Goal: Task Accomplishment & Management: Manage account settings

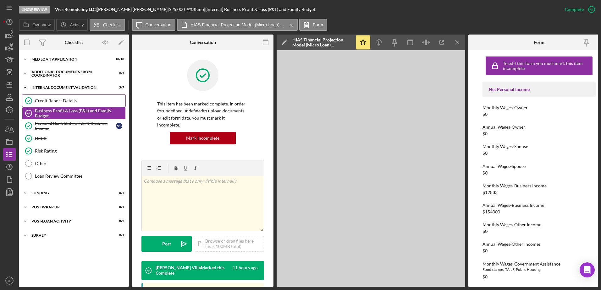
click at [59, 104] on link "Credit Report Details Credit Report Details" at bounding box center [74, 101] width 104 height 13
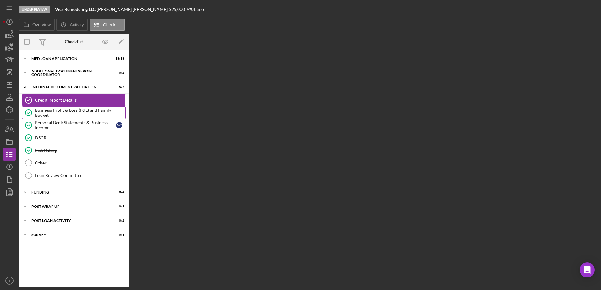
click at [58, 109] on link "Business Profit & Loss (P&L) and Family Budget Business Profit & Loss (P&L) and…" at bounding box center [74, 113] width 104 height 13
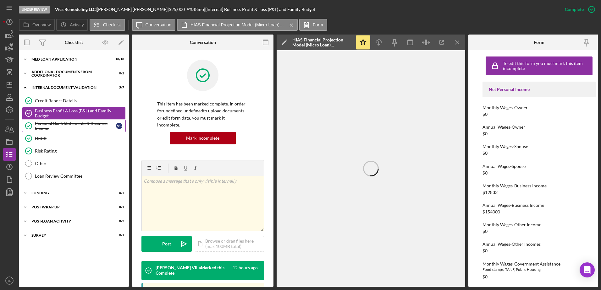
click at [53, 124] on div "Personal Bank Statements & Business Income" at bounding box center [75, 126] width 81 height 10
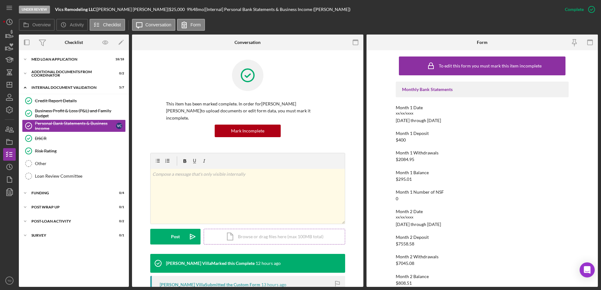
scroll to position [97, 0]
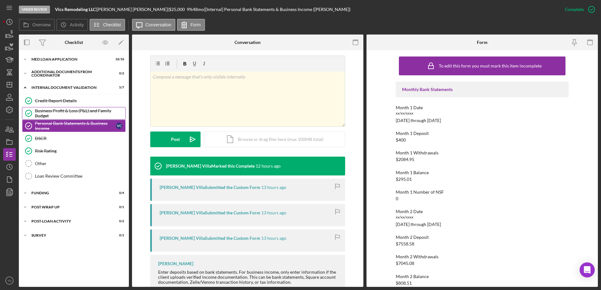
click at [77, 113] on div "Business Profit & Loss (P&L) and Family Budget" at bounding box center [80, 113] width 91 height 10
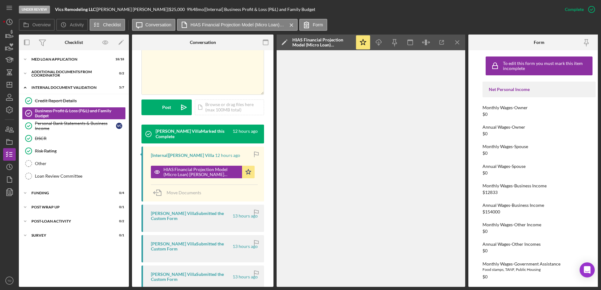
scroll to position [137, 0]
click at [204, 170] on div "HIAS Financial Projection Model (Micro Loan) Victor Castillo Gonzalez.xlsx" at bounding box center [196, 172] width 91 height 13
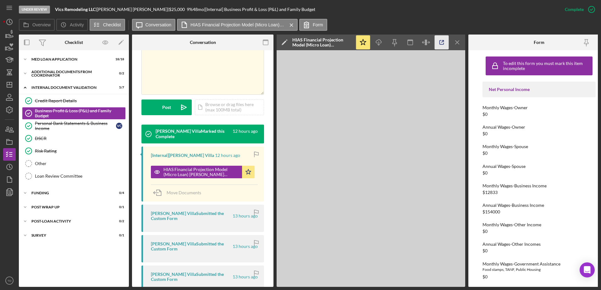
click at [440, 44] on icon "button" at bounding box center [442, 43] width 4 height 4
click at [442, 43] on icon "button" at bounding box center [442, 43] width 14 height 14
click at [50, 140] on div "DSCR" at bounding box center [80, 138] width 91 height 5
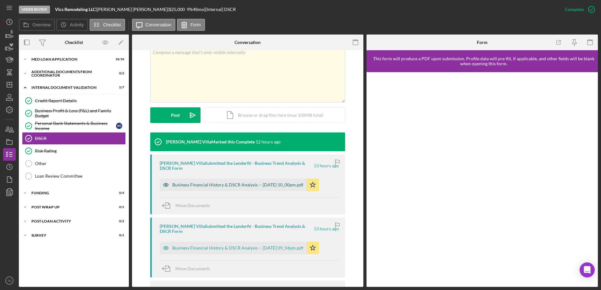
click at [243, 188] on div "Business Financial History & DSCR Analysis -- 2025-09-02 10_00pm.pdf" at bounding box center [237, 185] width 131 height 5
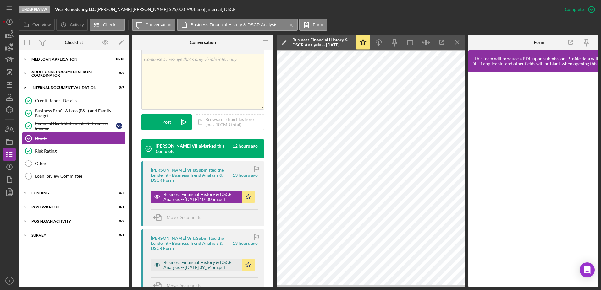
click at [214, 260] on div "Business Financial History & DSCR Analysis -- 2025-09-02 09_54pm.pdf" at bounding box center [200, 265] width 75 height 10
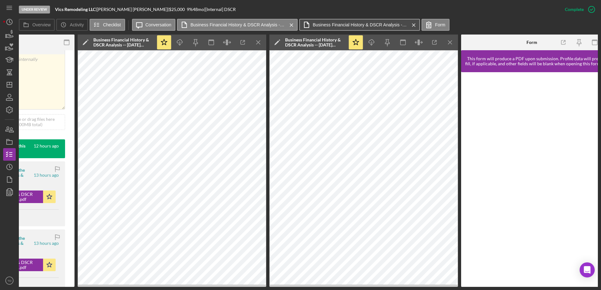
scroll to position [0, 204]
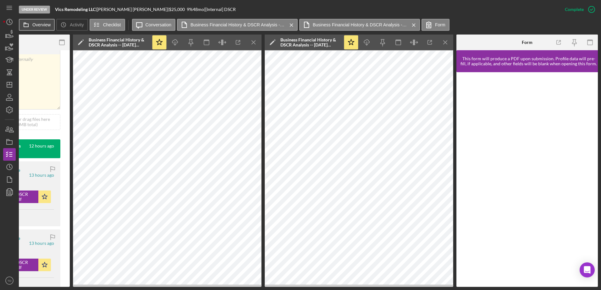
click at [44, 20] on button "Overview" at bounding box center [37, 25] width 36 height 12
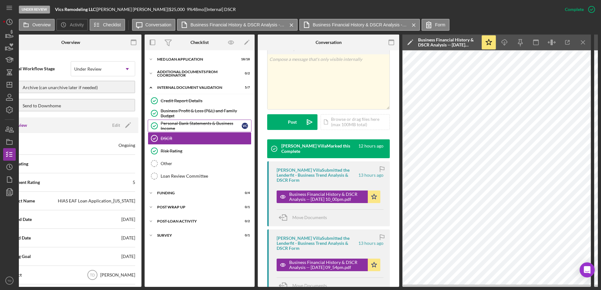
scroll to position [0, 0]
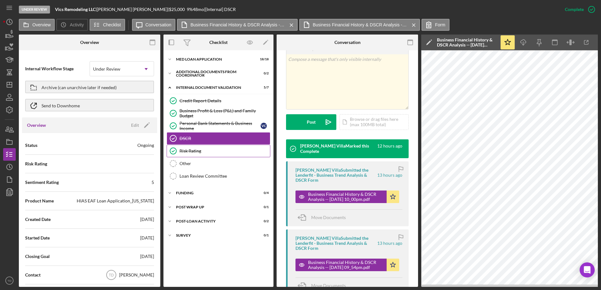
click at [223, 148] on link "Risk Rating Risk Rating" at bounding box center [219, 151] width 104 height 13
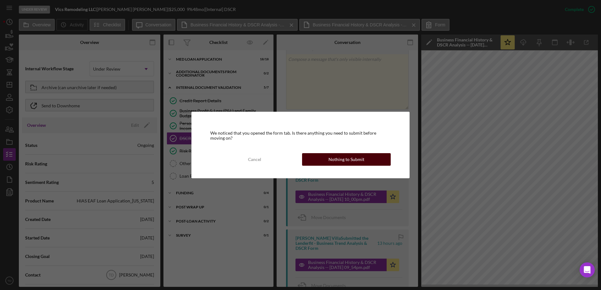
click at [332, 157] on div "Nothing to Submit" at bounding box center [346, 159] width 36 height 13
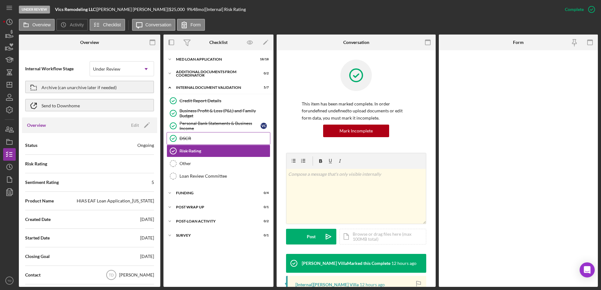
click at [209, 139] on div "DSCR" at bounding box center [224, 138] width 91 height 5
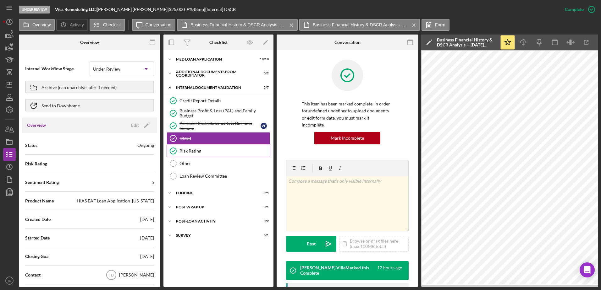
click at [203, 146] on link "Risk Rating Risk Rating" at bounding box center [219, 151] width 104 height 13
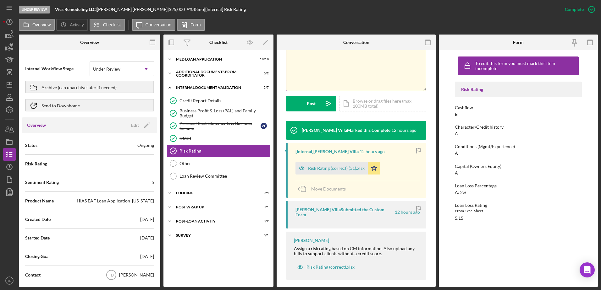
scroll to position [133, 0]
drag, startPoint x: 339, startPoint y: 170, endPoint x: 329, endPoint y: 168, distance: 10.9
click at [329, 168] on div "Risk Rating (correct) (31).xlsx" at bounding box center [336, 168] width 57 height 5
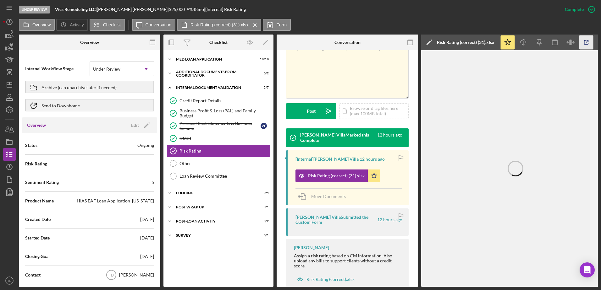
click at [589, 42] on icon "button" at bounding box center [586, 43] width 14 height 14
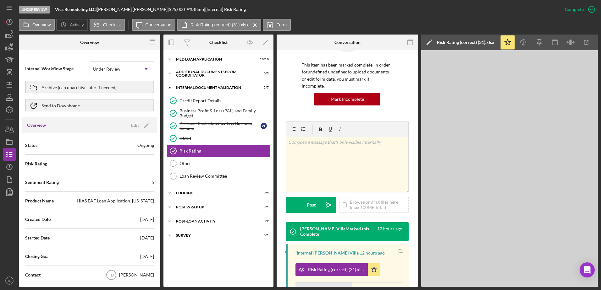
scroll to position [0, 0]
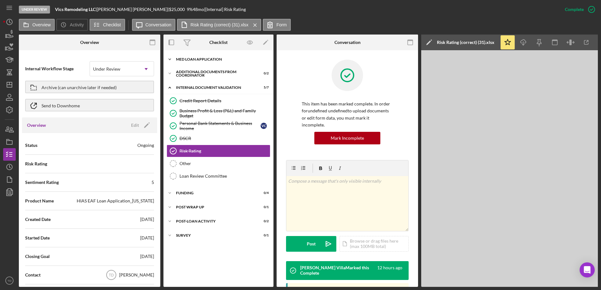
click at [210, 61] on div "MED Loan Application" at bounding box center [221, 60] width 90 height 4
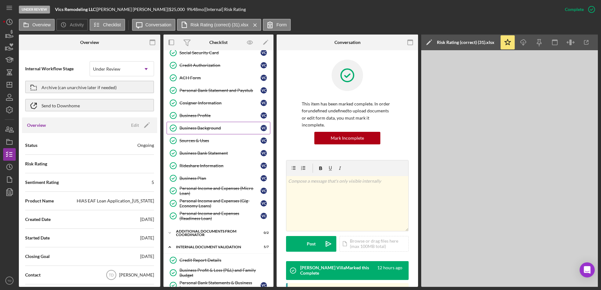
scroll to position [70, 0]
click at [6, 23] on icon "Icon/History" at bounding box center [10, 22] width 16 height 16
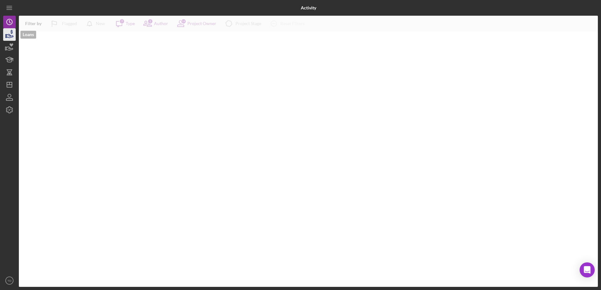
click at [8, 34] on icon "button" at bounding box center [10, 35] width 16 height 16
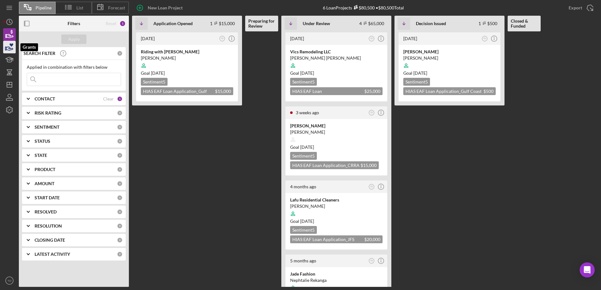
click at [8, 51] on icon "button" at bounding box center [10, 47] width 16 height 16
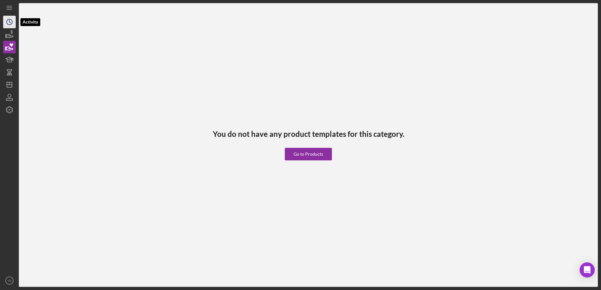
click at [14, 23] on icon "Icon/History" at bounding box center [10, 22] width 16 height 16
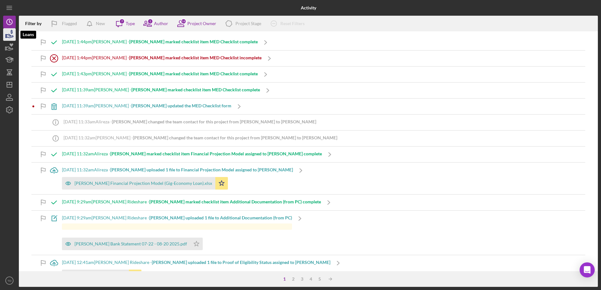
click at [11, 36] on icon "button" at bounding box center [10, 35] width 7 height 3
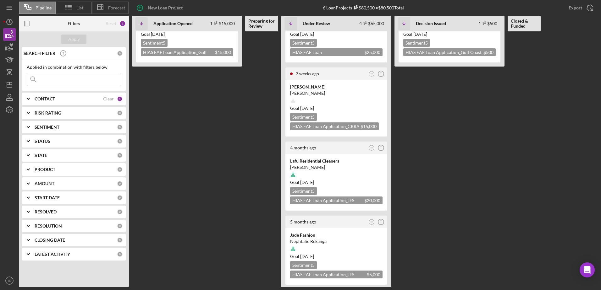
scroll to position [39, 0]
click at [315, 236] on div "Jade Fashion" at bounding box center [336, 235] width 92 height 6
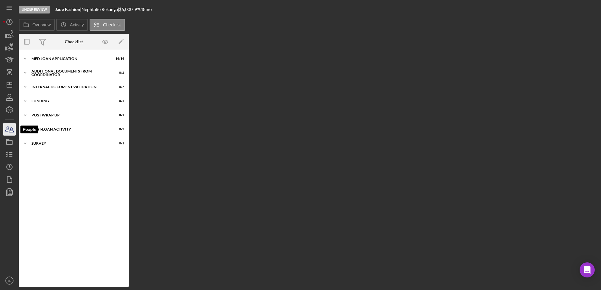
click at [12, 132] on icon "button" at bounding box center [10, 130] width 16 height 16
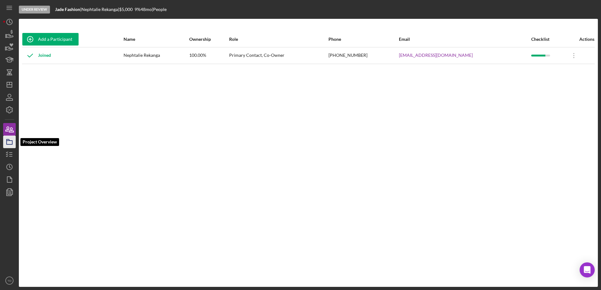
click at [9, 142] on icon "button" at bounding box center [10, 142] width 16 height 16
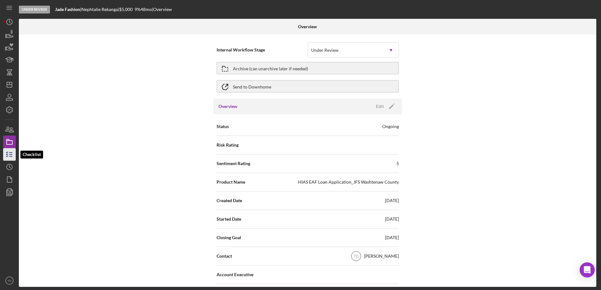
click at [8, 154] on icon "button" at bounding box center [10, 155] width 16 height 16
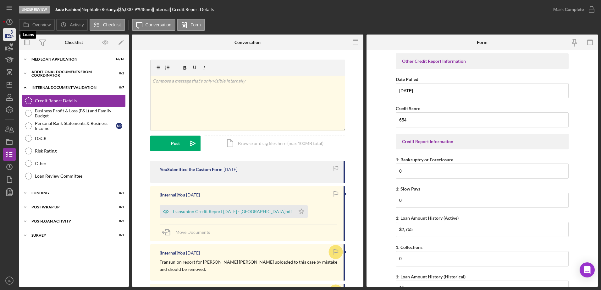
click at [9, 35] on icon "button" at bounding box center [10, 35] width 7 height 3
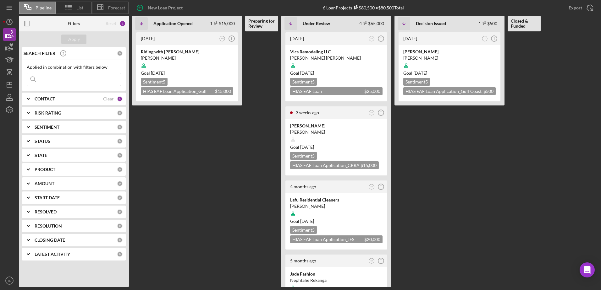
click at [71, 81] on input at bounding box center [74, 79] width 94 height 13
type input "vics"
click at [327, 54] on div "Vics Remodeling LLC" at bounding box center [336, 52] width 92 height 6
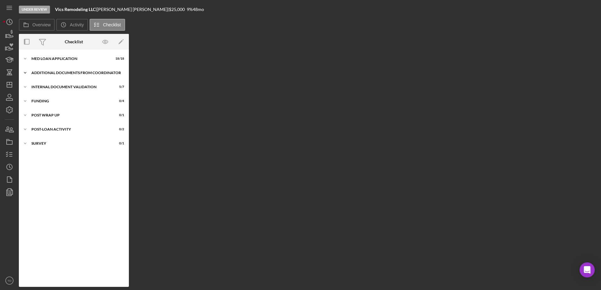
click at [45, 72] on div "Additional Documents from Coordinator" at bounding box center [76, 73] width 90 height 4
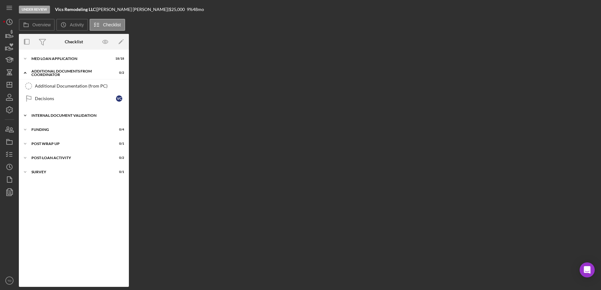
click at [55, 116] on div "Internal Document Validation" at bounding box center [76, 116] width 90 height 4
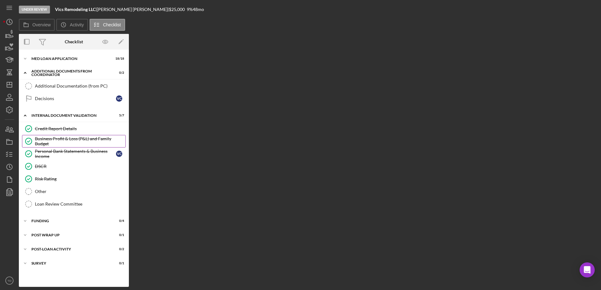
click at [54, 140] on div "Business Profit & Loss (P&L) and Family Budget" at bounding box center [80, 141] width 91 height 10
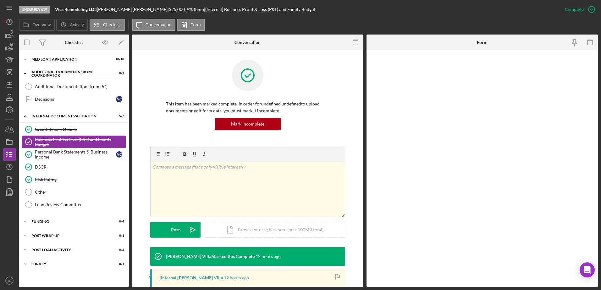
click at [50, 148] on link "Business Profit & Loss (P&L) and Family Budget Business Profit & Loss (P&L) and…" at bounding box center [74, 142] width 104 height 13
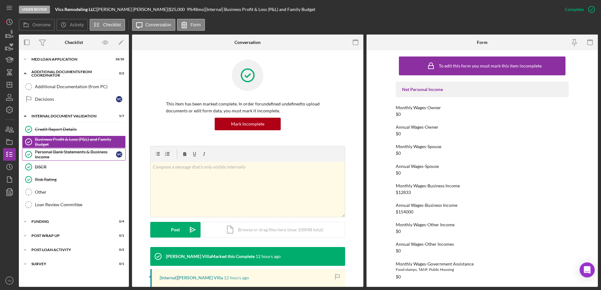
click at [46, 158] on div "Personal Bank Statements & Business Income" at bounding box center [75, 155] width 81 height 10
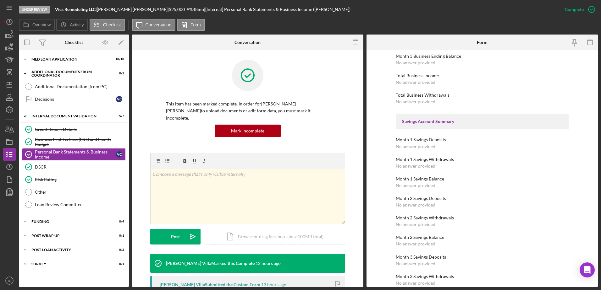
scroll to position [604, 0]
click at [57, 57] on div "Icon/Expander MED Loan Application 18 / 18" at bounding box center [74, 59] width 110 height 13
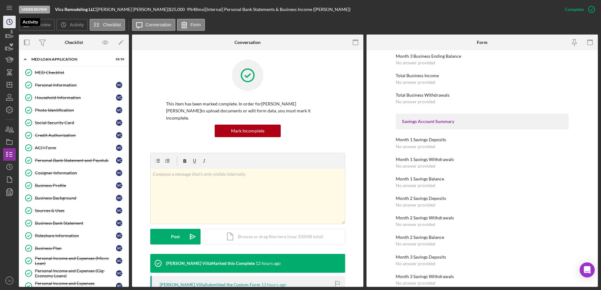
click at [9, 19] on circle "button" at bounding box center [10, 22] width 6 height 6
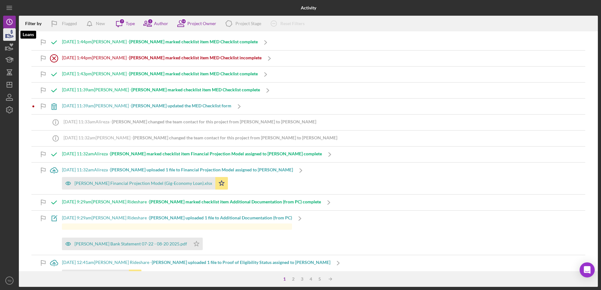
click at [8, 36] on icon "button" at bounding box center [10, 35] width 16 height 16
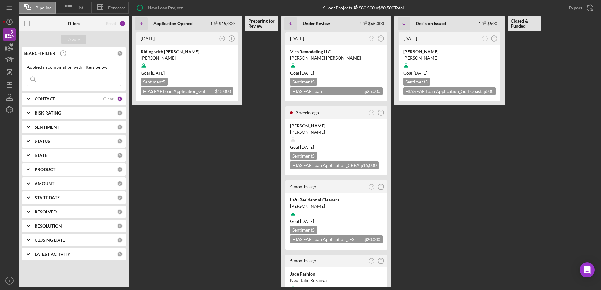
click at [49, 84] on input at bounding box center [74, 79] width 94 height 13
type input "lafy"
click at [323, 206] on div "Luis Faria" at bounding box center [336, 206] width 92 height 6
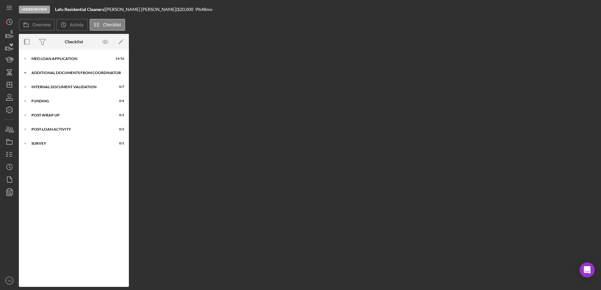
click at [47, 71] on div "Icon/Expander Additional Documents from Coordinator 0 / 2" at bounding box center [74, 73] width 110 height 13
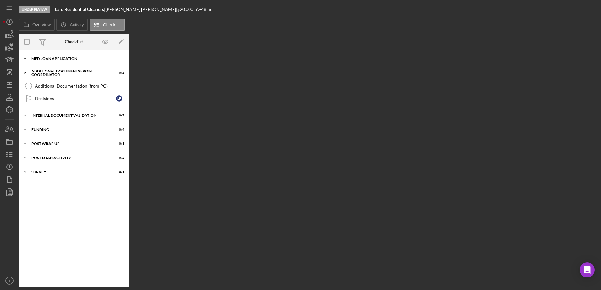
click at [48, 60] on div "MED Loan Application" at bounding box center [76, 59] width 90 height 4
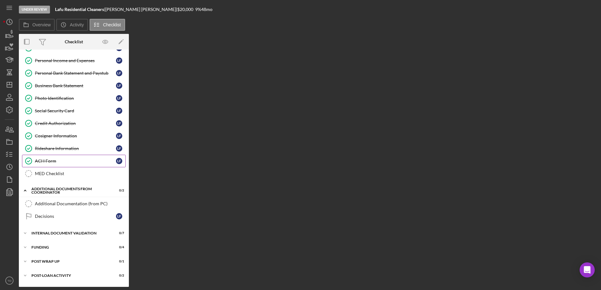
scroll to position [88, 0]
click at [74, 230] on div "Icon/Expander Internal Document Validation 0 / 7" at bounding box center [74, 232] width 110 height 13
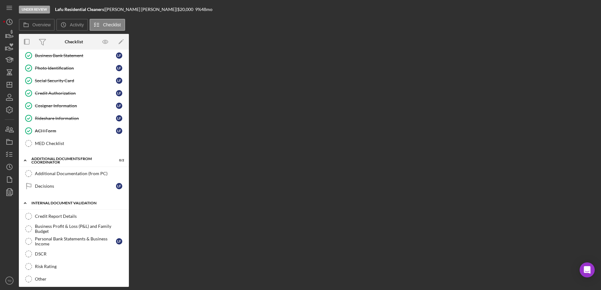
scroll to position [118, 0]
click at [58, 215] on div "Credit Report Details" at bounding box center [80, 215] width 91 height 5
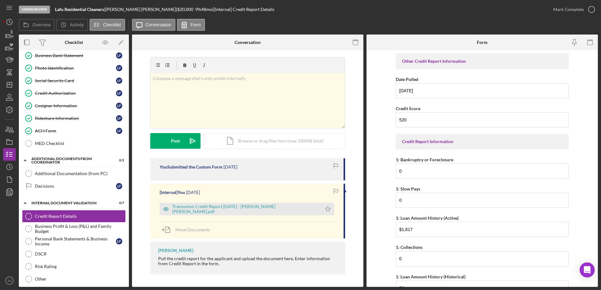
scroll to position [3, 0]
click at [226, 217] on div "[Internal] You 7 days ago Transunion Credit Report 8.27.2025 - FARIA URDANETA.p…" at bounding box center [247, 211] width 195 height 55
click at [228, 211] on div "Transunion Credit Report 8.27.2025 - FARIA URDANETA.pdf" at bounding box center [245, 209] width 146 height 10
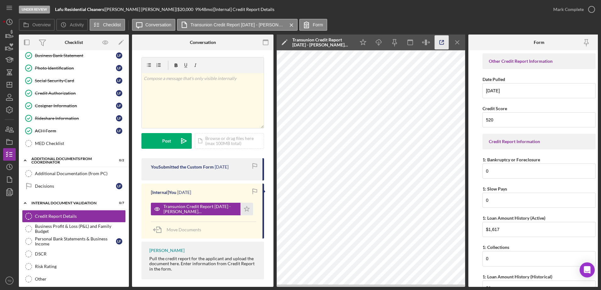
click at [439, 41] on icon "button" at bounding box center [442, 43] width 14 height 14
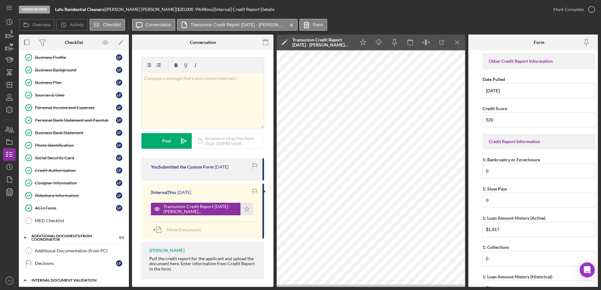
scroll to position [40, 0]
click at [69, 116] on link "Personal Bank Statement and Paystub Personal Bank Statement and Paystub L F" at bounding box center [74, 120] width 104 height 13
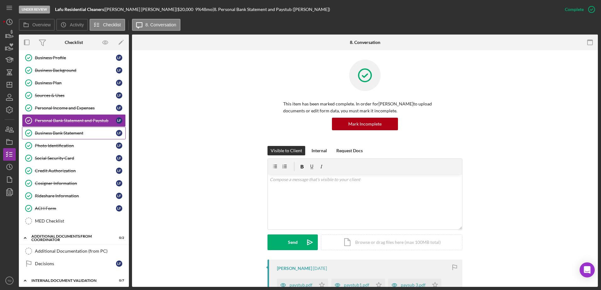
click at [63, 130] on link "Business Bank Statement Business Bank Statement L F" at bounding box center [74, 133] width 104 height 13
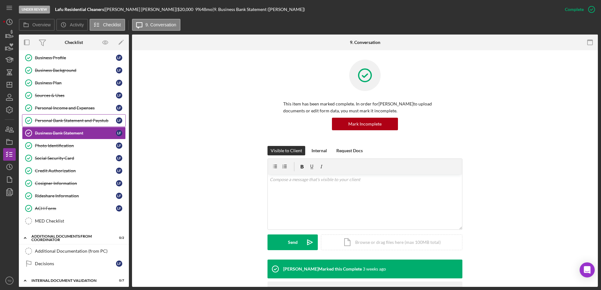
click at [66, 120] on div "Personal Bank Statement and Paystub" at bounding box center [75, 120] width 81 height 5
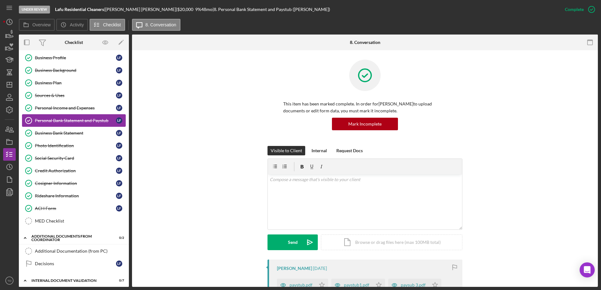
click at [66, 120] on div "Personal Bank Statement and Paystub" at bounding box center [75, 120] width 81 height 5
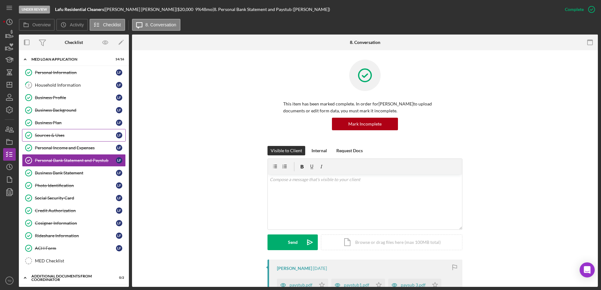
click at [58, 136] on div "Sources & Uses" at bounding box center [75, 135] width 81 height 5
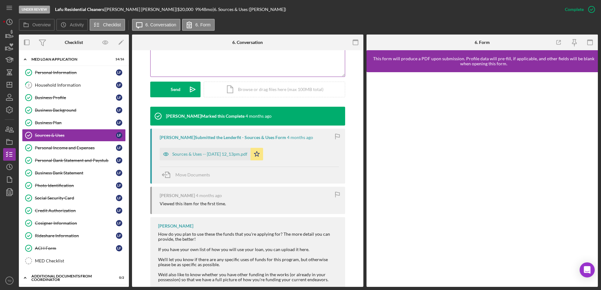
scroll to position [153, 0]
click at [231, 154] on div "Sources & Uses -- 2025-05-20 12_13pm.pdf" at bounding box center [209, 154] width 75 height 5
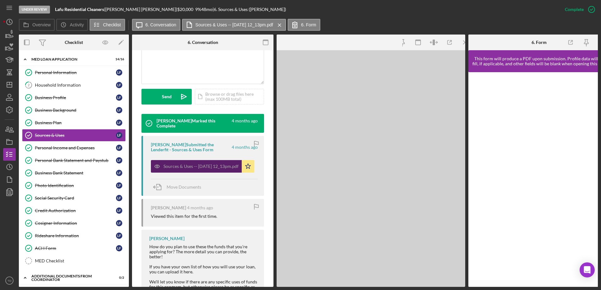
scroll to position [160, 0]
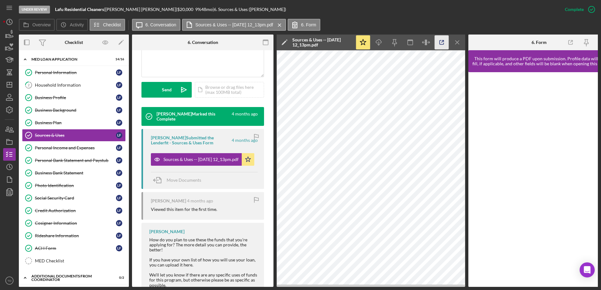
click at [442, 43] on icon "button" at bounding box center [442, 43] width 14 height 14
click at [76, 97] on div "Business Profile" at bounding box center [75, 97] width 81 height 5
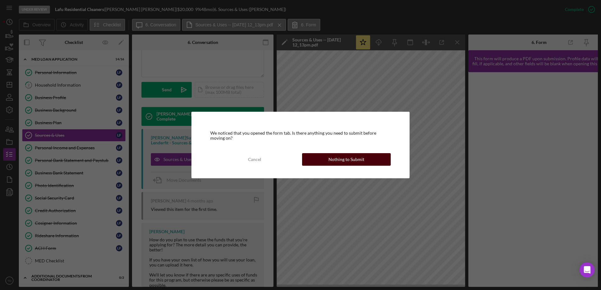
click at [336, 158] on div "Nothing to Submit" at bounding box center [346, 159] width 36 height 13
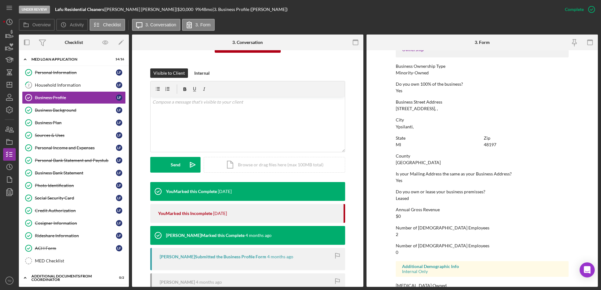
scroll to position [237, 0]
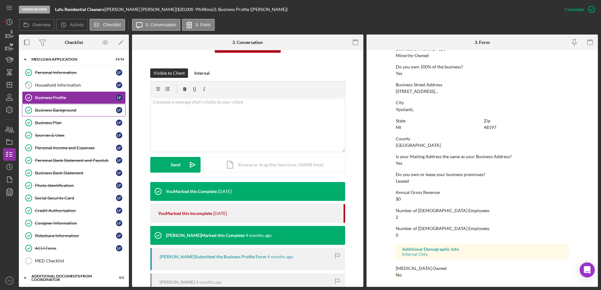
click at [44, 108] on div "Business Background" at bounding box center [75, 110] width 81 height 5
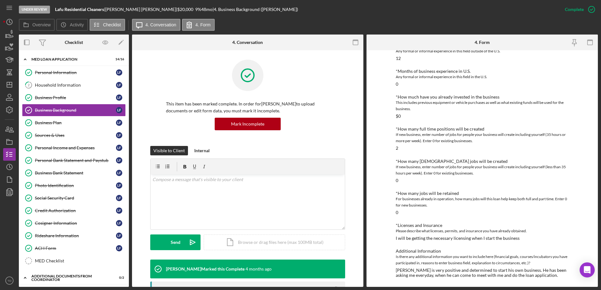
scroll to position [172, 0]
click at [12, 47] on icon "button" at bounding box center [10, 47] width 16 height 16
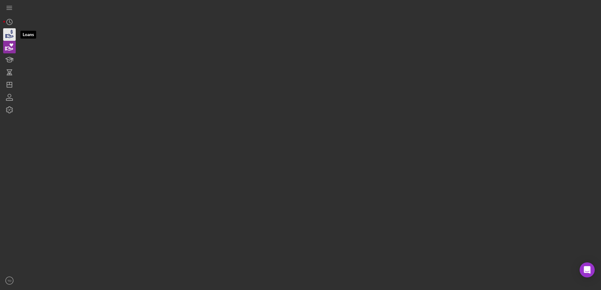
click at [10, 35] on icon "button" at bounding box center [10, 35] width 16 height 16
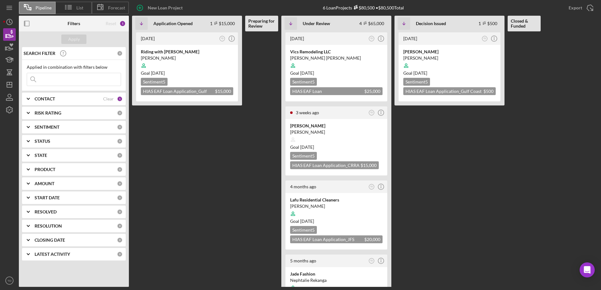
click at [65, 78] on input at bounding box center [74, 79] width 94 height 13
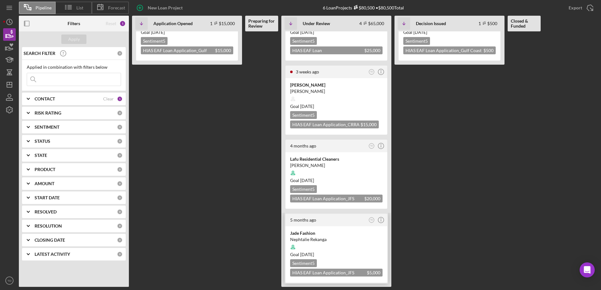
click at [309, 228] on div "Jade Fashion Nephtalie Rekanga Goal 3 months ago Sentiment 5 HIAS EAF Loan Appl…" at bounding box center [336, 255] width 102 height 57
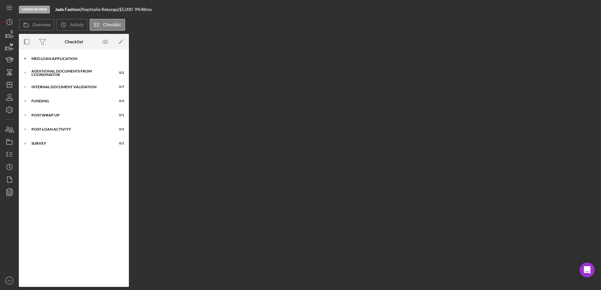
click at [82, 59] on div "MED Loan Application" at bounding box center [76, 59] width 90 height 4
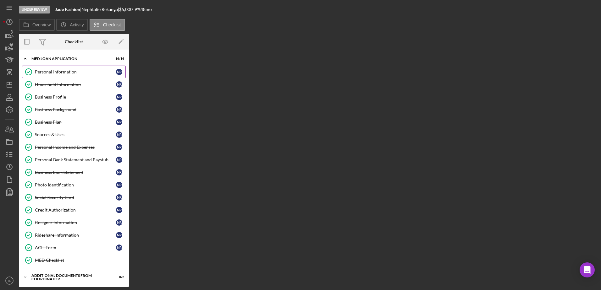
click at [72, 69] on link "Personal Information Personal Information N R" at bounding box center [74, 72] width 104 height 13
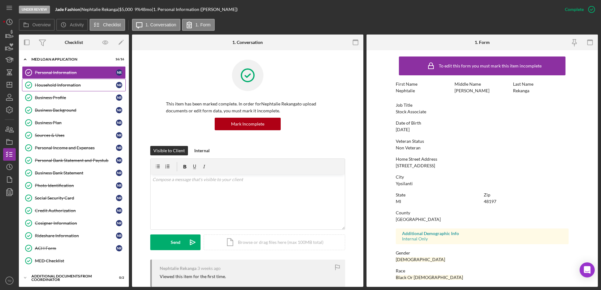
click at [65, 87] on div "Household Information" at bounding box center [75, 85] width 81 height 5
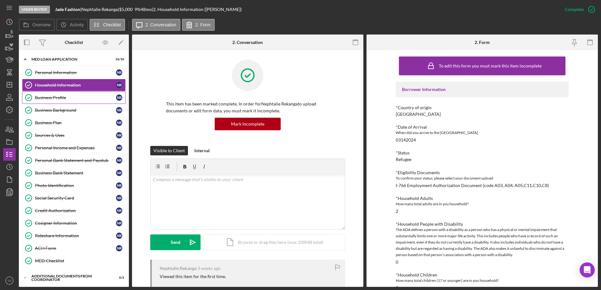
click at [62, 95] on link "Business Profile Business Profile N R" at bounding box center [74, 97] width 104 height 13
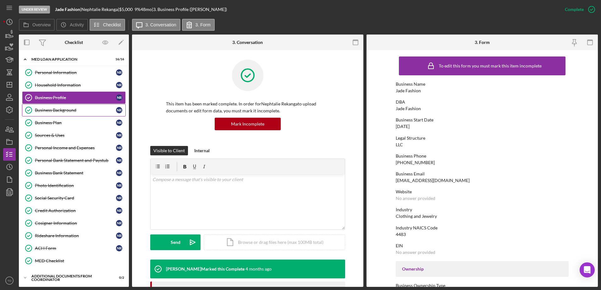
click at [58, 110] on div "Business Background" at bounding box center [75, 110] width 81 height 5
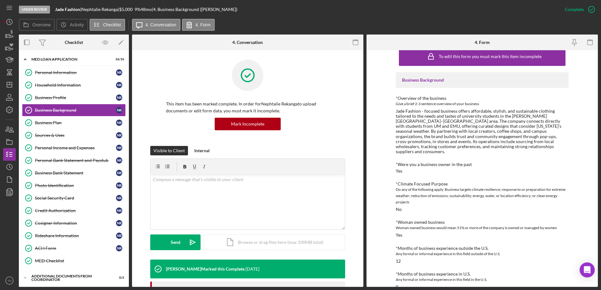
scroll to position [51, 0]
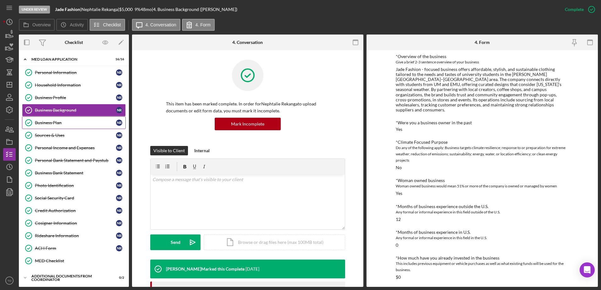
click at [65, 123] on div "Business Plan" at bounding box center [75, 122] width 81 height 5
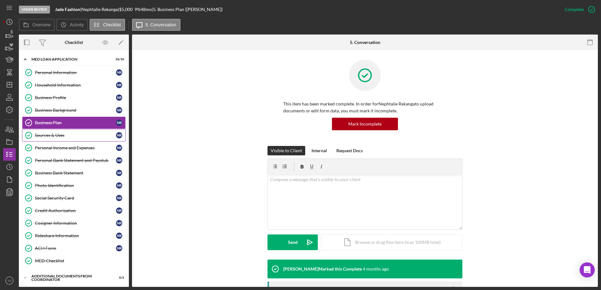
click at [60, 137] on div "Sources & Uses" at bounding box center [75, 135] width 81 height 5
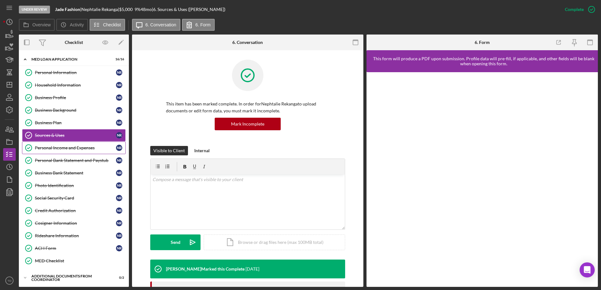
click at [58, 151] on div "Personal Income and Expenses" at bounding box center [75, 147] width 81 height 5
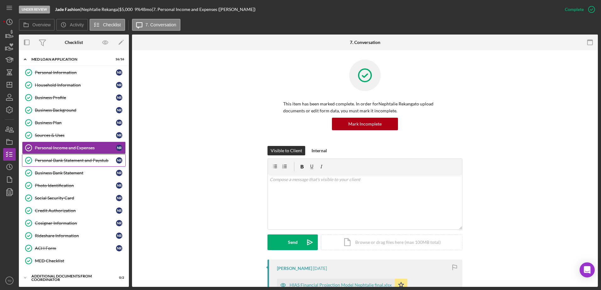
click at [58, 161] on div "Personal Bank Statement and Paystub" at bounding box center [75, 160] width 81 height 5
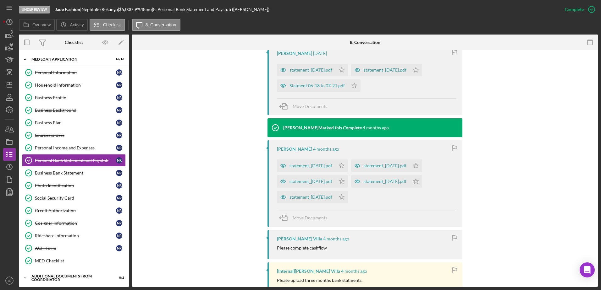
scroll to position [354, 0]
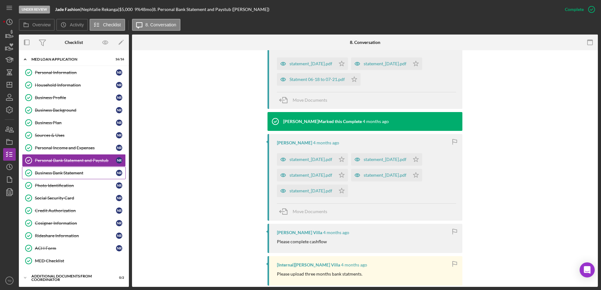
click at [68, 174] on div "Business Bank Statement" at bounding box center [75, 173] width 81 height 5
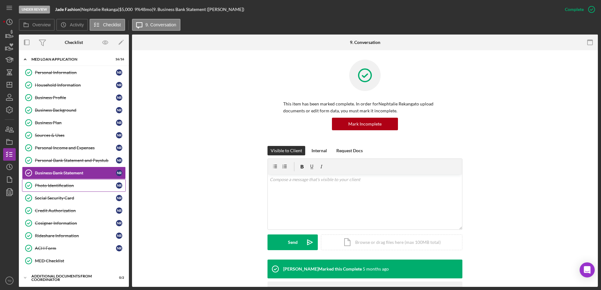
click at [63, 186] on div "Photo Identification" at bounding box center [75, 185] width 81 height 5
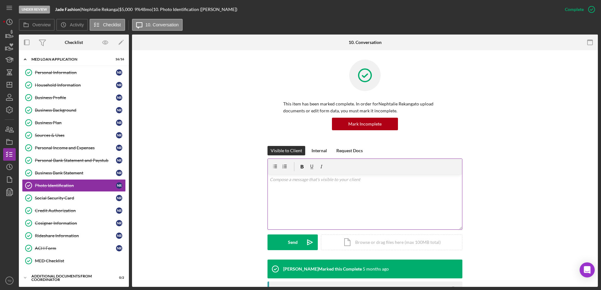
scroll to position [144, 0]
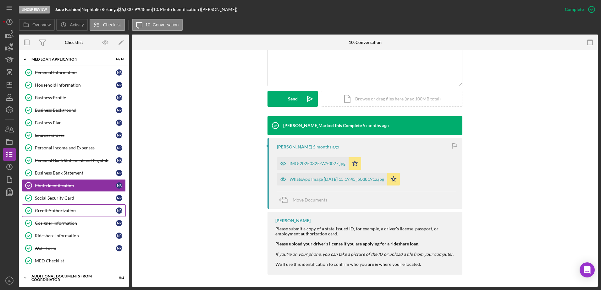
click at [72, 205] on link "Credit Authorization Credit Authorization N R" at bounding box center [74, 211] width 104 height 13
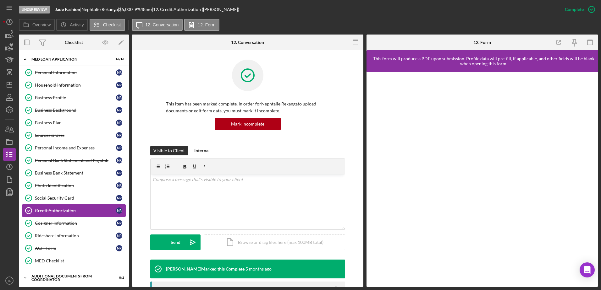
click at [67, 213] on div "Credit Authorization" at bounding box center [75, 210] width 81 height 5
click at [77, 192] on link "Social Security Card Social Security Card N R" at bounding box center [74, 198] width 104 height 13
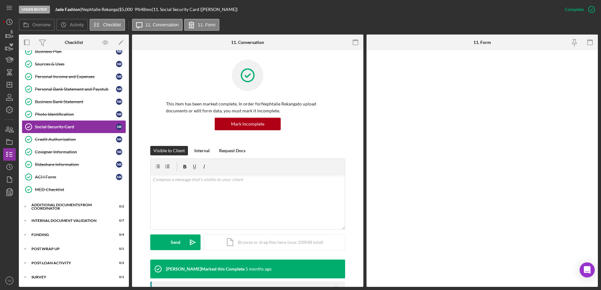
scroll to position [71, 0]
click at [61, 201] on div "Icon/Expander Additional Documents from Coordinator 0 / 2" at bounding box center [74, 207] width 110 height 13
click at [51, 255] on div "Icon/Expander Internal Document Validation 0 / 7" at bounding box center [74, 250] width 110 height 13
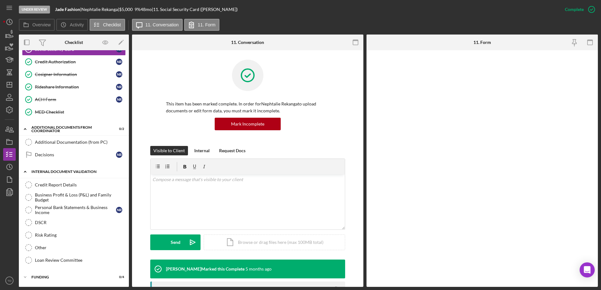
scroll to position [153, 0]
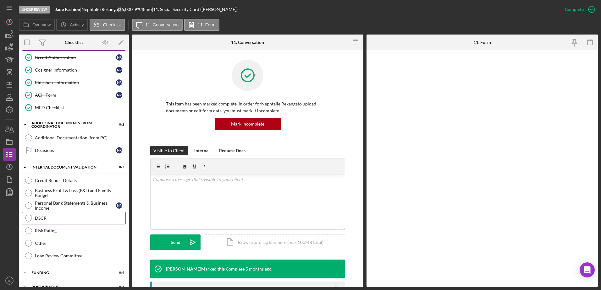
click at [47, 214] on link "DSCR DSCR" at bounding box center [74, 218] width 104 height 13
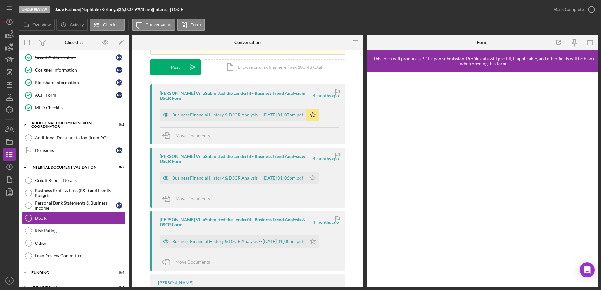
scroll to position [76, 0]
click at [262, 115] on div "Business Financial History & DSCR Analysis -- 2025-05-20 01_07pm.pdf" at bounding box center [237, 115] width 131 height 5
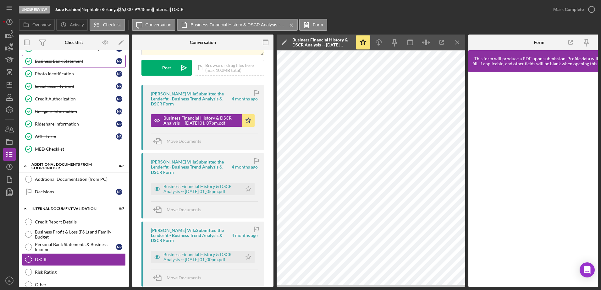
scroll to position [112, 0]
click at [55, 222] on div "Credit Report Details" at bounding box center [80, 222] width 91 height 5
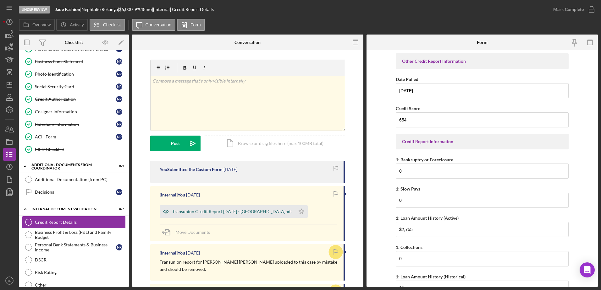
click at [239, 210] on div "Transunion Credit Report 8.27.2025 - Rekanga.pdf" at bounding box center [232, 211] width 120 height 5
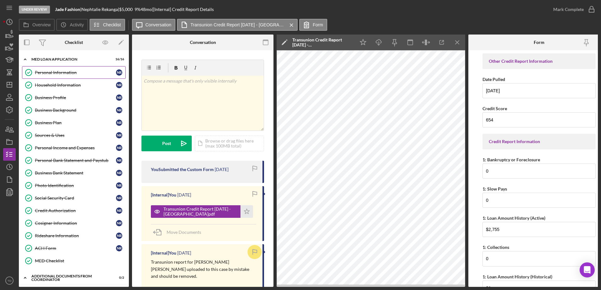
click at [68, 74] on div "Personal Information" at bounding box center [75, 72] width 81 height 5
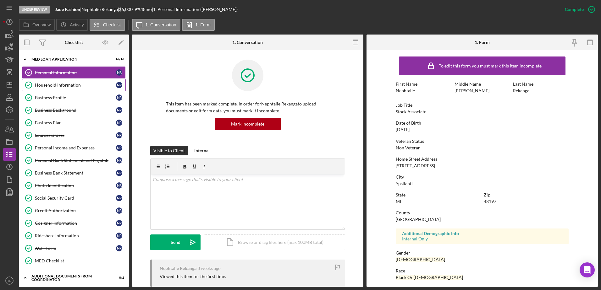
click at [69, 83] on div "Household Information" at bounding box center [75, 85] width 81 height 5
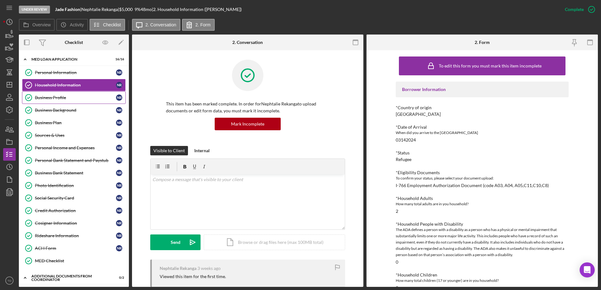
click at [60, 96] on div "Business Profile" at bounding box center [75, 97] width 81 height 5
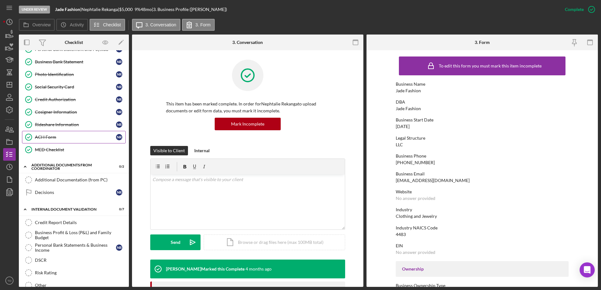
scroll to position [111, 0]
click at [73, 228] on link "Credit Report Details Credit Report Details" at bounding box center [74, 223] width 104 height 13
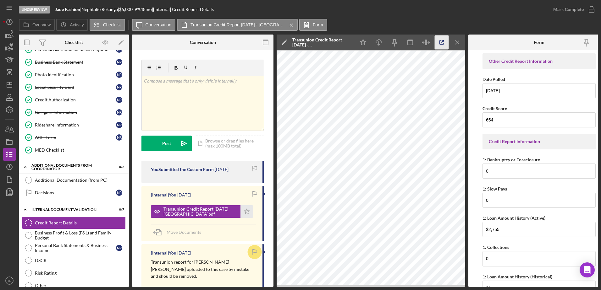
click at [440, 42] on icon "button" at bounding box center [442, 43] width 14 height 14
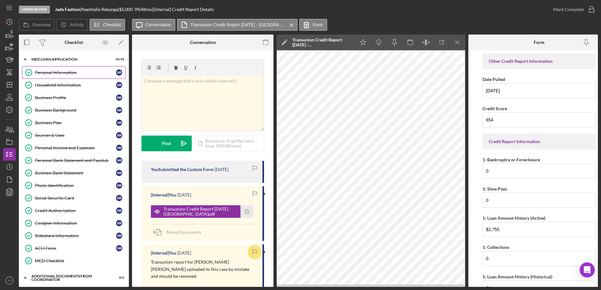
click at [67, 72] on div "Personal Information" at bounding box center [75, 72] width 81 height 5
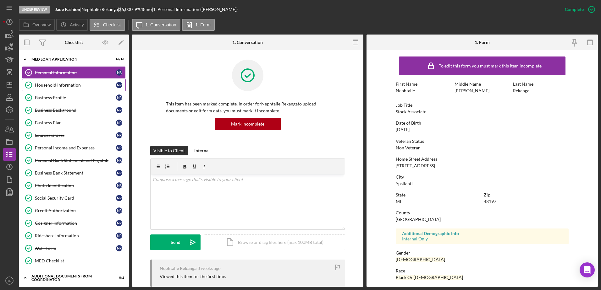
click at [61, 83] on div "Household Information" at bounding box center [75, 85] width 81 height 5
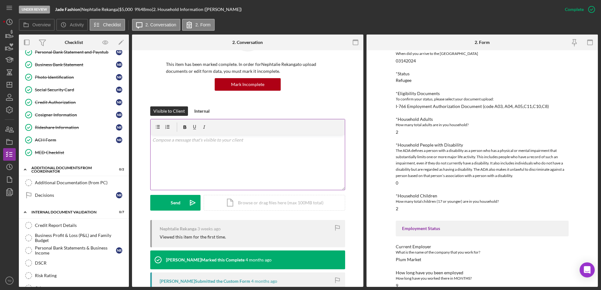
scroll to position [40, 0]
click at [12, 131] on icon "button" at bounding box center [11, 130] width 4 height 4
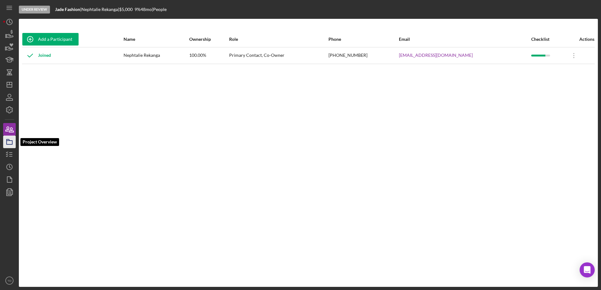
click at [8, 148] on icon "button" at bounding box center [10, 142] width 16 height 16
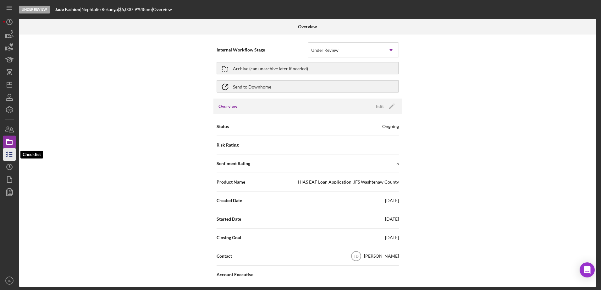
click at [8, 159] on icon "button" at bounding box center [10, 155] width 16 height 16
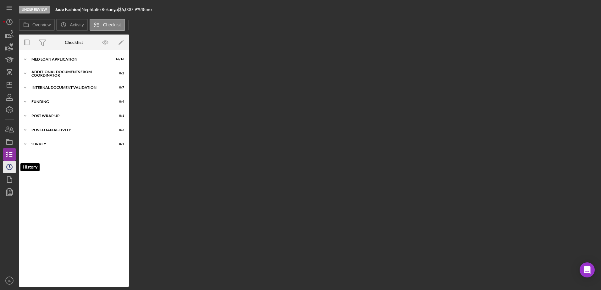
click at [7, 172] on icon "Icon/History" at bounding box center [10, 167] width 16 height 16
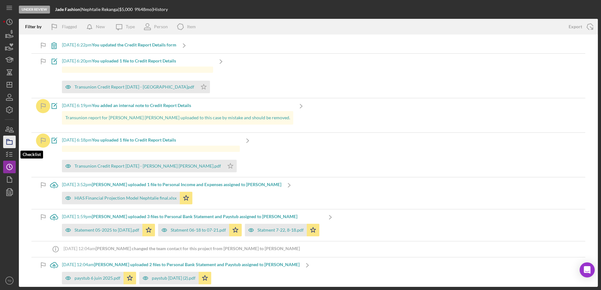
click at [9, 148] on icon "button" at bounding box center [10, 142] width 16 height 16
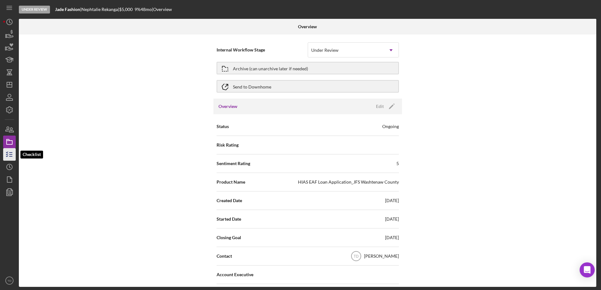
click at [7, 156] on icon "button" at bounding box center [10, 155] width 16 height 16
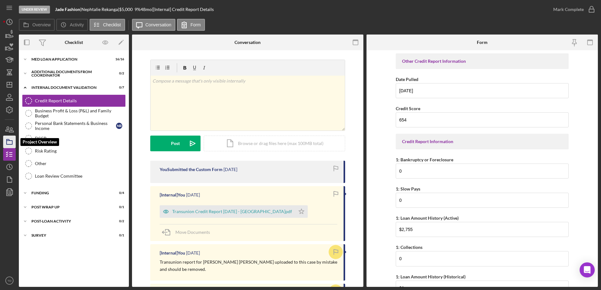
click at [11, 140] on icon "button" at bounding box center [10, 142] width 16 height 16
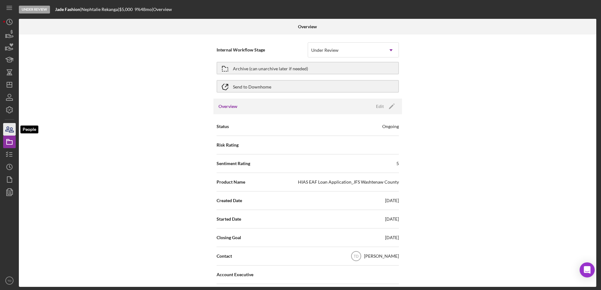
click at [12, 129] on icon "button" at bounding box center [10, 130] width 16 height 16
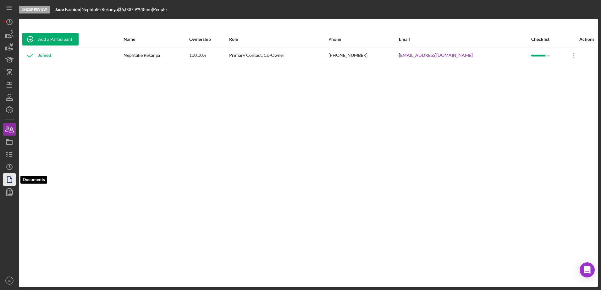
click at [10, 179] on icon "button" at bounding box center [10, 180] width 16 height 16
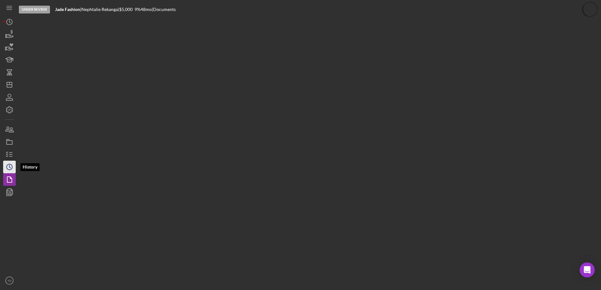
click at [13, 162] on icon "Icon/History" at bounding box center [10, 167] width 16 height 16
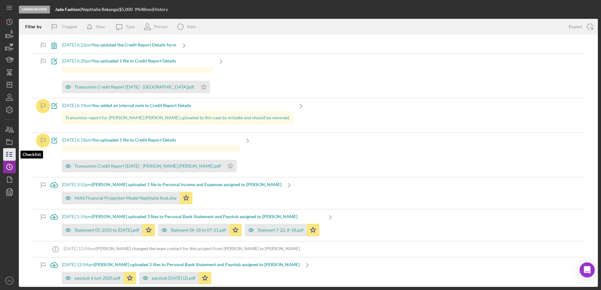
click at [11, 155] on icon "button" at bounding box center [10, 155] width 16 height 16
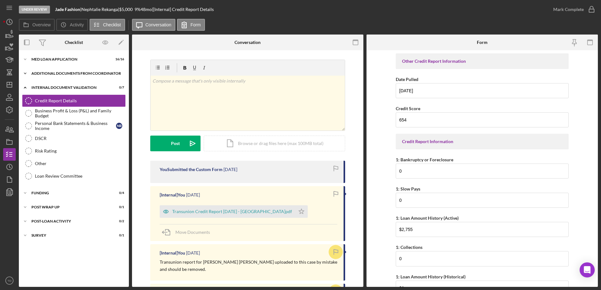
click at [48, 72] on div "Additional Documents from Coordinator" at bounding box center [76, 74] width 90 height 4
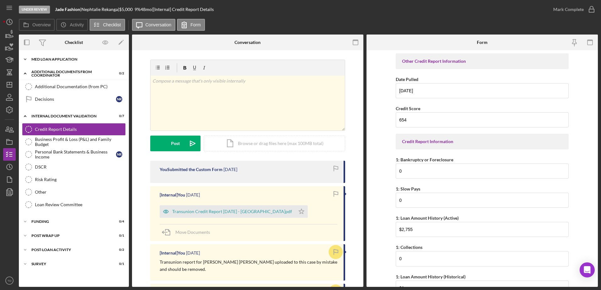
click at [48, 57] on div "Icon/Expander MED Loan Application 16 / 16" at bounding box center [74, 59] width 110 height 13
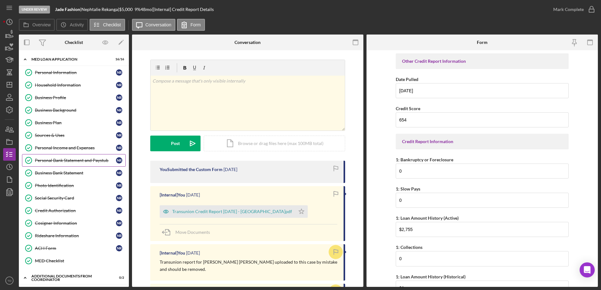
click at [58, 163] on div "Personal Bank Statement and Paystub" at bounding box center [75, 160] width 81 height 5
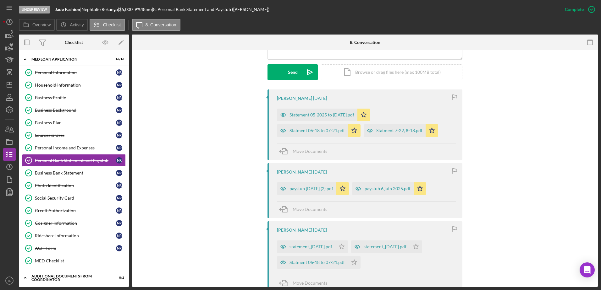
scroll to position [171, 0]
click at [313, 190] on div "paystub 23 may 2025 (2).pdf" at bounding box center [311, 187] width 44 height 5
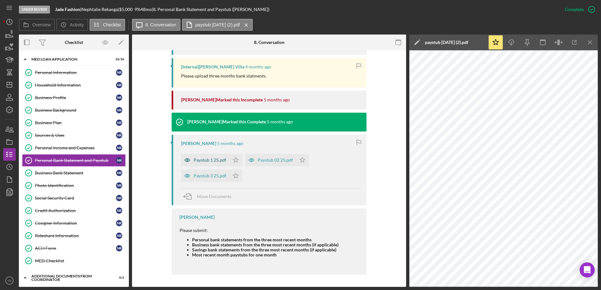
click at [214, 162] on div "Paystub 1 25.pdf" at bounding box center [210, 160] width 33 height 5
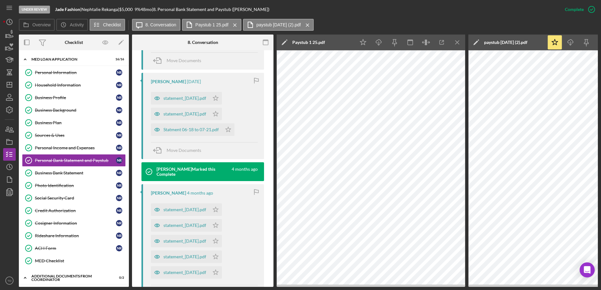
scroll to position [357, 0]
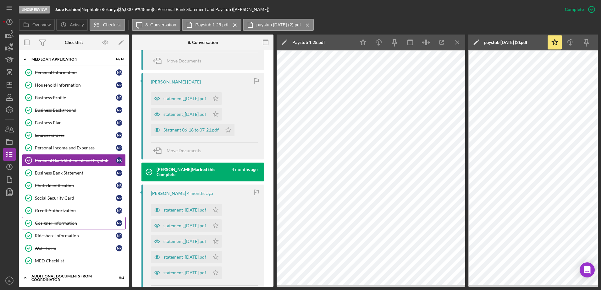
click at [91, 228] on link "Cosigner Information Cosigner Information N R" at bounding box center [74, 223] width 104 height 13
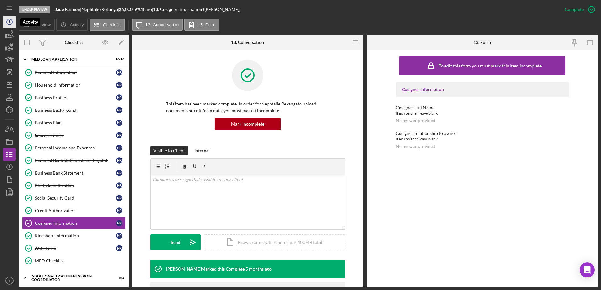
click at [9, 24] on icon "Icon/History" at bounding box center [10, 22] width 16 height 16
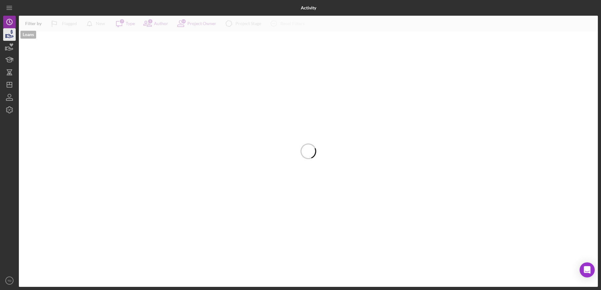
click at [9, 37] on icon "button" at bounding box center [10, 35] width 16 height 16
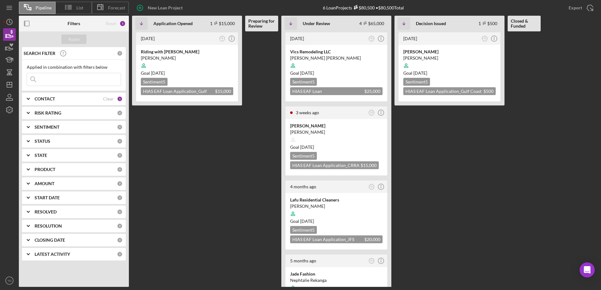
click at [93, 89] on div "Applied in combination with filters below Icon/Menu Close" at bounding box center [74, 75] width 104 height 31
click at [73, 72] on div "Applied in combination with filters below Icon/Menu Close" at bounding box center [74, 75] width 94 height 21
click at [66, 82] on input at bounding box center [74, 79] width 94 height 13
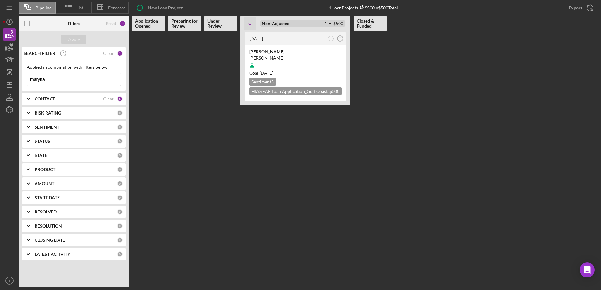
type input "maryna"
click at [272, 27] on div "Decision Issued 1 $500 Non-Adjusted 1 • $500" at bounding box center [303, 23] width 90 height 21
click at [263, 40] on time "[DATE]" at bounding box center [256, 38] width 14 height 5
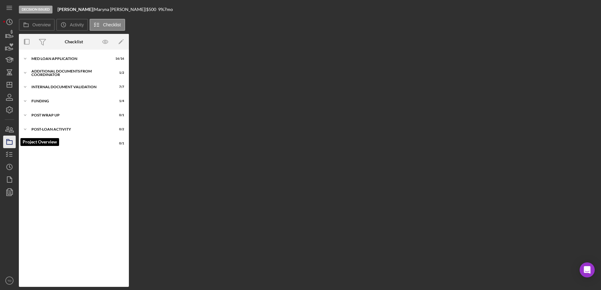
click at [8, 144] on icon "button" at bounding box center [10, 142] width 16 height 16
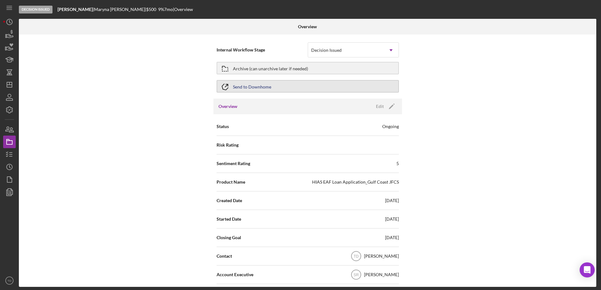
click at [258, 87] on div "Send to Downhome" at bounding box center [252, 86] width 38 height 11
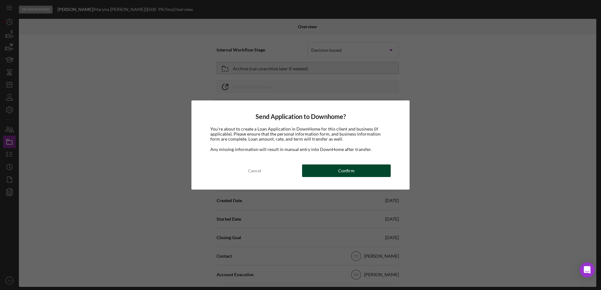
click at [343, 176] on div "Confirm" at bounding box center [346, 171] width 16 height 13
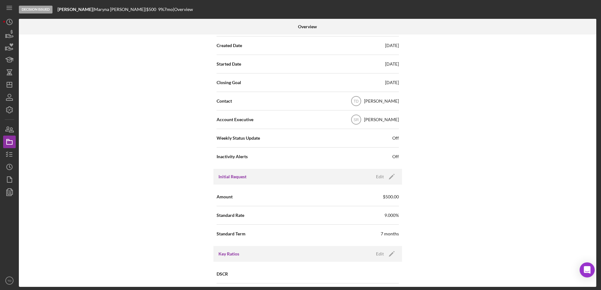
scroll to position [156, 0]
click at [10, 151] on icon "button" at bounding box center [10, 155] width 16 height 16
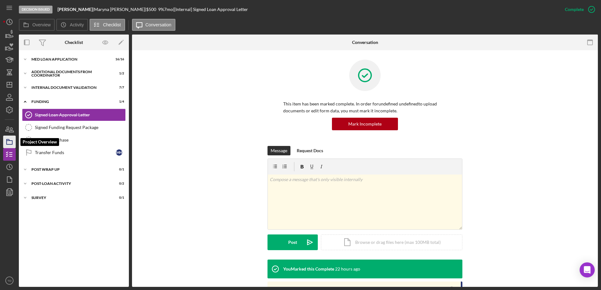
click at [10, 147] on icon "button" at bounding box center [10, 142] width 16 height 16
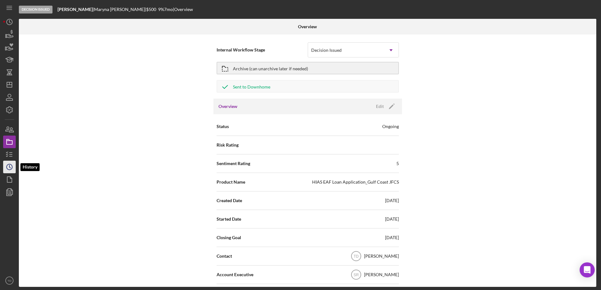
click at [11, 165] on circle "button" at bounding box center [10, 167] width 6 height 6
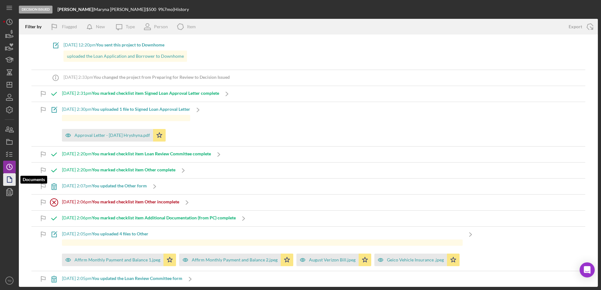
click at [9, 181] on icon "button" at bounding box center [10, 180] width 16 height 16
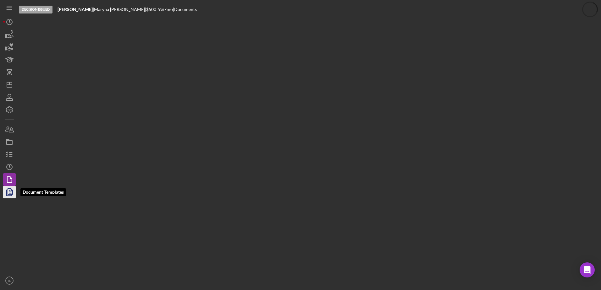
click at [8, 192] on icon "button" at bounding box center [10, 192] width 16 height 16
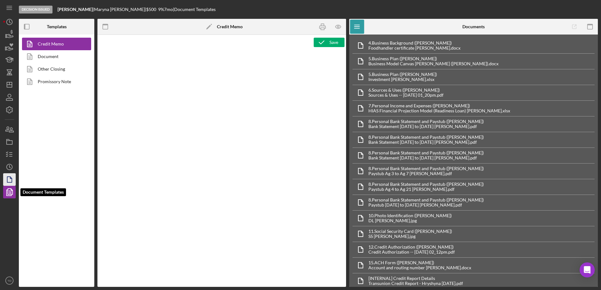
type textarea "<div style="page-break-before: always; clear: both;"> <h2><img src="https://hia…"
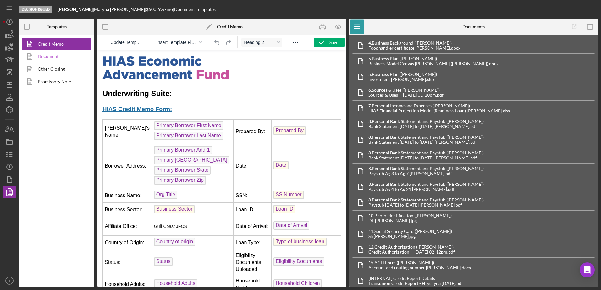
click at [47, 59] on link "Document" at bounding box center [55, 56] width 66 height 13
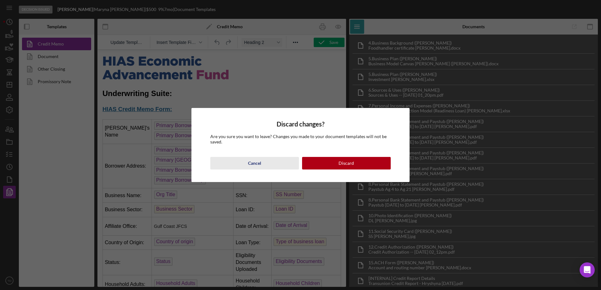
click at [253, 161] on div "Cancel" at bounding box center [254, 163] width 13 height 13
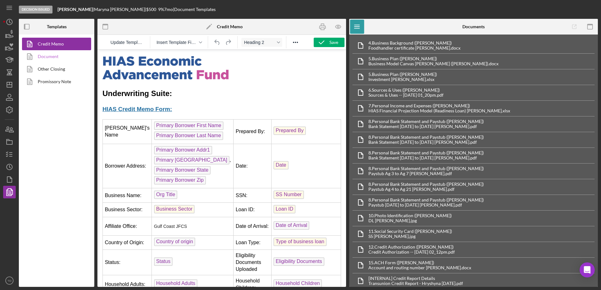
click at [54, 55] on link "Document" at bounding box center [55, 56] width 66 height 13
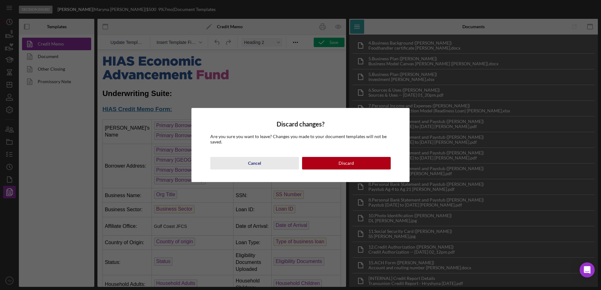
click at [269, 166] on button "Cancel" at bounding box center [254, 163] width 89 height 13
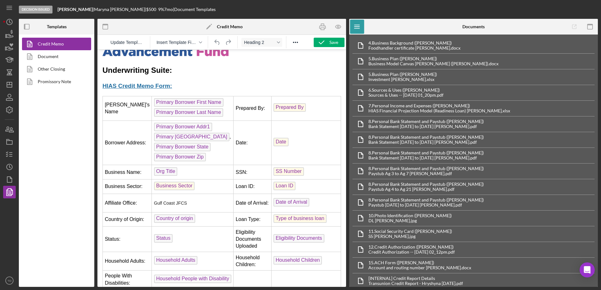
scroll to position [24, 0]
click at [323, 27] on icon "button" at bounding box center [323, 27] width 14 height 14
click at [319, 26] on icon "button" at bounding box center [323, 27] width 14 height 14
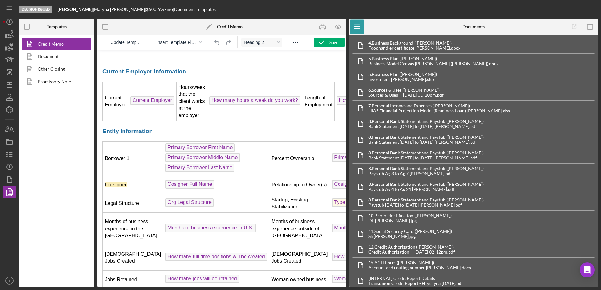
scroll to position [612, 0]
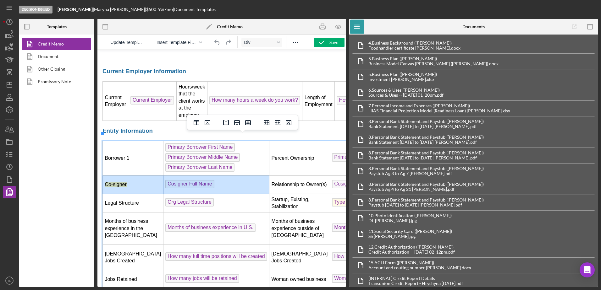
drag, startPoint x: 108, startPoint y: 178, endPoint x: 230, endPoint y: 169, distance: 122.9
click at [247, 125] on icon "Delete row" at bounding box center [248, 122] width 6 height 5
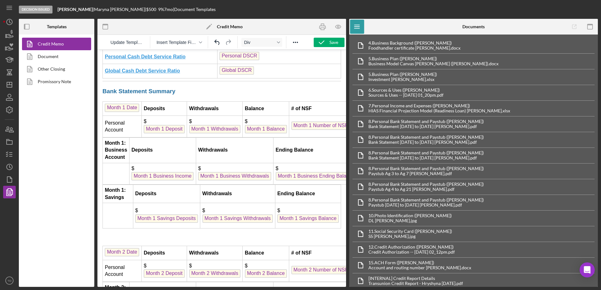
scroll to position [1647, 0]
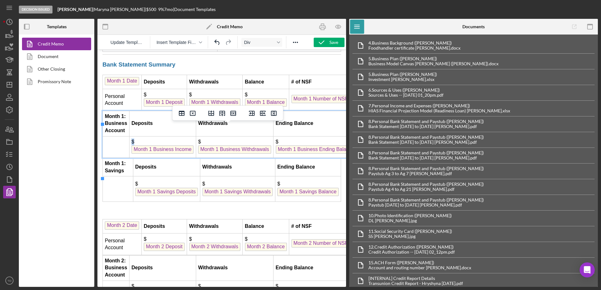
drag, startPoint x: 111, startPoint y: 135, endPoint x: 169, endPoint y: 166, distance: 66.3
click at [169, 158] on tbody "Month 1: Business Account Deposits Withdrawals Ending Balance $ Month 1 Busines…" at bounding box center [231, 134] width 256 height 47
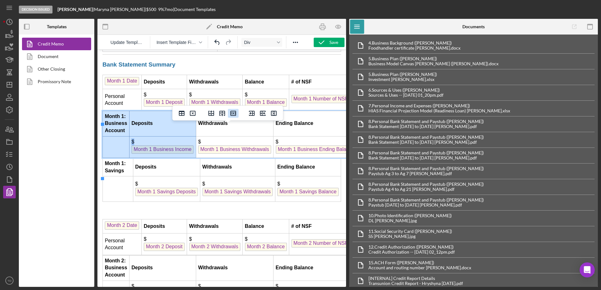
click at [231, 115] on icon "Delete row" at bounding box center [233, 113] width 6 height 5
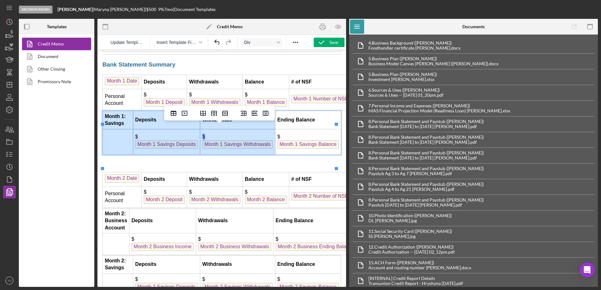
drag, startPoint x: 111, startPoint y: 136, endPoint x: 234, endPoint y: 151, distance: 124.4
click at [234, 151] on tbody "Month 1: Savings Deposits Withdrawals Ending Balance $ Month 1 Savings Deposits…" at bounding box center [222, 133] width 238 height 44
click at [225, 117] on button "Delete row" at bounding box center [225, 113] width 11 height 9
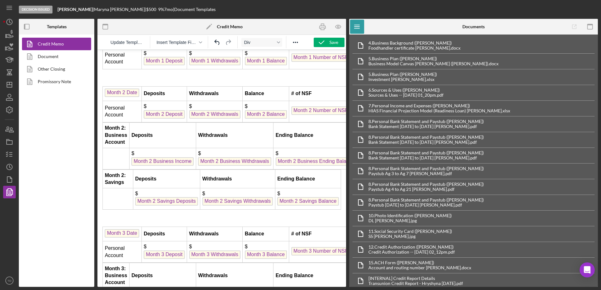
scroll to position [1688, 0]
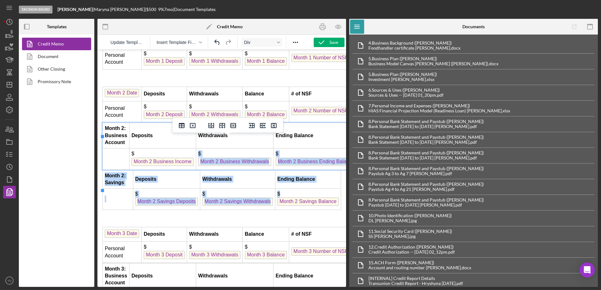
drag, startPoint x: 120, startPoint y: 155, endPoint x: 306, endPoint y: 211, distance: 194.1
drag, startPoint x: 111, startPoint y: 155, endPoint x: 241, endPoint y: 213, distance: 143.2
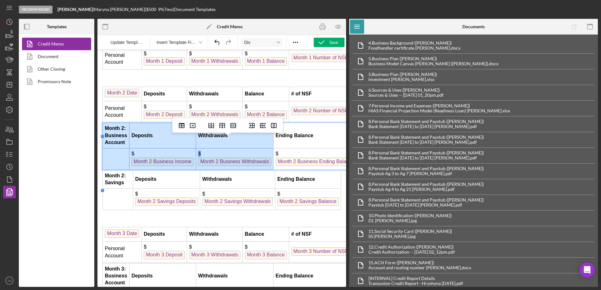
drag, startPoint x: 111, startPoint y: 156, endPoint x: 208, endPoint y: 180, distance: 100.4
click at [208, 170] on tbody "Month 2: Business Account Deposits Withdrawals Ending Balance $ Month 2 Busines…" at bounding box center [231, 146] width 256 height 47
click at [233, 129] on icon "Delete row" at bounding box center [233, 126] width 8 height 8
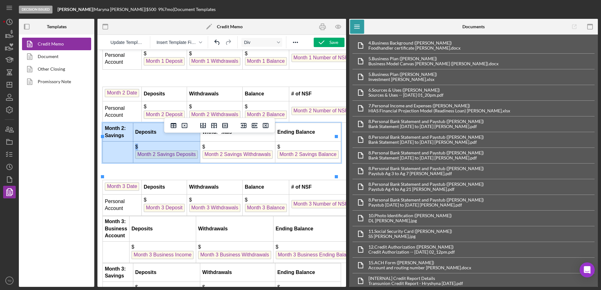
drag, startPoint x: 114, startPoint y: 149, endPoint x: 153, endPoint y: 165, distance: 42.4
click at [153, 163] on tbody "Month 2: Savings Deposits Withdrawals Ending Balance $ Month 2 Savings Deposits…" at bounding box center [222, 143] width 238 height 40
click at [226, 129] on icon "Delete row" at bounding box center [225, 126] width 8 height 8
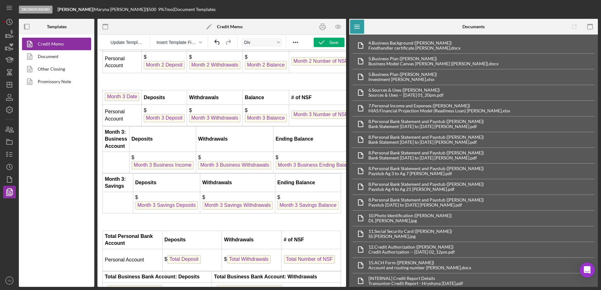
scroll to position [1738, 0]
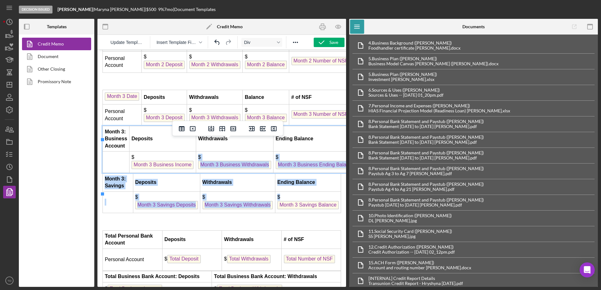
drag, startPoint x: 122, startPoint y: 156, endPoint x: 273, endPoint y: 224, distance: 165.7
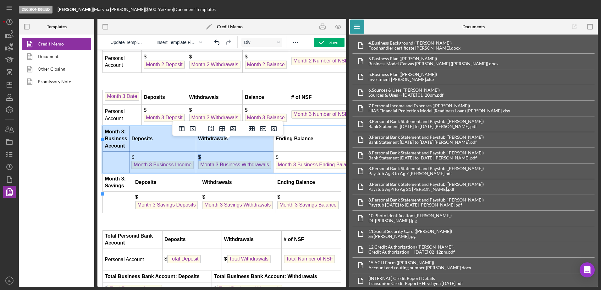
drag, startPoint x: 107, startPoint y: 157, endPoint x: 249, endPoint y: 187, distance: 144.5
click at [249, 173] on tbody "Month 3: Business Account Deposits Withdrawals Ending Balance $ Month 3 Busines…" at bounding box center [231, 149] width 256 height 47
click at [236, 126] on icon "Delete row" at bounding box center [233, 129] width 8 height 8
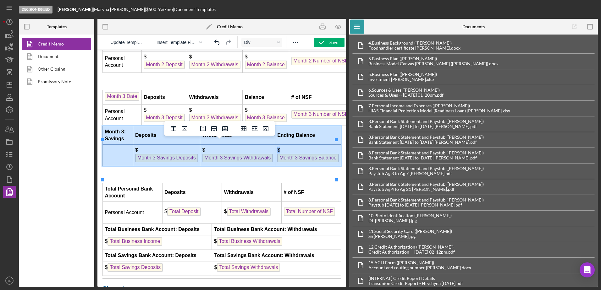
drag, startPoint x: 118, startPoint y: 149, endPoint x: 275, endPoint y: 178, distance: 159.1
click at [229, 130] on button "Delete row" at bounding box center [225, 128] width 11 height 9
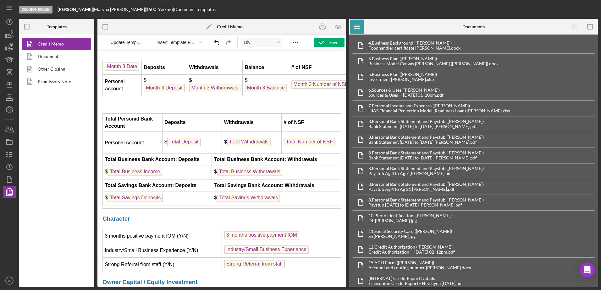
scroll to position [1769, 0]
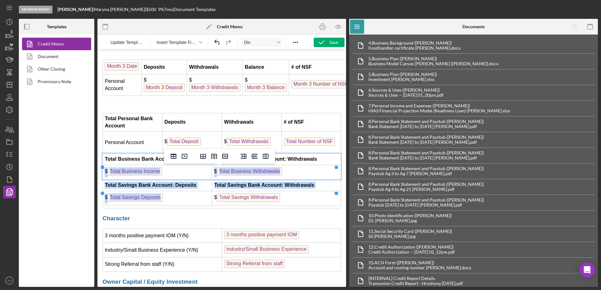
drag, startPoint x: 116, startPoint y: 173, endPoint x: 213, endPoint y: 213, distance: 104.9
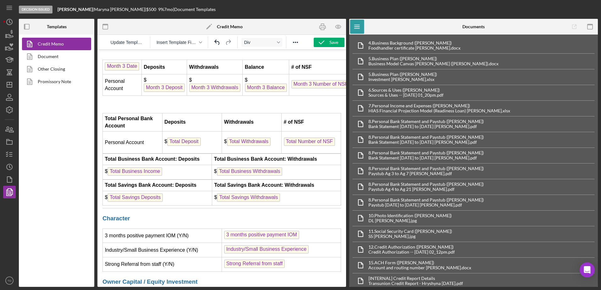
click at [168, 180] on td "$ Total Business Income ﻿" at bounding box center [157, 172] width 109 height 14
click at [138, 162] on strong "Total Business Bank Account: Deposits" at bounding box center [152, 158] width 95 height 5
click at [223, 155] on icon "Delete row" at bounding box center [225, 156] width 6 height 5
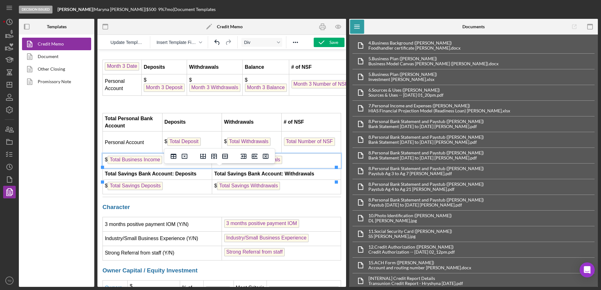
click at [223, 155] on icon "Delete row" at bounding box center [225, 156] width 6 height 5
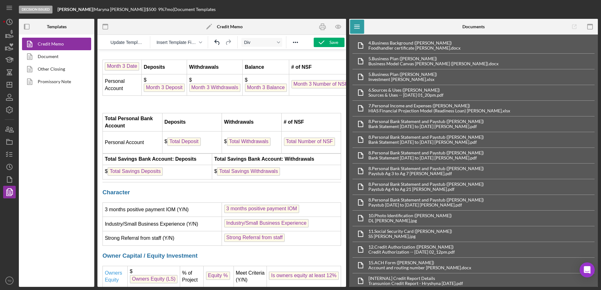
click at [200, 165] on td "Total Savings Bank Account: Deposits" at bounding box center [157, 159] width 109 height 11
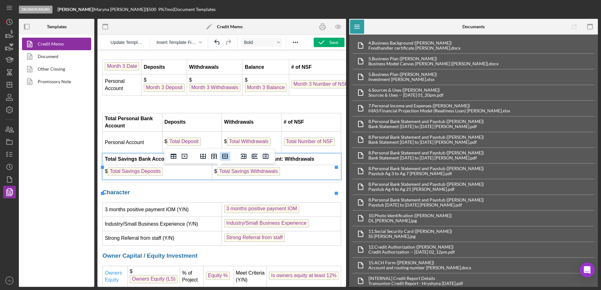
click at [225, 157] on icon "Delete row" at bounding box center [225, 157] width 8 height 8
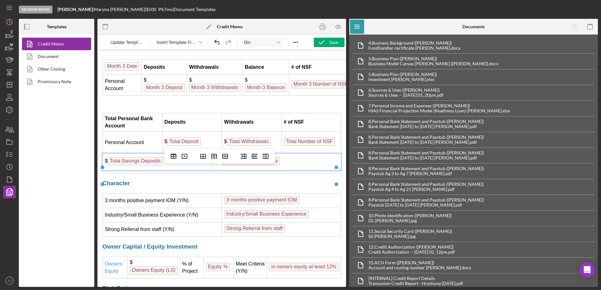
click at [194, 171] on td "$ Total Savings Deposits" at bounding box center [157, 162] width 109 height 17
click at [226, 159] on icon "Delete row" at bounding box center [225, 156] width 6 height 5
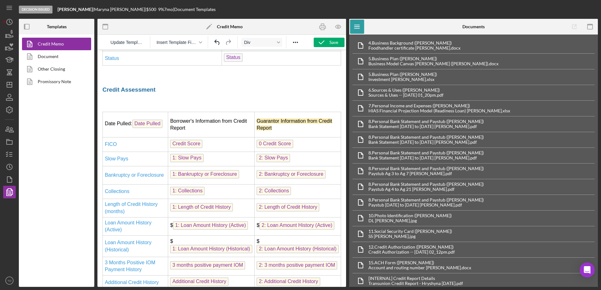
scroll to position [937, 0]
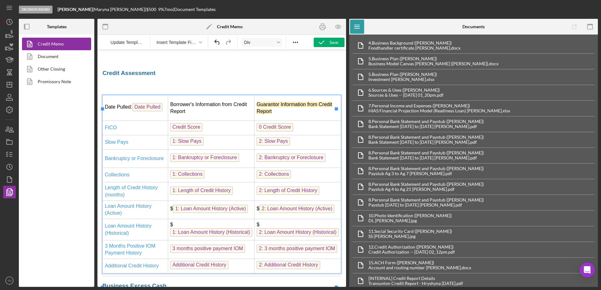
click at [263, 121] on td "Guarantor Information from Credit Report" at bounding box center [298, 108] width 86 height 25
click at [266, 100] on icon "Delete column" at bounding box center [266, 98] width 6 height 5
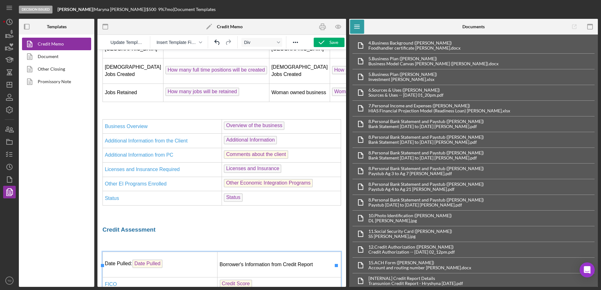
scroll to position [754, 0]
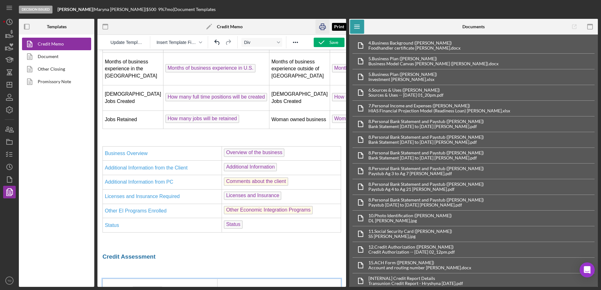
click at [320, 30] on icon "button" at bounding box center [323, 27] width 14 height 14
click at [12, 146] on icon "button" at bounding box center [10, 142] width 16 height 16
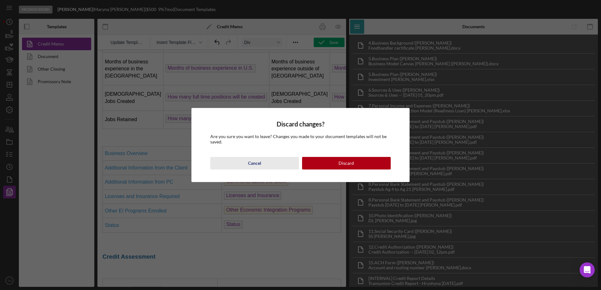
click at [258, 163] on div "Cancel" at bounding box center [254, 163] width 13 height 13
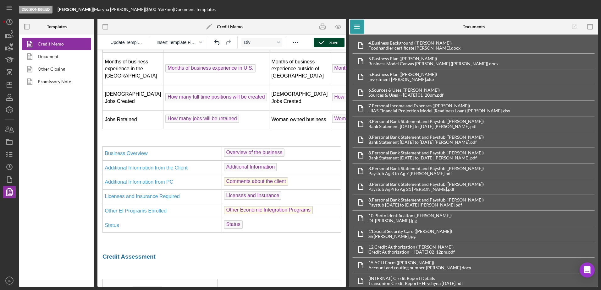
click at [324, 43] on icon "button" at bounding box center [322, 43] width 16 height 16
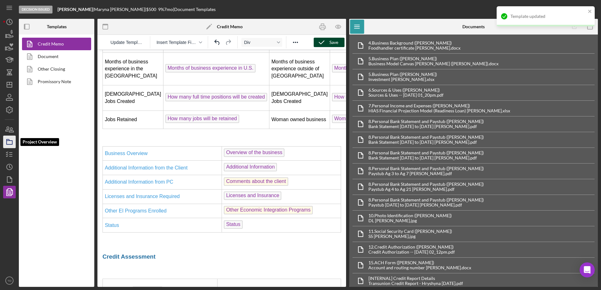
click at [10, 142] on icon "button" at bounding box center [10, 142] width 16 height 16
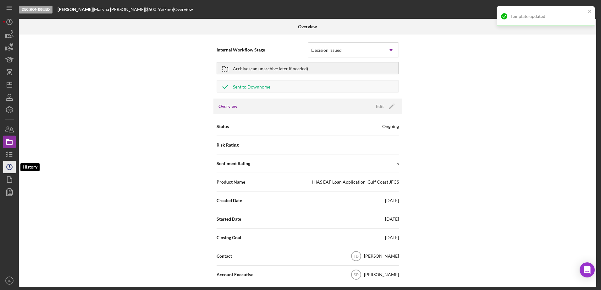
click at [10, 164] on circle "button" at bounding box center [10, 167] width 6 height 6
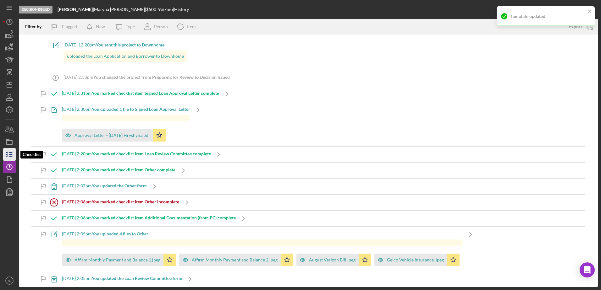
click at [9, 151] on icon "button" at bounding box center [10, 155] width 16 height 16
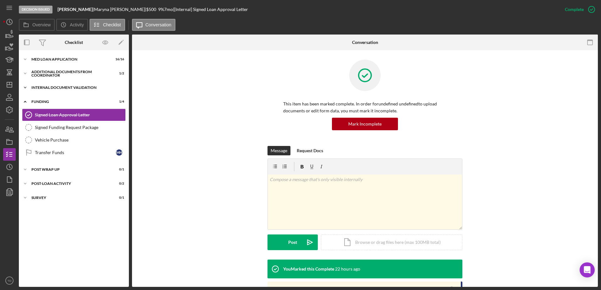
click at [62, 88] on div "Internal Document Validation" at bounding box center [76, 88] width 90 height 4
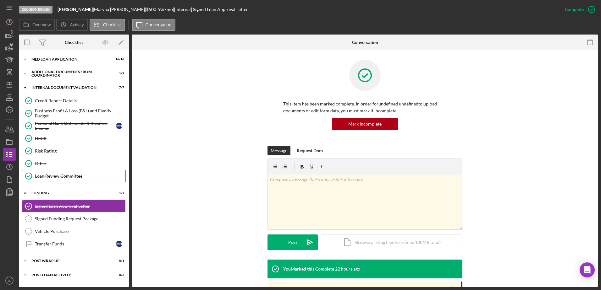
click at [56, 179] on div "Loan Review Committee" at bounding box center [80, 176] width 91 height 5
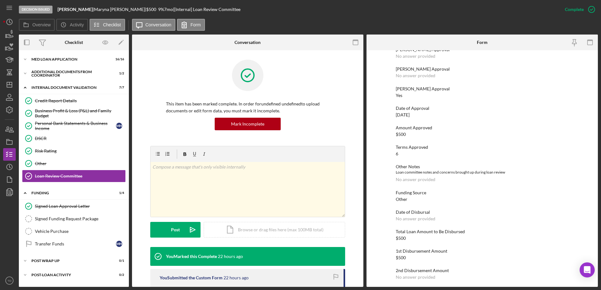
scroll to position [80, 0]
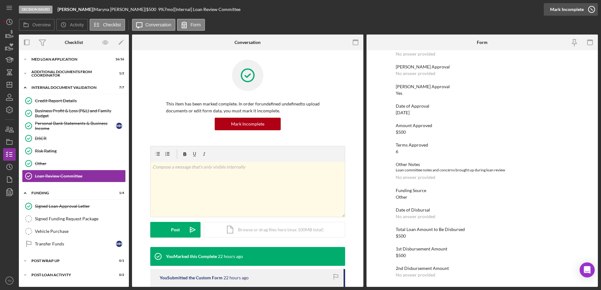
click at [595, 13] on icon "button" at bounding box center [592, 10] width 16 height 16
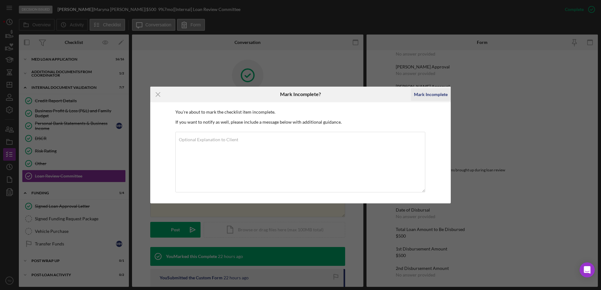
click at [427, 97] on div "Mark Incomplete" at bounding box center [431, 94] width 34 height 13
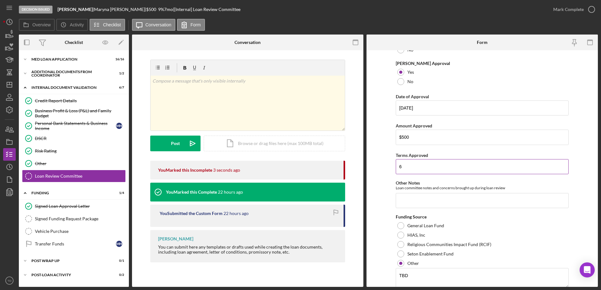
scroll to position [132, 0]
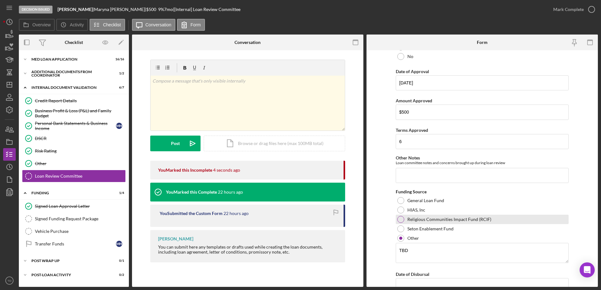
click at [400, 219] on div at bounding box center [400, 219] width 7 height 7
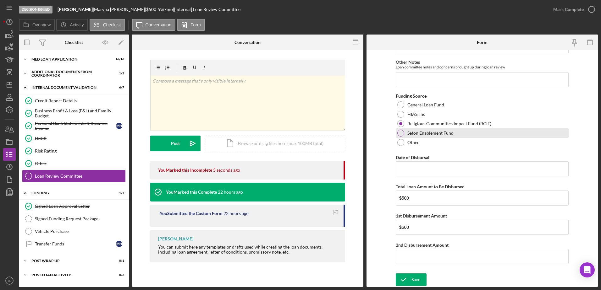
scroll to position [228, 0]
click at [418, 171] on input "Date of Disbursal" at bounding box center [482, 169] width 173 height 15
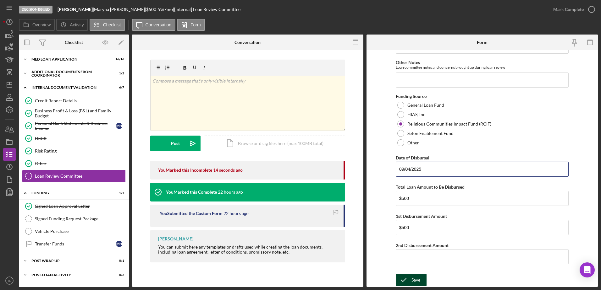
type input "09/04/2025"
click at [411, 281] on div "Save" at bounding box center [415, 280] width 9 height 13
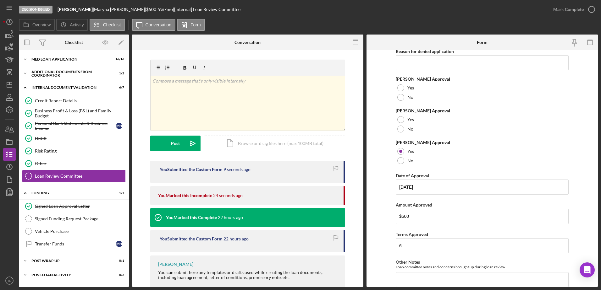
scroll to position [28, 0]
click at [588, 11] on icon "button" at bounding box center [592, 10] width 16 height 16
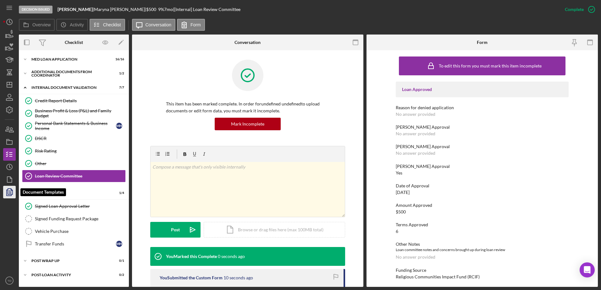
click at [13, 192] on polygon "button" at bounding box center [10, 192] width 5 height 6
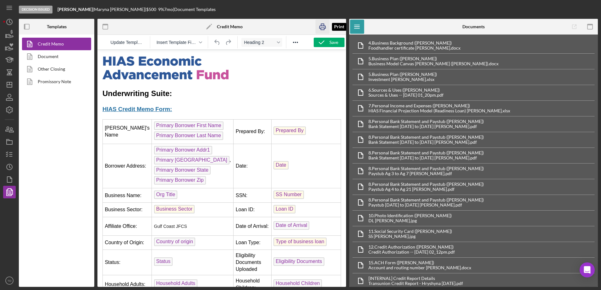
click at [325, 27] on icon "button" at bounding box center [323, 27] width 14 height 14
click at [51, 57] on link "Document" at bounding box center [55, 56] width 66 height 13
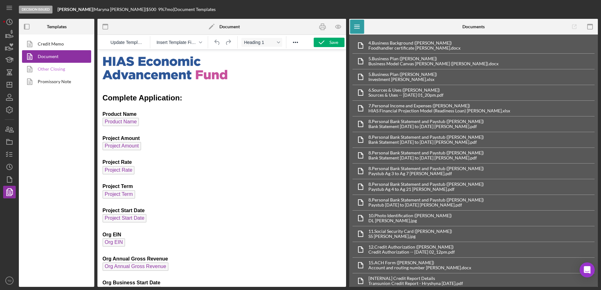
click at [51, 66] on link "Other Closing" at bounding box center [55, 69] width 66 height 13
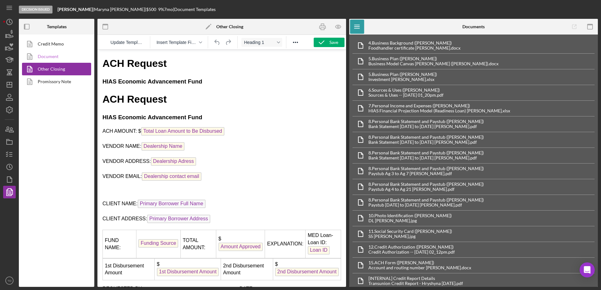
click at [51, 60] on link "Document" at bounding box center [55, 56] width 66 height 13
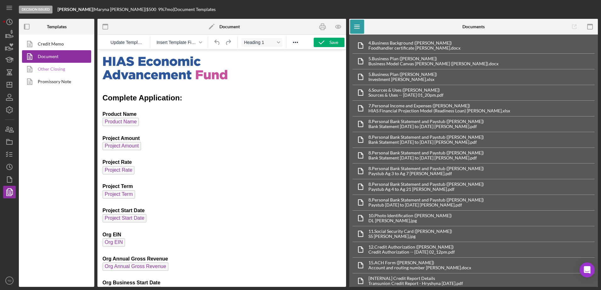
click at [51, 70] on link "Other Closing" at bounding box center [55, 69] width 66 height 13
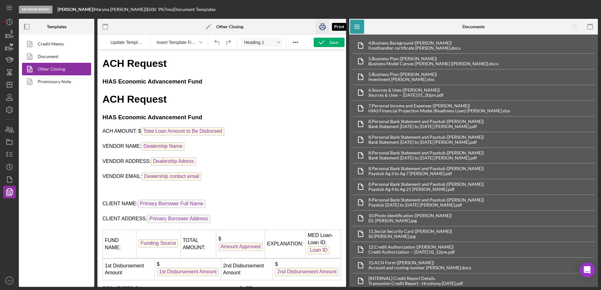
click at [324, 30] on rect "button" at bounding box center [322, 29] width 3 height 2
click at [172, 146] on span "Dealership Name" at bounding box center [162, 146] width 43 height 8
click at [205, 170] on body "ACH Request HIAS Economic Advancement Fund ACH Request HIAS Economic Advancemen…" at bounding box center [221, 181] width 239 height 248
drag, startPoint x: 201, startPoint y: 175, endPoint x: 106, endPoint y: 145, distance: 99.2
click at [106, 145] on body "ACH Request HIAS Economic Advancement Fund ACH Request HIAS Economic Advancemen…" at bounding box center [221, 181] width 239 height 248
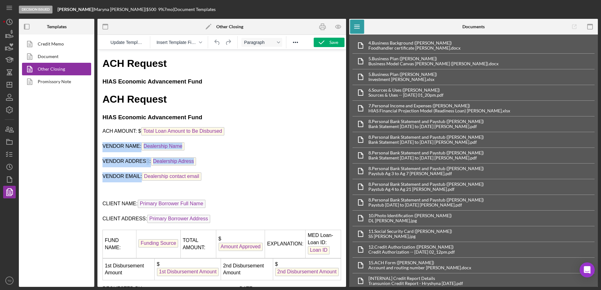
drag, startPoint x: 104, startPoint y: 147, endPoint x: 198, endPoint y: 176, distance: 98.5
click at [198, 176] on body "ACH Request HIAS Economic Advancement Fund ACH Request HIAS Economic Advancemen…" at bounding box center [221, 181] width 239 height 248
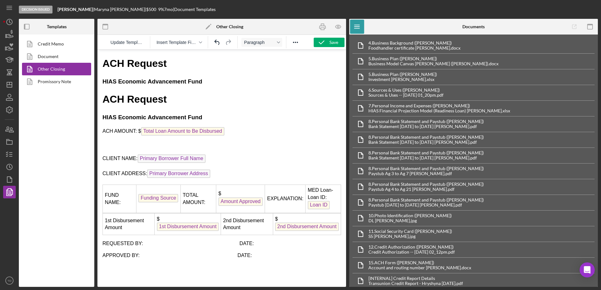
click at [115, 145] on p "Rich Text Area. Press ALT-0 for help." at bounding box center [221, 145] width 239 height 7
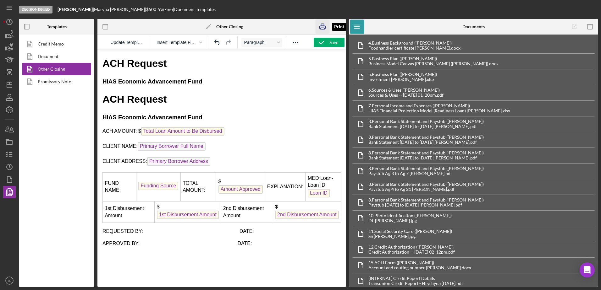
click at [321, 27] on icon "button" at bounding box center [323, 27] width 14 height 14
click at [330, 44] on div "Save" at bounding box center [333, 42] width 9 height 9
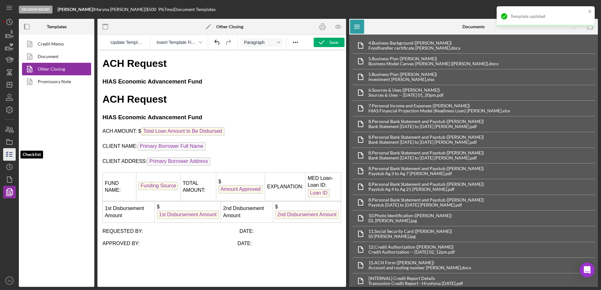
click at [9, 151] on icon "button" at bounding box center [10, 155] width 16 height 16
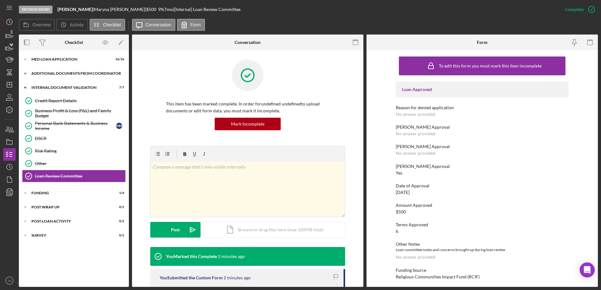
click at [51, 74] on div "Additional Documents from Coordinator" at bounding box center [76, 74] width 90 height 4
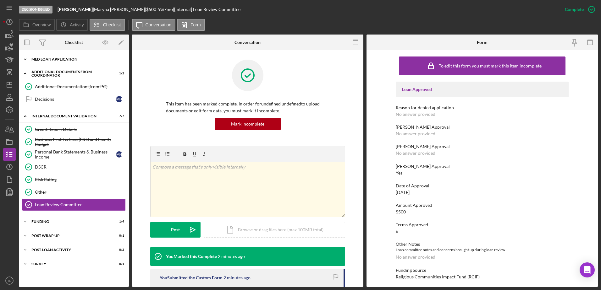
click at [52, 58] on div "MED Loan Application" at bounding box center [76, 60] width 90 height 4
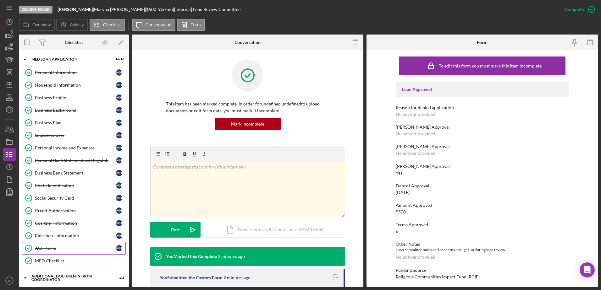
click at [51, 254] on link "ACH Form ACH Form M H" at bounding box center [74, 248] width 104 height 13
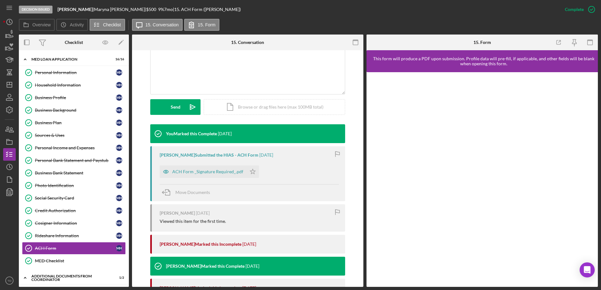
scroll to position [139, 0]
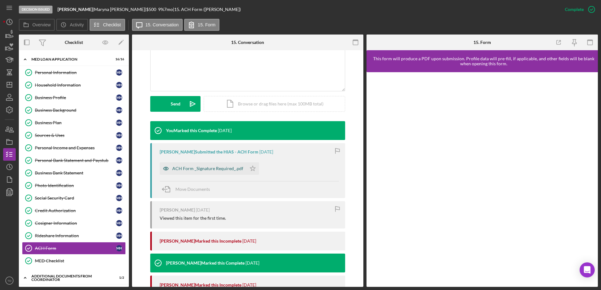
click at [218, 171] on div "ACH Form _Signature Required_.pdf" at bounding box center [207, 168] width 71 height 5
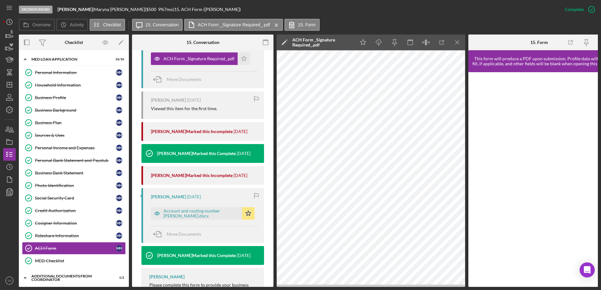
scroll to position [261, 0]
click at [216, 214] on div "Account and routing number [PERSON_NAME].docx" at bounding box center [200, 213] width 75 height 10
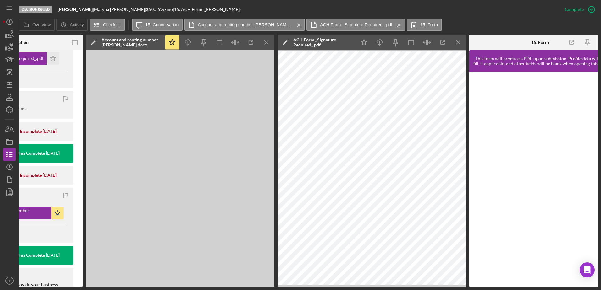
scroll to position [0, 195]
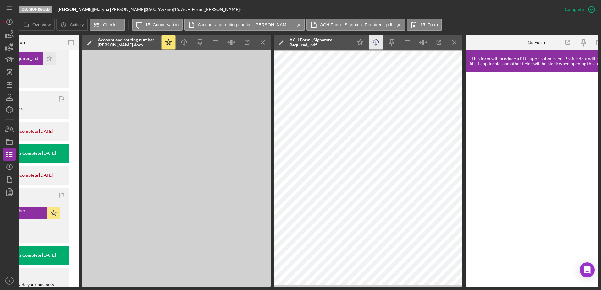
click at [187, 41] on icon "button" at bounding box center [183, 41] width 5 height 3
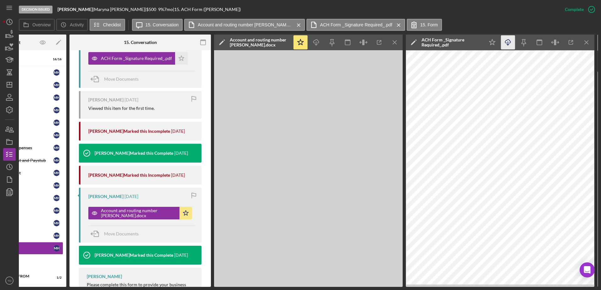
scroll to position [0, 0]
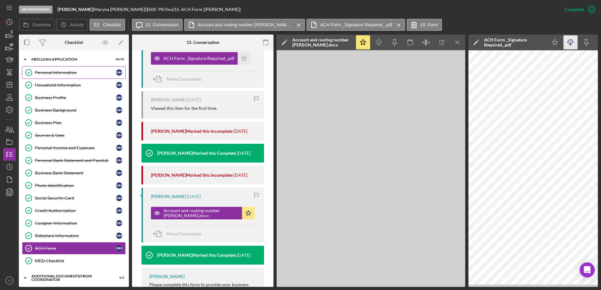
click at [52, 78] on link "Personal Information Personal Information M H" at bounding box center [74, 72] width 104 height 13
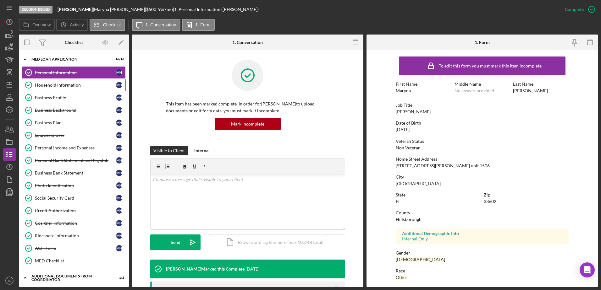
click at [50, 84] on div "Household Information" at bounding box center [75, 85] width 81 height 5
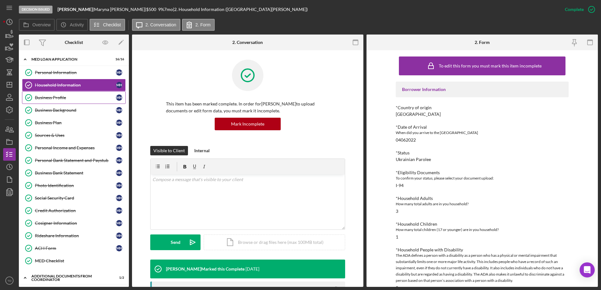
click at [50, 100] on div "Business Profile" at bounding box center [75, 97] width 81 height 5
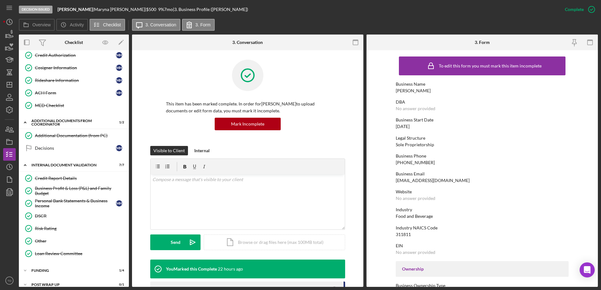
scroll to position [191, 0]
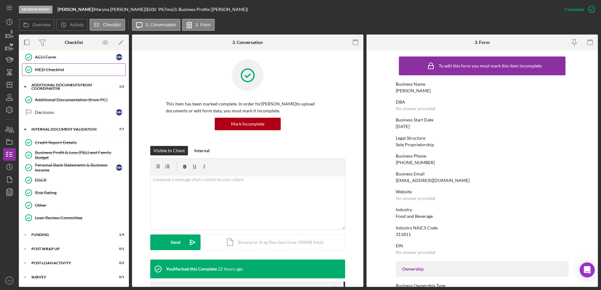
click at [58, 68] on div "MED Checklist" at bounding box center [80, 69] width 91 height 5
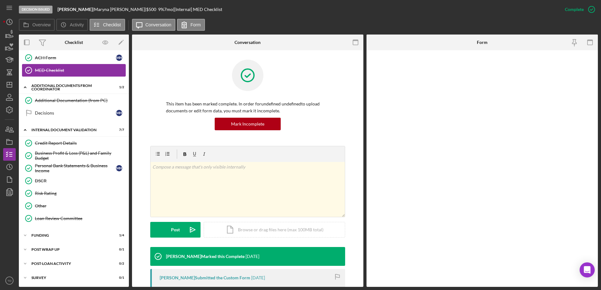
scroll to position [191, 0]
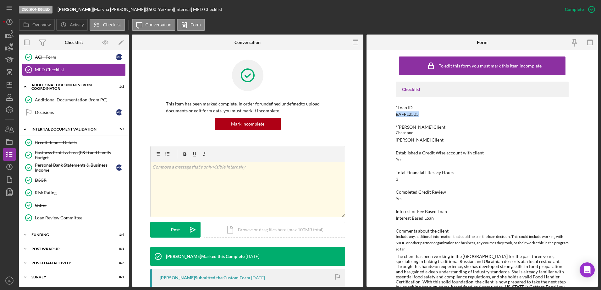
drag, startPoint x: 423, startPoint y: 115, endPoint x: 392, endPoint y: 116, distance: 30.8
click at [392, 116] on div "To edit this form you must mark this item incomplete Checklist *Loan ID EAFFL25…" at bounding box center [481, 168] width 231 height 237
copy div "EAFFL2505"
click at [309, 67] on div at bounding box center [247, 80] width 163 height 41
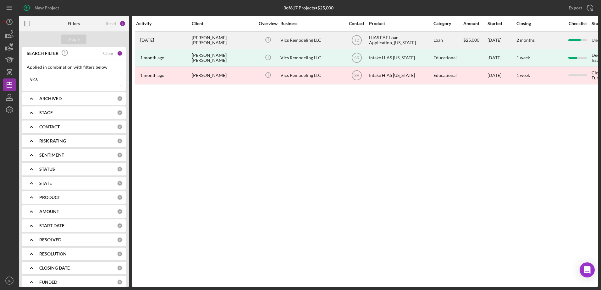
click at [221, 44] on div "[PERSON_NAME] [PERSON_NAME]" at bounding box center [223, 40] width 63 height 17
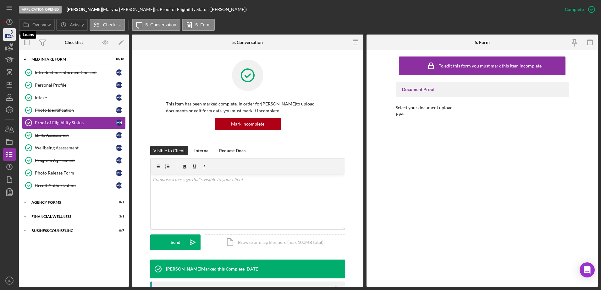
click at [14, 35] on icon "button" at bounding box center [10, 35] width 16 height 16
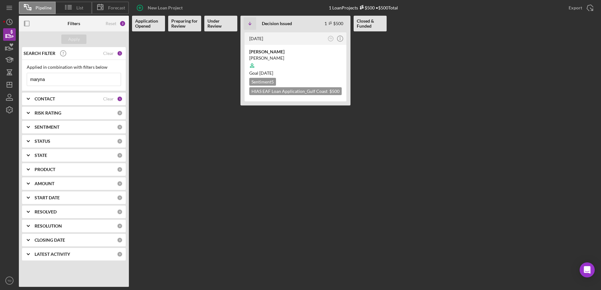
click at [63, 80] on input "maryna" at bounding box center [74, 79] width 94 height 13
type input "m"
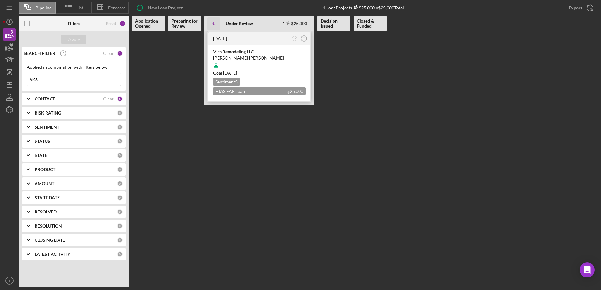
type input "vics"
click at [237, 56] on div "Victor Castillo Gonzalez" at bounding box center [259, 58] width 92 height 6
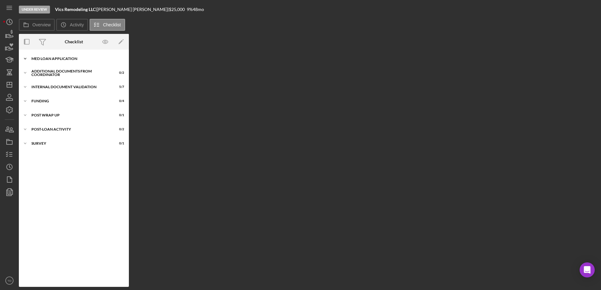
click at [59, 58] on div "MED Loan Application" at bounding box center [76, 59] width 90 height 4
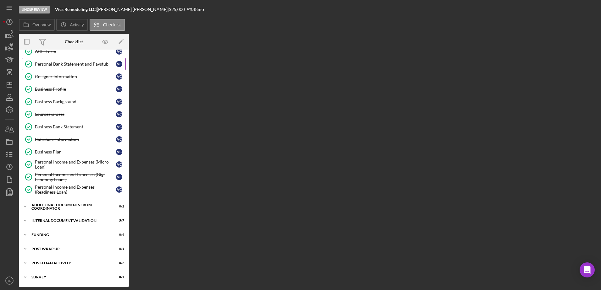
scroll to position [96, 0]
click at [63, 226] on div "Icon/Expander Internal Document Validation 5 / 7" at bounding box center [74, 221] width 110 height 13
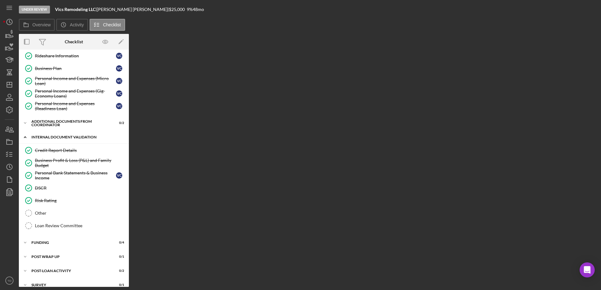
scroll to position [179, 0]
click at [62, 152] on div "Credit Report Details" at bounding box center [80, 150] width 91 height 5
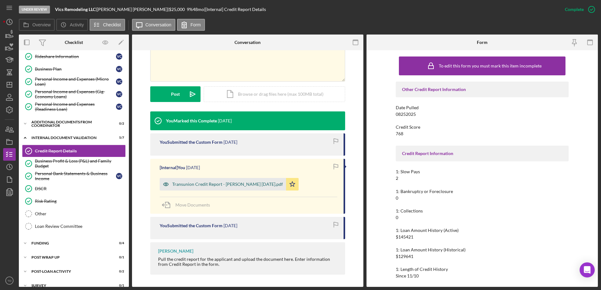
click at [237, 187] on div "Transunion Credit Report - Castillo Gonzalez 8.25.2025.pdf" at bounding box center [227, 184] width 111 height 5
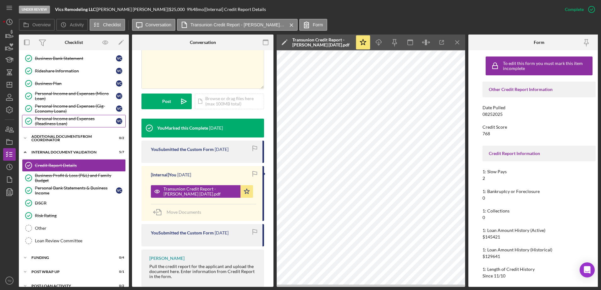
scroll to position [162, 0]
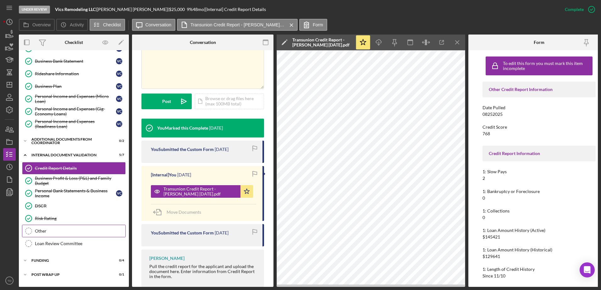
click at [49, 228] on link "Other Other" at bounding box center [74, 231] width 104 height 13
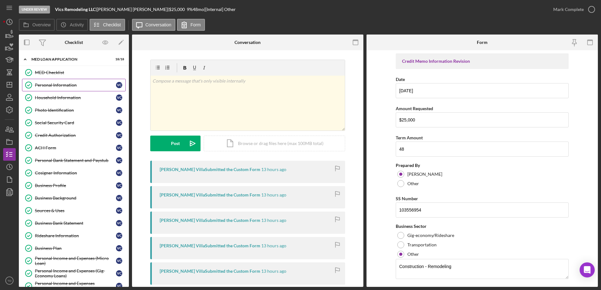
click at [63, 81] on link "Personal Information Personal Information V C" at bounding box center [74, 85] width 104 height 13
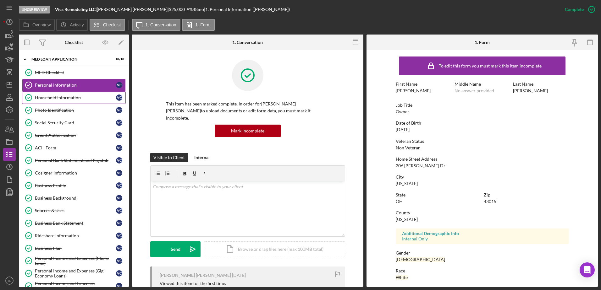
click at [63, 97] on div "Household Information" at bounding box center [75, 97] width 81 height 5
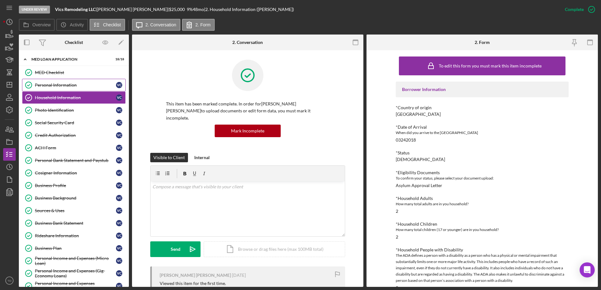
click at [63, 91] on link "Personal Information Personal Information V C" at bounding box center [74, 85] width 104 height 13
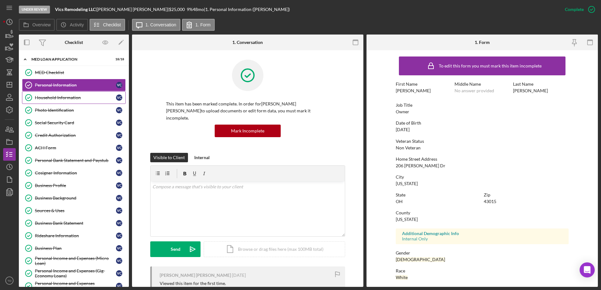
click at [62, 101] on link "Household Information Household Information V C" at bounding box center [74, 97] width 104 height 13
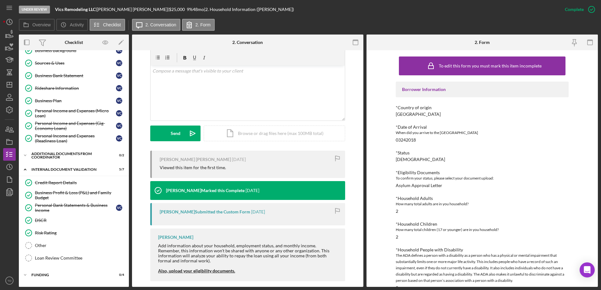
scroll to position [147, 0]
click at [63, 245] on div "Other" at bounding box center [80, 246] width 91 height 5
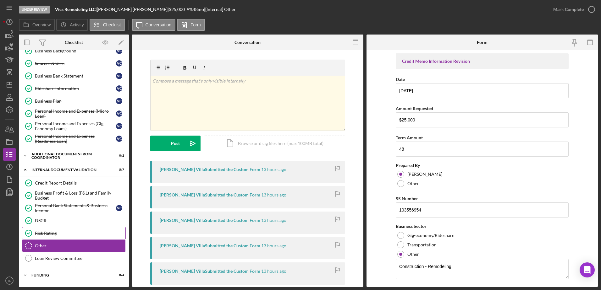
click at [58, 237] on link "Risk Rating Risk Rating" at bounding box center [74, 233] width 104 height 13
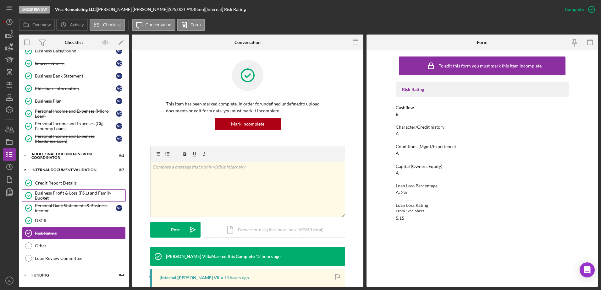
click at [55, 197] on div "Business Profit & Loss (P&L) and Family Budget" at bounding box center [80, 196] width 91 height 10
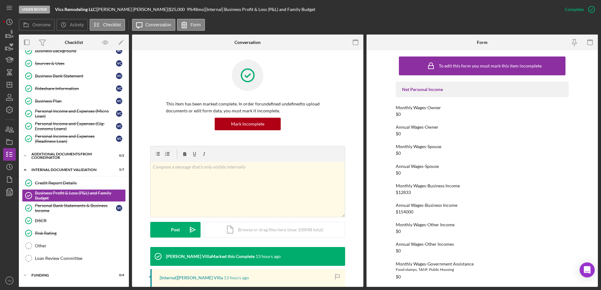
click at [56, 145] on div "MED Checklist MED Checklist Personal Information Personal Information V C House…" at bounding box center [74, 33] width 110 height 229
click at [52, 155] on div "Additional Documents from Coordinator" at bounding box center [76, 156] width 90 height 4
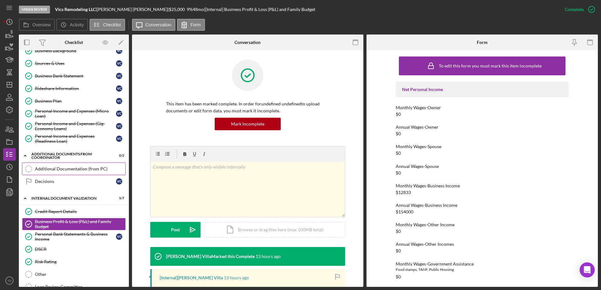
click at [47, 171] on div "Additional Documentation (from PC)" at bounding box center [80, 169] width 91 height 5
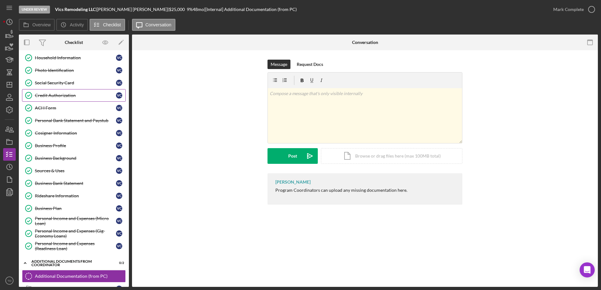
scroll to position [11, 0]
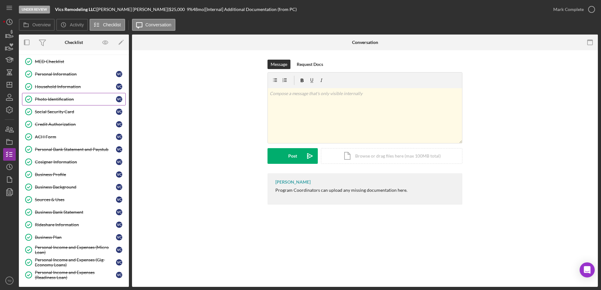
click at [59, 104] on link "Photo Identification Photo Identification V C" at bounding box center [74, 99] width 104 height 13
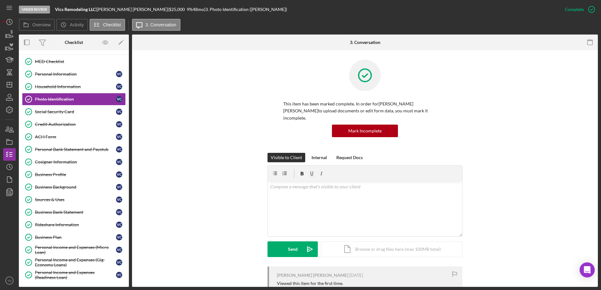
scroll to position [190, 0]
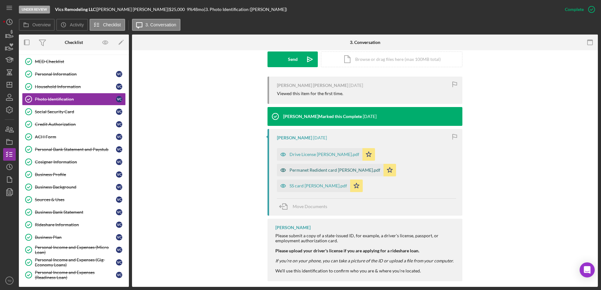
click at [353, 168] on div "Permanet Redident card Victor Castillo.pdf" at bounding box center [334, 170] width 91 height 5
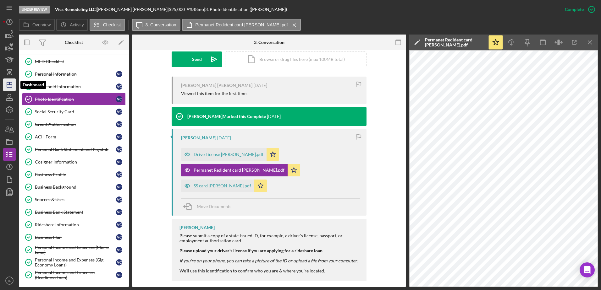
click at [12, 91] on icon "Icon/Dashboard" at bounding box center [10, 85] width 16 height 16
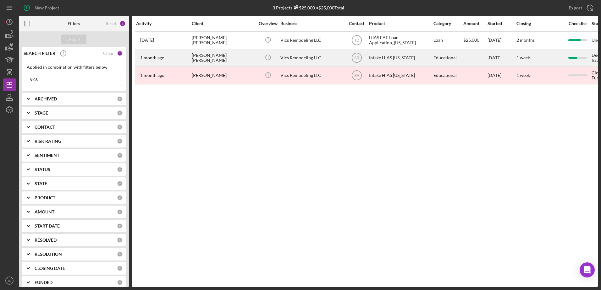
click at [236, 58] on div "[PERSON_NAME] [PERSON_NAME]" at bounding box center [223, 58] width 63 height 17
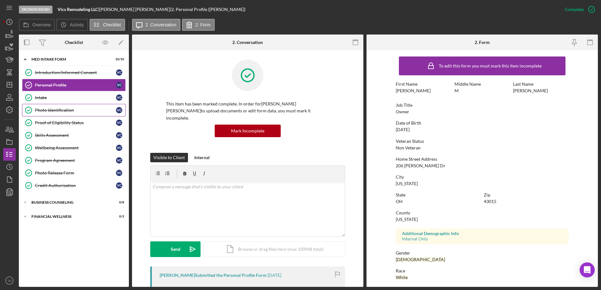
click at [64, 114] on link "Photo Identification Photo Identification V C" at bounding box center [74, 110] width 104 height 13
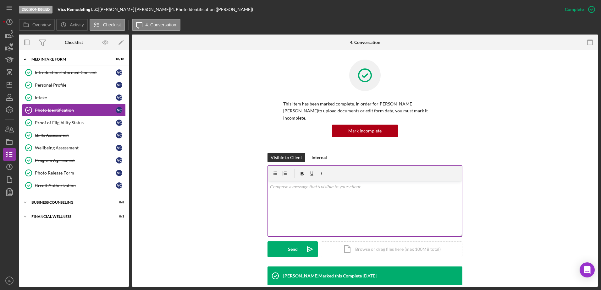
scroll to position [154, 0]
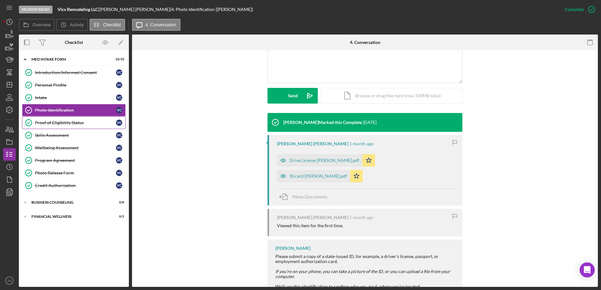
click at [75, 126] on link "Proof of Eligibility Status Proof of Eligibility Status V C" at bounding box center [74, 123] width 104 height 13
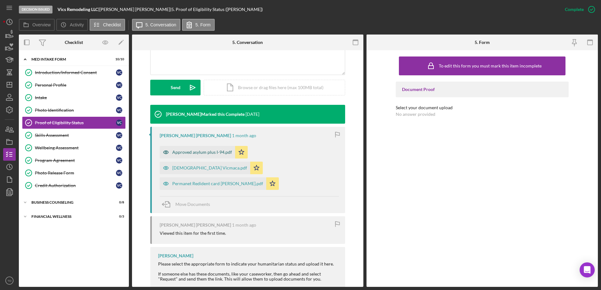
click at [213, 150] on div "Approved asylum plus I-94.pdf" at bounding box center [202, 152] width 60 height 5
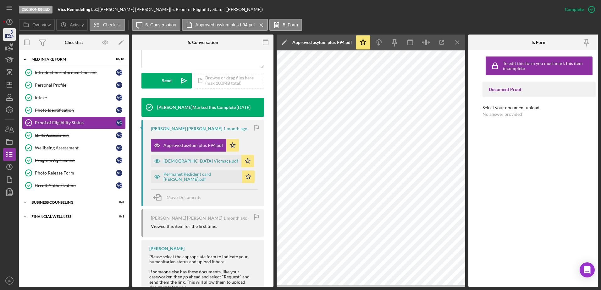
click at [8, 36] on icon "button" at bounding box center [10, 35] width 7 height 3
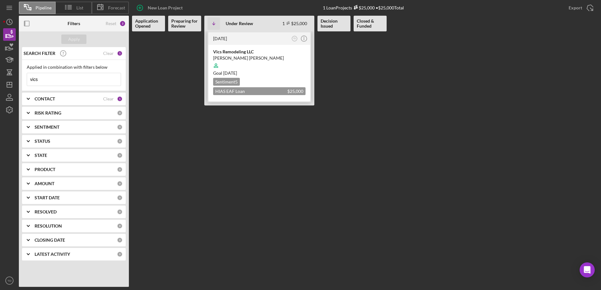
click at [236, 55] on div "[PERSON_NAME] [PERSON_NAME]" at bounding box center [259, 58] width 92 height 6
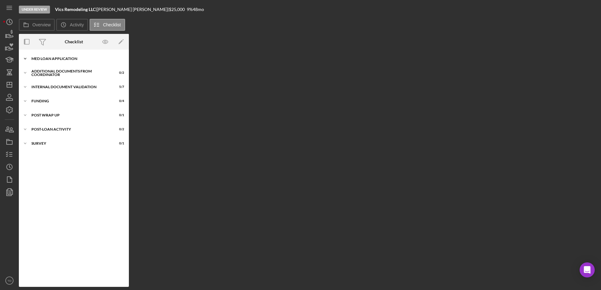
click at [78, 55] on div "Icon/Expander MED Loan Application 18 / 18" at bounding box center [74, 58] width 110 height 13
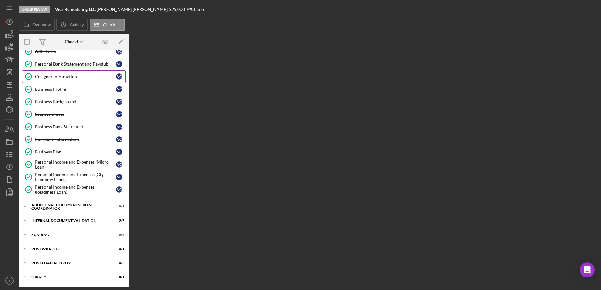
scroll to position [96, 0]
click at [57, 208] on div "Additional Documents from Coordinator" at bounding box center [76, 207] width 90 height 4
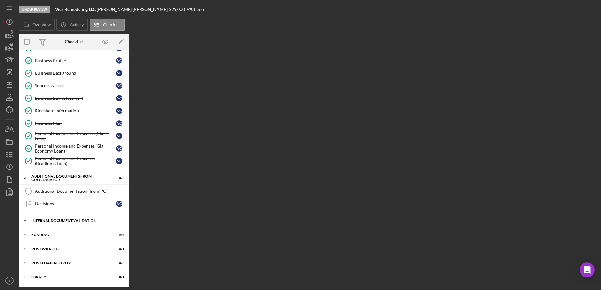
scroll to position [124, 0]
click at [53, 222] on div "Internal Document Validation" at bounding box center [76, 221] width 90 height 4
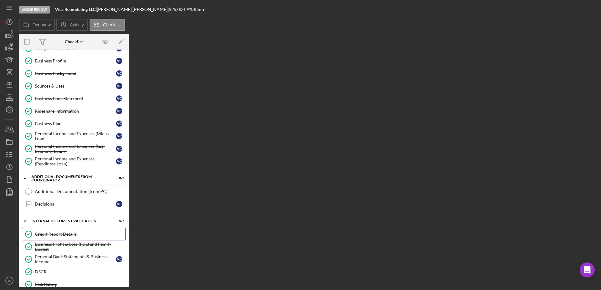
click at [52, 237] on div "Credit Report Details" at bounding box center [80, 234] width 91 height 5
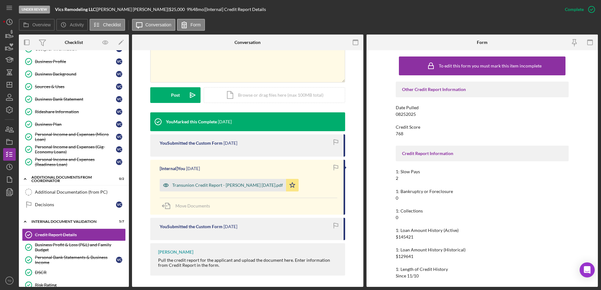
click at [243, 188] on div "Transunion Credit Report - Castillo Gonzalez 8.25.2025.pdf" at bounding box center [227, 185] width 111 height 5
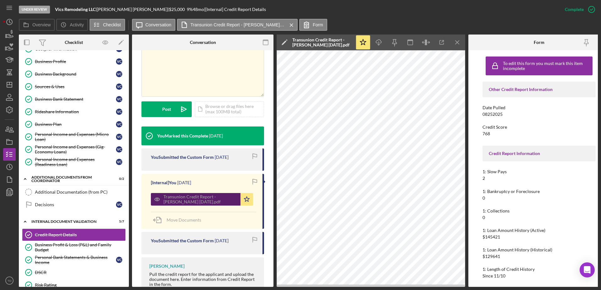
scroll to position [142, 0]
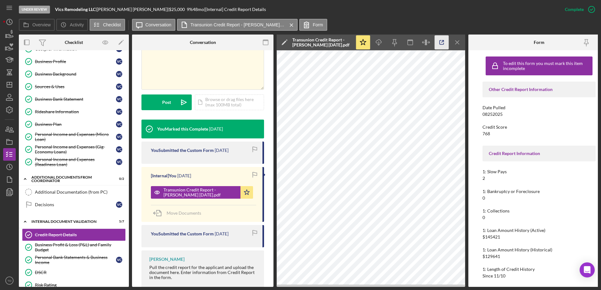
drag, startPoint x: 243, startPoint y: 188, endPoint x: 443, endPoint y: 40, distance: 249.2
click at [443, 40] on icon "button" at bounding box center [442, 43] width 14 height 14
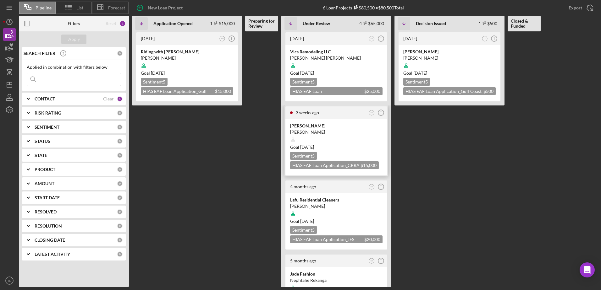
click at [310, 134] on div at bounding box center [336, 140] width 92 height 12
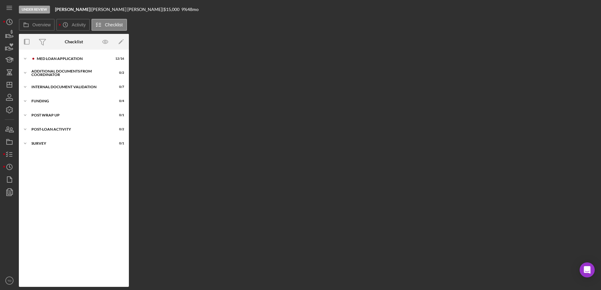
click at [87, 52] on div "Icon/Expander MED Loan Application 12 / 16 Icon/Expander Additional Documents f…" at bounding box center [74, 169] width 110 height 238
click at [72, 58] on div "MED Loan Application" at bounding box center [79, 59] width 84 height 4
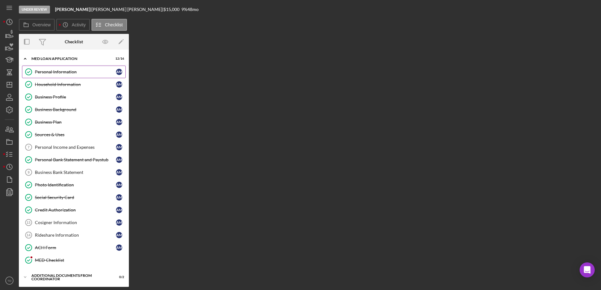
click at [66, 69] on link "Personal Information Personal Information A M" at bounding box center [74, 72] width 104 height 13
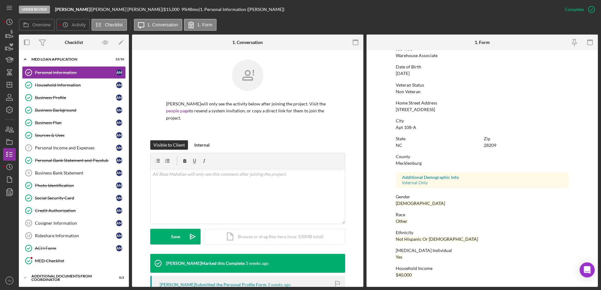
scroll to position [56, 0]
click at [79, 83] on div "Household Information" at bounding box center [75, 85] width 81 height 5
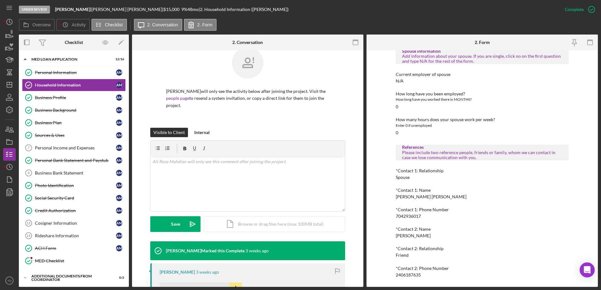
scroll to position [374, 0]
click at [72, 98] on div "Business Profile" at bounding box center [75, 97] width 81 height 5
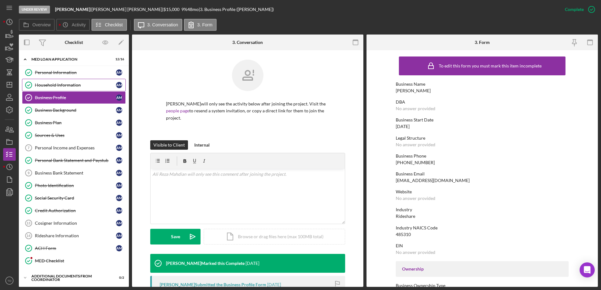
click at [79, 85] on div "Household Information" at bounding box center [75, 85] width 81 height 5
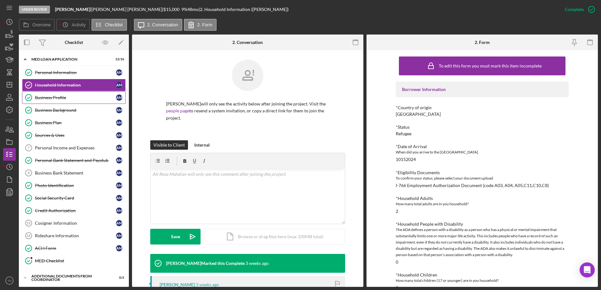
click at [76, 101] on link "Business Profile Business Profile A M" at bounding box center [74, 97] width 104 height 13
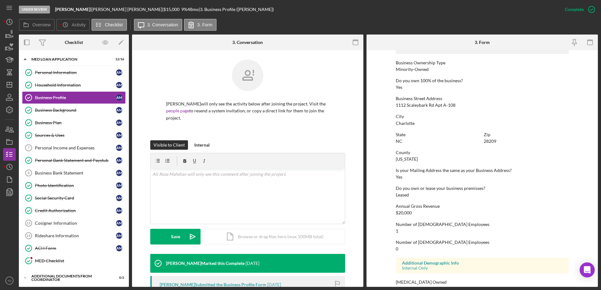
scroll to position [237, 0]
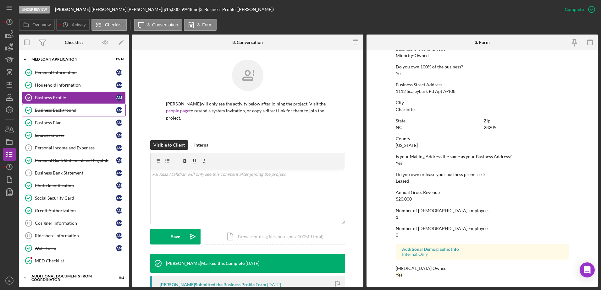
click at [64, 114] on link "Business Background Business Background A M" at bounding box center [74, 110] width 104 height 13
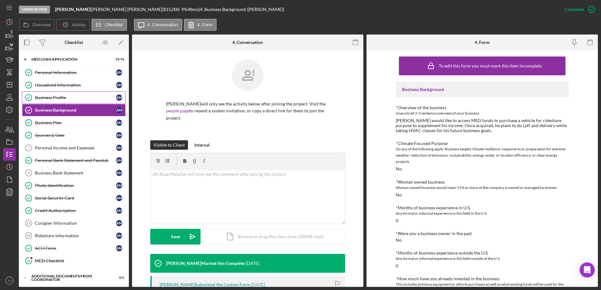
click at [73, 96] on div "Business Profile" at bounding box center [75, 97] width 81 height 5
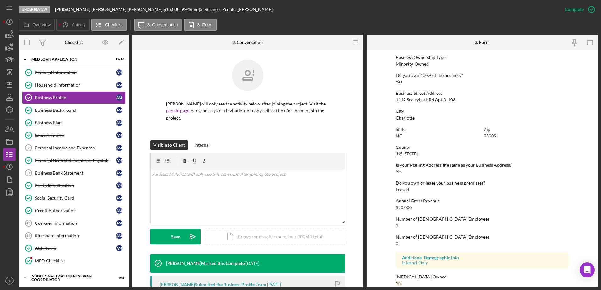
scroll to position [228, 0]
click at [94, 107] on link "Business Background Business Background A M" at bounding box center [74, 110] width 104 height 13
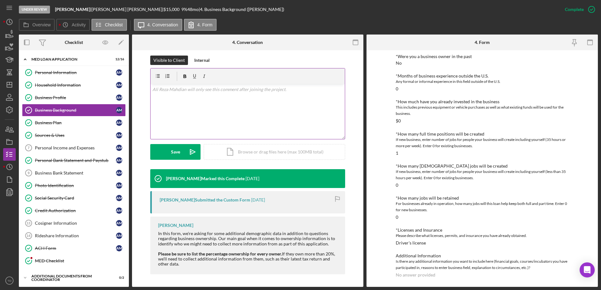
scroll to position [85, 0]
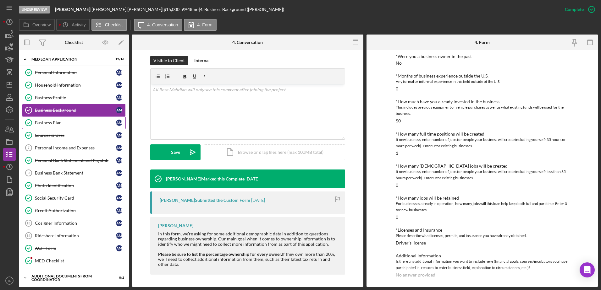
click at [54, 129] on link "Business Plan Business Plan A M" at bounding box center [74, 123] width 104 height 13
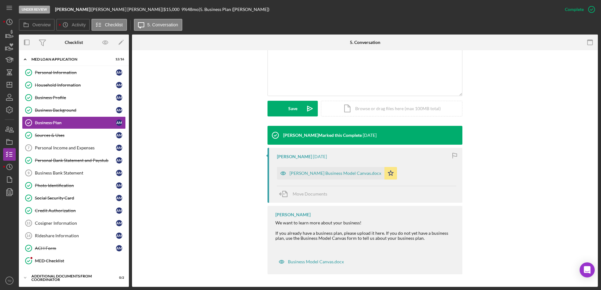
scroll to position [126, 0]
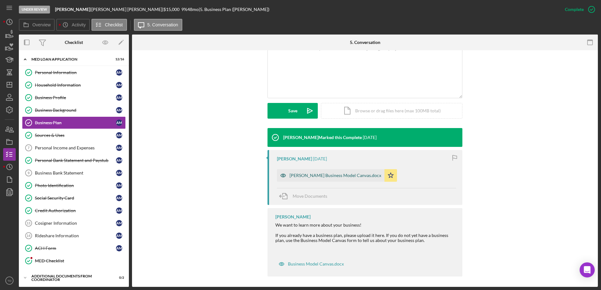
click at [345, 174] on div "[PERSON_NAME] Business Model Canvas.docx" at bounding box center [335, 175] width 92 height 5
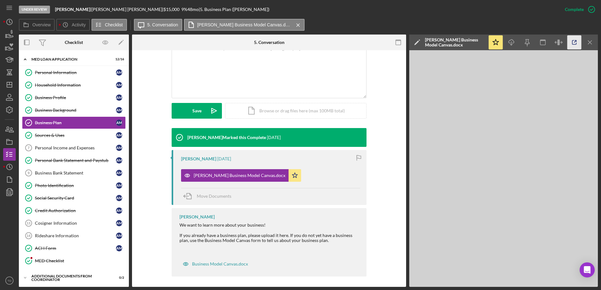
click at [573, 49] on icon "button" at bounding box center [574, 43] width 14 height 14
click at [55, 129] on link "Business Plan Business Plan A M" at bounding box center [74, 123] width 104 height 13
click at [55, 130] on link "Sources & Uses Sources & Uses A M" at bounding box center [74, 135] width 104 height 13
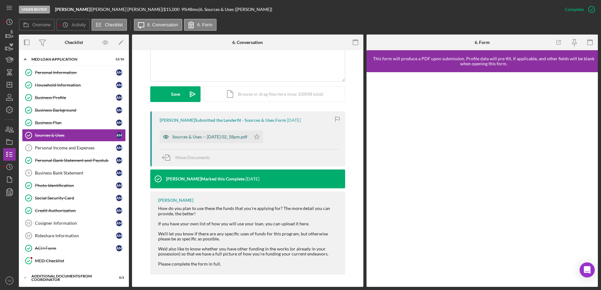
click at [236, 136] on div "Sources & Uses -- [DATE] 02_18pm.pdf" at bounding box center [209, 136] width 75 height 5
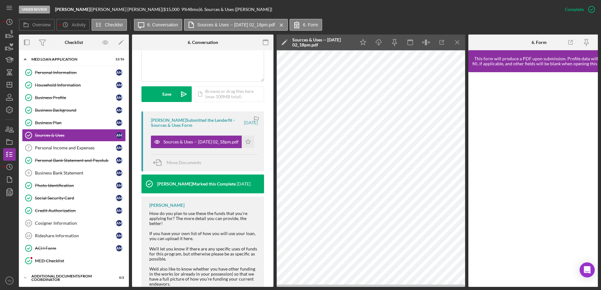
scroll to position [0, 12]
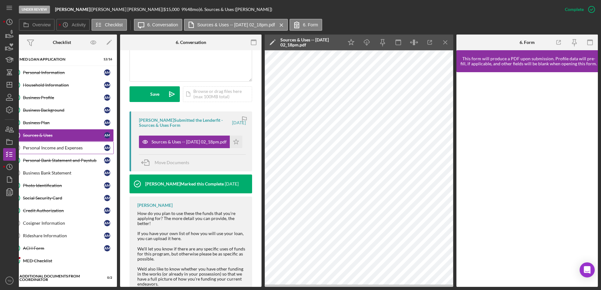
click at [67, 143] on link "Personal Income and Expenses 7 Personal Income and Expenses A M" at bounding box center [62, 148] width 104 height 13
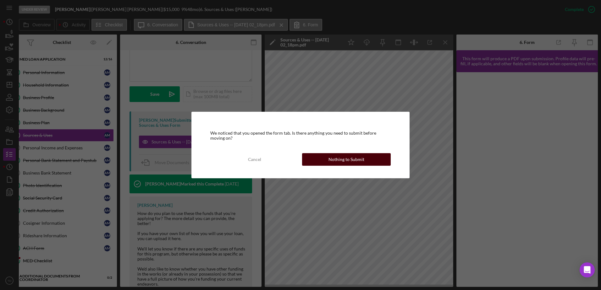
click at [348, 159] on div "Nothing to Submit" at bounding box center [346, 159] width 36 height 13
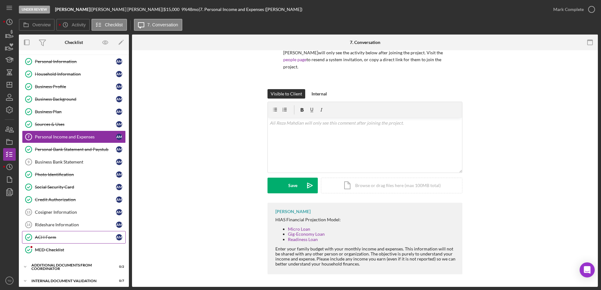
scroll to position [11, 0]
click at [72, 149] on div "Personal Bank Statement and Paystub" at bounding box center [75, 149] width 81 height 5
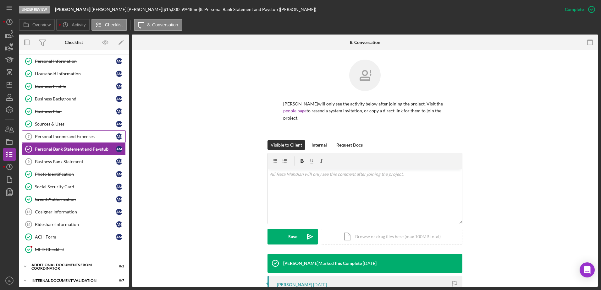
click at [67, 138] on div "Personal Income and Expenses" at bounding box center [75, 136] width 81 height 5
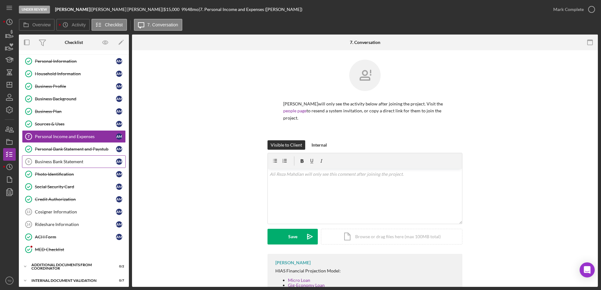
click at [67, 162] on div "Business Bank Statement" at bounding box center [75, 161] width 81 height 5
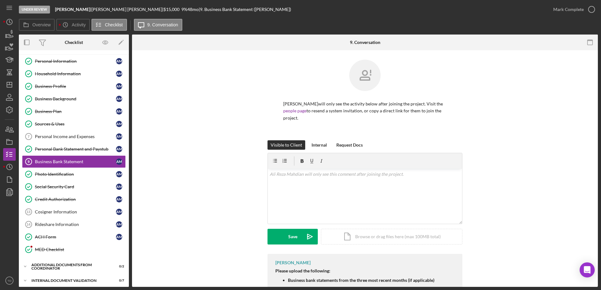
scroll to position [36, 0]
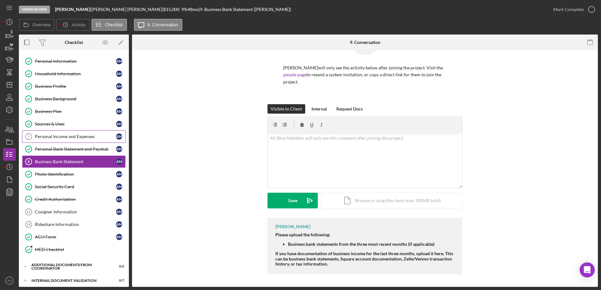
click at [83, 139] on div "Personal Income and Expenses" at bounding box center [75, 136] width 81 height 5
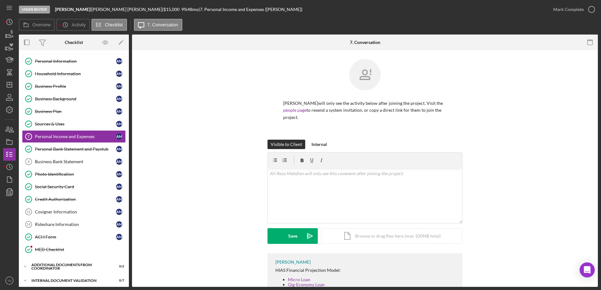
scroll to position [1, 0]
click at [50, 146] on link "Personal Bank Statement and Paystub Personal Bank Statement and Paystub A M" at bounding box center [74, 149] width 104 height 13
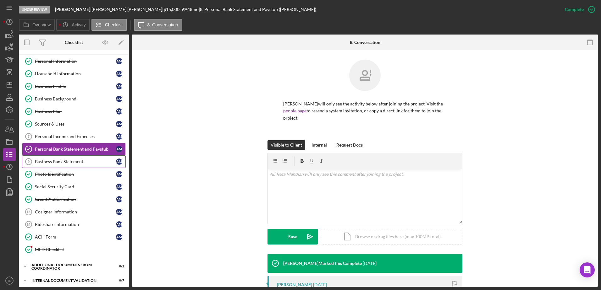
click at [52, 156] on link "Business Bank Statement 9 Business Bank Statement A M" at bounding box center [74, 162] width 104 height 13
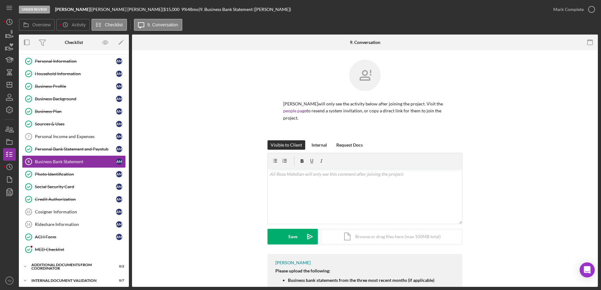
scroll to position [36, 0]
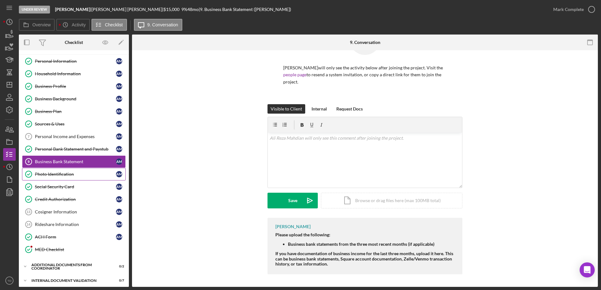
click at [64, 177] on link "Photo Identification Photo Identification A M" at bounding box center [74, 174] width 104 height 13
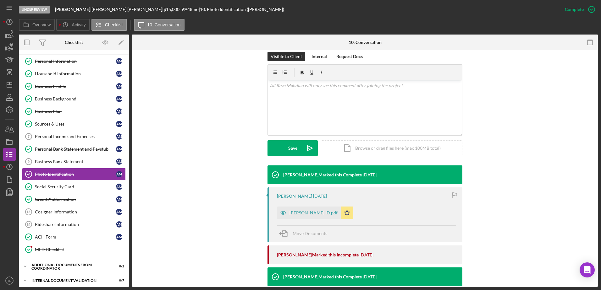
scroll to position [89, 0]
click at [12, 33] on icon "button" at bounding box center [12, 32] width 2 height 4
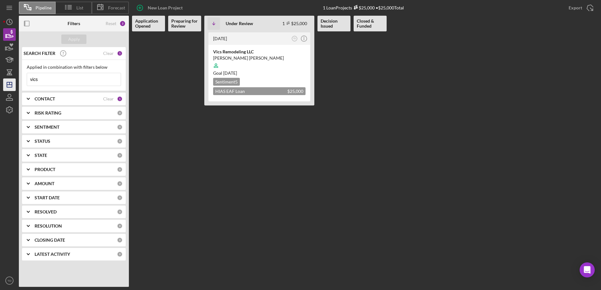
drag, startPoint x: 54, startPoint y: 77, endPoint x: 14, endPoint y: 81, distance: 39.8
click at [14, 81] on div "Pipeline List Forecast New Loan Project 1 Loan Projects $25,000 • $25,000 Total…" at bounding box center [300, 143] width 595 height 287
type input "ali reza mahdian"
click at [11, 44] on icon "button" at bounding box center [11, 44] width 4 height 3
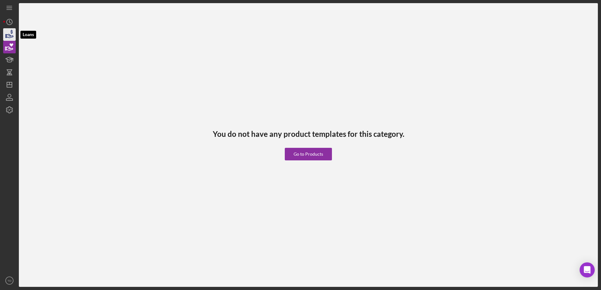
click at [8, 34] on icon "button" at bounding box center [10, 35] width 7 height 3
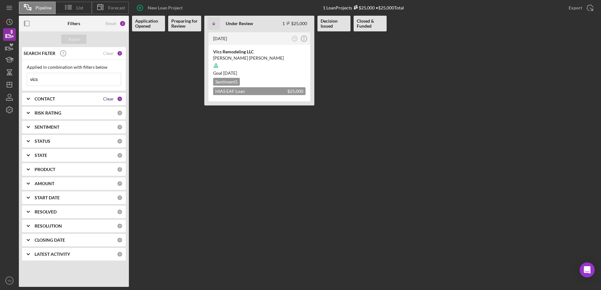
click at [105, 99] on div "Clear" at bounding box center [108, 98] width 11 height 5
click at [74, 38] on div "Apply" at bounding box center [74, 39] width 12 height 9
click at [49, 80] on input "vics" at bounding box center [74, 79] width 94 height 13
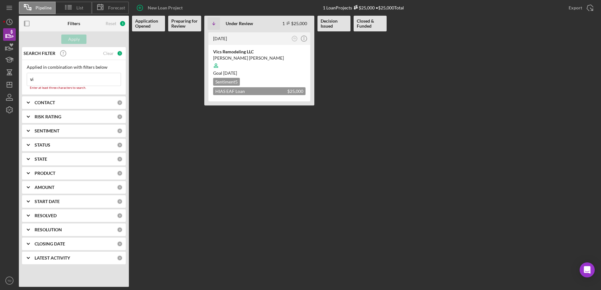
type input "v"
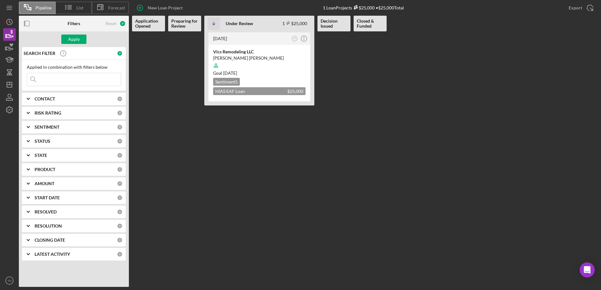
click at [53, 101] on b "CONTACT" at bounding box center [45, 98] width 20 height 5
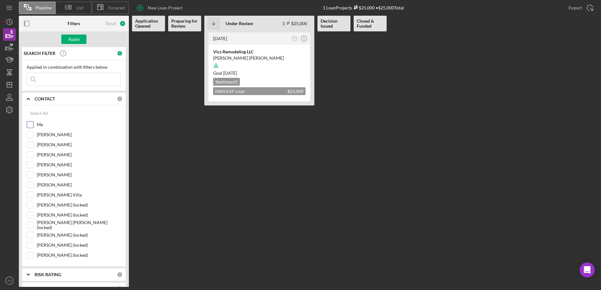
click at [32, 127] on input "Me" at bounding box center [30, 125] width 6 height 6
checkbox input "true"
click at [74, 38] on div "Apply" at bounding box center [74, 39] width 12 height 9
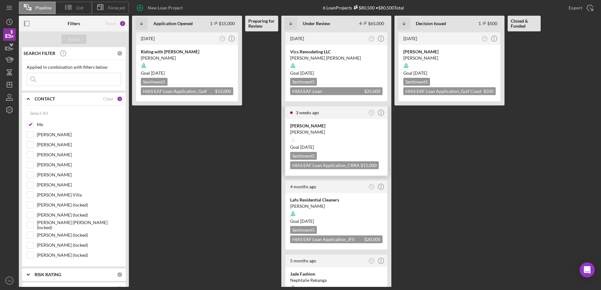
click at [313, 129] on div "[PERSON_NAME]" at bounding box center [336, 132] width 92 height 6
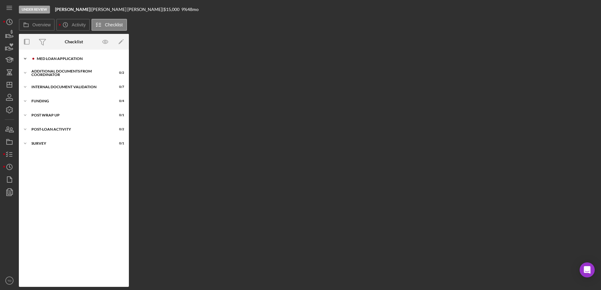
click at [47, 59] on div "MED Loan Application" at bounding box center [79, 59] width 84 height 4
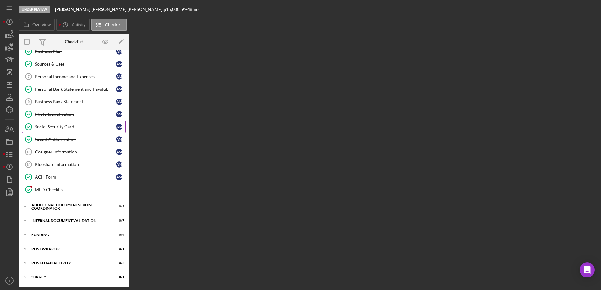
scroll to position [71, 0]
click at [75, 207] on div "Additional Documents from Coordinator" at bounding box center [76, 207] width 90 height 4
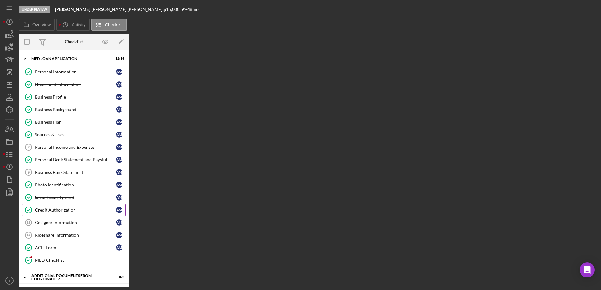
scroll to position [0, 0]
click at [72, 149] on div "Personal Income and Expenses" at bounding box center [75, 147] width 81 height 5
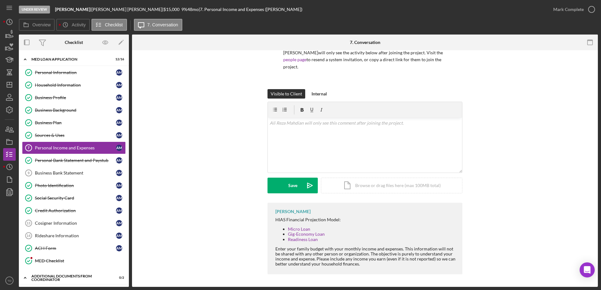
scroll to position [51, 0]
click at [70, 156] on link "Personal Bank Statement and Paystub Personal Bank Statement and Paystub A M" at bounding box center [74, 160] width 104 height 13
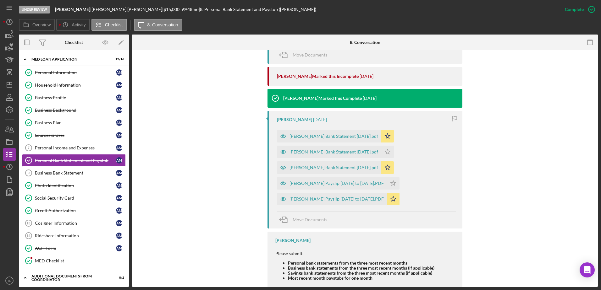
scroll to position [452, 0]
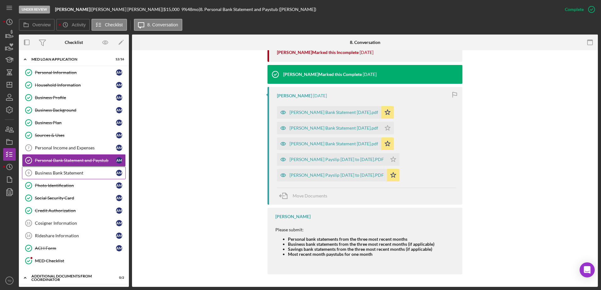
click at [60, 172] on div "Business Bank Statement" at bounding box center [75, 173] width 81 height 5
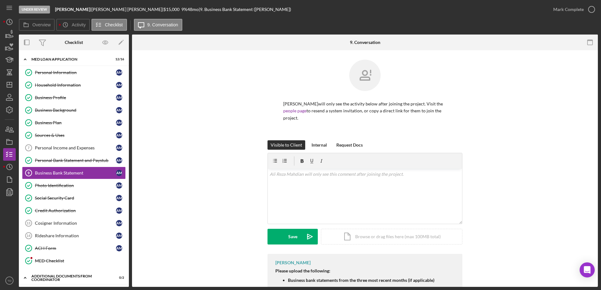
scroll to position [36, 0]
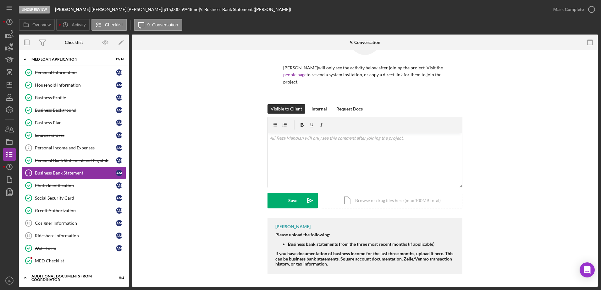
click at [64, 178] on link "Business Bank Statement 9 Business Bank Statement A M" at bounding box center [74, 173] width 104 height 13
click at [63, 182] on link "Photo Identification Photo Identification A M" at bounding box center [74, 185] width 104 height 13
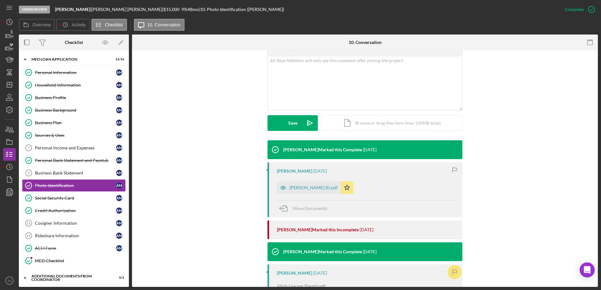
scroll to position [113, 0]
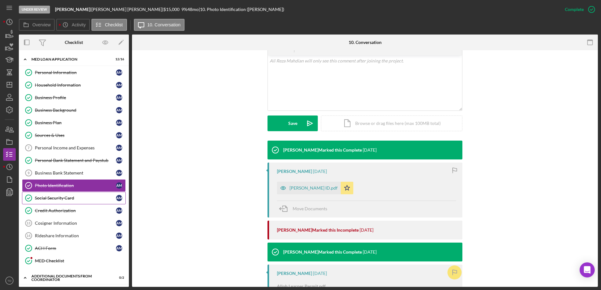
click at [84, 201] on div "Social Security Card" at bounding box center [75, 198] width 81 height 5
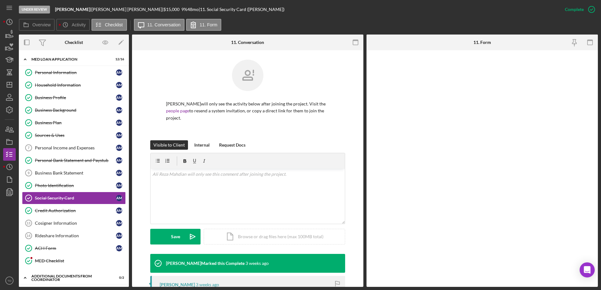
scroll to position [107, 0]
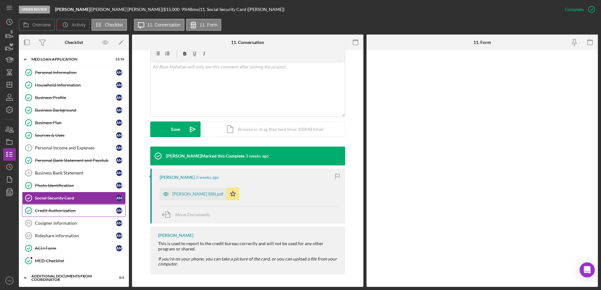
click at [75, 211] on div "Credit Authorization" at bounding box center [75, 210] width 81 height 5
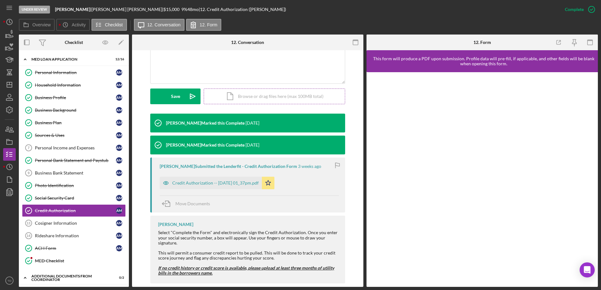
scroll to position [141, 0]
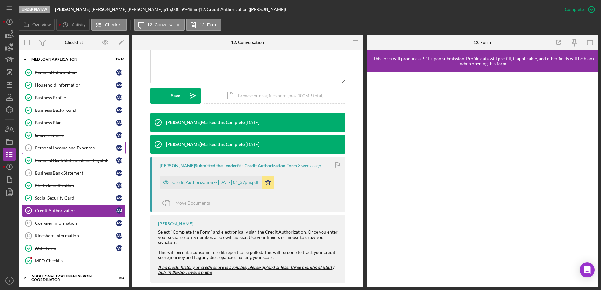
click at [79, 150] on div "Personal Income and Expenses" at bounding box center [75, 147] width 81 height 5
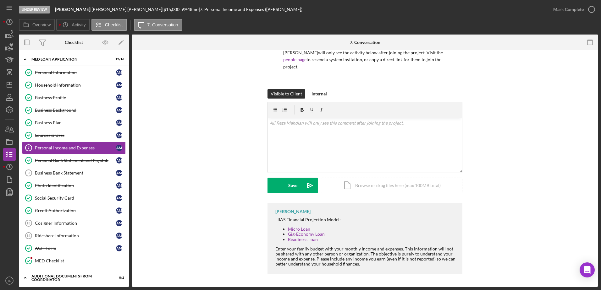
scroll to position [51, 0]
click at [66, 157] on link "Personal Bank Statement and Paystub Personal Bank Statement and Paystub A M" at bounding box center [74, 160] width 104 height 13
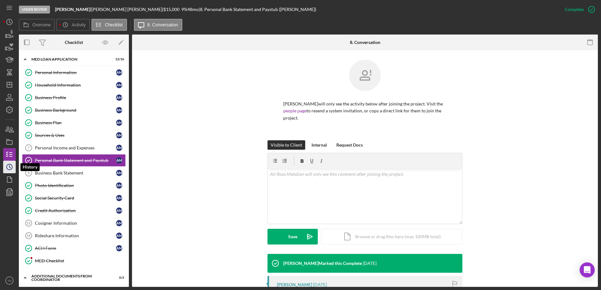
click at [10, 165] on icon "Icon/History" at bounding box center [10, 167] width 16 height 16
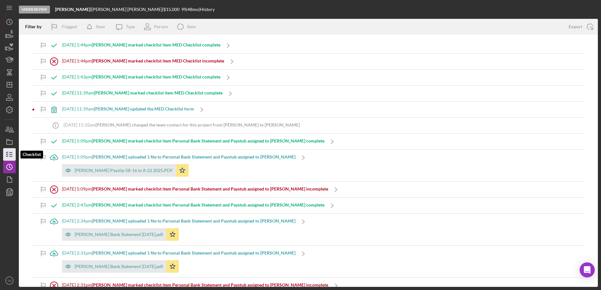
click at [11, 158] on icon "button" at bounding box center [10, 155] width 16 height 16
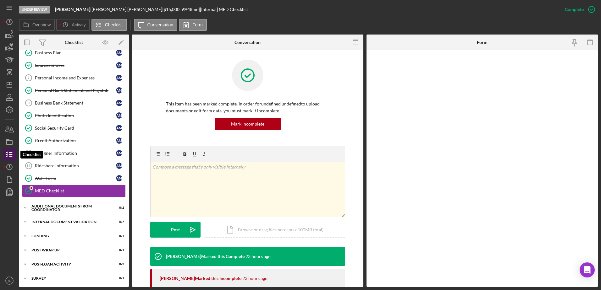
scroll to position [71, 0]
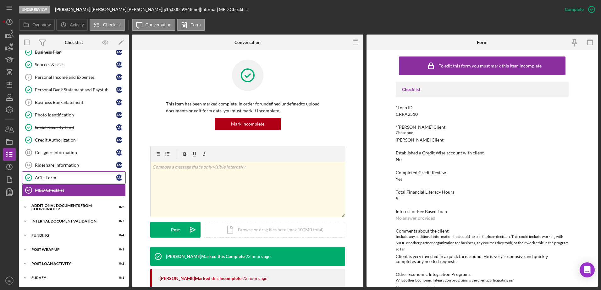
click at [66, 176] on div "ACH Form" at bounding box center [75, 177] width 81 height 5
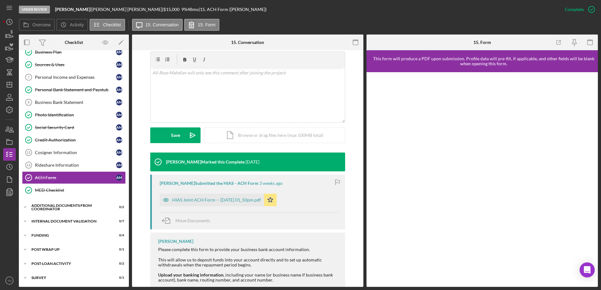
scroll to position [105, 0]
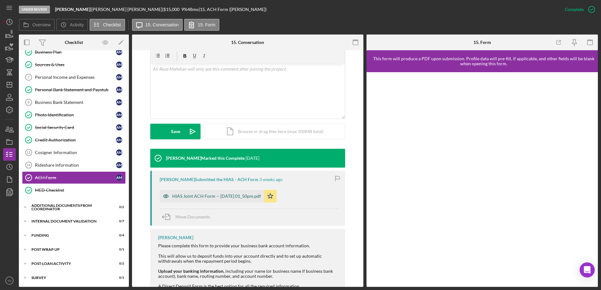
click at [244, 202] on div "HIAS Joint ACH Form -- 2025-08-13 01_50pm.pdf" at bounding box center [212, 196] width 104 height 13
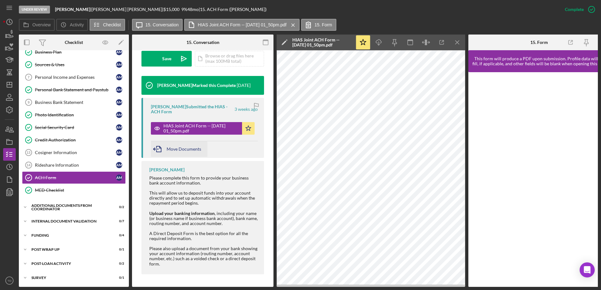
scroll to position [187, 0]
click at [74, 184] on link "MED Checklist MED Checklist" at bounding box center [74, 190] width 104 height 13
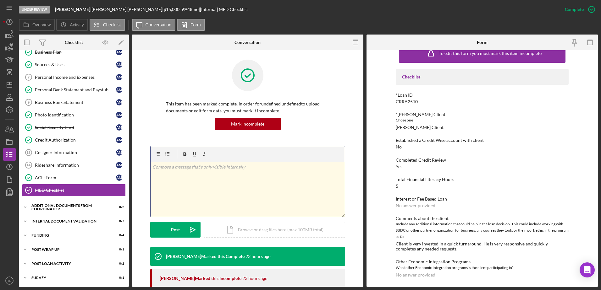
scroll to position [12, 0]
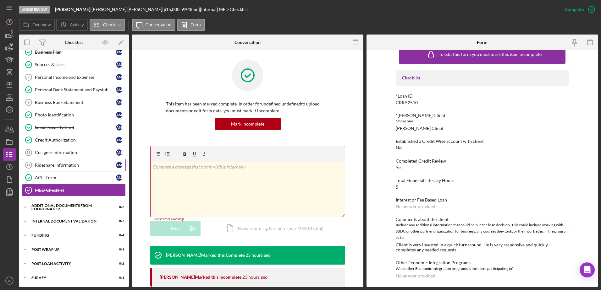
drag, startPoint x: 257, startPoint y: 189, endPoint x: 49, endPoint y: 164, distance: 209.0
click at [49, 164] on div "Rideshare Information" at bounding box center [75, 165] width 81 height 5
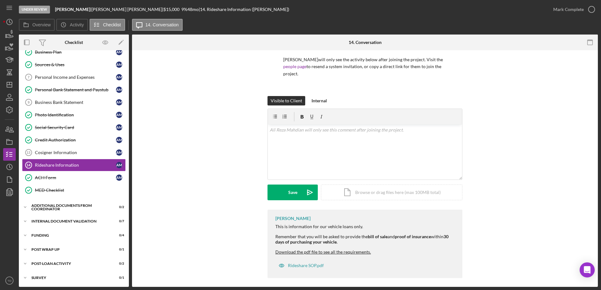
scroll to position [44, 0]
click at [60, 150] on div "Cosigner Information" at bounding box center [75, 152] width 81 height 5
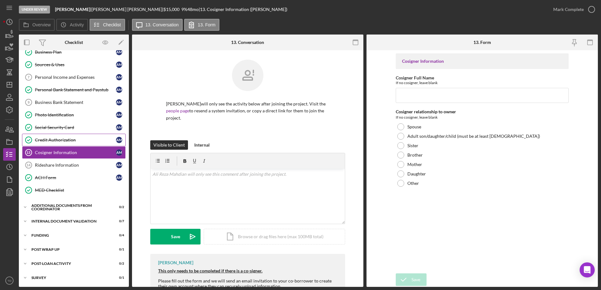
click at [61, 135] on link "Credit Authorization Credit Authorization A M" at bounding box center [74, 140] width 104 height 13
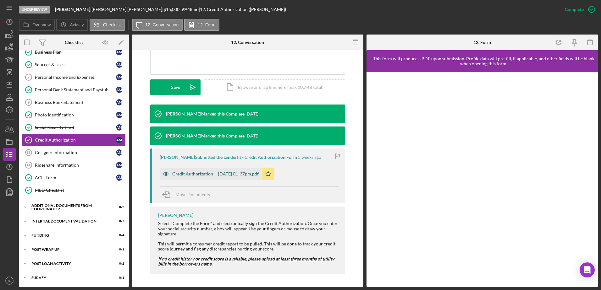
click at [222, 178] on div "Credit Authorization -- 2025-08-13 01_37pm.pdf" at bounding box center [211, 174] width 102 height 13
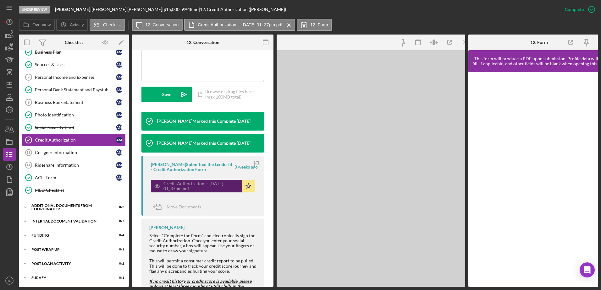
scroll to position [157, 0]
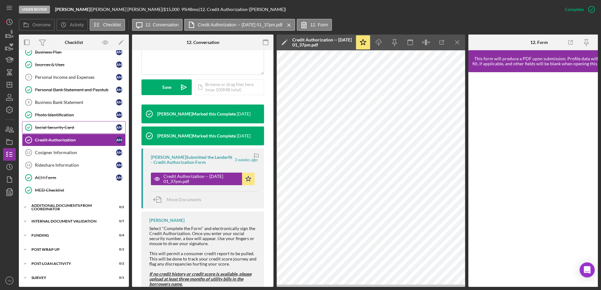
click at [73, 130] on div "Social Security Card" at bounding box center [75, 127] width 81 height 5
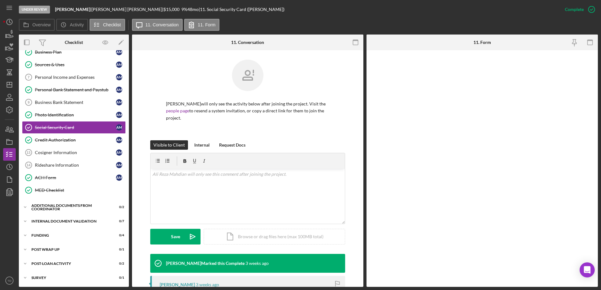
scroll to position [107, 0]
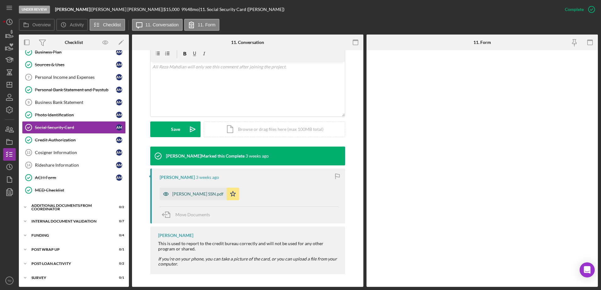
click at [197, 196] on div "Mahdian SSN.pdf" at bounding box center [197, 194] width 51 height 5
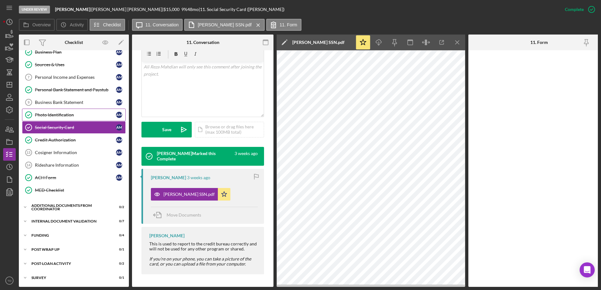
click at [68, 113] on div "Photo Identification" at bounding box center [75, 115] width 81 height 5
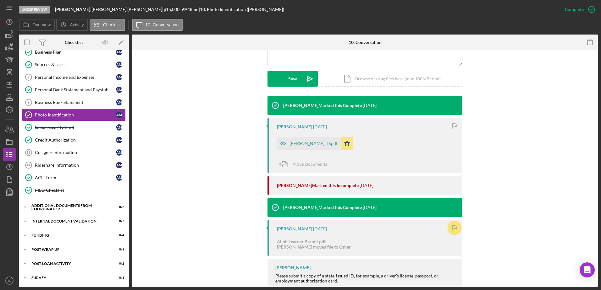
scroll to position [158, 0]
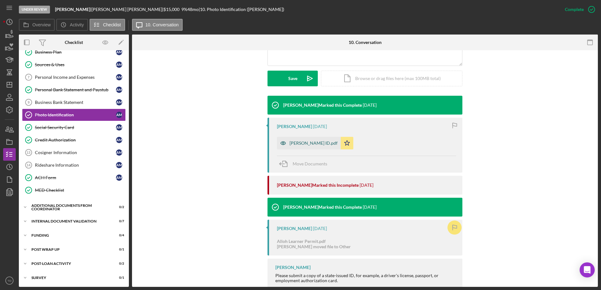
click at [307, 139] on div "Ali Reza Mahdian ID.pdf" at bounding box center [309, 143] width 64 height 13
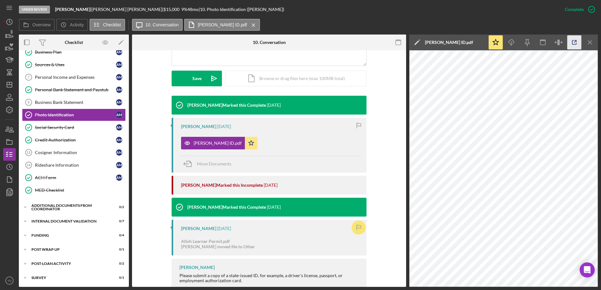
click at [572, 43] on icon "button" at bounding box center [574, 43] width 4 height 4
click at [77, 79] on div "Personal Income and Expenses" at bounding box center [75, 77] width 81 height 5
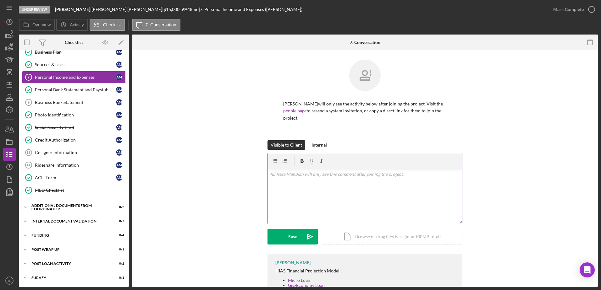
scroll to position [51, 0]
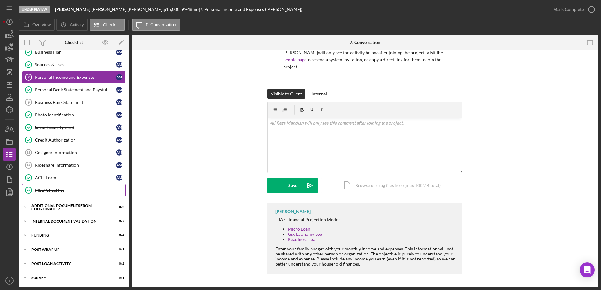
click at [59, 191] on div "MED Checklist" at bounding box center [80, 190] width 91 height 5
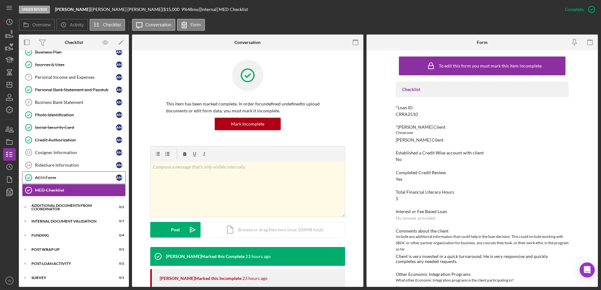
click at [51, 180] on div "ACH Form" at bounding box center [75, 177] width 81 height 5
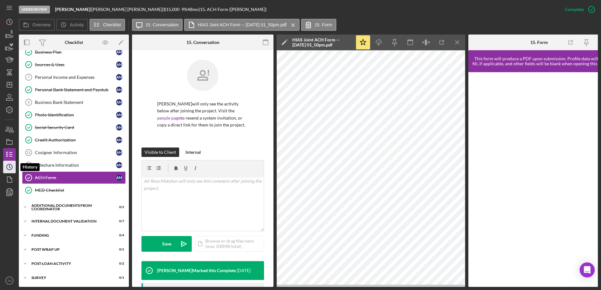
click at [12, 166] on circle "button" at bounding box center [10, 167] width 6 height 6
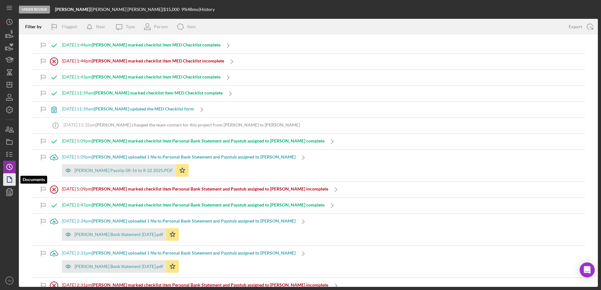
click at [9, 177] on polygon "button" at bounding box center [9, 180] width 5 height 6
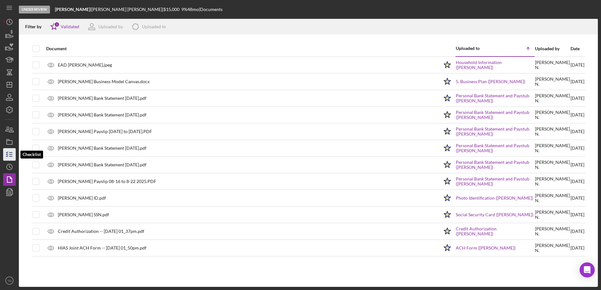
click at [8, 150] on icon "button" at bounding box center [10, 155] width 16 height 16
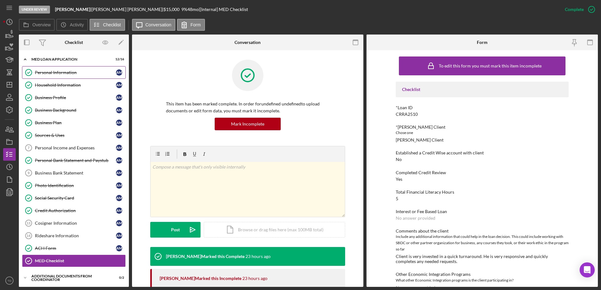
click at [39, 70] on div "Personal Information" at bounding box center [75, 72] width 81 height 5
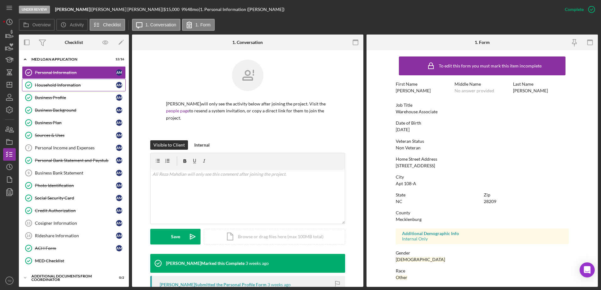
click at [44, 83] on div "Household Information" at bounding box center [75, 85] width 81 height 5
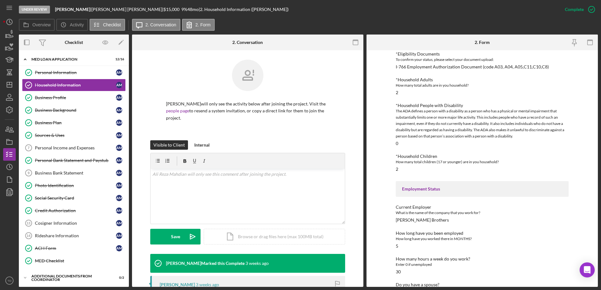
scroll to position [118, 0]
click at [60, 96] on div "Business Profile" at bounding box center [75, 97] width 81 height 5
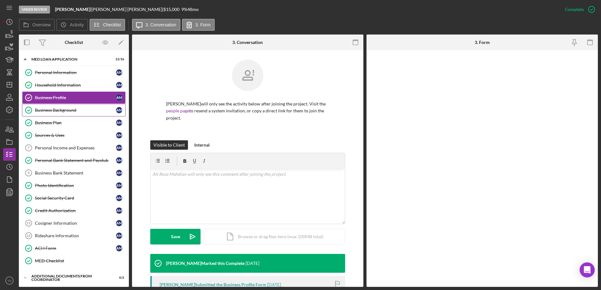
click at [61, 112] on div "Business Background" at bounding box center [75, 110] width 81 height 5
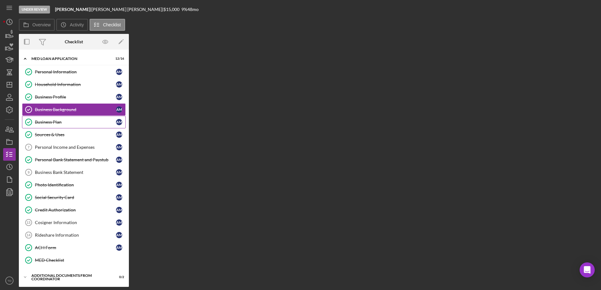
click at [60, 121] on div "Business Plan" at bounding box center [75, 122] width 81 height 5
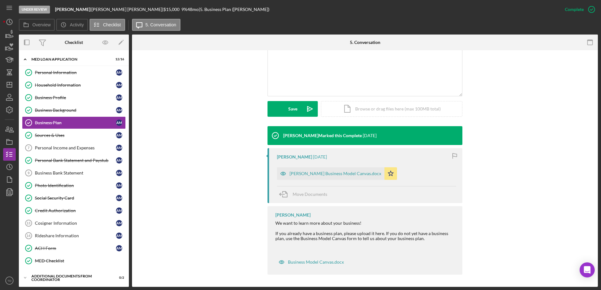
scroll to position [128, 0]
click at [76, 135] on div "Sources & Uses" at bounding box center [75, 135] width 81 height 5
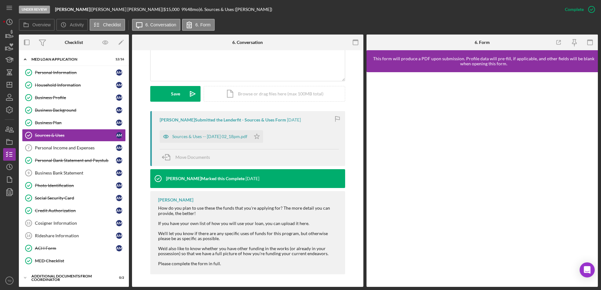
scroll to position [143, 0]
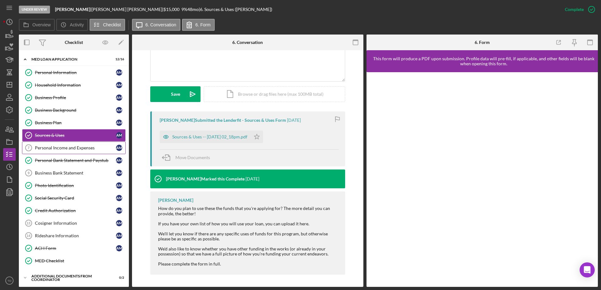
click at [61, 144] on link "Personal Income and Expenses 7 Personal Income and Expenses A M" at bounding box center [74, 148] width 104 height 13
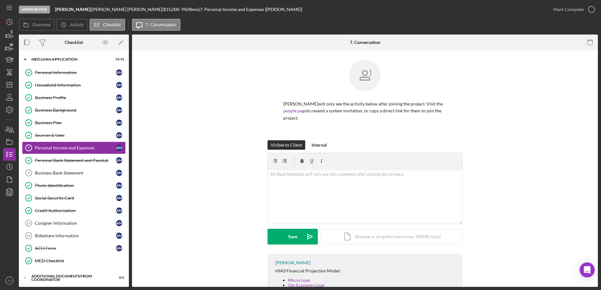
scroll to position [51, 0]
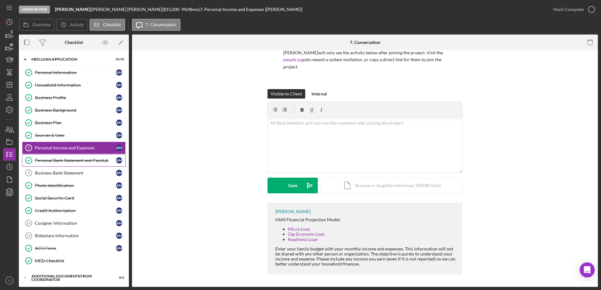
click at [91, 164] on link "Personal Bank Statement and Paystub Personal Bank Statement and Paystub A M" at bounding box center [74, 160] width 104 height 13
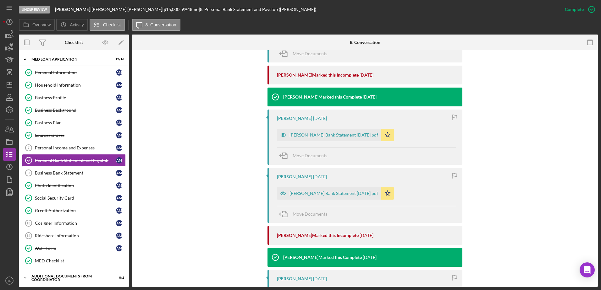
scroll to position [268, 0]
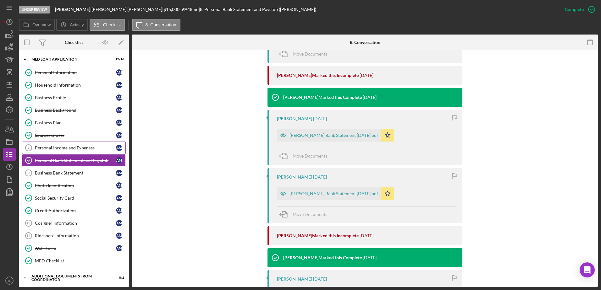
click at [62, 148] on div "Personal Income and Expenses" at bounding box center [75, 147] width 81 height 5
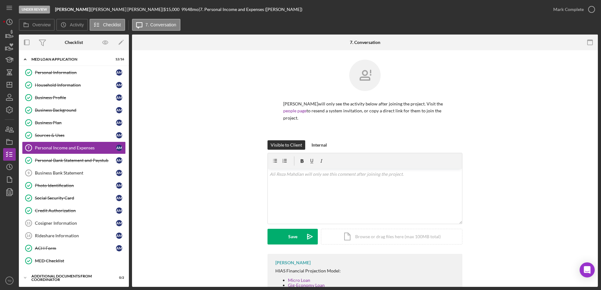
scroll to position [51, 0]
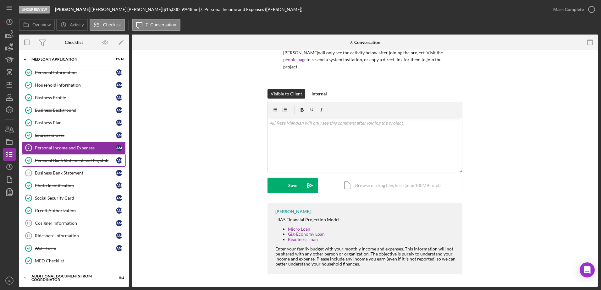
click at [84, 163] on div "Personal Bank Statement and Paystub" at bounding box center [75, 160] width 81 height 5
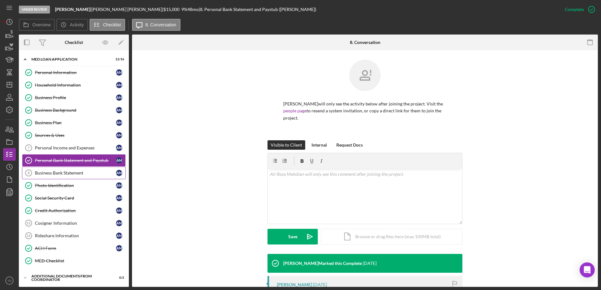
click at [80, 170] on link "Business Bank Statement 9 Business Bank Statement A M" at bounding box center [74, 173] width 104 height 13
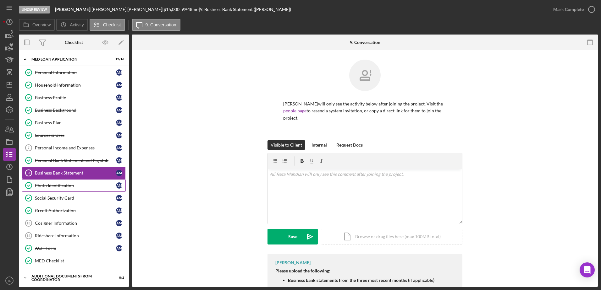
click at [74, 183] on link "Photo Identification Photo Identification A M" at bounding box center [74, 185] width 104 height 13
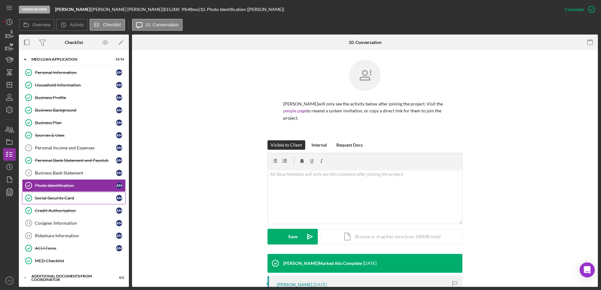
click at [72, 204] on link "Social Security Card Social Security Card A M" at bounding box center [74, 198] width 104 height 13
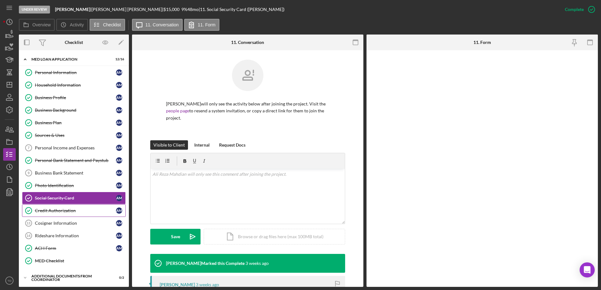
click at [69, 214] on link "Credit Authorization Credit Authorization A M" at bounding box center [74, 211] width 104 height 13
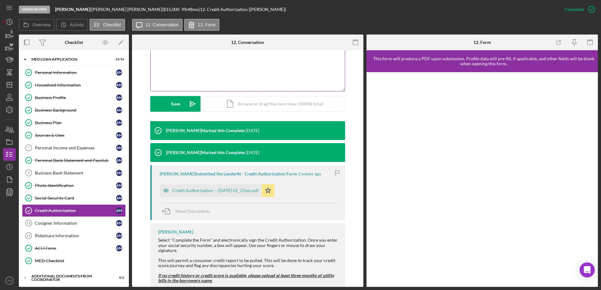
scroll to position [150, 0]
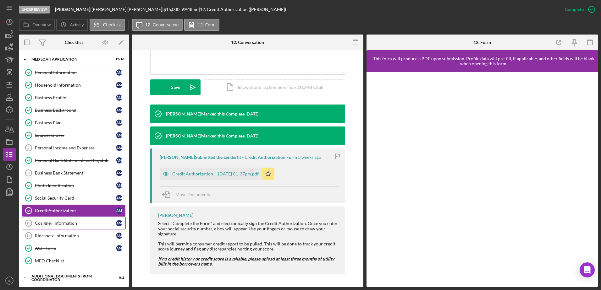
click at [79, 224] on div "Cosigner Information" at bounding box center [75, 223] width 81 height 5
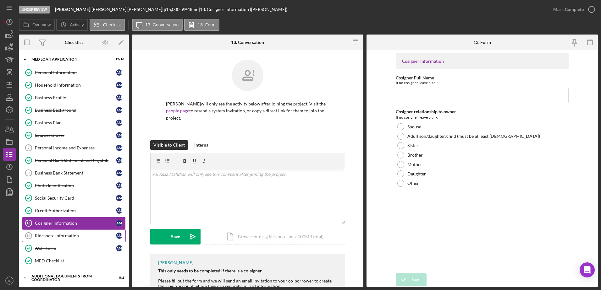
click at [70, 233] on link "Rideshare Information 14 Rideshare Information A M" at bounding box center [74, 236] width 104 height 13
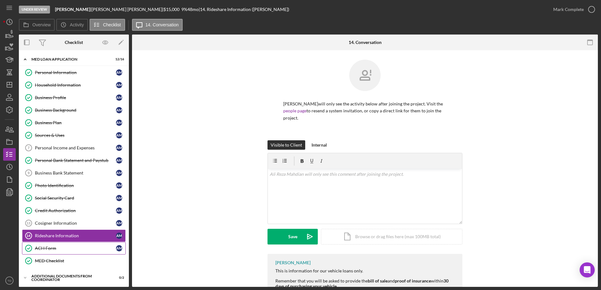
click at [59, 244] on link "ACH Form ACH Form A M" at bounding box center [74, 248] width 104 height 13
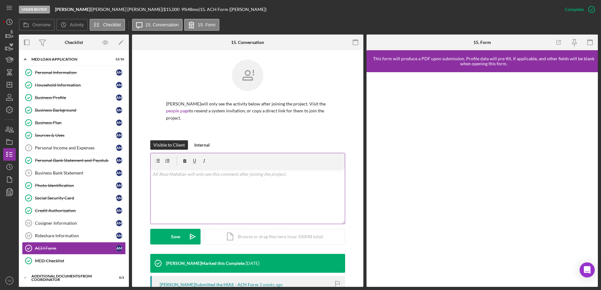
scroll to position [143, 0]
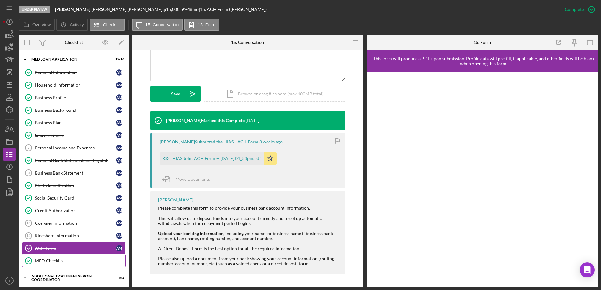
click at [72, 259] on div "MED Checklist" at bounding box center [80, 261] width 91 height 5
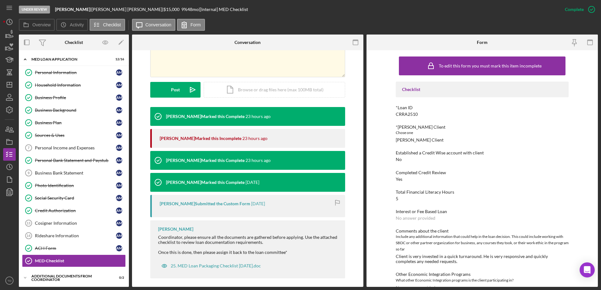
scroll to position [140, 0]
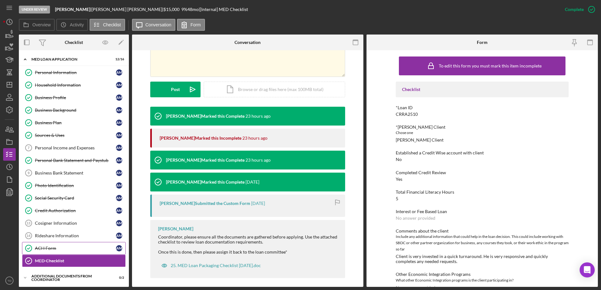
click at [80, 249] on div "ACH Form" at bounding box center [75, 248] width 81 height 5
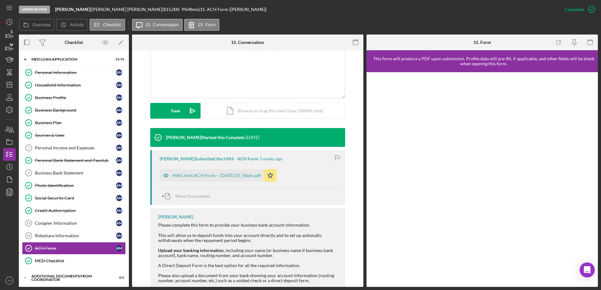
scroll to position [126, 0]
click at [78, 262] on div "MED Checklist" at bounding box center [80, 261] width 91 height 5
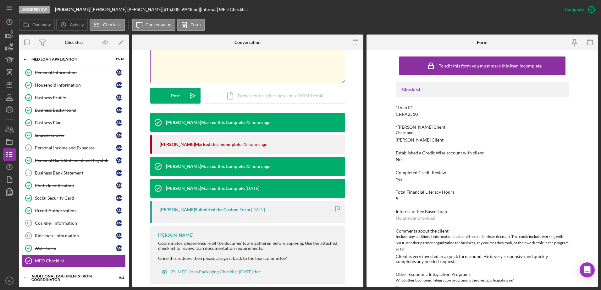
scroll to position [144, 0]
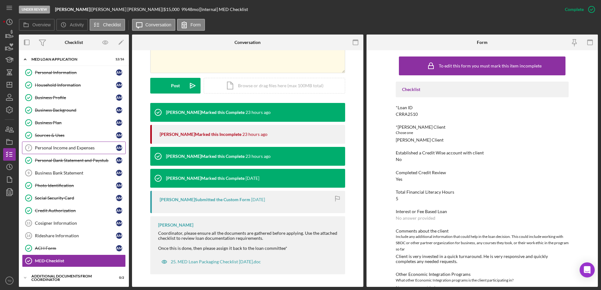
click at [68, 148] on div "Personal Income and Expenses" at bounding box center [75, 147] width 81 height 5
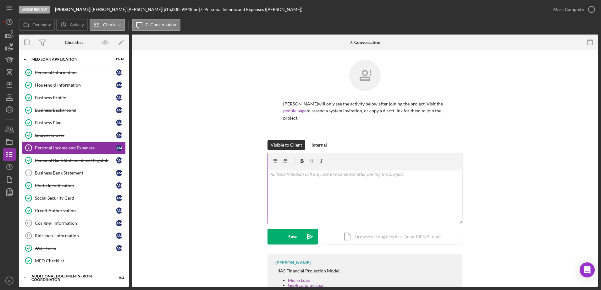
scroll to position [51, 0]
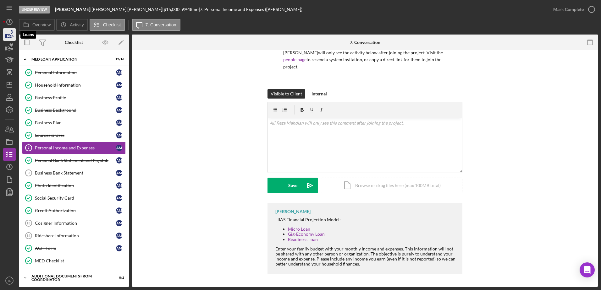
click at [9, 30] on icon "button" at bounding box center [10, 35] width 16 height 16
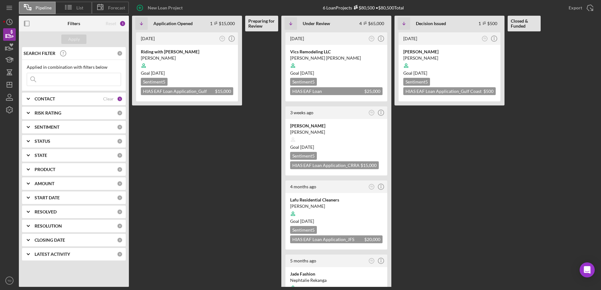
click at [77, 76] on input at bounding box center [74, 79] width 94 height 13
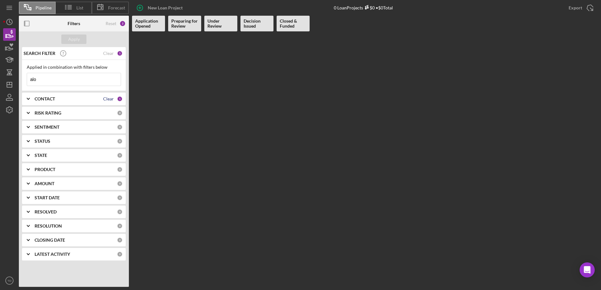
type input "alo"
click at [111, 96] on div "Clear" at bounding box center [108, 98] width 11 height 5
click at [72, 44] on div "Apply" at bounding box center [74, 39] width 12 height 9
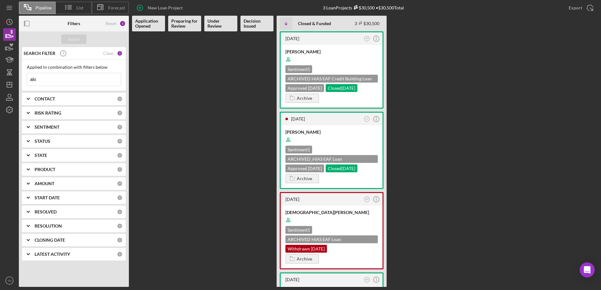
scroll to position [72, 0]
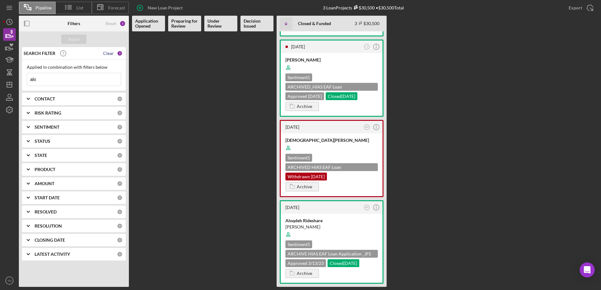
click at [109, 53] on div "Clear" at bounding box center [108, 53] width 11 height 5
click at [74, 82] on input at bounding box center [74, 79] width 94 height 13
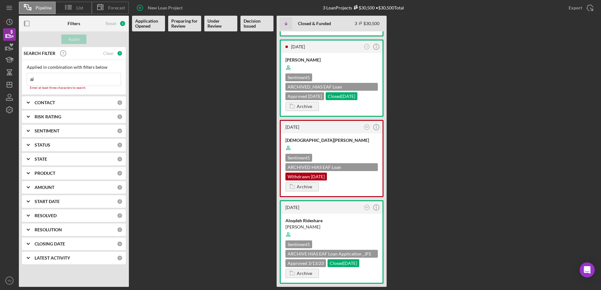
type input "a"
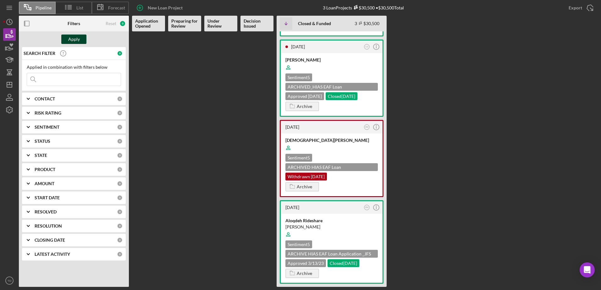
click at [78, 35] on div "Apply" at bounding box center [74, 39] width 12 height 9
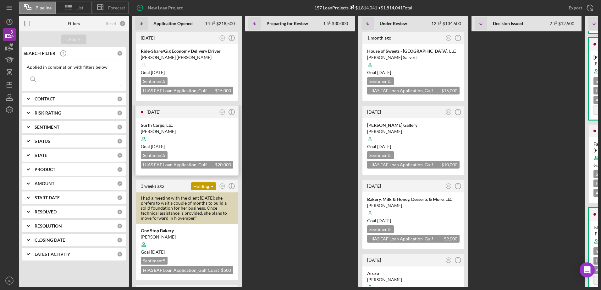
scroll to position [234, 0]
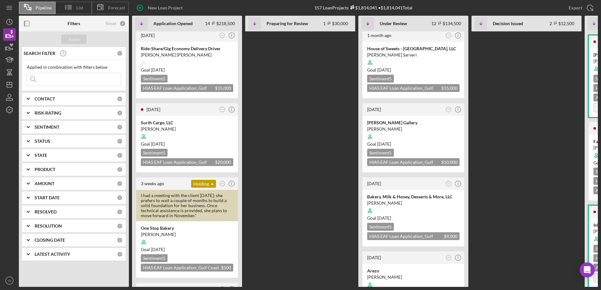
click at [67, 102] on div "CONTACT 0" at bounding box center [79, 99] width 88 height 13
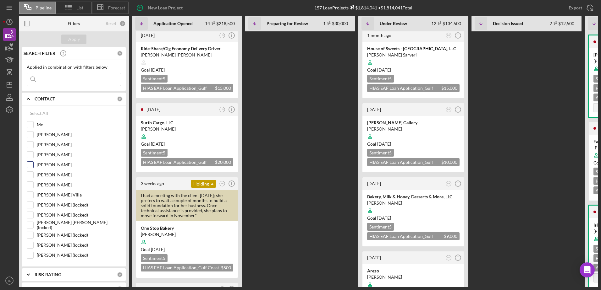
click at [30, 165] on input "[PERSON_NAME]" at bounding box center [30, 165] width 6 height 6
checkbox input "true"
click at [72, 37] on div "Apply" at bounding box center [74, 39] width 12 height 9
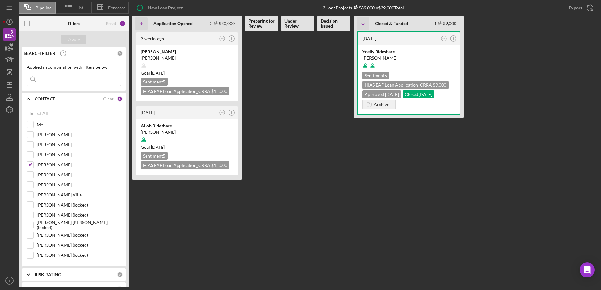
scroll to position [0, 0]
click at [151, 127] on div "Alloh Rideshare" at bounding box center [187, 126] width 92 height 6
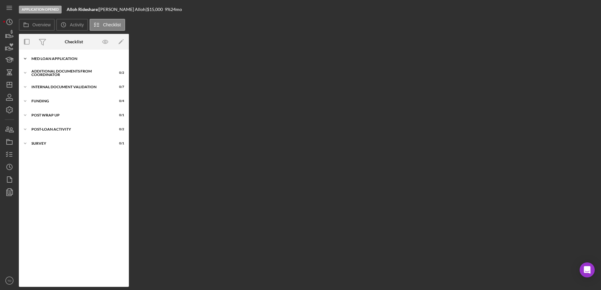
click at [29, 60] on icon "Icon/Expander" at bounding box center [25, 58] width 13 height 13
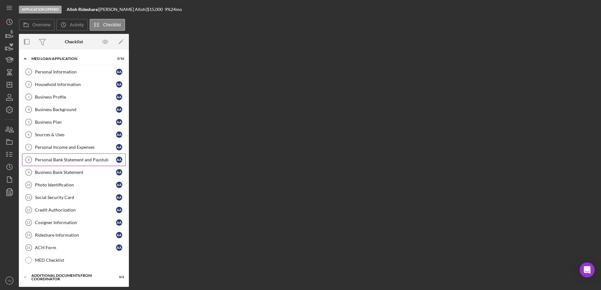
click at [77, 159] on div "Personal Bank Statement and Paystub" at bounding box center [75, 159] width 81 height 5
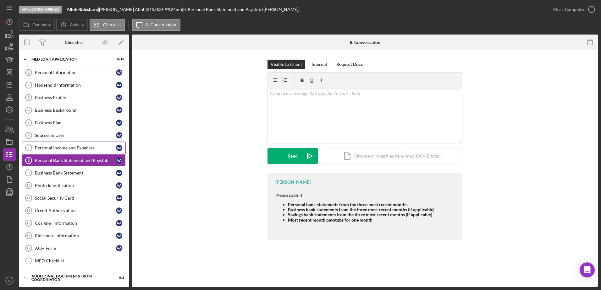
click at [74, 147] on div "Personal Income and Expenses" at bounding box center [75, 147] width 81 height 5
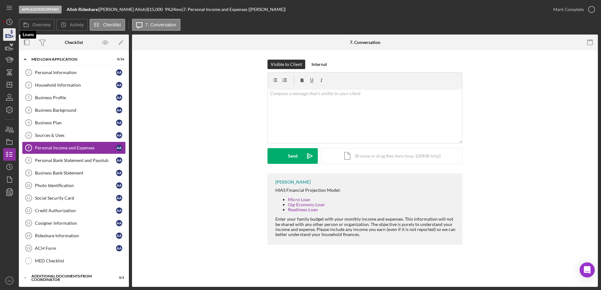
click at [10, 39] on icon "button" at bounding box center [10, 35] width 16 height 16
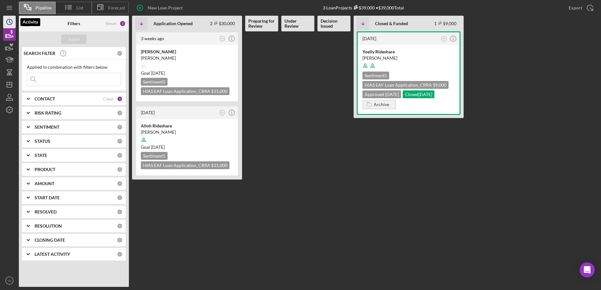
click at [11, 26] on icon "Icon/History" at bounding box center [10, 22] width 16 height 16
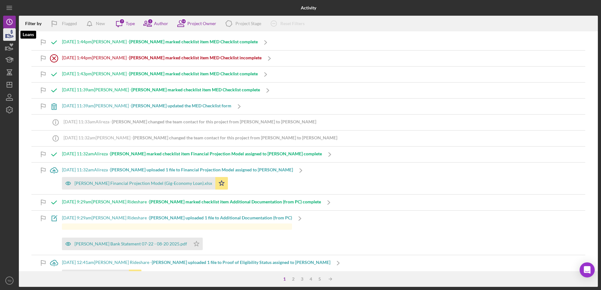
click at [10, 37] on icon "button" at bounding box center [10, 35] width 7 height 3
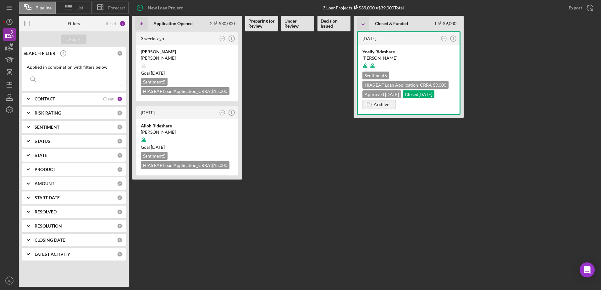
click at [70, 99] on div "CONTACT" at bounding box center [69, 98] width 69 height 5
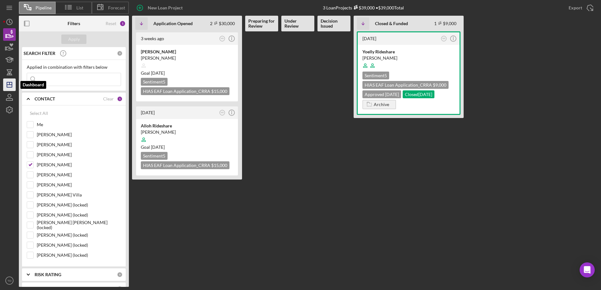
click at [10, 81] on icon "Icon/Dashboard" at bounding box center [10, 85] width 16 height 16
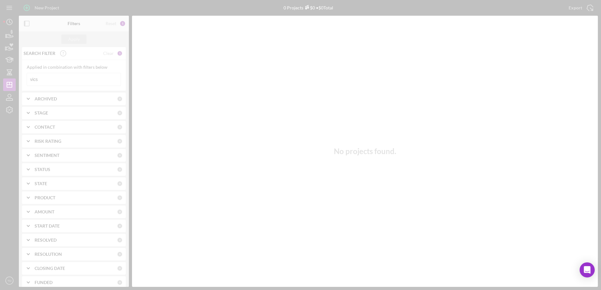
click at [52, 86] on div at bounding box center [300, 145] width 601 height 290
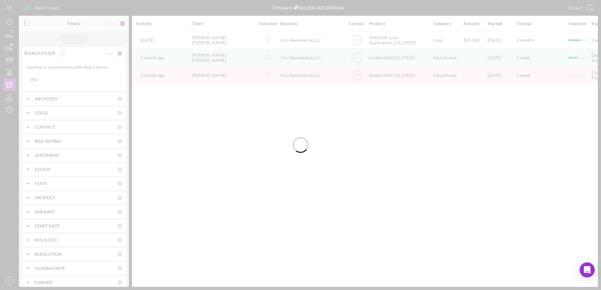
click at [47, 80] on div at bounding box center [300, 145] width 601 height 290
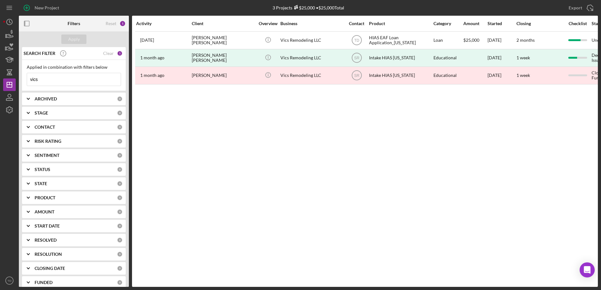
click at [44, 80] on input "vics" at bounding box center [74, 79] width 94 height 13
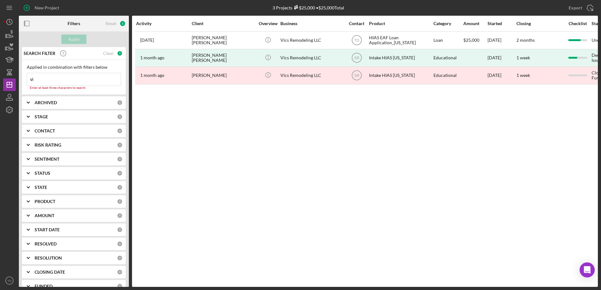
type input "v"
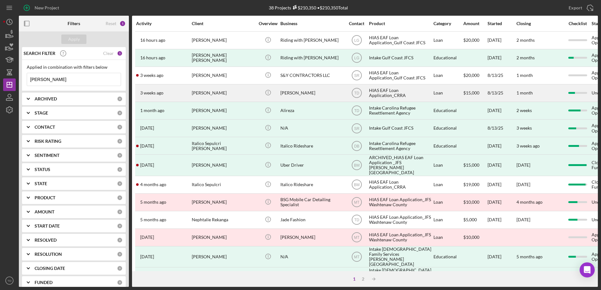
type input "[PERSON_NAME]"
click at [213, 88] on div "[PERSON_NAME]" at bounding box center [223, 93] width 63 height 17
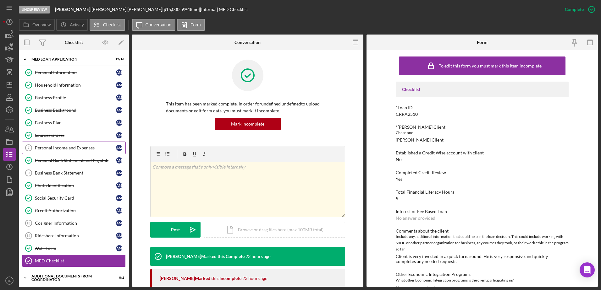
click at [82, 152] on link "Personal Income and Expenses 7 Personal Income and Expenses A M" at bounding box center [74, 148] width 104 height 13
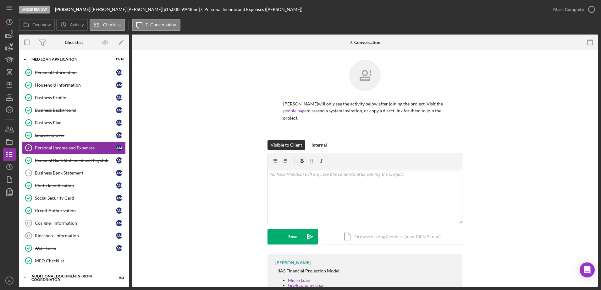
scroll to position [51, 0]
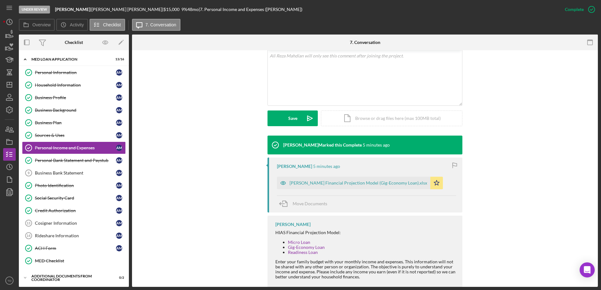
scroll to position [131, 0]
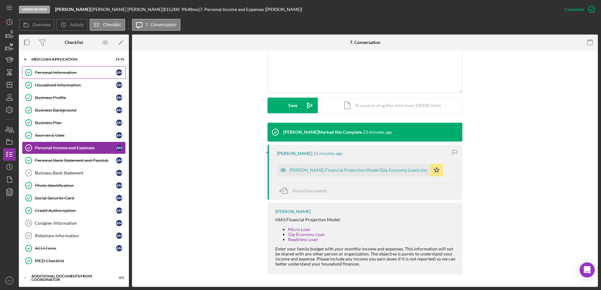
click at [69, 70] on div "Personal Information" at bounding box center [75, 72] width 81 height 5
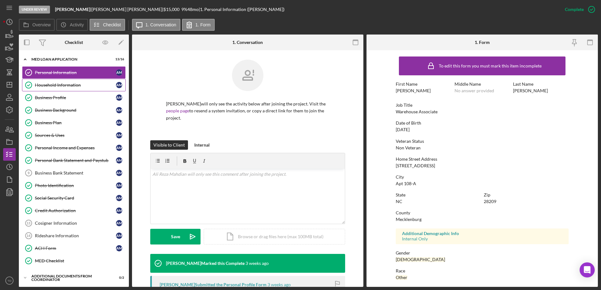
click at [59, 79] on link "Household Information Household Information A M" at bounding box center [74, 85] width 104 height 13
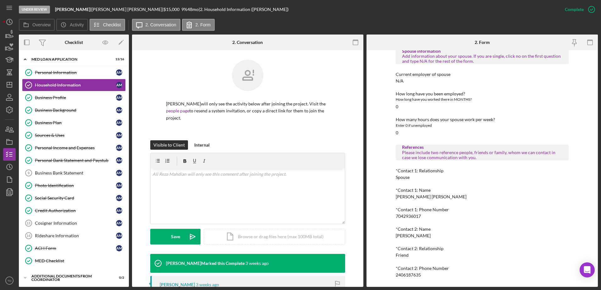
scroll to position [374, 0]
click at [72, 94] on link "Business Profile Business Profile A M" at bounding box center [74, 97] width 104 height 13
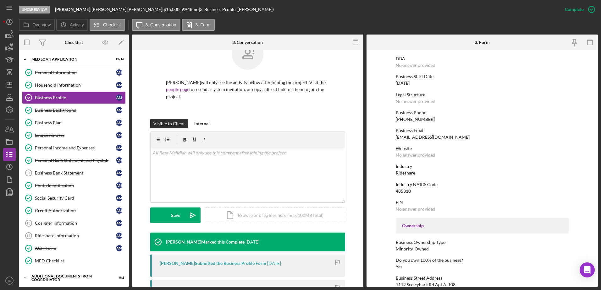
scroll to position [43, 0]
click at [80, 117] on link "Business Plan Business Plan A M" at bounding box center [74, 123] width 104 height 13
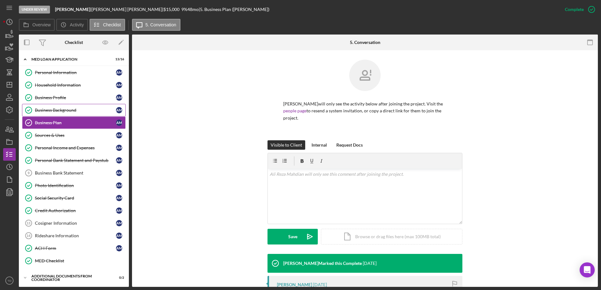
click at [78, 113] on link "Business Background Business Background A M" at bounding box center [74, 110] width 104 height 13
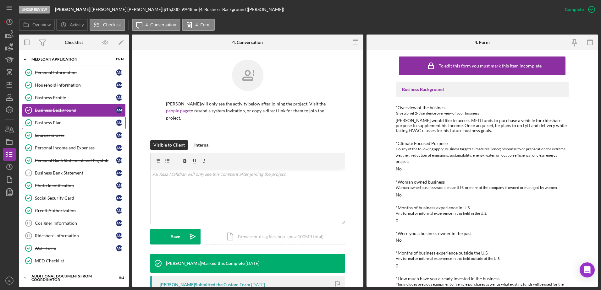
click at [52, 124] on div "Business Plan" at bounding box center [75, 122] width 81 height 5
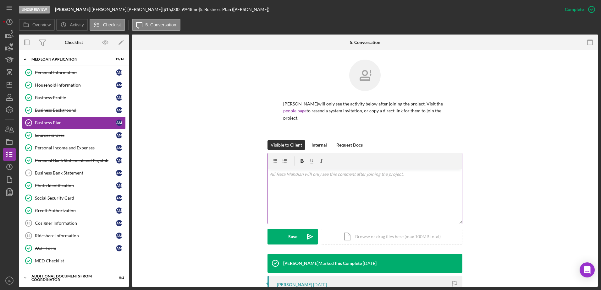
scroll to position [128, 0]
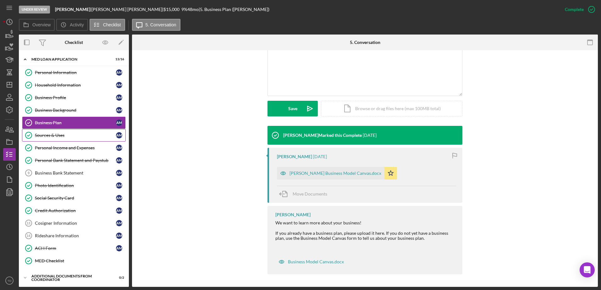
click at [58, 138] on div "Sources & Uses" at bounding box center [75, 135] width 81 height 5
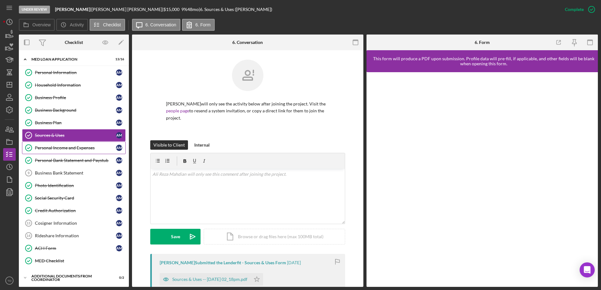
click at [57, 151] on link "Personal Income and Expenses Personal Income and Expenses A M" at bounding box center [74, 148] width 104 height 13
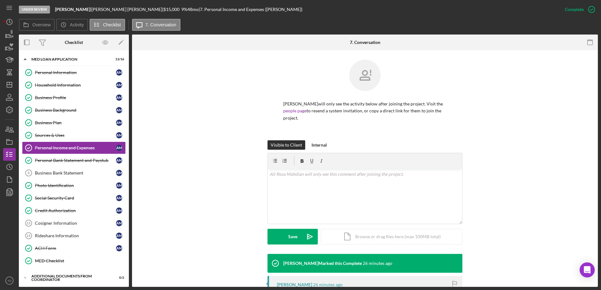
scroll to position [131, 0]
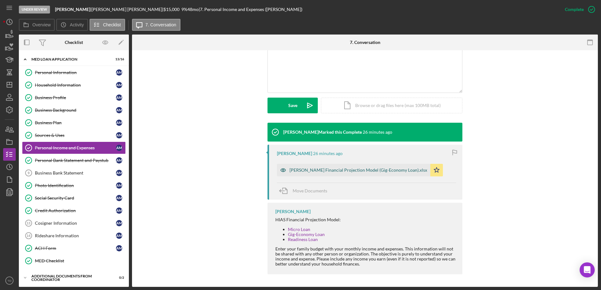
click at [316, 165] on div "[PERSON_NAME] Financial Projection Model (Gig-Economy Loan).xlsx" at bounding box center [353, 170] width 153 height 13
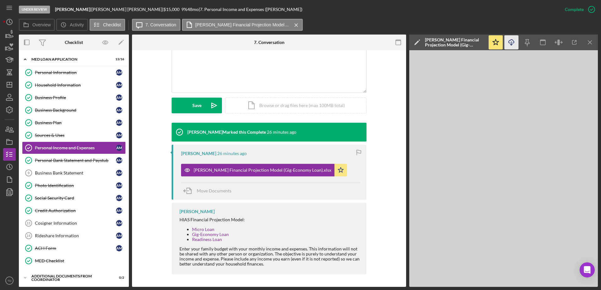
click at [511, 47] on icon "Icon/Download" at bounding box center [511, 43] width 14 height 14
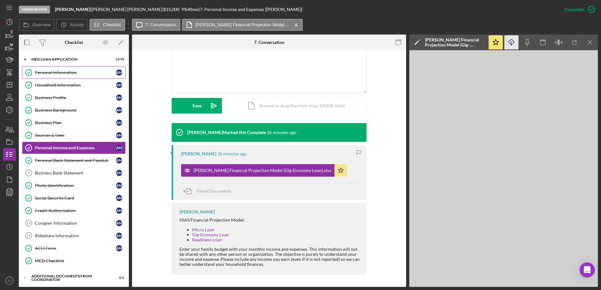
click at [75, 75] on div "Personal Information" at bounding box center [75, 72] width 81 height 5
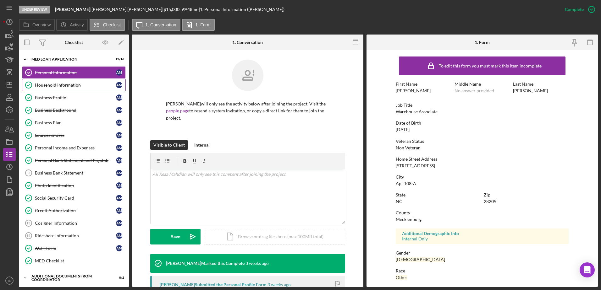
click at [70, 85] on div "Household Information" at bounding box center [75, 85] width 81 height 5
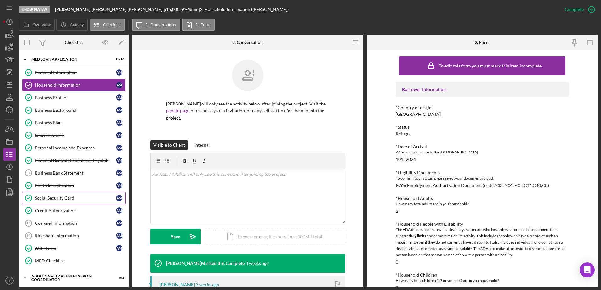
click at [64, 199] on div "Social Security Card" at bounding box center [75, 198] width 81 height 5
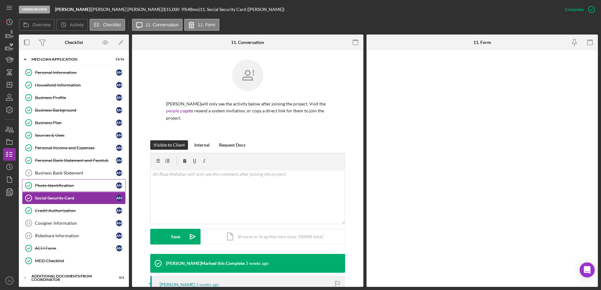
click at [77, 187] on div "Photo Identification" at bounding box center [75, 185] width 81 height 5
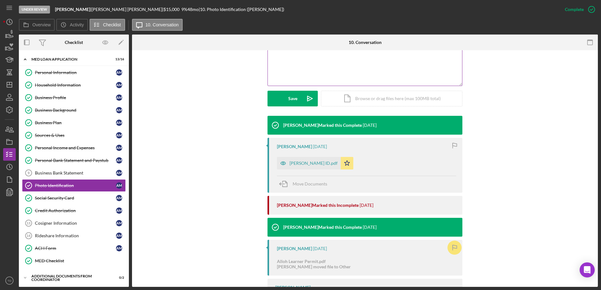
scroll to position [139, 0]
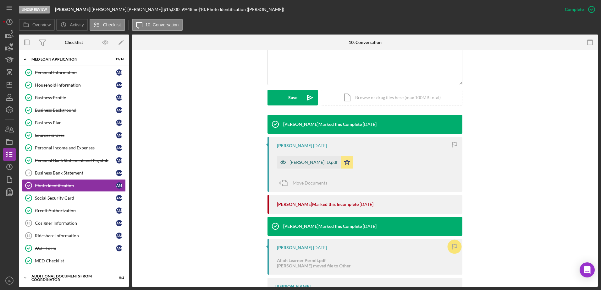
click at [307, 161] on div "[PERSON_NAME] ID.pdf" at bounding box center [313, 162] width 48 height 5
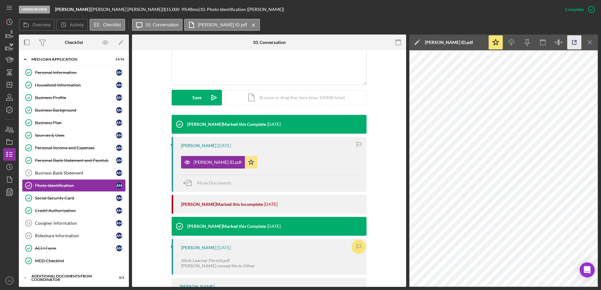
click at [577, 43] on icon "button" at bounding box center [574, 43] width 14 height 14
click at [80, 196] on div "Social Security Card" at bounding box center [75, 198] width 81 height 5
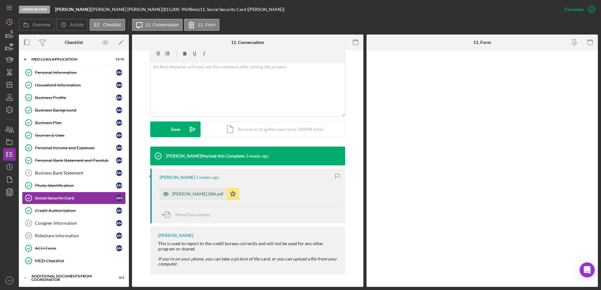
click at [189, 193] on div "[PERSON_NAME] SSN.pdf" at bounding box center [197, 194] width 51 height 5
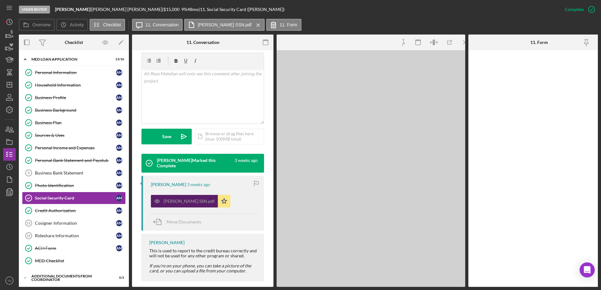
scroll to position [114, 0]
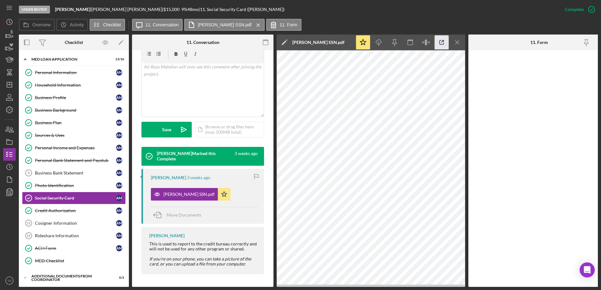
click at [440, 42] on icon "button" at bounding box center [442, 43] width 14 height 14
click at [75, 79] on link "Household Information Household Information A M" at bounding box center [74, 85] width 104 height 13
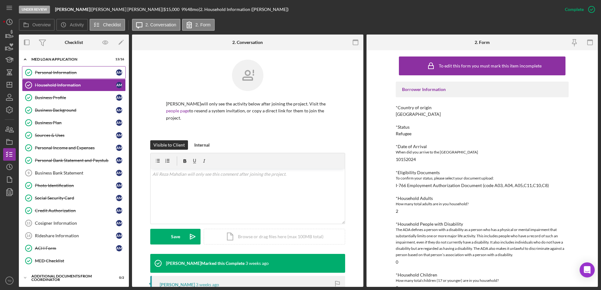
click at [73, 73] on div "Personal Information" at bounding box center [75, 72] width 81 height 5
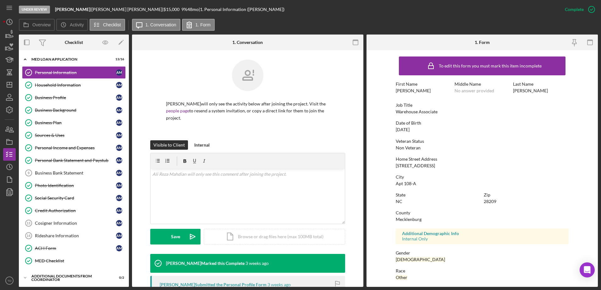
drag, startPoint x: 441, startPoint y: 163, endPoint x: 379, endPoint y: 164, distance: 61.9
click at [379, 164] on form "To edit this form you must mark this item incomplete First Name Ali Reza Middle…" at bounding box center [481, 168] width 231 height 237
copy div "1112 Scaleybark Rd"
drag, startPoint x: 423, startPoint y: 185, endPoint x: 406, endPoint y: 184, distance: 17.3
click at [406, 184] on div "City Apt 108-A" at bounding box center [482, 181] width 173 height 12
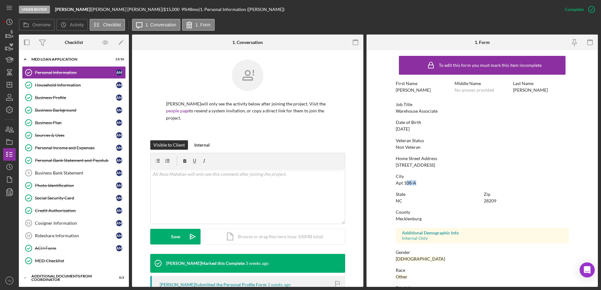
scroll to position [0, 0]
click at [76, 157] on link "Personal Bank Statement and Paystub Personal Bank Statement and Paystub A M" at bounding box center [74, 160] width 104 height 13
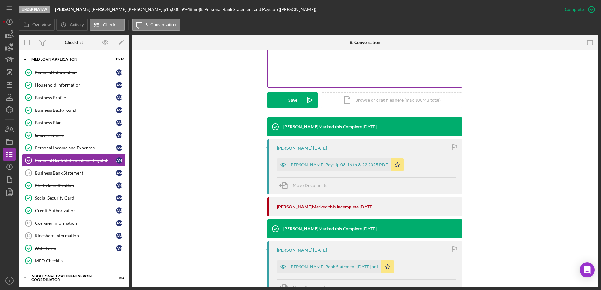
scroll to position [136, 0]
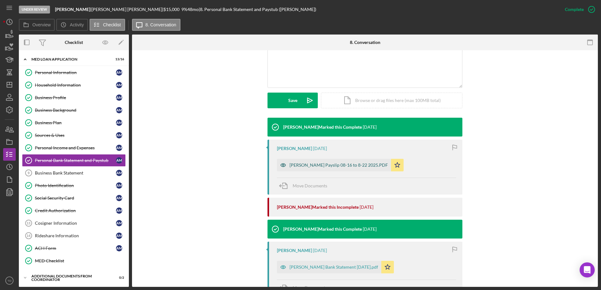
click at [310, 162] on div "Mahdian Payslip 08-16 to 8-22 2025.PDF" at bounding box center [334, 165] width 114 height 13
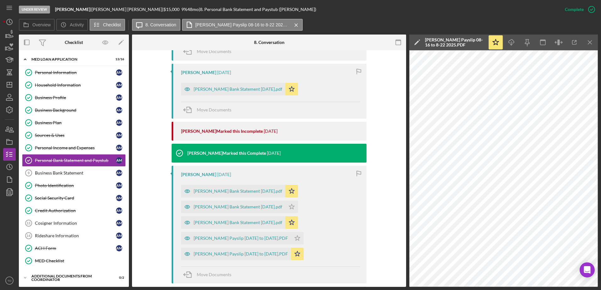
scroll to position [451, 0]
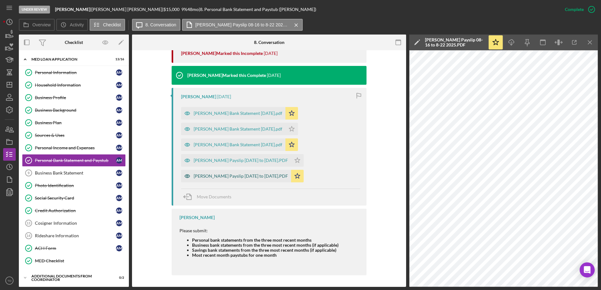
click at [246, 176] on div "Mahdian Payslip 07-20 to 08-02-2025.PDF" at bounding box center [241, 176] width 94 height 5
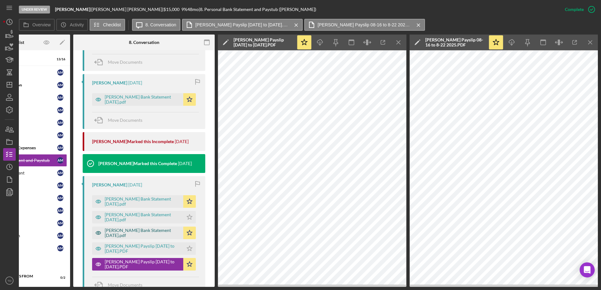
scroll to position [351, 0]
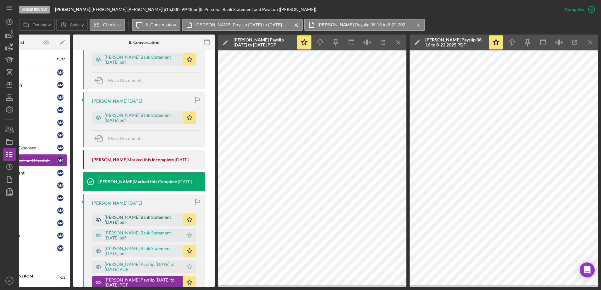
click at [144, 216] on div "Mahdian Bank Statement July 2025.pdf" at bounding box center [142, 220] width 75 height 10
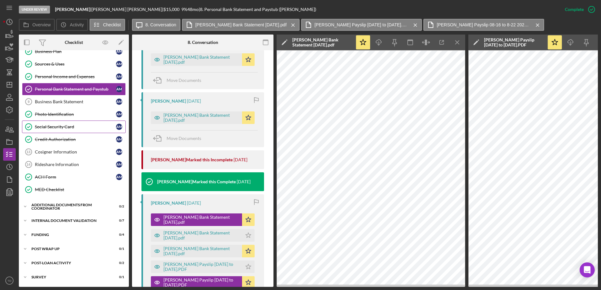
scroll to position [73, 0]
click at [54, 205] on div "Additional Documents from Coordinator" at bounding box center [76, 207] width 90 height 4
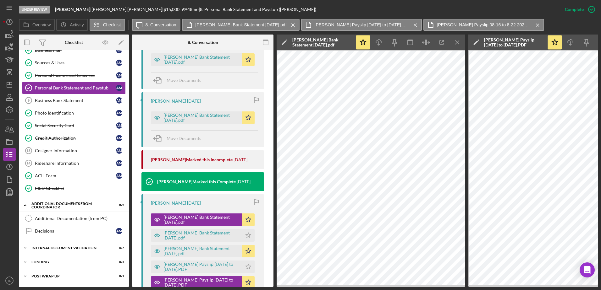
click at [49, 239] on div "Additional Documentation (from PC) Additional Documentation (from PC) Decisions…" at bounding box center [74, 226] width 110 height 28
click at [48, 249] on div "Internal Document Validation" at bounding box center [76, 248] width 90 height 4
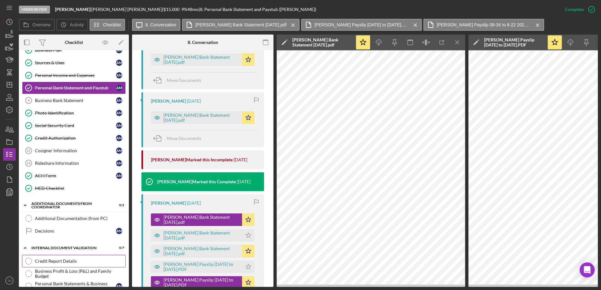
click at [45, 258] on link "Credit Report Details Credit Report Details" at bounding box center [74, 261] width 104 height 13
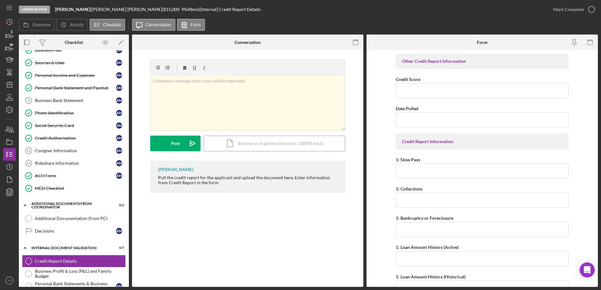
click at [270, 144] on div "Icon/Document Browse or drag files here (max 100MB total) Tap to choose files o…" at bounding box center [274, 144] width 141 height 16
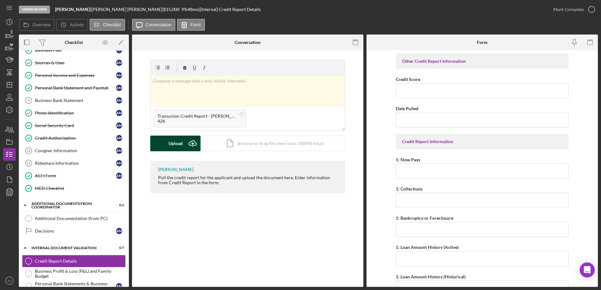
click at [182, 145] on div "Upload" at bounding box center [175, 144] width 14 height 16
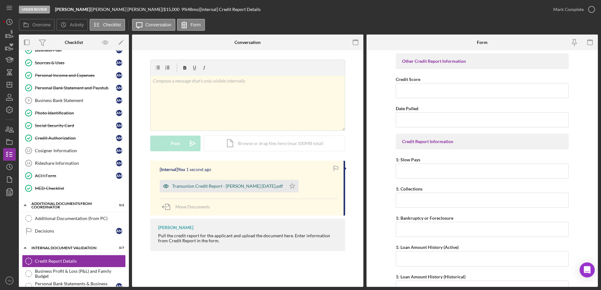
click at [246, 187] on div "Transunion Credit Report - Mahdian 9.3.2025.pdf" at bounding box center [227, 186] width 111 height 5
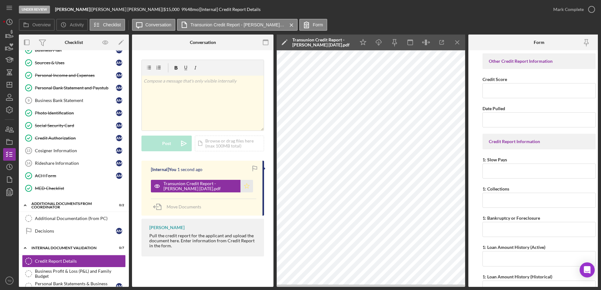
click at [248, 188] on icon "Icon/Star" at bounding box center [246, 186] width 13 height 13
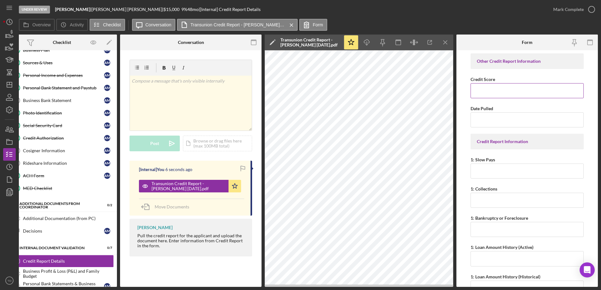
click at [504, 89] on input "Credit Score" at bounding box center [526, 90] width 113 height 15
click at [489, 128] on input "Date Pulled" at bounding box center [526, 120] width 113 height 15
click at [490, 123] on input "09/03/yyyy" at bounding box center [526, 120] width 113 height 15
click at [488, 126] on input "09/03/yyyy" at bounding box center [526, 120] width 113 height 15
type input "09/03/2025"
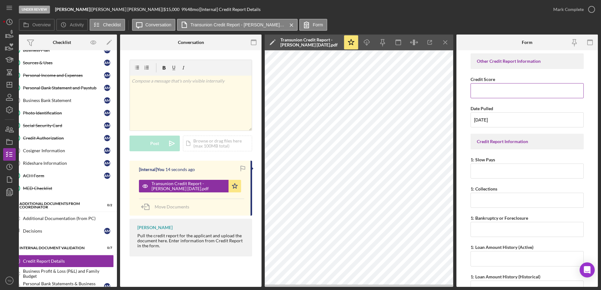
click at [493, 91] on input "Credit Score" at bounding box center [526, 90] width 113 height 15
type input "731"
drag, startPoint x: 480, startPoint y: 172, endPoint x: 468, endPoint y: 186, distance: 18.7
click at [468, 186] on form "Other Credit Report Information Credit Score 731 Date Pulled 09/03/2025 Credit …" at bounding box center [526, 168] width 141 height 237
type input "0"
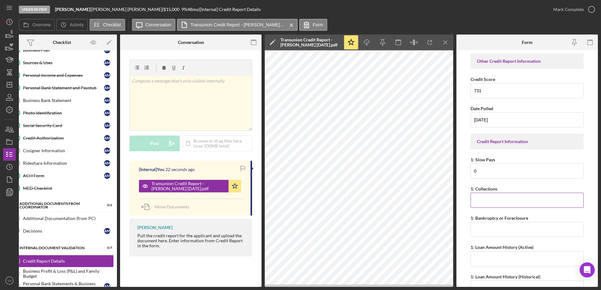
click at [476, 201] on input "1: Collections" at bounding box center [526, 200] width 113 height 15
type input "0"
click at [483, 233] on input "1: Bankruptcy or Foreclosure" at bounding box center [526, 229] width 113 height 15
type input "0"
click at [489, 255] on input "1: Loan Amount History (Active)" at bounding box center [526, 258] width 113 height 15
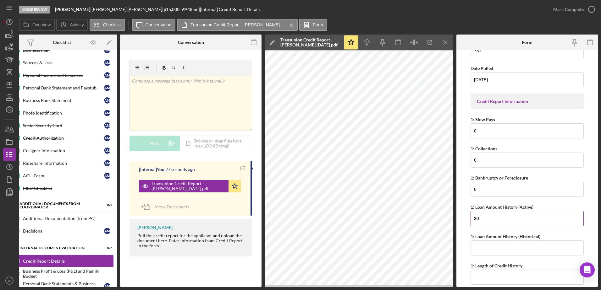
scroll to position [41, 0]
type input "$0"
drag, startPoint x: 487, startPoint y: 245, endPoint x: 473, endPoint y: 258, distance: 19.3
drag, startPoint x: 473, startPoint y: 258, endPoint x: 471, endPoint y: 248, distance: 10.2
click at [471, 248] on input "1: Loan Amount History (Historical)" at bounding box center [526, 247] width 113 height 15
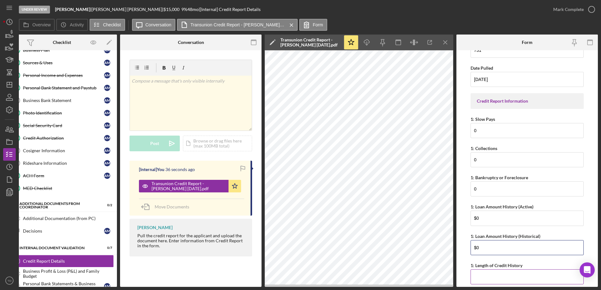
type input "$0"
click at [484, 275] on input "1: Length of Credit History" at bounding box center [526, 277] width 113 height 15
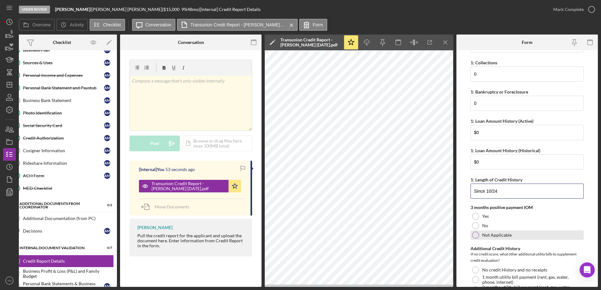
type input "Since 10/24"
click at [476, 236] on div at bounding box center [475, 235] width 7 height 7
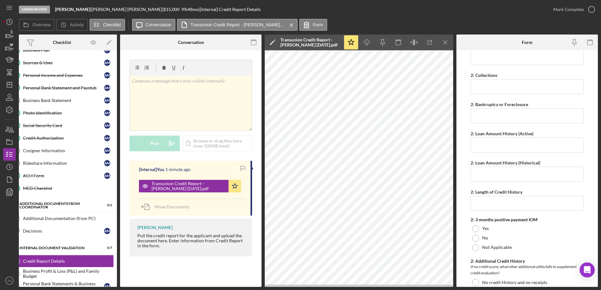
scroll to position [533, 0]
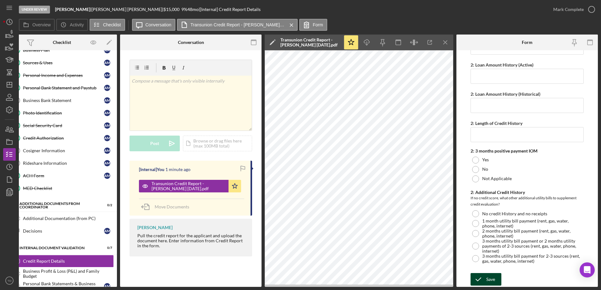
click at [492, 273] on div "Save" at bounding box center [490, 279] width 9 height 13
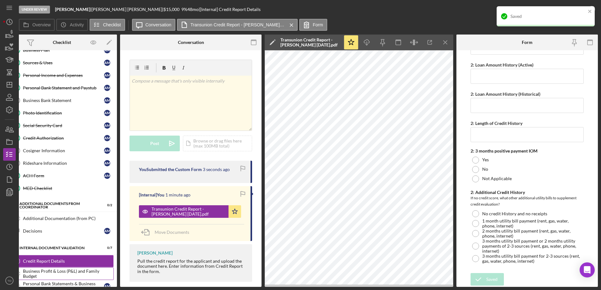
drag, startPoint x: 591, startPoint y: 8, endPoint x: 57, endPoint y: 271, distance: 595.7
click at [57, 271] on div "Business Profit & Loss (P&L) and Family Budget" at bounding box center [68, 274] width 91 height 10
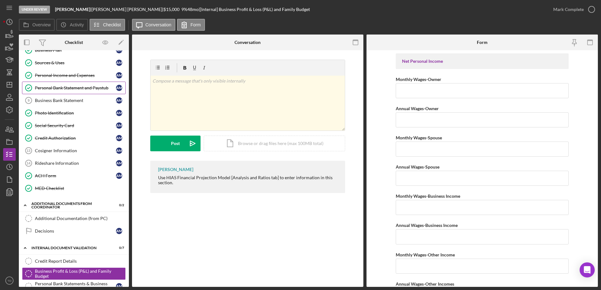
click at [66, 91] on link "Personal Bank Statement and Paystub Personal Bank Statement and Paystub A M" at bounding box center [74, 88] width 104 height 13
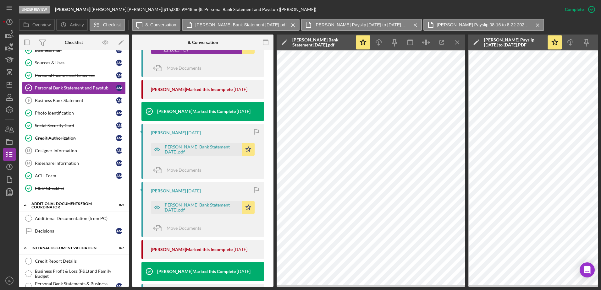
scroll to position [286, 0]
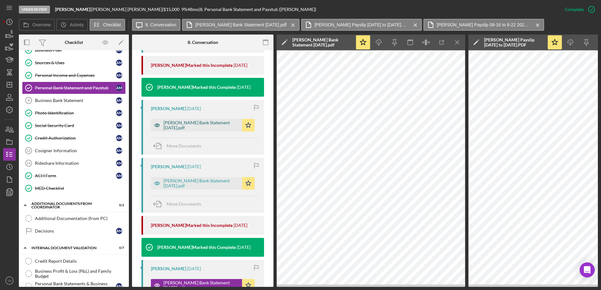
click at [202, 125] on div "[PERSON_NAME] Bank Statement [DATE].pdf" at bounding box center [200, 125] width 75 height 10
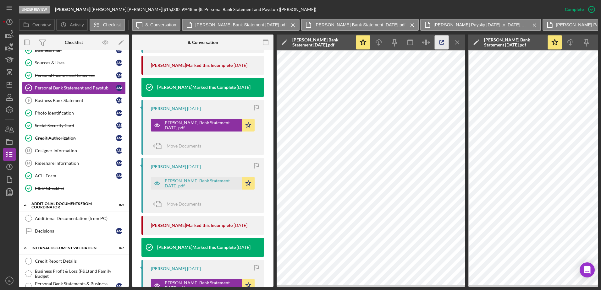
click at [438, 43] on icon "button" at bounding box center [442, 43] width 14 height 14
click at [216, 182] on div "[PERSON_NAME] Bank Statement [DATE].pdf" at bounding box center [200, 183] width 75 height 10
click at [440, 41] on icon "button" at bounding box center [442, 43] width 4 height 4
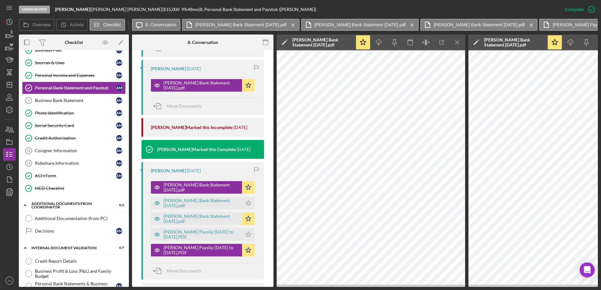
scroll to position [383, 0]
click at [229, 190] on div "[PERSON_NAME] Bank Statement [DATE].pdf" at bounding box center [200, 188] width 75 height 10
click at [456, 46] on icon "Icon/Menu Close" at bounding box center [457, 43] width 14 height 14
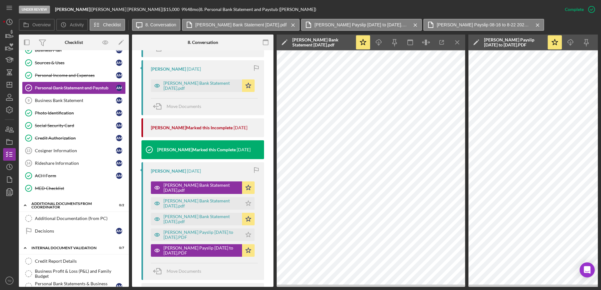
click at [456, 46] on icon "Icon/Menu Close" at bounding box center [457, 43] width 14 height 14
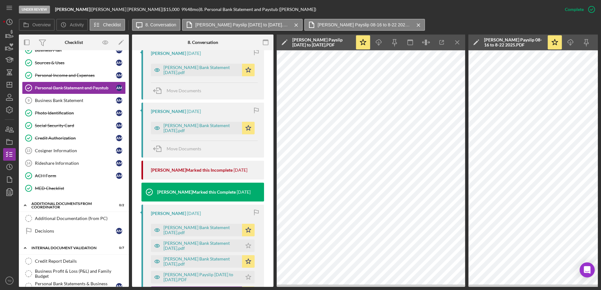
scroll to position [341, 0]
click at [229, 222] on div "Mahdian Bank Statement July 2025.pdf Icon/Star" at bounding box center [204, 229] width 107 height 16
click at [223, 228] on div "[PERSON_NAME] Bank Statement [DATE].pdf" at bounding box center [200, 230] width 75 height 10
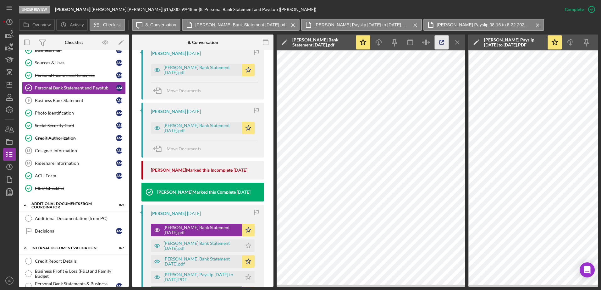
click at [445, 43] on icon "button" at bounding box center [442, 43] width 14 height 14
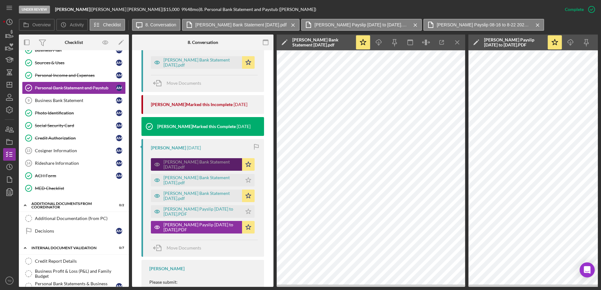
scroll to position [406, 0]
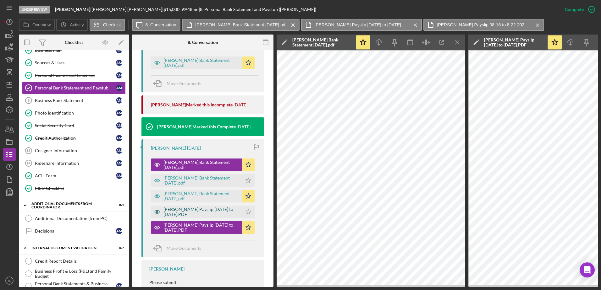
click at [217, 216] on div "[PERSON_NAME] Payslip [DATE] to [DATE].PDF" at bounding box center [200, 212] width 75 height 10
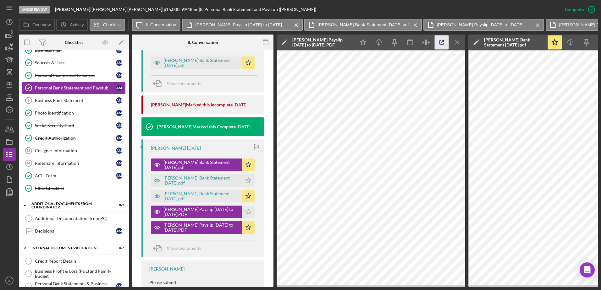
click at [442, 46] on icon "button" at bounding box center [442, 43] width 14 height 14
click at [455, 44] on line "button" at bounding box center [456, 42] width 3 height 3
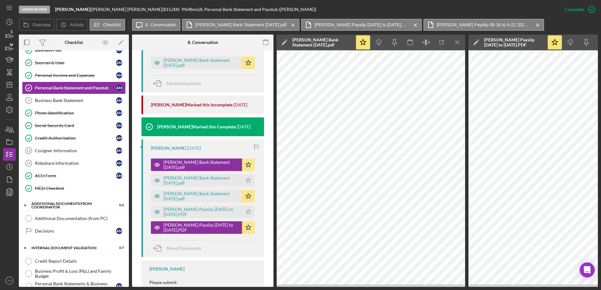
click at [455, 44] on line "button" at bounding box center [456, 42] width 3 height 3
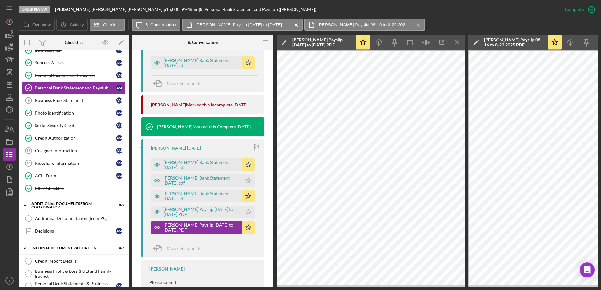
click at [455, 44] on line "button" at bounding box center [456, 42] width 3 height 3
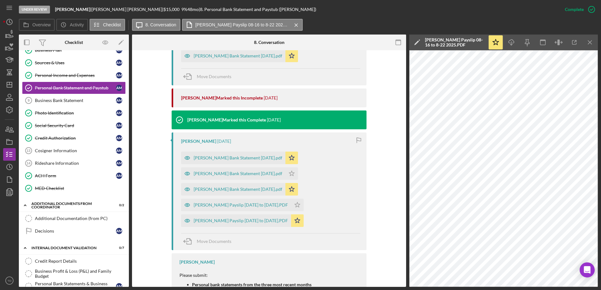
scroll to position [399, 0]
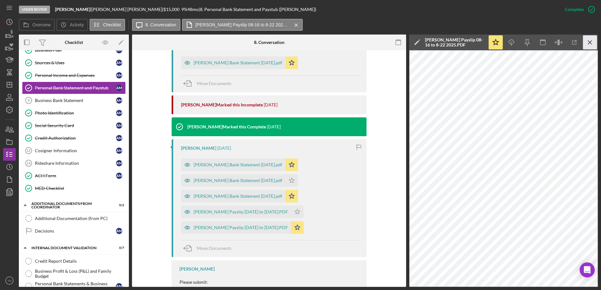
click at [588, 46] on icon "Icon/Menu Close" at bounding box center [590, 43] width 14 height 14
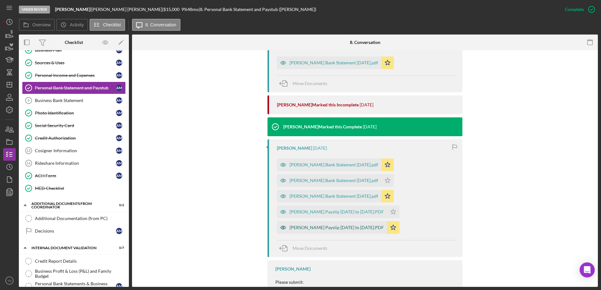
click at [342, 232] on div "[PERSON_NAME] Payslip [DATE] to [DATE].PDF" at bounding box center [332, 228] width 110 height 13
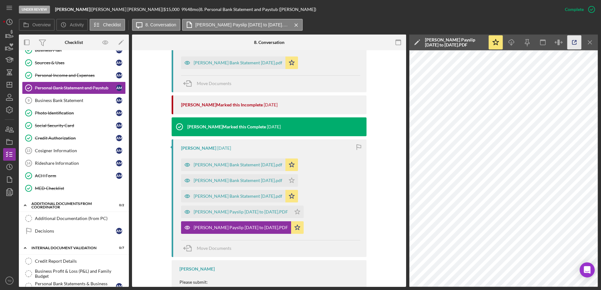
click at [574, 43] on icon "button" at bounding box center [574, 43] width 14 height 14
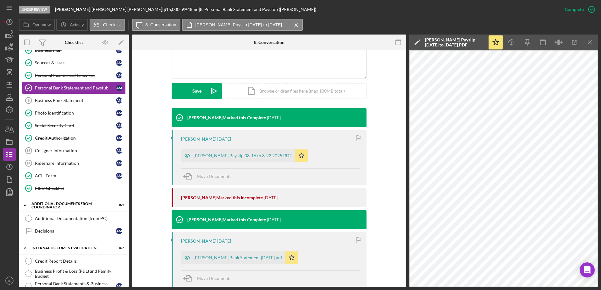
scroll to position [145, 0]
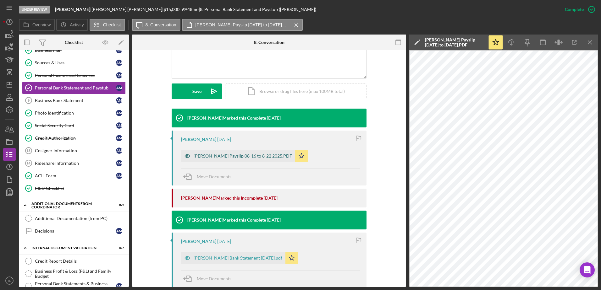
click at [242, 156] on div "[PERSON_NAME] Payslip 08-16 to 8-22 2025.PDF" at bounding box center [243, 156] width 98 height 5
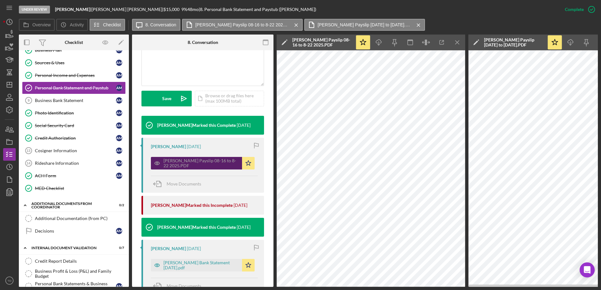
scroll to position [153, 0]
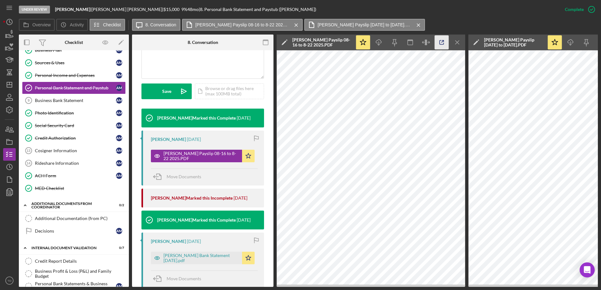
click at [446, 46] on icon "button" at bounding box center [442, 43] width 14 height 14
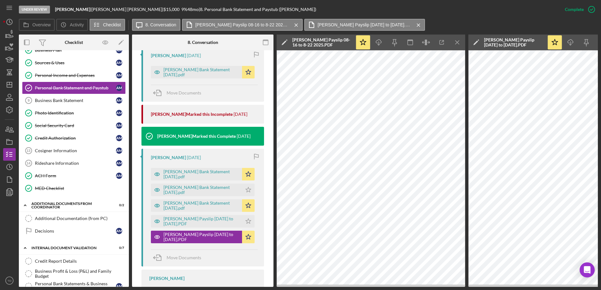
scroll to position [397, 0]
click at [200, 210] on div "[PERSON_NAME] Bank Statement [DATE].pdf" at bounding box center [200, 206] width 75 height 10
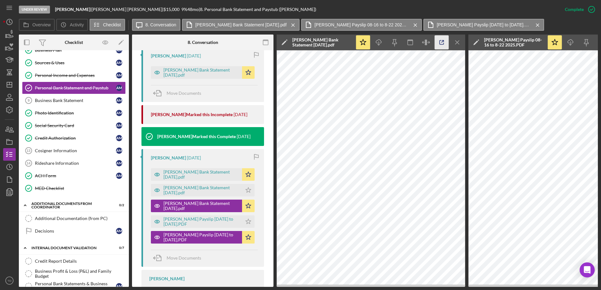
click at [443, 43] on icon "button" at bounding box center [442, 43] width 14 height 14
click at [58, 85] on div "Personal Bank Statement and Paystub" at bounding box center [75, 87] width 81 height 5
click at [57, 78] on div "Personal Income and Expenses" at bounding box center [75, 75] width 81 height 5
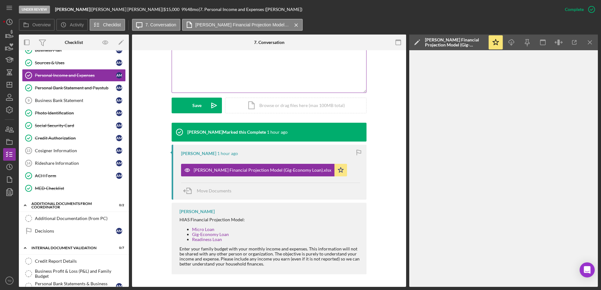
scroll to position [131, 0]
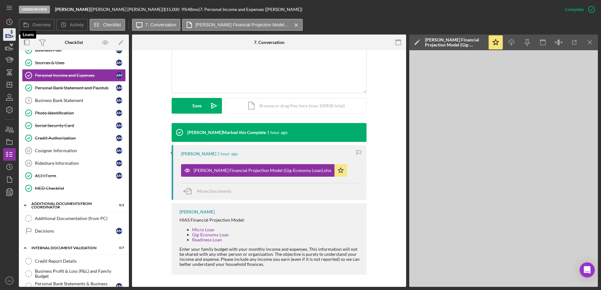
click at [10, 38] on icon "button" at bounding box center [10, 35] width 7 height 3
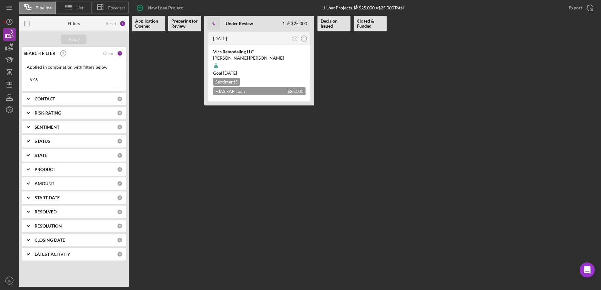
click at [47, 83] on input "vics" at bounding box center [74, 79] width 94 height 13
click at [9, 87] on icon "Icon/Dashboard" at bounding box center [10, 85] width 16 height 16
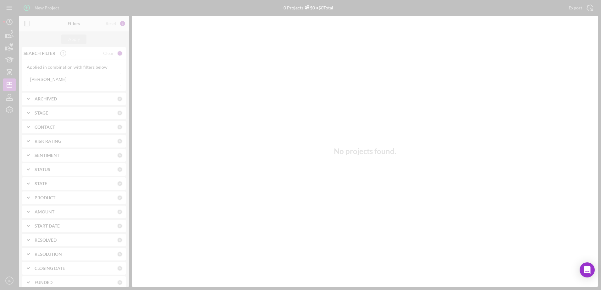
drag, startPoint x: 55, startPoint y: 81, endPoint x: 17, endPoint y: 79, distance: 37.8
click at [17, 79] on div "New Project 0 Projects $0 • $0 Total ali reza Export Icon/Export Filters Reset …" at bounding box center [300, 143] width 595 height 287
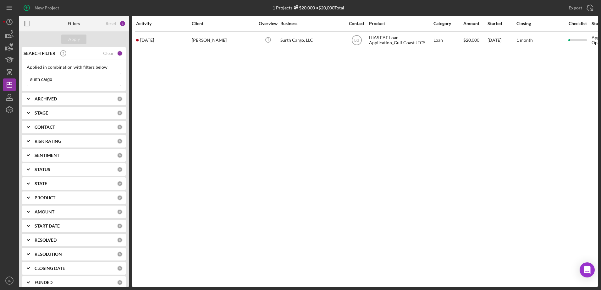
type input "surth cargo"
click at [11, 75] on icon "button" at bounding box center [10, 75] width 6 height 1
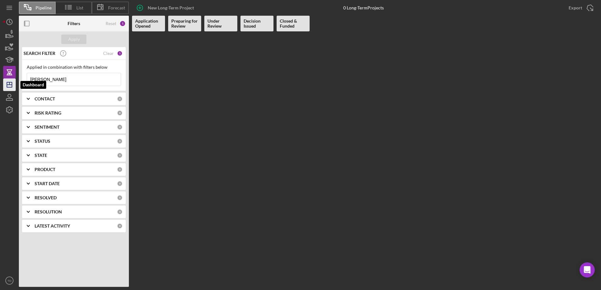
click at [8, 84] on icon "Icon/Dashboard" at bounding box center [10, 85] width 16 height 16
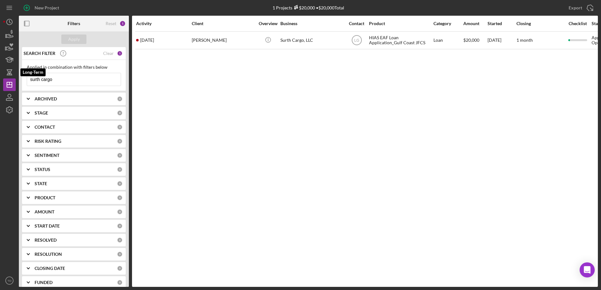
click at [9, 70] on icon "button" at bounding box center [10, 69] width 6 height 1
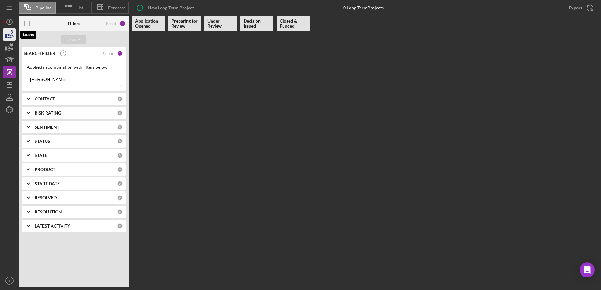
click at [11, 33] on icon "button" at bounding box center [12, 32] width 2 height 4
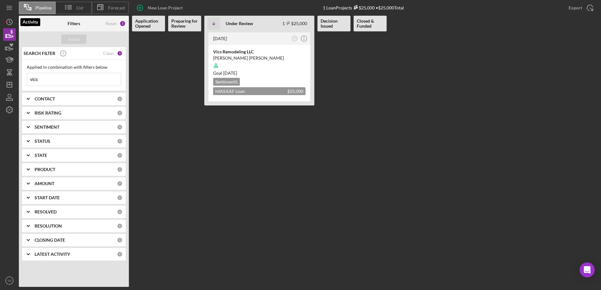
click at [8, 15] on div "Icon/Menu" at bounding box center [9, 8] width 13 height 16
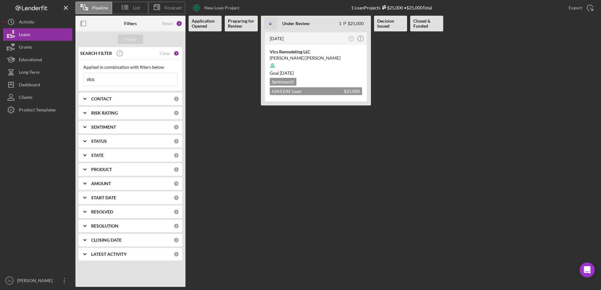
drag, startPoint x: 30, startPoint y: 35, endPoint x: 130, endPoint y: 83, distance: 110.8
drag, startPoint x: 130, startPoint y: 83, endPoint x: 110, endPoint y: 80, distance: 20.9
drag, startPoint x: 110, startPoint y: 80, endPoint x: 102, endPoint y: 80, distance: 7.9
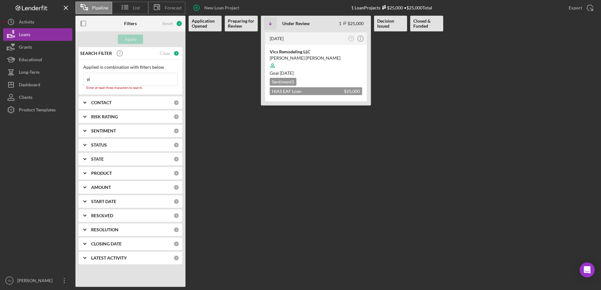
type input "v"
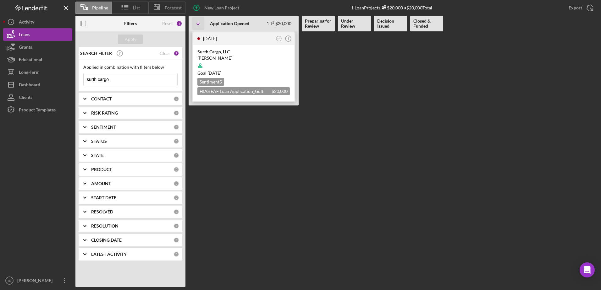
type input "surth cargo"
click at [213, 58] on div "Yudy Quitian" at bounding box center [243, 58] width 92 height 6
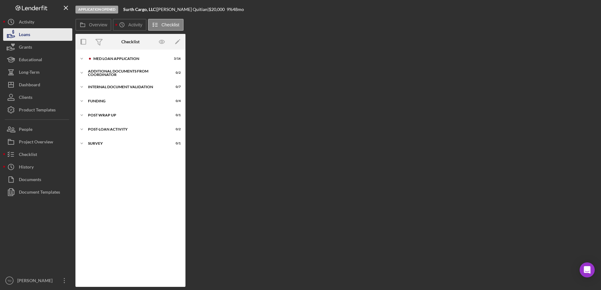
click at [34, 36] on button "Loans" at bounding box center [37, 34] width 69 height 13
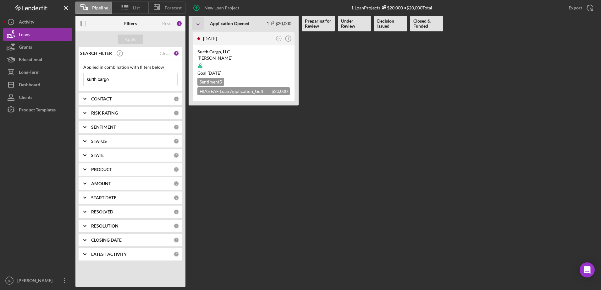
click at [119, 79] on input "surth cargo" at bounding box center [131, 79] width 94 height 13
type input "s"
click at [45, 24] on button "Icon/History Activity" at bounding box center [37, 22] width 69 height 13
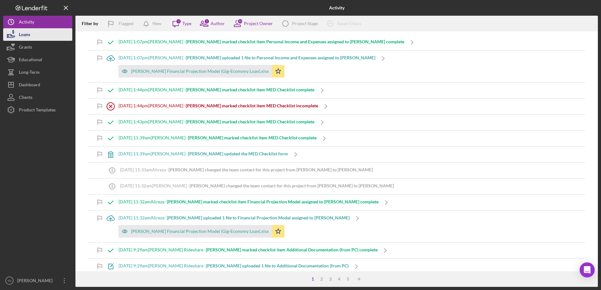
click at [37, 34] on button "Loans" at bounding box center [37, 34] width 69 height 13
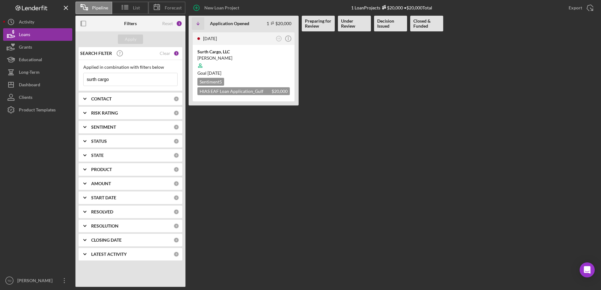
drag, startPoint x: 137, startPoint y: 77, endPoint x: 77, endPoint y: 80, distance: 59.5
click at [77, 80] on div "SEARCH FILTER Clear 1 Applied in combination with filters below surth cargo Ico…" at bounding box center [130, 156] width 110 height 218
click at [28, 37] on div "Loans" at bounding box center [24, 35] width 11 height 14
click at [142, 77] on input at bounding box center [131, 79] width 94 height 13
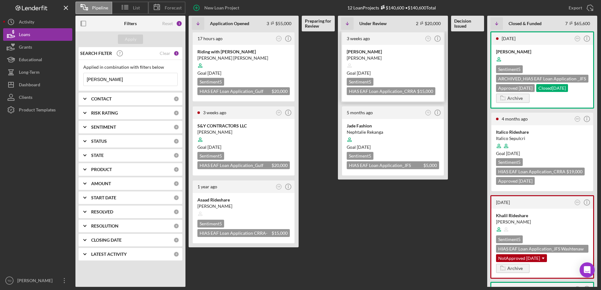
type input "[PERSON_NAME]"
click at [367, 56] on div "[PERSON_NAME]" at bounding box center [393, 58] width 92 height 6
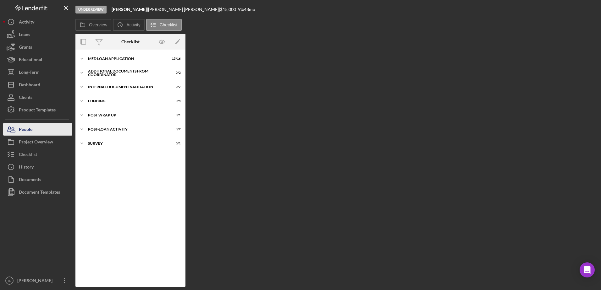
click at [43, 130] on button "People" at bounding box center [37, 129] width 69 height 13
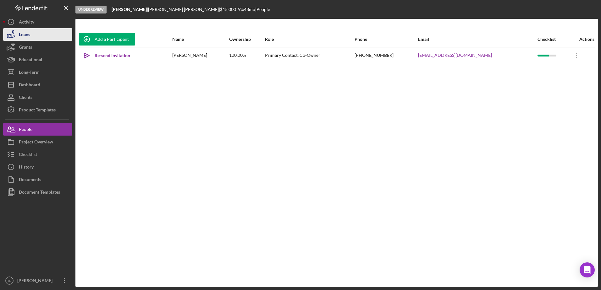
click at [31, 30] on button "Loans" at bounding box center [37, 34] width 69 height 13
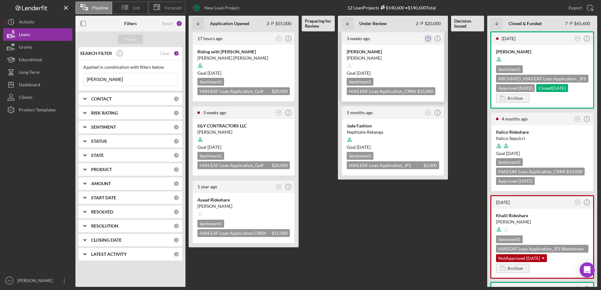
click at [430, 37] on icon "TD" at bounding box center [428, 39] width 8 height 8
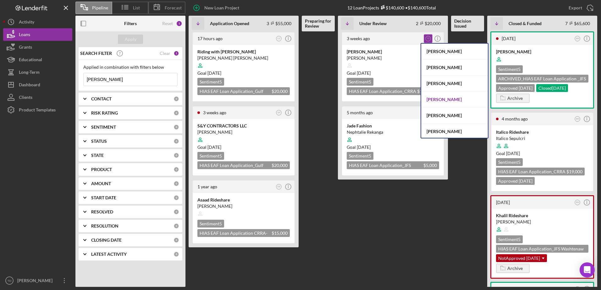
click at [439, 96] on div "Nathaniel Novak" at bounding box center [454, 100] width 67 height 16
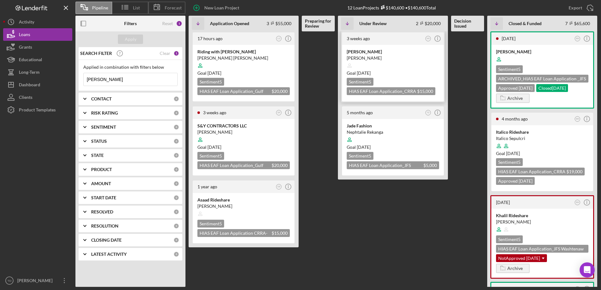
click at [368, 57] on div "[PERSON_NAME]" at bounding box center [393, 58] width 92 height 6
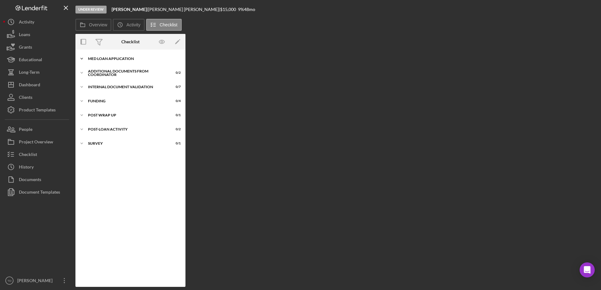
click at [107, 60] on div "MED Loan Application" at bounding box center [133, 59] width 90 height 4
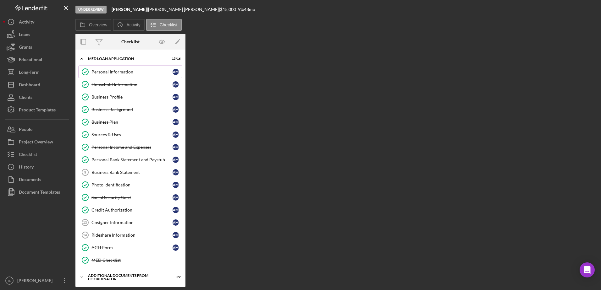
click at [110, 70] on div "Personal Information" at bounding box center [131, 71] width 81 height 5
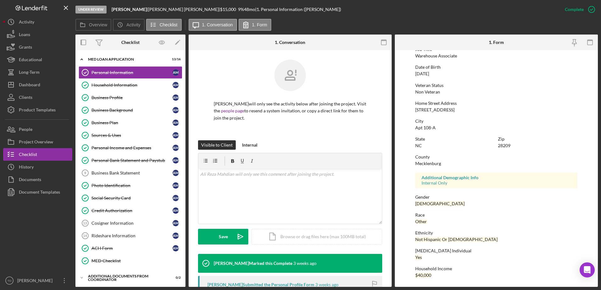
scroll to position [56, 0]
click at [129, 90] on link "Household Information Household Information A M" at bounding box center [131, 85] width 104 height 13
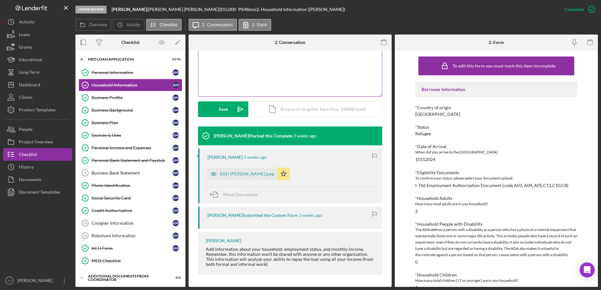
scroll to position [128, 0]
click at [130, 102] on link "Business Profile Business Profile A M" at bounding box center [131, 97] width 104 height 13
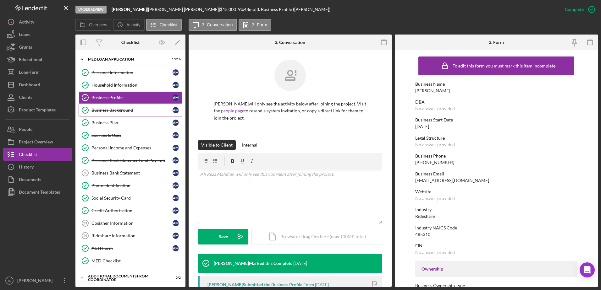
click at [128, 113] on link "Business Background Business Background A M" at bounding box center [131, 110] width 104 height 13
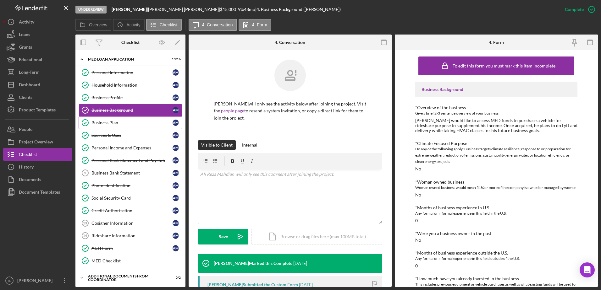
click at [125, 121] on div "Business Plan" at bounding box center [131, 122] width 81 height 5
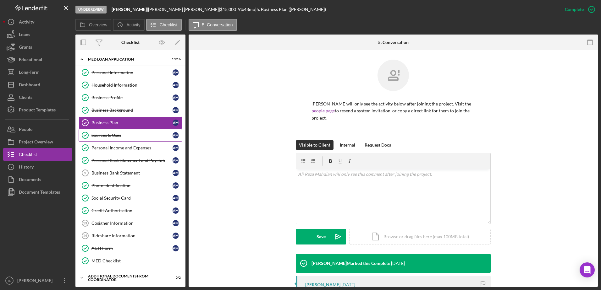
click at [130, 134] on div "Sources & Uses" at bounding box center [131, 135] width 81 height 5
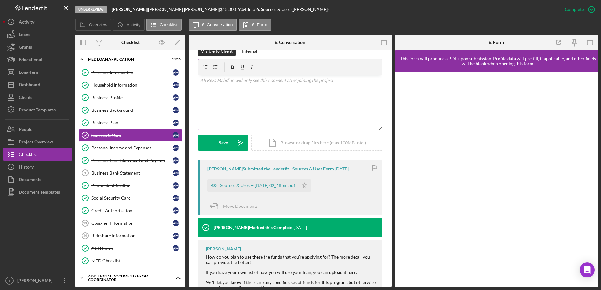
scroll to position [94, 0]
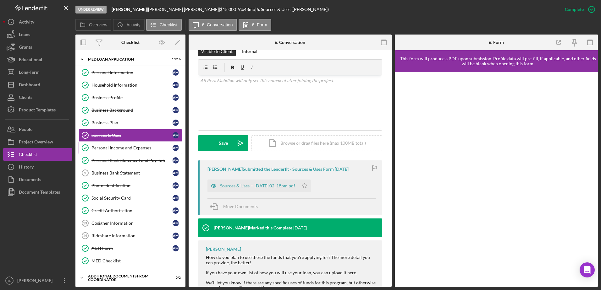
click at [145, 148] on div "Personal Income and Expenses" at bounding box center [131, 147] width 81 height 5
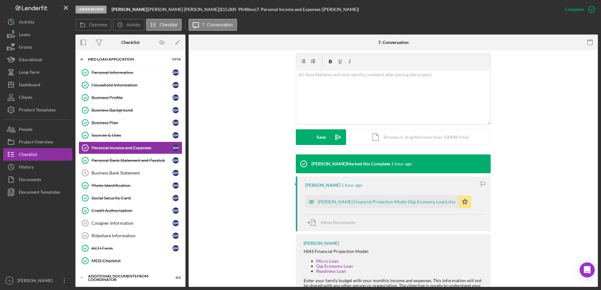
scroll to position [131, 0]
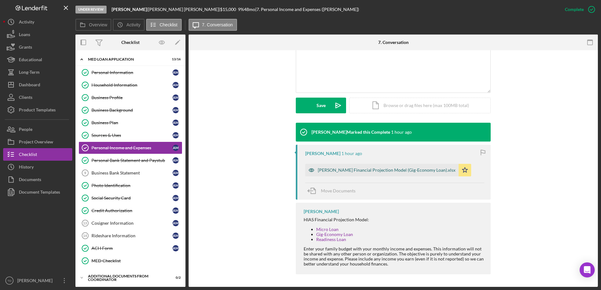
click at [369, 176] on div "Mahdian HIAS Financial Projection Model (Gig-Economy Loan).xlsx" at bounding box center [381, 170] width 153 height 13
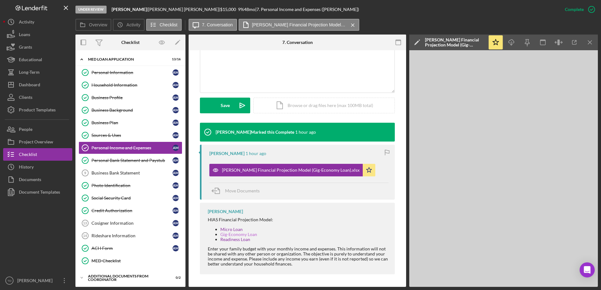
click at [235, 234] on link "Gig-Economy Loan" at bounding box center [238, 234] width 37 height 5
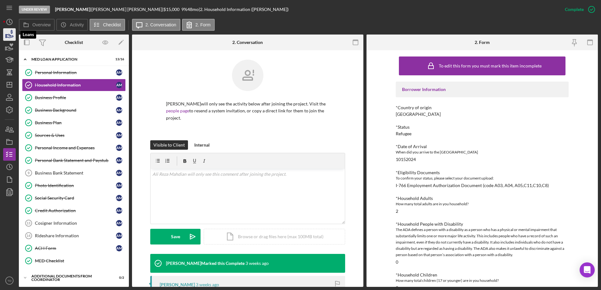
click at [3, 36] on icon "button" at bounding box center [10, 35] width 16 height 16
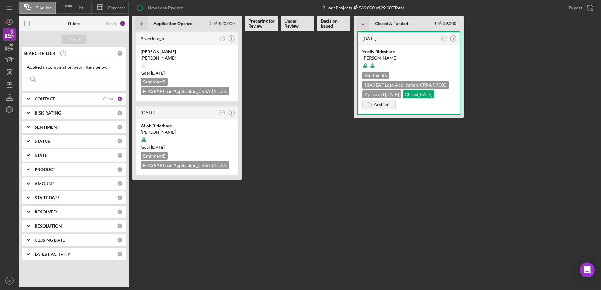
click at [60, 85] on input at bounding box center [74, 79] width 94 height 13
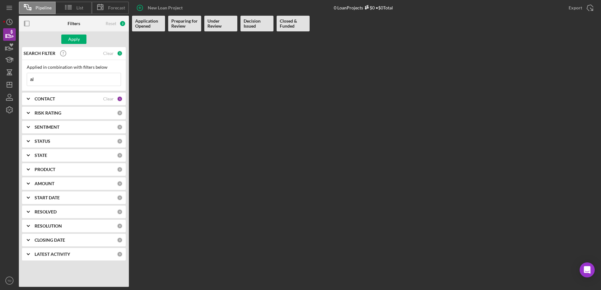
type input "a"
click at [13, 84] on icon "Icon/Dashboard" at bounding box center [10, 85] width 16 height 16
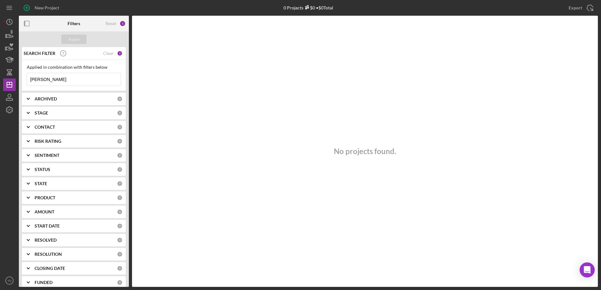
click at [50, 81] on div "New Project 0 Projects $0 • $0 Total [PERSON_NAME] Export Icon/Export Filters R…" at bounding box center [300, 143] width 595 height 287
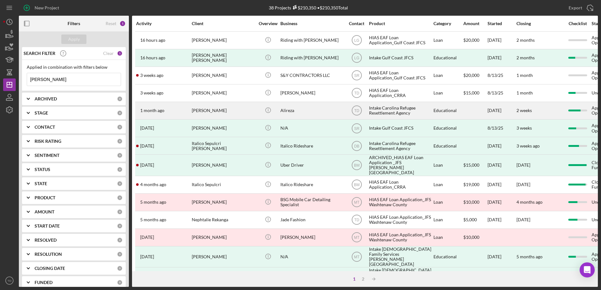
click at [193, 117] on div "[PERSON_NAME]" at bounding box center [223, 110] width 63 height 17
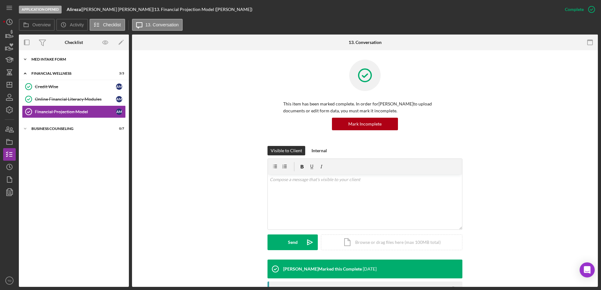
click at [47, 60] on div "MED Intake Form" at bounding box center [76, 60] width 90 height 4
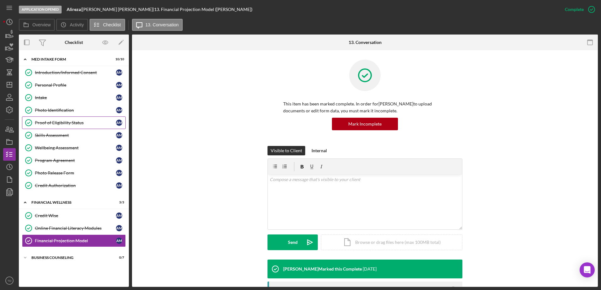
click at [49, 121] on div "Proof of Eligibility Status" at bounding box center [75, 122] width 81 height 5
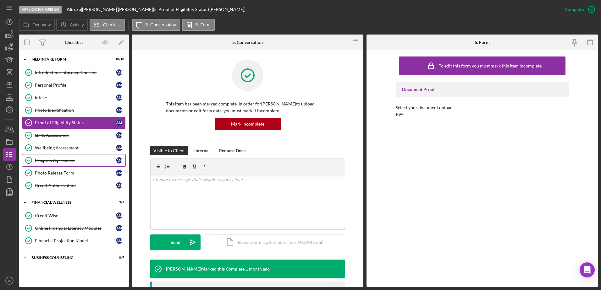
drag, startPoint x: 49, startPoint y: 159, endPoint x: 41, endPoint y: 160, distance: 8.0
click at [41, 160] on div "Program Agreement" at bounding box center [75, 160] width 81 height 5
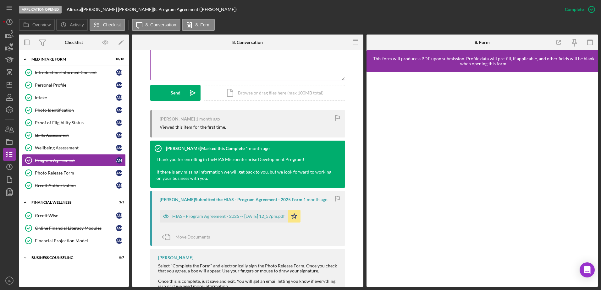
scroll to position [150, 0]
click at [195, 214] on div "HIAS - Program Agreement - 2025 -- [DATE] 12_57pm.pdf" at bounding box center [228, 216] width 113 height 5
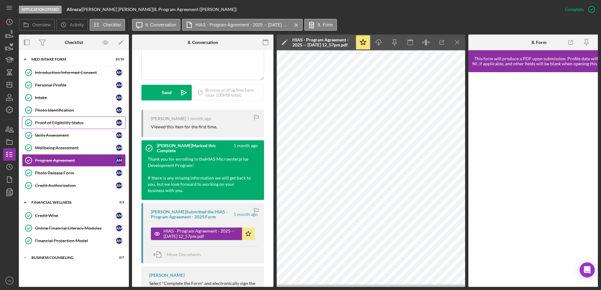
click at [76, 122] on div "Proof of Eligibility Status" at bounding box center [75, 122] width 81 height 5
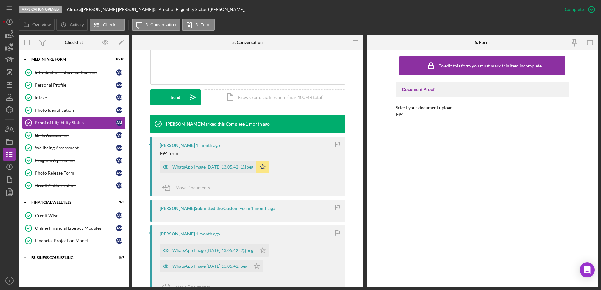
scroll to position [145, 0]
click at [212, 171] on div "WhatsApp Image [DATE] 13.05.42 (1).jpeg" at bounding box center [208, 167] width 97 height 13
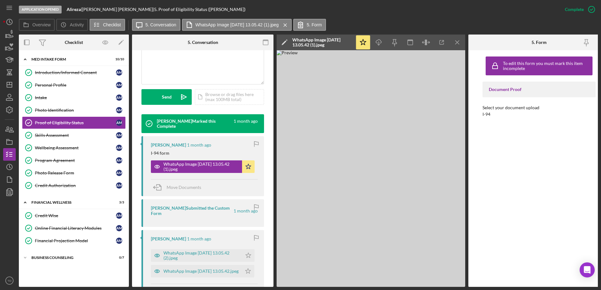
scroll to position [152, 0]
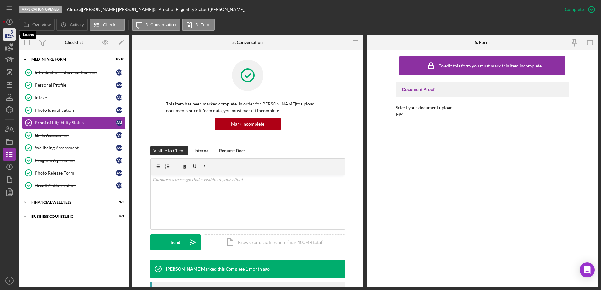
click at [12, 32] on icon "button" at bounding box center [12, 32] width 2 height 4
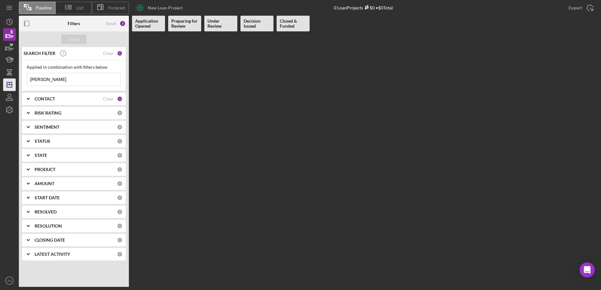
drag, startPoint x: 73, startPoint y: 81, endPoint x: 10, endPoint y: 80, distance: 63.2
click at [10, 80] on div "Pipeline List Forecast New Loan Project 0 Loan Projects $0 • $0 Total Export Ic…" at bounding box center [300, 143] width 595 height 287
type input "[PERSON_NAME]"
click at [102, 99] on div "CONTACT" at bounding box center [69, 98] width 69 height 5
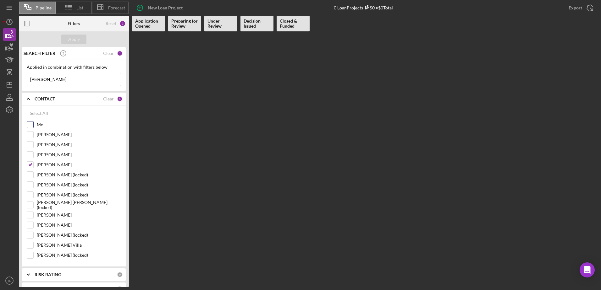
click at [32, 126] on input "Me" at bounding box center [30, 125] width 6 height 6
click at [31, 125] on input "Me" at bounding box center [30, 125] width 6 height 6
checkbox input "false"
click at [31, 167] on input "[PERSON_NAME]" at bounding box center [30, 165] width 6 height 6
checkbox input "false"
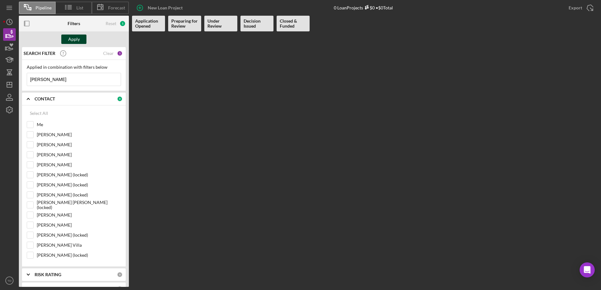
click at [82, 37] on button "Apply" at bounding box center [73, 39] width 25 height 9
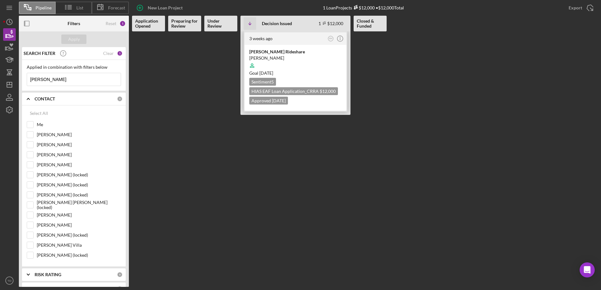
click at [278, 57] on div "[PERSON_NAME]" at bounding box center [295, 58] width 92 height 6
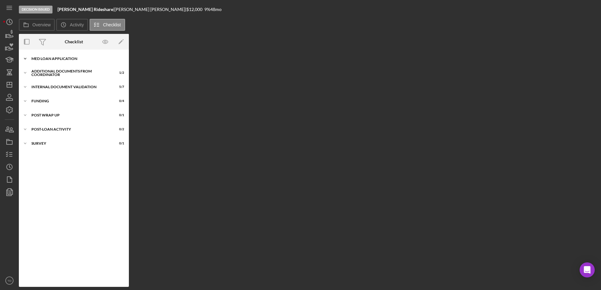
click at [74, 55] on div "Icon/Expander MED Loan Application 16 / 16" at bounding box center [74, 58] width 110 height 13
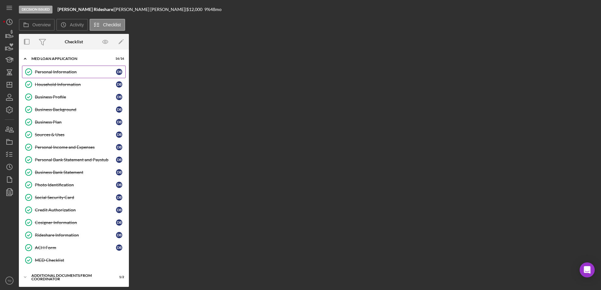
click at [78, 68] on link "Personal Information Personal Information D B" at bounding box center [74, 72] width 104 height 13
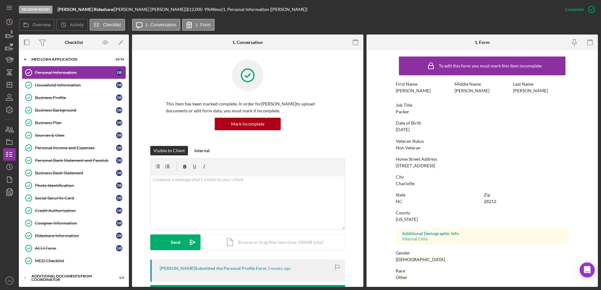
click at [75, 79] on link "Personal Information Personal Information D B" at bounding box center [74, 72] width 104 height 13
click at [63, 90] on link "Household Information Household Information D B" at bounding box center [74, 85] width 104 height 13
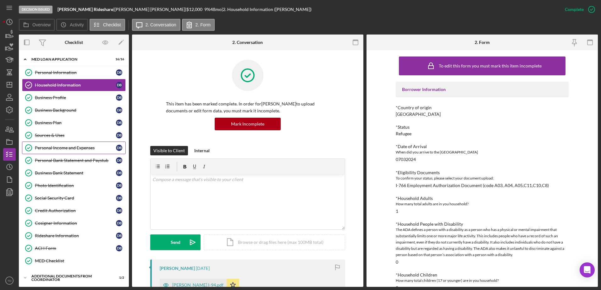
click at [64, 151] on link "Personal Income and Expenses Personal Income and Expenses D B" at bounding box center [74, 148] width 104 height 13
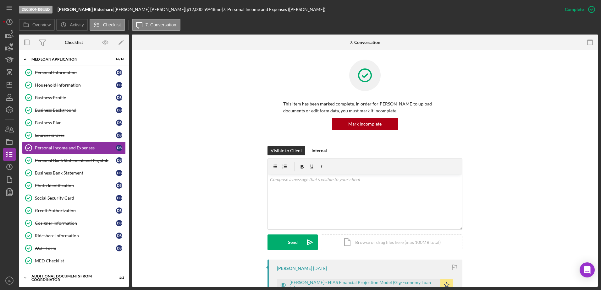
scroll to position [102, 0]
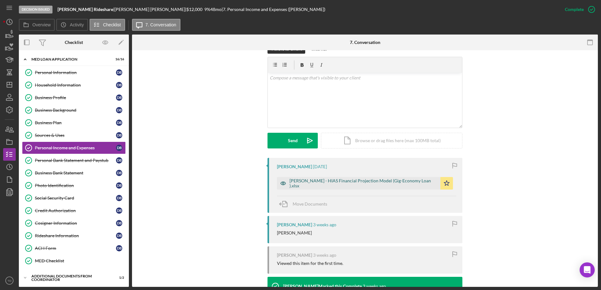
click at [309, 186] on div "[PERSON_NAME] - HIAS Financial Projection Model (Gig-Economy Loan ).xlsx" at bounding box center [358, 183] width 163 height 13
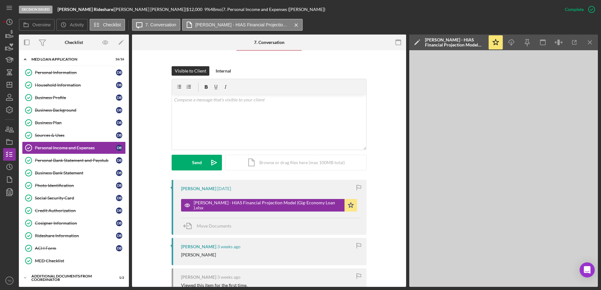
scroll to position [79, 0]
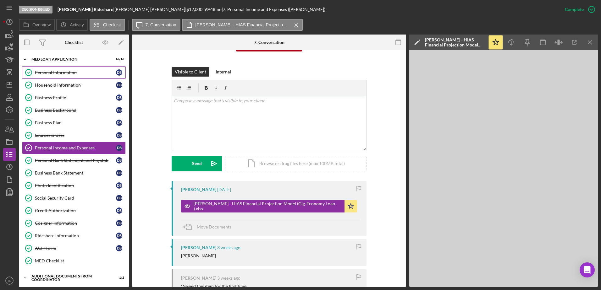
click at [72, 75] on div "Personal Information" at bounding box center [75, 72] width 81 height 5
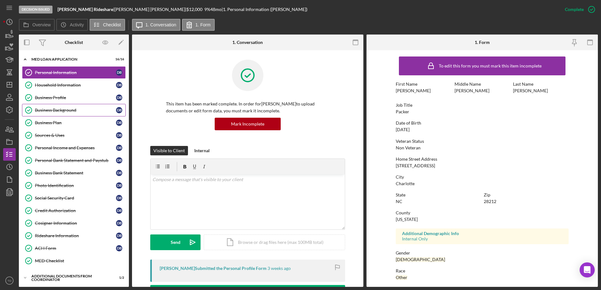
click at [72, 113] on div "Business Background" at bounding box center [75, 110] width 81 height 5
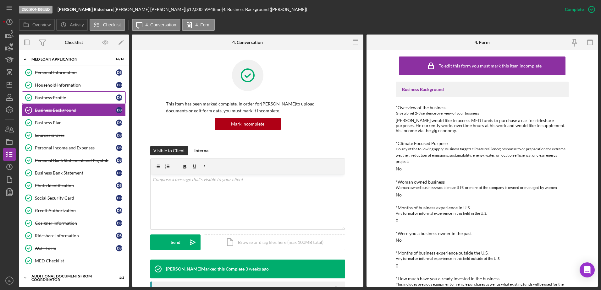
click at [69, 98] on div "Business Profile" at bounding box center [75, 97] width 81 height 5
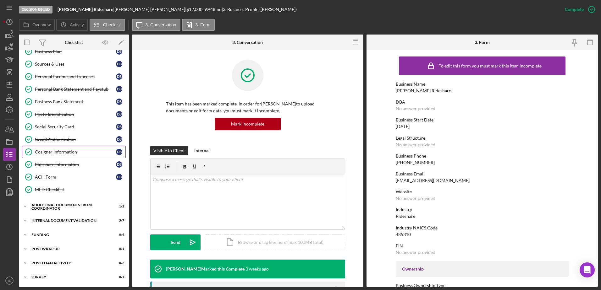
scroll to position [71, 0]
click at [54, 209] on div "Additional Documents from Coordinator" at bounding box center [76, 207] width 90 height 4
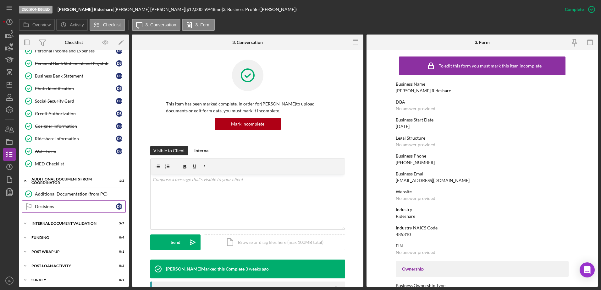
scroll to position [97, 0]
click at [57, 232] on div "Icon/Expander Funding 0 / 4" at bounding box center [74, 237] width 110 height 13
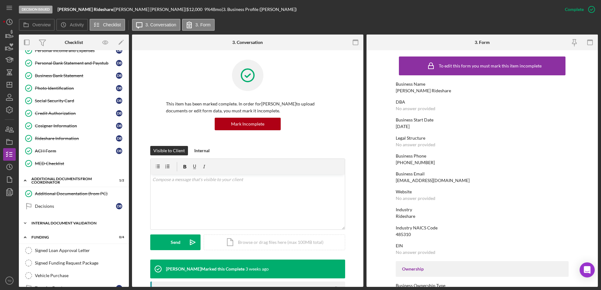
click at [45, 221] on div "Icon/Expander Internal Document Validation 5 / 7" at bounding box center [74, 223] width 110 height 13
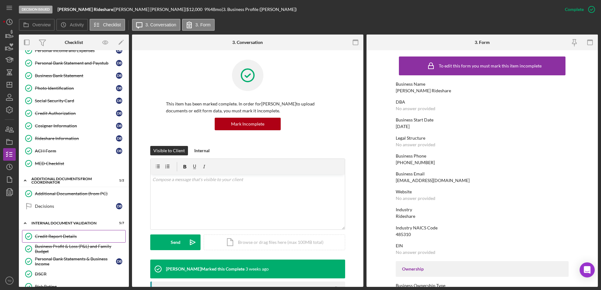
click at [41, 242] on link "Credit Report Details Credit Report Details" at bounding box center [74, 236] width 104 height 13
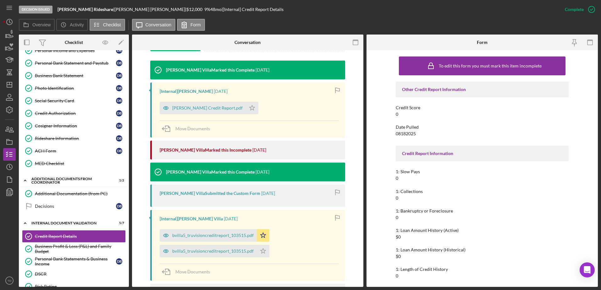
scroll to position [186, 0]
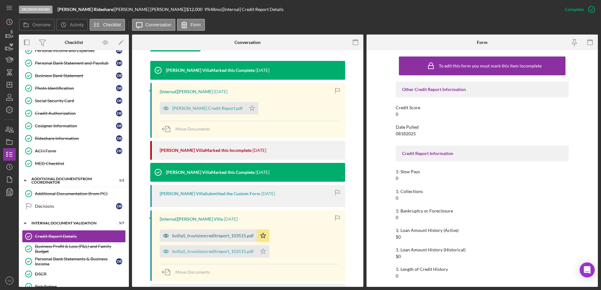
click at [238, 238] on div "bvilla5_truvisioncreditreport_103515.pdf" at bounding box center [212, 235] width 81 height 5
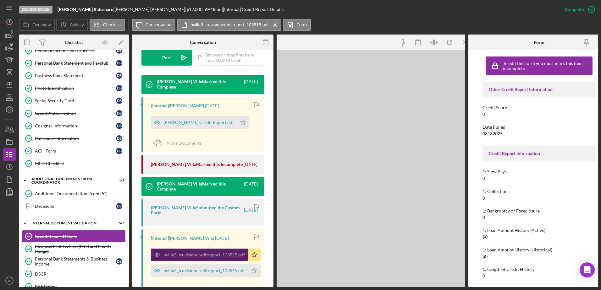
scroll to position [193, 0]
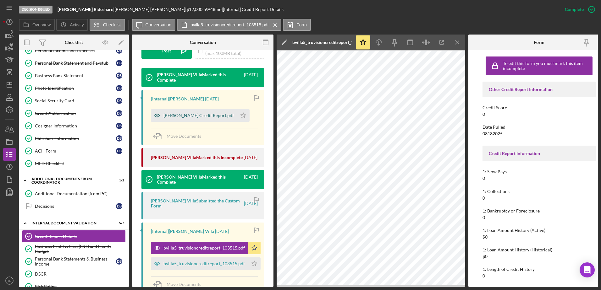
click at [205, 113] on div "[PERSON_NAME] Credit Report.pdf" at bounding box center [194, 115] width 86 height 13
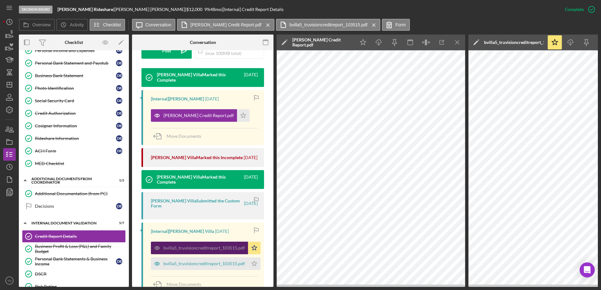
click at [218, 246] on div "bvilla5_truvisioncreditreport_103515.pdf" at bounding box center [203, 248] width 81 height 5
drag, startPoint x: 219, startPoint y: 255, endPoint x: 198, endPoint y: 244, distance: 23.3
click at [198, 244] on div "bvilla5_truvisioncreditreport_103515.pdf" at bounding box center [199, 248] width 97 height 13
click at [199, 261] on div "bvilla5_truvisioncreditreport_103515.pdf" at bounding box center [203, 263] width 81 height 5
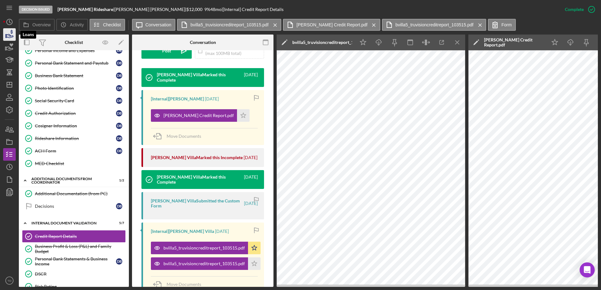
click at [9, 40] on icon "button" at bounding box center [10, 35] width 16 height 16
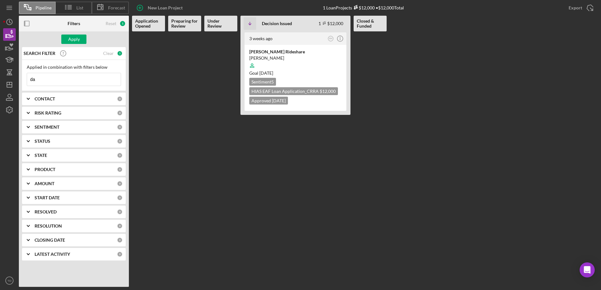
type input "d"
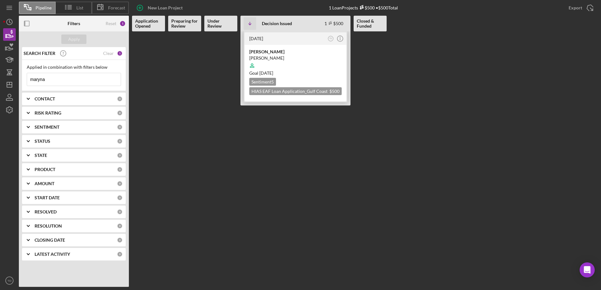
type input "maryna"
click at [276, 55] on div "[PERSON_NAME]" at bounding box center [295, 58] width 92 height 6
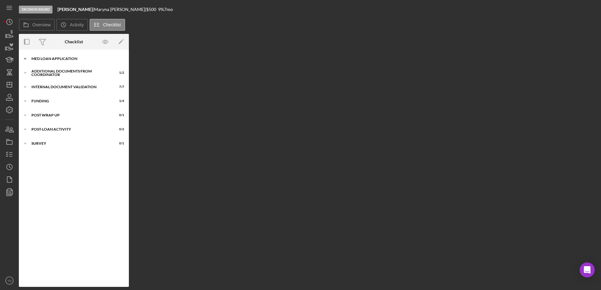
click at [85, 57] on div "Icon/Expander MED Loan Application 16 / 16" at bounding box center [74, 58] width 110 height 13
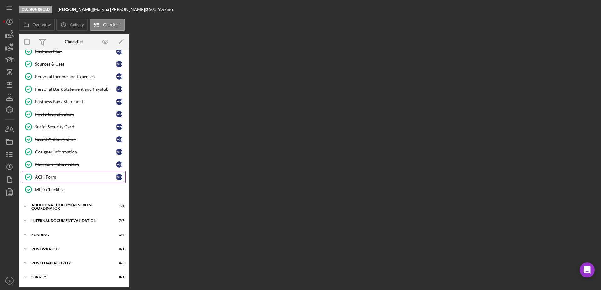
scroll to position [70, 0]
click at [73, 209] on div "Additional Documents from Coordinator" at bounding box center [76, 208] width 90 height 4
click at [62, 251] on div "Internal Document Validation" at bounding box center [76, 250] width 90 height 4
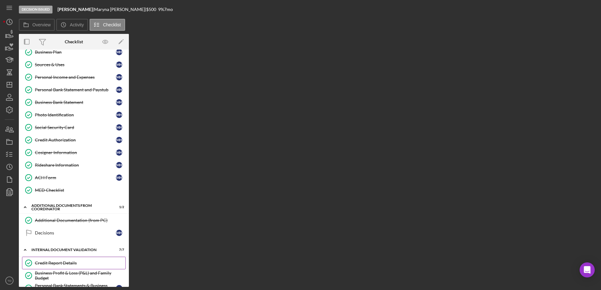
click at [53, 261] on div "Credit Report Details" at bounding box center [80, 263] width 91 height 5
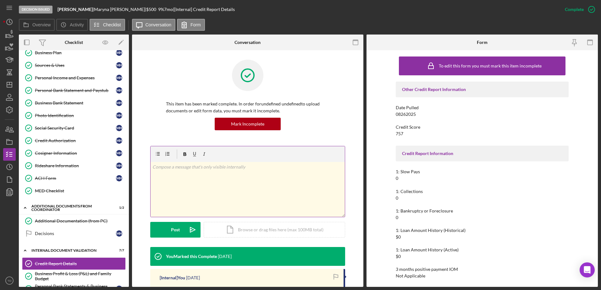
scroll to position [111, 0]
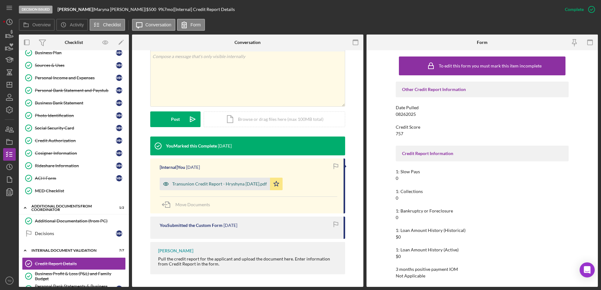
click at [215, 188] on div "Transunion Credit Report - Hryshyna [DATE].pdf" at bounding box center [215, 184] width 110 height 13
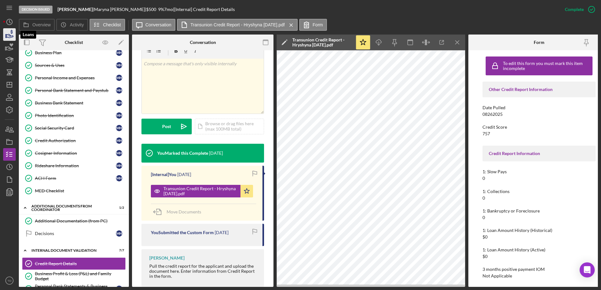
click at [5, 37] on icon "button" at bounding box center [10, 35] width 16 height 16
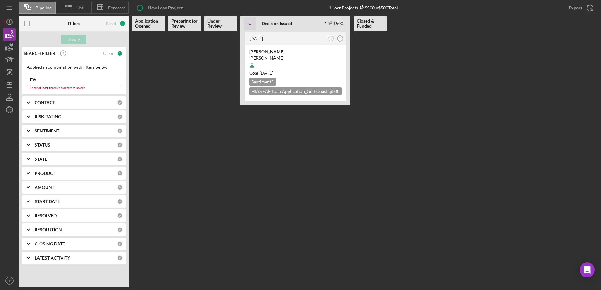
type input "m"
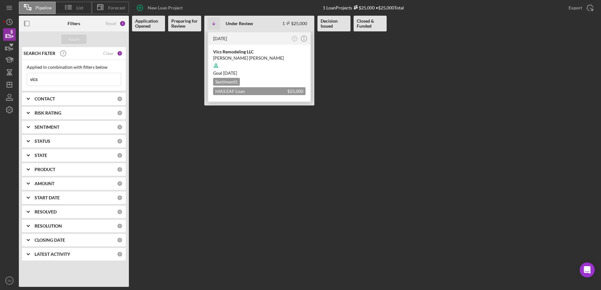
type input "vics"
click at [241, 46] on div "Vics Remodeling LLC [PERSON_NAME] [PERSON_NAME] Goal [DATE] Sentiment 5 HIAS EA…" at bounding box center [259, 73] width 102 height 57
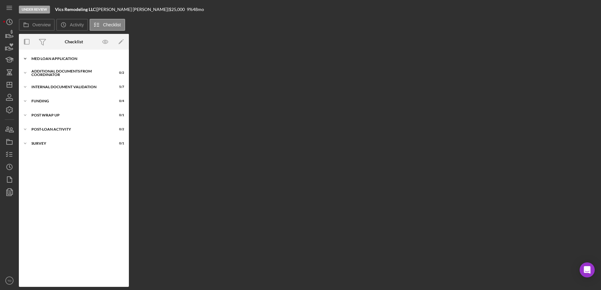
click at [73, 63] on div "Icon/Expander MED Loan Application 18 / 18" at bounding box center [74, 58] width 110 height 13
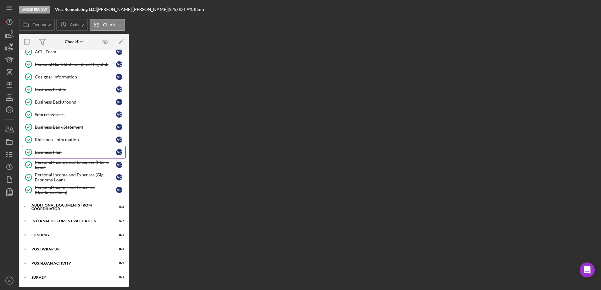
scroll to position [96, 0]
click at [57, 216] on div "Icon/Expander Internal Document Validation 5 / 7" at bounding box center [74, 221] width 110 height 13
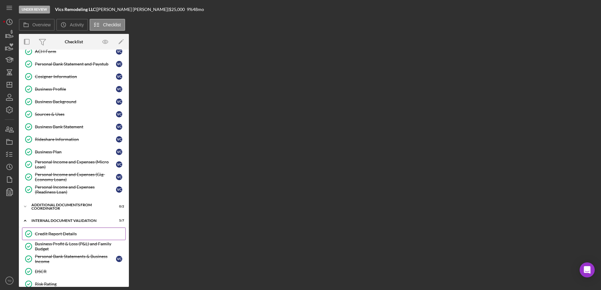
click at [50, 234] on div "Credit Report Details" at bounding box center [80, 234] width 91 height 5
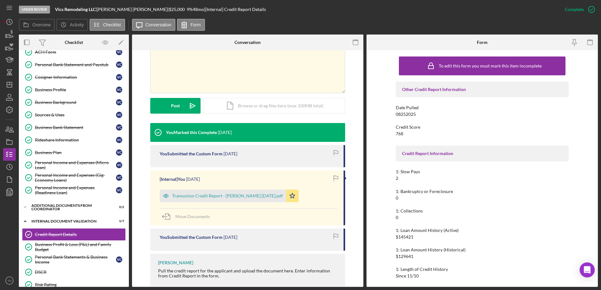
scroll to position [124, 0]
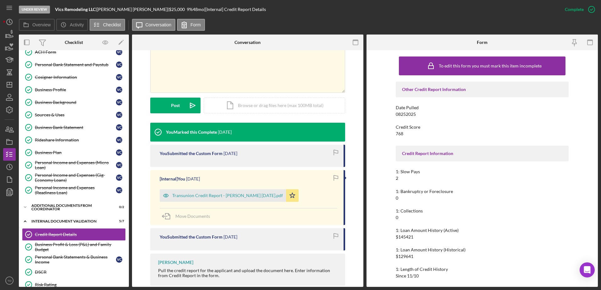
click at [200, 184] on div "[Internal] You [DATE] Transunion Credit Report - [PERSON_NAME] [DATE].pdf Icon/…" at bounding box center [247, 197] width 195 height 55
click at [197, 197] on div "Transunion Credit Report - [PERSON_NAME] [DATE].pdf" at bounding box center [227, 195] width 111 height 5
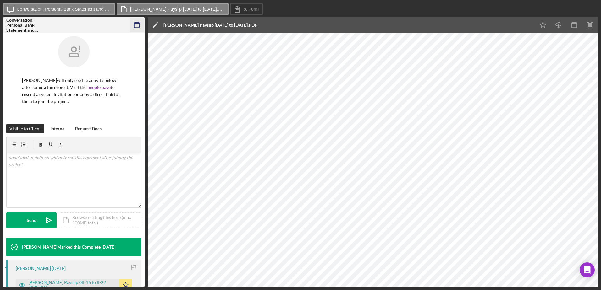
click at [133, 23] on icon "button" at bounding box center [137, 25] width 14 height 14
click at [136, 24] on icon "button" at bounding box center [137, 25] width 14 height 14
click at [134, 26] on icon "button" at bounding box center [137, 25] width 14 height 14
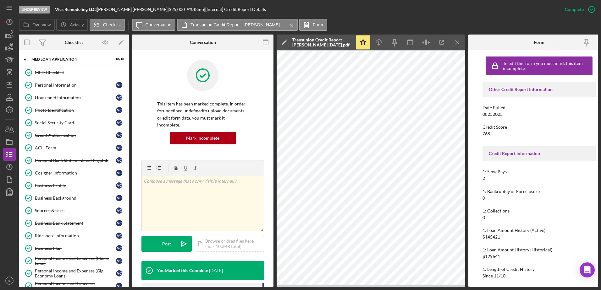
scroll to position [131, 0]
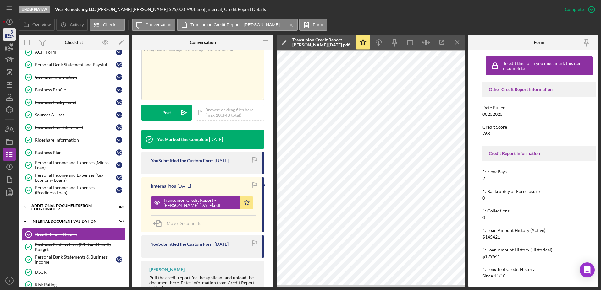
click at [3, 36] on icon "button" at bounding box center [10, 35] width 16 height 16
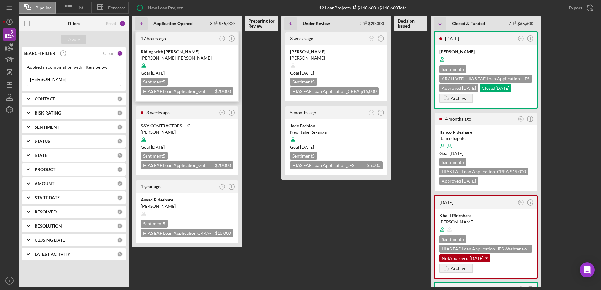
click at [174, 54] on div "Riding with [PERSON_NAME]" at bounding box center [187, 52] width 92 height 6
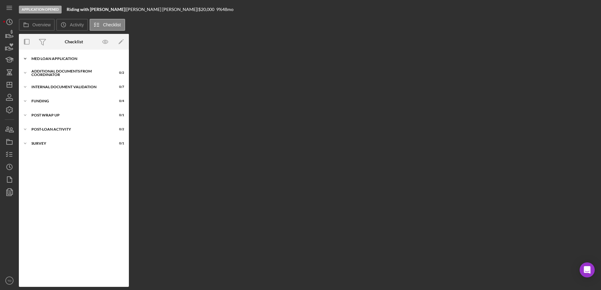
click at [51, 60] on div "MED Loan Application" at bounding box center [76, 59] width 90 height 4
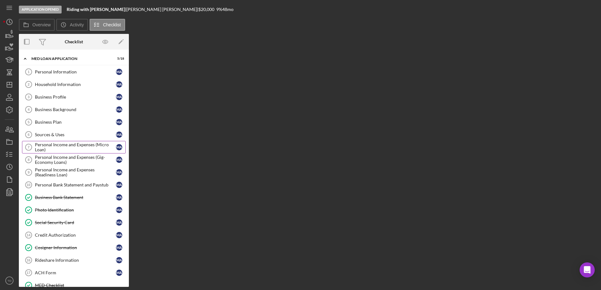
click at [74, 145] on div "Personal Income and Expenses (Micro Loan)" at bounding box center [75, 147] width 81 height 10
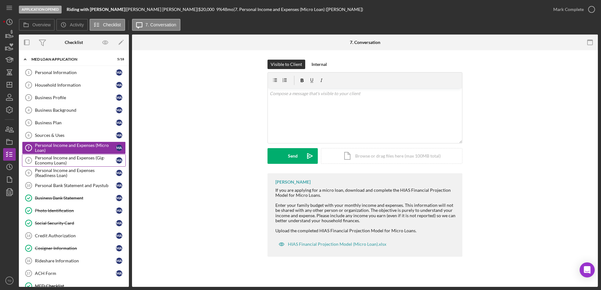
click at [70, 159] on div "Personal Income and Expenses (Gig-Economy Loans)" at bounding box center [75, 161] width 81 height 10
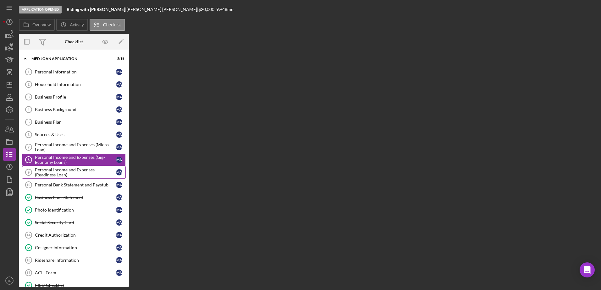
click at [66, 171] on div "Personal Income and Expenses (Readiness Loan)" at bounding box center [75, 172] width 81 height 10
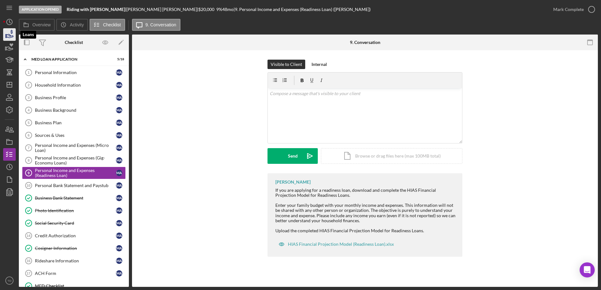
click at [12, 35] on icon "button" at bounding box center [10, 35] width 16 height 16
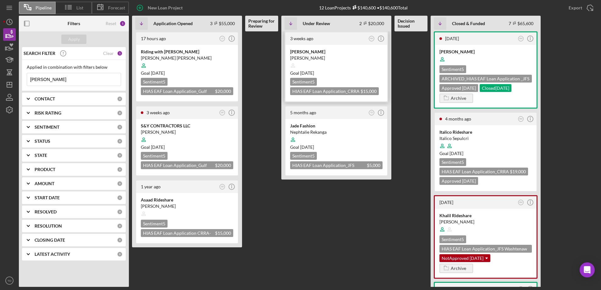
click at [299, 62] on icon at bounding box center [293, 66] width 12 height 12
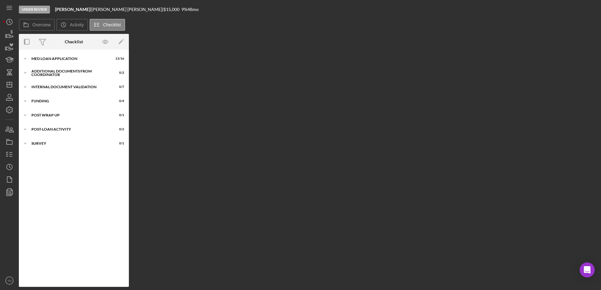
click at [58, 67] on div "Icon/Expander MED Loan Application 13 / 16 Icon/Expander Additional Documents f…" at bounding box center [74, 168] width 110 height 231
click at [55, 61] on div "Icon/Expander MED Loan Application 13 / 16" at bounding box center [74, 58] width 110 height 13
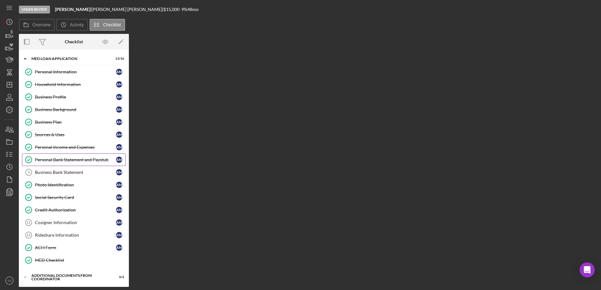
click at [63, 154] on link "Personal Bank Statement and Paystub Personal Bank Statement and Paystub A M" at bounding box center [74, 160] width 104 height 13
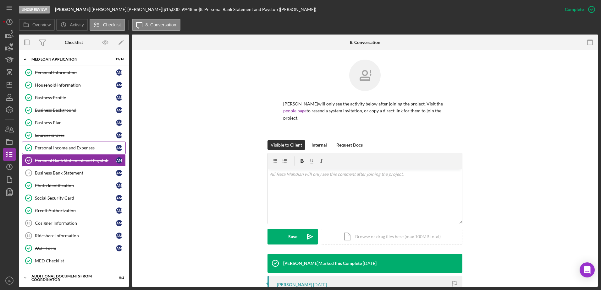
click at [61, 150] on div "Personal Income and Expenses" at bounding box center [75, 147] width 81 height 5
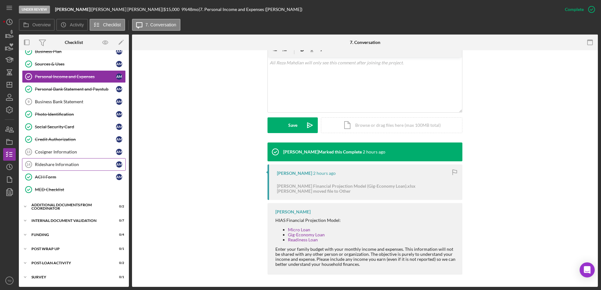
scroll to position [71, 0]
click at [303, 231] on link "Micro Loan" at bounding box center [299, 229] width 22 height 5
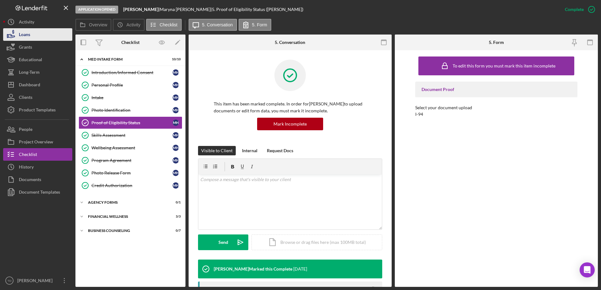
click at [31, 36] on button "Loans" at bounding box center [37, 34] width 69 height 13
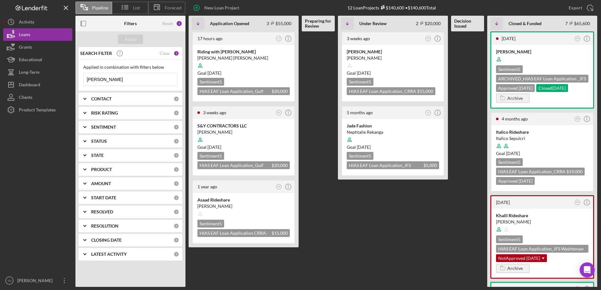
click at [129, 76] on input "ali reza" at bounding box center [131, 79] width 94 height 13
drag, startPoint x: 129, startPoint y: 76, endPoint x: 53, endPoint y: 75, distance: 75.7
click at [53, 75] on div "Pipeline List Forecast New Loan Project 12 Loan Projects $140,600 • $140,600 To…" at bounding box center [300, 143] width 595 height 287
type input "[PERSON_NAME]"
click at [354, 63] on icon at bounding box center [349, 66] width 12 height 12
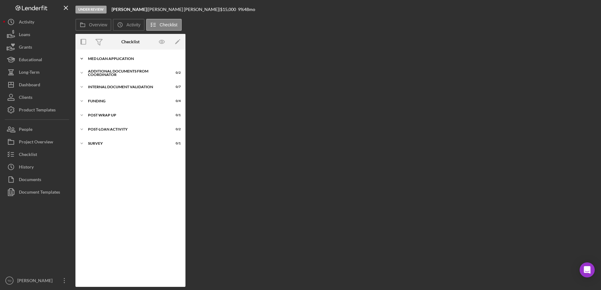
click at [111, 54] on div "Icon/Expander MED Loan Application 13 / 16" at bounding box center [130, 58] width 110 height 13
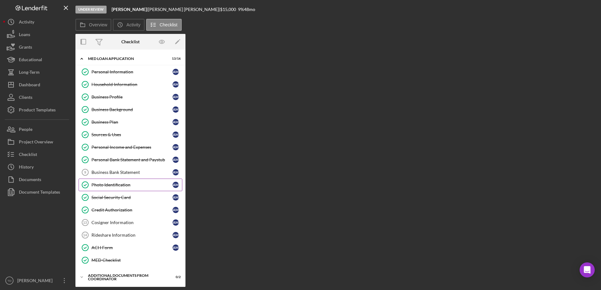
scroll to position [71, 0]
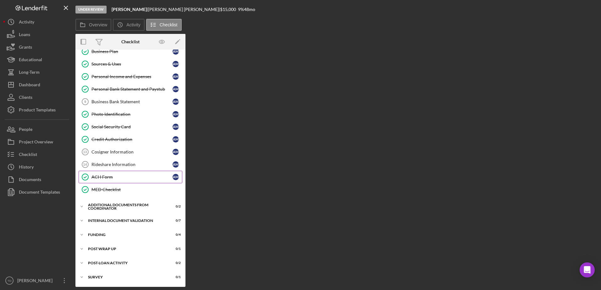
click at [131, 172] on link "ACH Form ACH Form A M" at bounding box center [131, 177] width 104 height 13
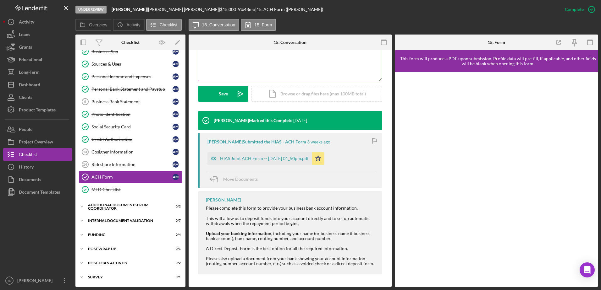
scroll to position [143, 0]
click at [136, 80] on link "Personal Income and Expenses Personal Income and Expenses A M" at bounding box center [131, 76] width 104 height 13
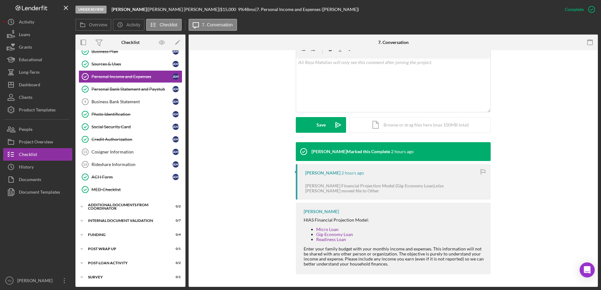
scroll to position [112, 0]
click at [324, 229] on link "Micro Loan" at bounding box center [327, 229] width 22 height 5
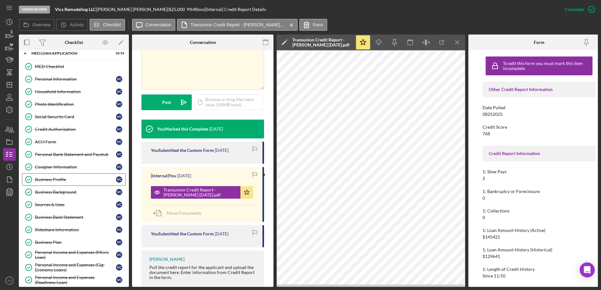
scroll to position [4, 0]
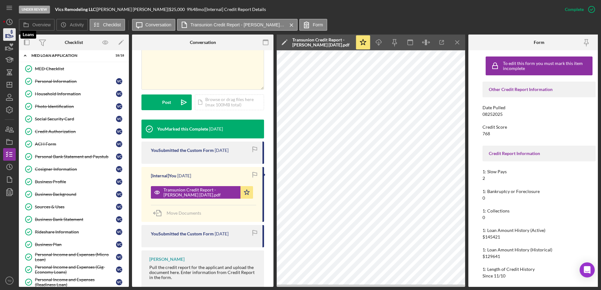
click at [12, 35] on icon "button" at bounding box center [10, 35] width 16 height 16
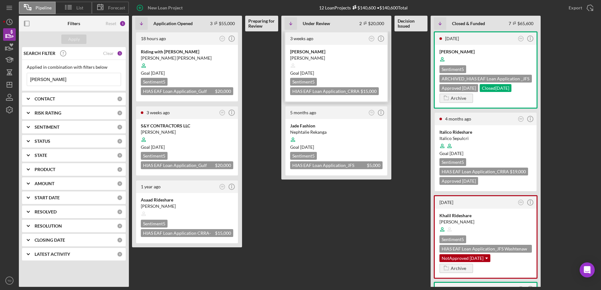
click at [304, 51] on div "[PERSON_NAME]" at bounding box center [336, 52] width 92 height 6
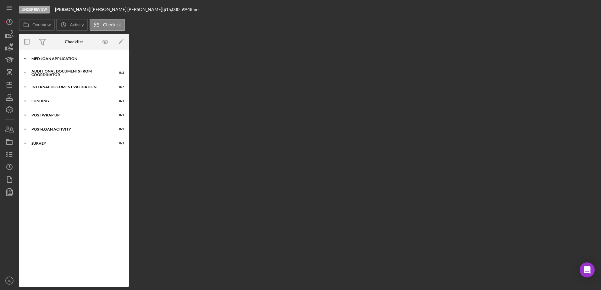
click at [61, 53] on div "Icon/Expander MED Loan Application 13 / 16" at bounding box center [74, 58] width 110 height 13
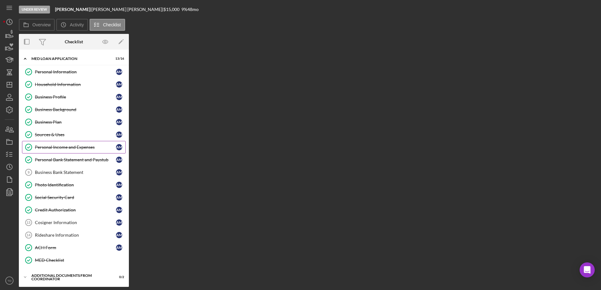
click at [63, 149] on div "Personal Income and Expenses" at bounding box center [75, 147] width 81 height 5
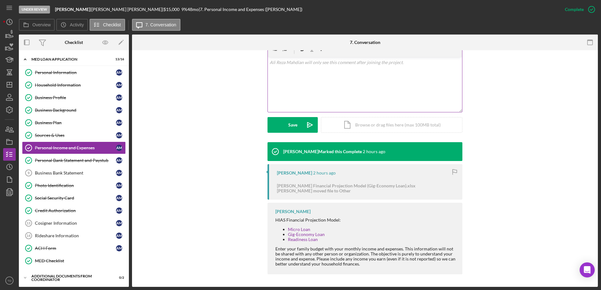
scroll to position [112, 0]
click at [300, 232] on link "Gig-Economy Loan" at bounding box center [306, 234] width 37 height 5
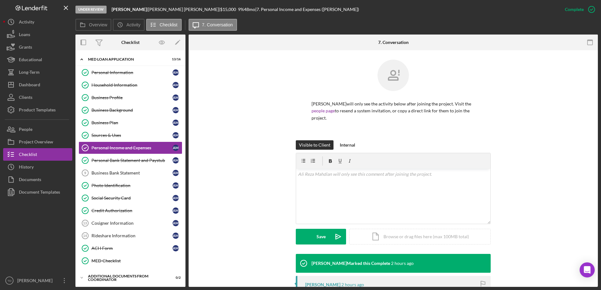
scroll to position [63, 0]
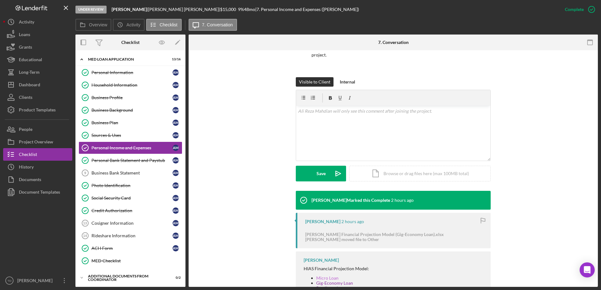
click at [327, 278] on link "Micro Loan" at bounding box center [327, 278] width 22 height 5
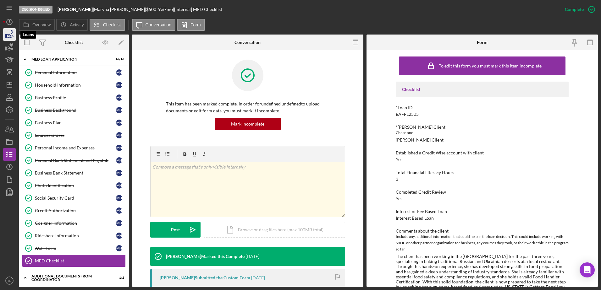
click at [4, 40] on icon "button" at bounding box center [10, 35] width 16 height 16
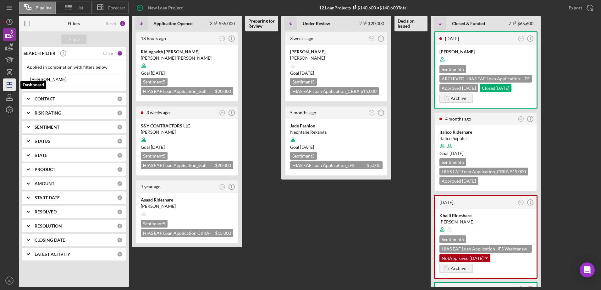
click at [11, 83] on icon "Icon/Dashboard" at bounding box center [10, 85] width 16 height 16
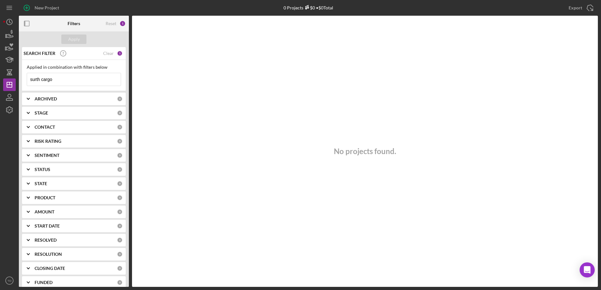
click at [54, 80] on input "surth cargo" at bounding box center [74, 79] width 94 height 13
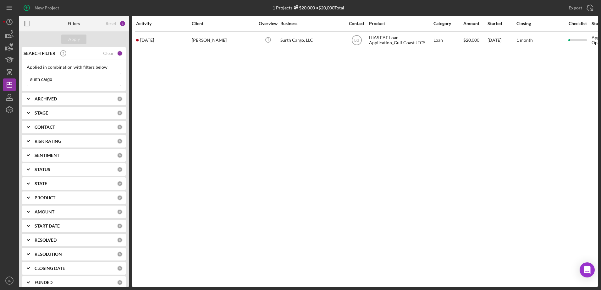
drag, startPoint x: 54, startPoint y: 80, endPoint x: 1, endPoint y: 81, distance: 53.1
click at [1, 81] on div "New Project 1 Projects $20,000 • $20,000 Total surth cargo Export Icon/Export F…" at bounding box center [300, 145] width 601 height 290
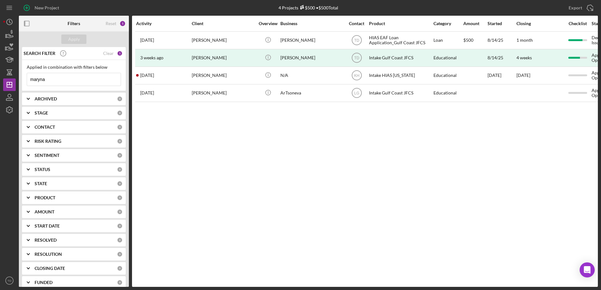
type input "maryna"
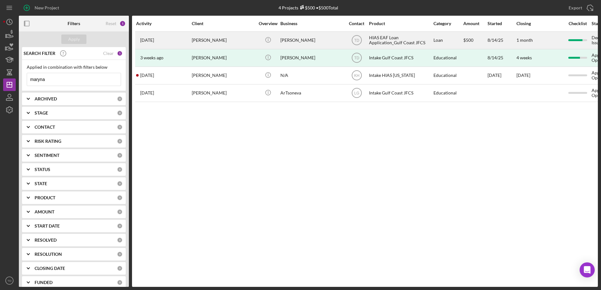
click at [231, 42] on div "Maryna Hryshyna" at bounding box center [223, 40] width 63 height 17
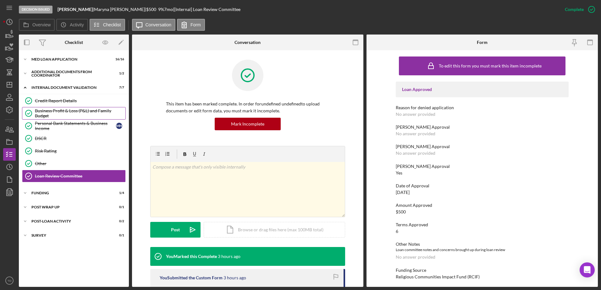
click at [62, 113] on div "Business Profit & Loss (P&L) and Family Budget" at bounding box center [80, 113] width 91 height 10
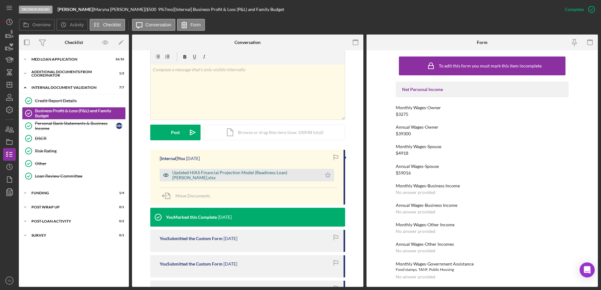
click at [221, 175] on div "Updated HIAS Financial Projection Model (Readiness Loan) Maryna Hryshyna.xlsx" at bounding box center [245, 175] width 146 height 10
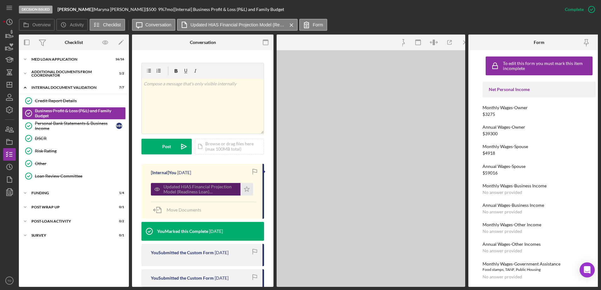
scroll to position [104, 0]
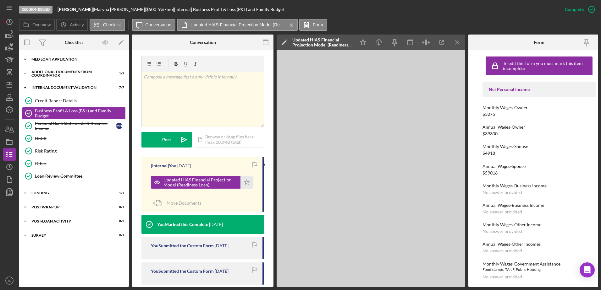
click at [53, 56] on div "Icon/Expander MED Loan Application 16 / 16" at bounding box center [74, 59] width 110 height 13
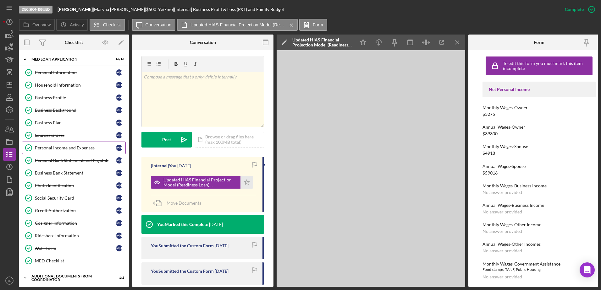
click at [64, 150] on div "Personal Income and Expenses" at bounding box center [75, 147] width 81 height 5
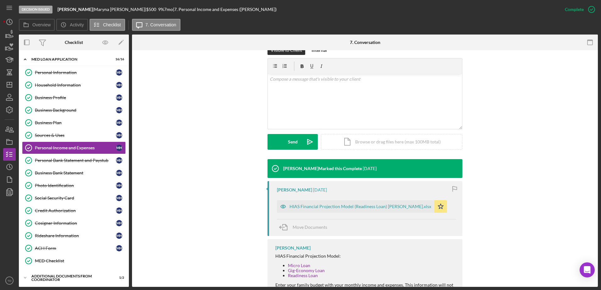
scroll to position [137, 0]
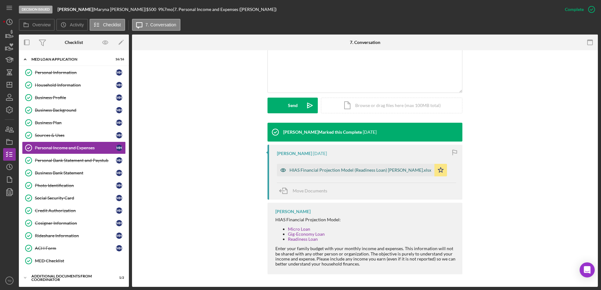
click at [321, 169] on div "HIAS Financial Projection Model (Readiness Loan) [PERSON_NAME].xlsx" at bounding box center [360, 170] width 142 height 5
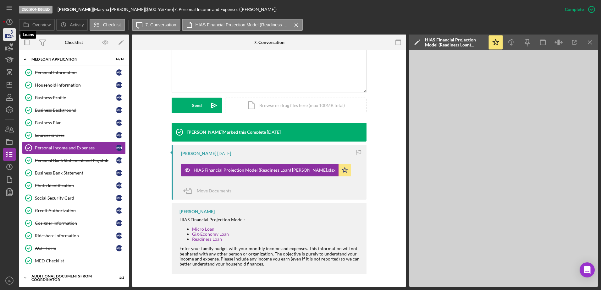
click at [10, 35] on icon "button" at bounding box center [10, 35] width 7 height 3
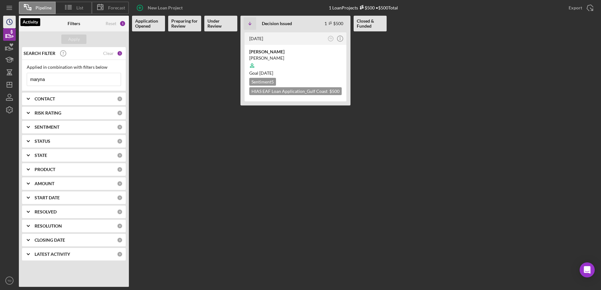
click at [9, 22] on icon "Icon/History" at bounding box center [10, 22] width 16 height 16
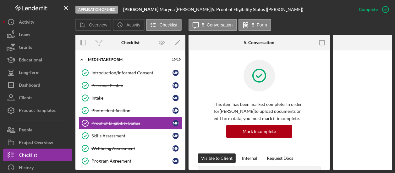
scroll to position [13, 0]
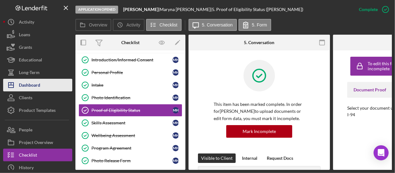
click at [40, 86] on div "Dashboard" at bounding box center [29, 86] width 21 height 14
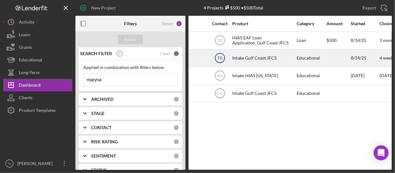
scroll to position [0, 194]
click at [205, 58] on div "[PERSON_NAME]" at bounding box center [174, 58] width 63 height 17
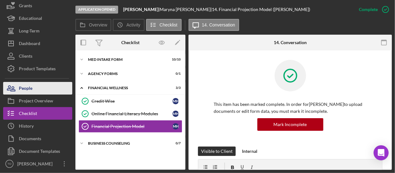
scroll to position [41, 0]
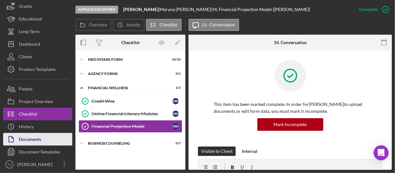
click at [27, 137] on div "Documents" at bounding box center [30, 140] width 22 height 14
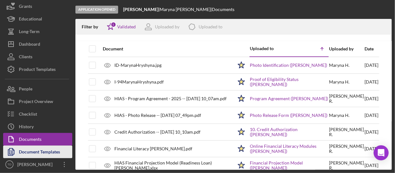
click at [45, 152] on div "Document Templates" at bounding box center [39, 152] width 41 height 14
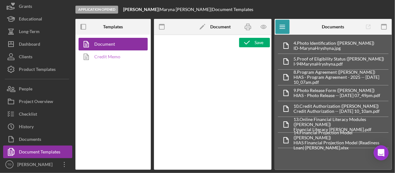
click at [122, 60] on link "Credit Memo" at bounding box center [112, 56] width 66 height 13
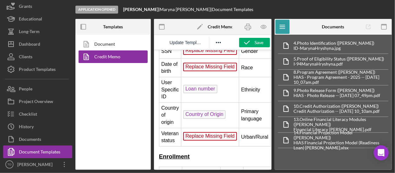
scroll to position [62, 0]
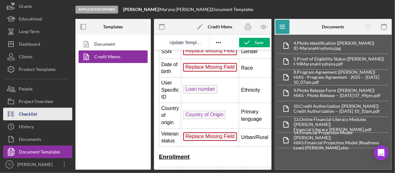
click at [36, 119] on div "Checklist" at bounding box center [28, 114] width 18 height 14
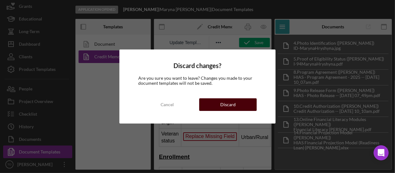
click at [219, 107] on button "Discard" at bounding box center [228, 104] width 58 height 13
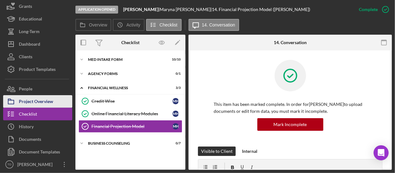
click at [55, 102] on button "Project Overview" at bounding box center [37, 101] width 69 height 13
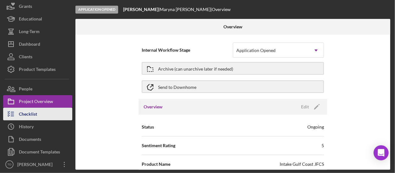
click at [37, 112] on button "Checklist" at bounding box center [37, 113] width 69 height 13
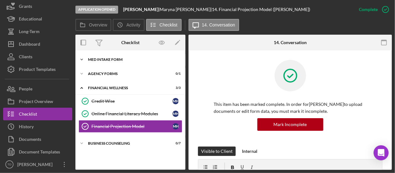
click at [117, 62] on div "Icon/Expander MED Intake Form 10 / 10" at bounding box center [130, 59] width 110 height 13
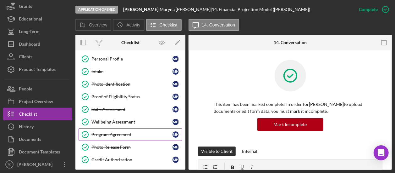
scroll to position [25, 0]
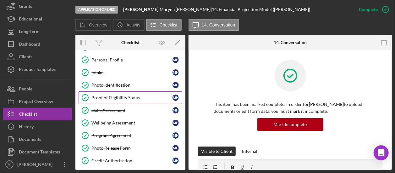
click at [120, 97] on div "Proof of Eligibility Status" at bounding box center [131, 97] width 81 height 5
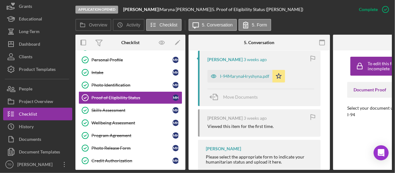
scroll to position [268, 0]
click at [140, 113] on link "Skills Assessment Skills Assessment M H" at bounding box center [131, 110] width 104 height 13
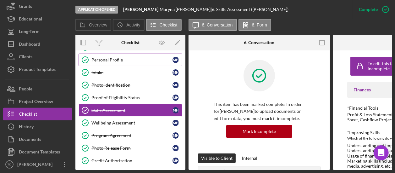
click at [119, 58] on div "Personal Profile" at bounding box center [131, 59] width 81 height 5
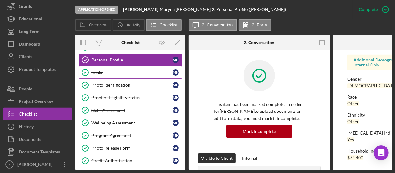
click at [128, 76] on link "Intake Intake M H" at bounding box center [131, 72] width 104 height 13
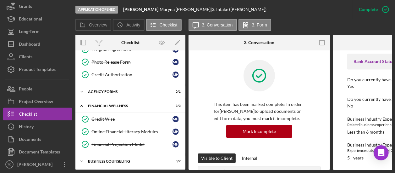
scroll to position [111, 0]
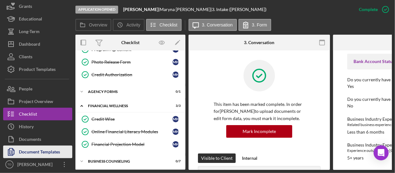
click at [46, 156] on div "Document Templates" at bounding box center [39, 152] width 41 height 14
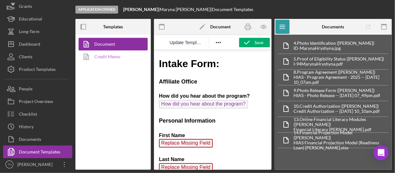
click at [121, 61] on link "Credit Memo" at bounding box center [112, 56] width 66 height 13
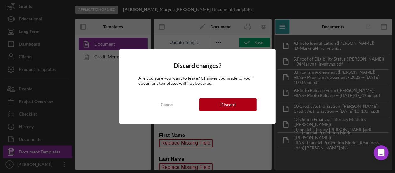
click at [113, 55] on div "Discard changes? Are you sure you want to leave? Changes you made to your docum…" at bounding box center [197, 86] width 395 height 173
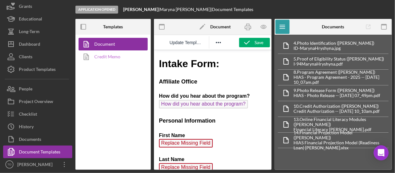
click at [125, 55] on link "Credit Memo" at bounding box center [112, 56] width 66 height 13
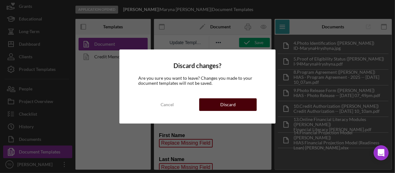
click at [227, 100] on div "Discard" at bounding box center [227, 104] width 15 height 13
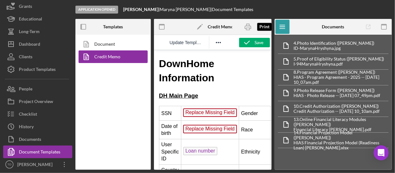
click at [248, 29] on icon "button" at bounding box center [248, 27] width 14 height 14
click at [213, 110] on span "Replace Missing Field" at bounding box center [210, 112] width 54 height 8
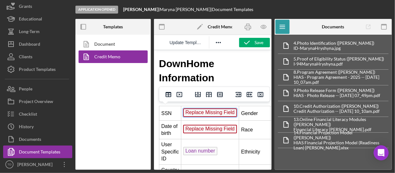
click at [201, 130] on span "Replace Missing Field" at bounding box center [210, 128] width 54 height 8
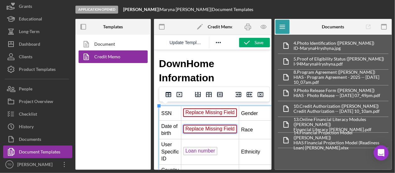
click at [201, 130] on span "Replace Missing Field" at bounding box center [210, 128] width 54 height 8
click at [244, 73] on h1 "DownHome Information" at bounding box center [212, 70] width 107 height 28
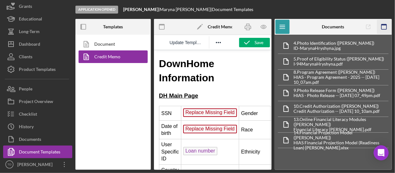
click at [384, 29] on icon "button" at bounding box center [384, 27] width 14 height 14
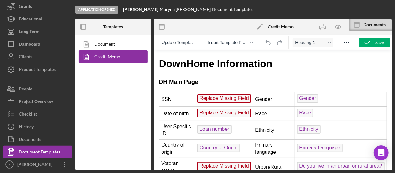
click at [220, 109] on span "Replace Missing Field" at bounding box center [224, 112] width 54 height 8
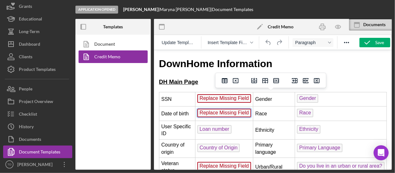
click at [213, 100] on span "Replace Missing Field" at bounding box center [224, 98] width 54 height 8
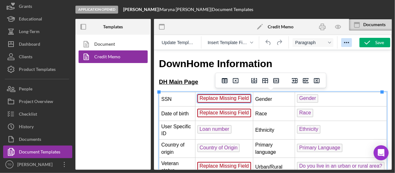
click at [347, 46] on icon "Reveal or hide additional toolbar items" at bounding box center [347, 43] width 8 height 8
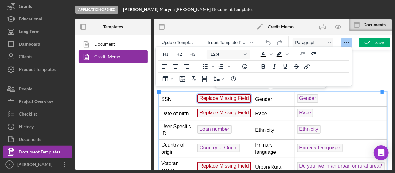
click at [371, 72] on body "DownHome Information DH Main Page SSN Replace Missing Field Gender Gender Date …" at bounding box center [273, 172] width 228 height 233
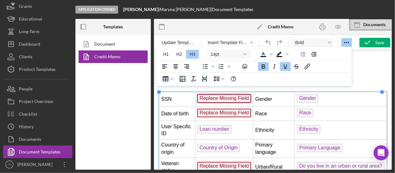
click at [229, 101] on span "Replace Missing Field" at bounding box center [224, 98] width 54 height 8
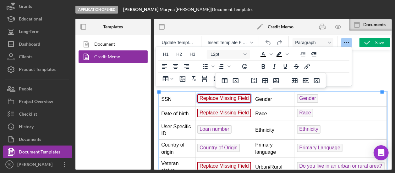
click at [229, 101] on span "Replace Missing Field" at bounding box center [224, 98] width 54 height 8
click at [229, 102] on span "Replace Missing Field" at bounding box center [224, 98] width 54 height 8
click at [365, 70] on h1 "DownHome Information" at bounding box center [273, 63] width 228 height 14
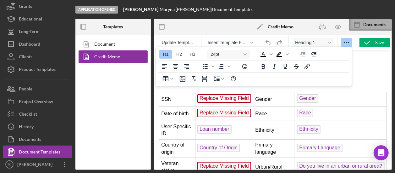
click at [376, 28] on div "Documents" at bounding box center [370, 25] width 43 height 12
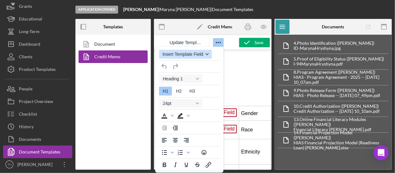
click at [199, 58] on button "Insert Template Field" at bounding box center [185, 54] width 53 height 9
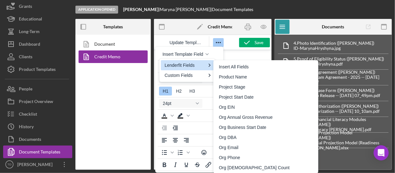
click at [209, 66] on icon at bounding box center [210, 64] width 2 height 3
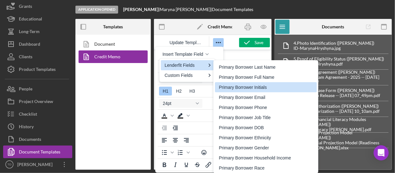
scroll to position [361, 0]
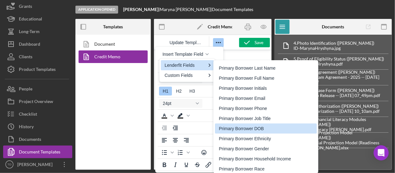
click at [239, 132] on div "Primary Borrower DOB" at bounding box center [267, 128] width 96 height 8
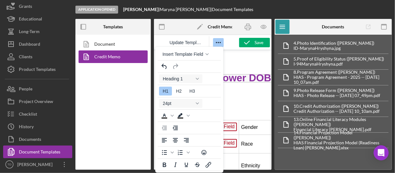
click at [232, 128] on span "Replace Missing Field" at bounding box center [210, 126] width 54 height 8
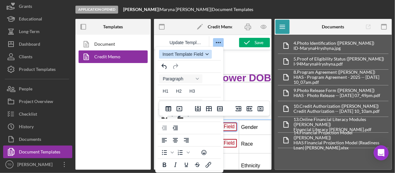
click at [206, 56] on button "Insert Template Field" at bounding box center [185, 54] width 53 height 9
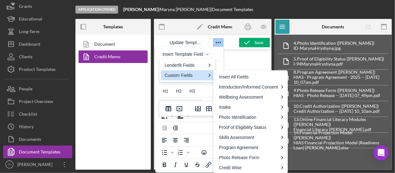
click at [193, 72] on div "Custom Fields" at bounding box center [185, 75] width 41 height 8
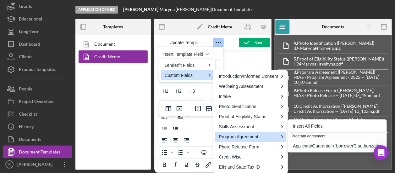
scroll to position [0, 0]
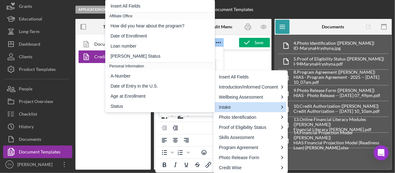
click at [268, 108] on div "Intake" at bounding box center [248, 107] width 59 height 8
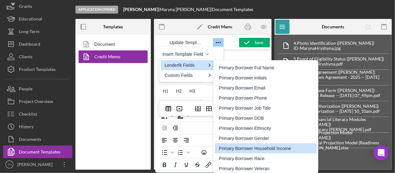
scroll to position [371, 0]
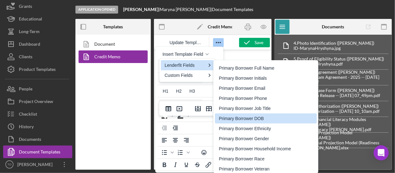
click at [244, 118] on div "Primary Borrower DOB" at bounding box center [267, 118] width 96 height 8
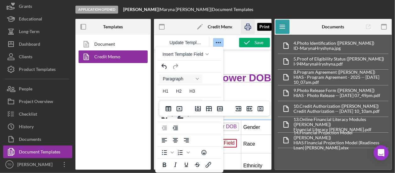
click at [248, 30] on icon "button" at bounding box center [248, 27] width 14 height 14
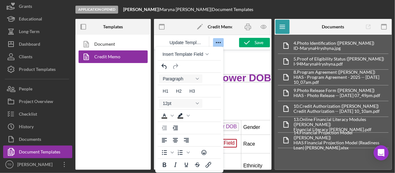
click at [228, 124] on span "Primary Borrower DOB" at bounding box center [211, 126] width 56 height 8
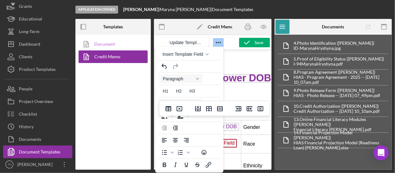
click at [116, 41] on link "Document" at bounding box center [112, 44] width 66 height 13
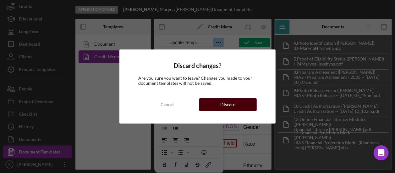
click at [215, 107] on button "Discard" at bounding box center [228, 104] width 58 height 13
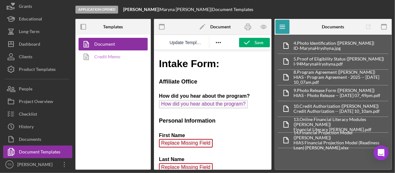
click at [108, 52] on link "Credit Memo" at bounding box center [112, 56] width 66 height 13
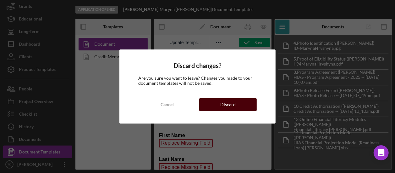
click at [230, 108] on div "Discard" at bounding box center [227, 104] width 15 height 13
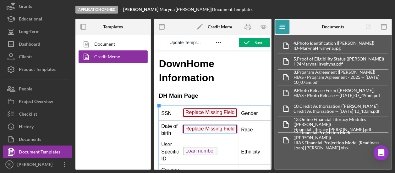
click at [217, 124] on span "Replace Missing Field" at bounding box center [210, 128] width 54 height 8
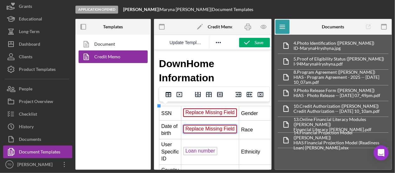
click at [216, 128] on span "Replace Missing Field" at bounding box center [210, 128] width 54 height 8
click at [209, 127] on span "Replace Missing Field" at bounding box center [210, 128] width 54 height 8
drag, startPoint x: 209, startPoint y: 127, endPoint x: 206, endPoint y: 129, distance: 3.3
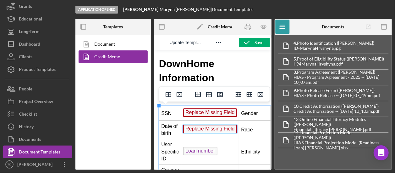
click at [206, 129] on span "Replace Missing Field" at bounding box center [210, 128] width 54 height 8
click at [220, 46] on icon "Reveal or hide additional toolbar items" at bounding box center [219, 43] width 8 height 8
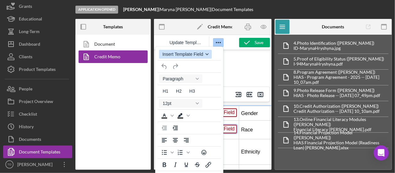
click at [207, 54] on icon "button" at bounding box center [207, 54] width 3 height 2
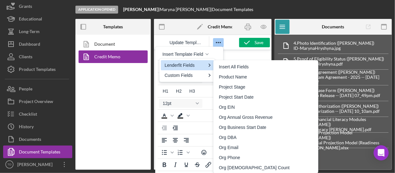
click at [199, 63] on div "Lenderfit Fields" at bounding box center [185, 65] width 41 height 8
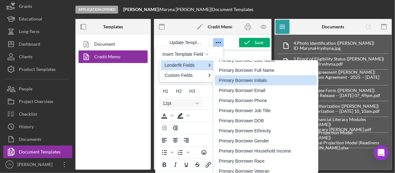
scroll to position [368, 0]
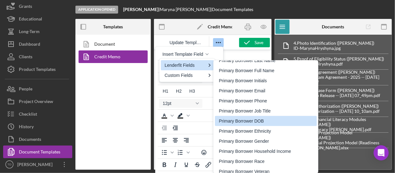
click at [241, 120] on div "Primary Borrower DOB" at bounding box center [267, 121] width 96 height 8
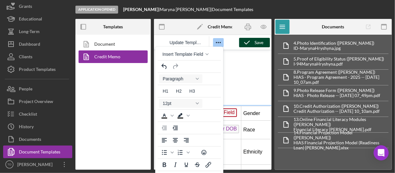
click at [257, 43] on div "Save" at bounding box center [259, 42] width 9 height 9
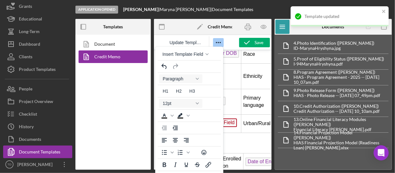
scroll to position [75, 0]
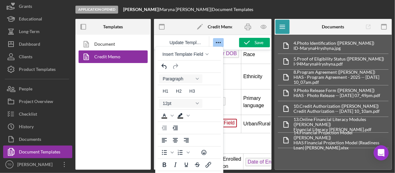
click at [229, 121] on span "Replace Missing Field" at bounding box center [210, 122] width 54 height 8
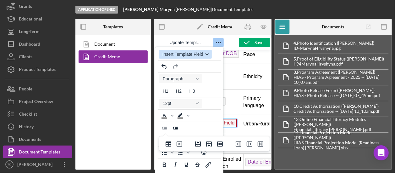
click at [206, 54] on icon "button" at bounding box center [207, 54] width 3 height 2
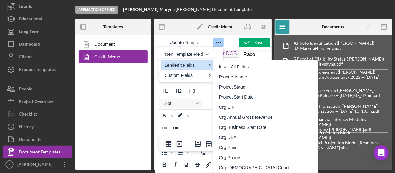
click at [200, 63] on div "Lenderfit Fields" at bounding box center [185, 65] width 41 height 8
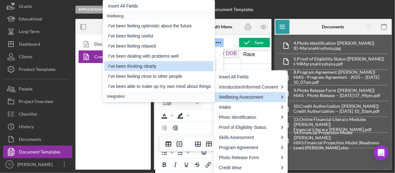
click at [218, 66] on div "Insert Template Field Paragraph H1 H2 H3 12pt To open the popup, press Shift+En…" at bounding box center [189, 122] width 68 height 150
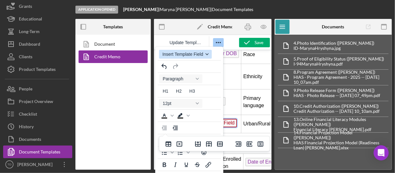
click at [204, 55] on button "Insert Template Field" at bounding box center [185, 54] width 53 height 9
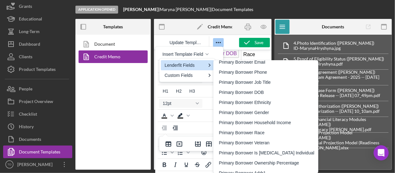
scroll to position [397, 0]
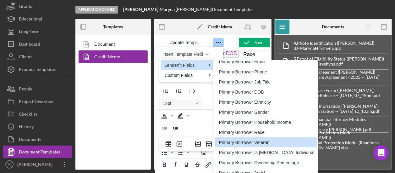
click at [244, 140] on div "Primary Borrower Veteran" at bounding box center [267, 142] width 96 height 8
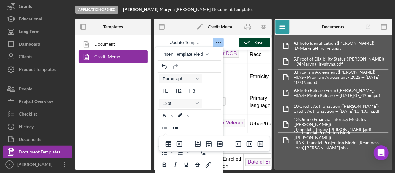
click at [253, 41] on icon "button" at bounding box center [247, 43] width 16 height 16
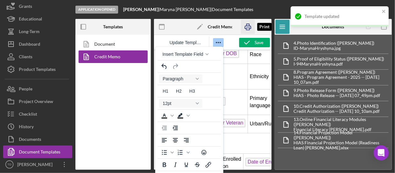
click at [249, 29] on icon "button" at bounding box center [248, 27] width 14 height 14
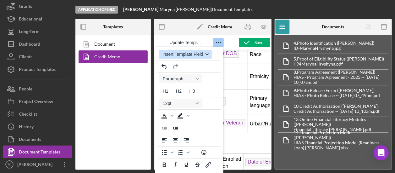
click at [205, 56] on button "Insert Template Field" at bounding box center [185, 54] width 53 height 9
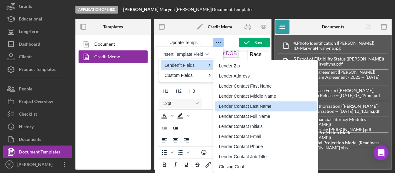
scroll to position [614, 0]
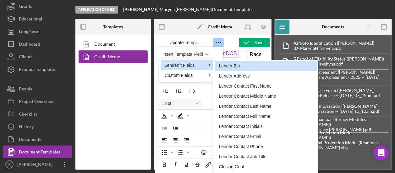
click at [186, 32] on div at bounding box center [173, 27] width 39 height 16
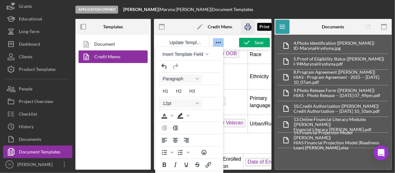
click at [249, 30] on icon "button" at bounding box center [248, 27] width 14 height 14
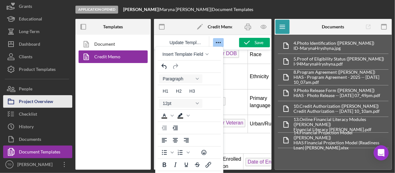
scroll to position [0, 0]
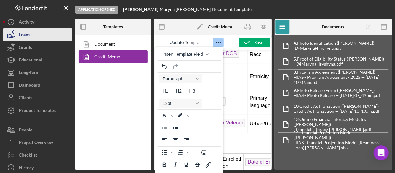
click at [33, 37] on button "Loans" at bounding box center [37, 34] width 69 height 13
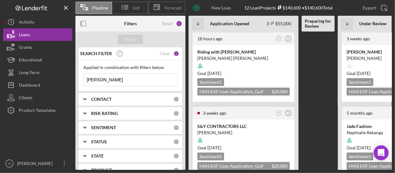
click at [116, 78] on input "[PERSON_NAME]" at bounding box center [131, 79] width 94 height 13
type input "a"
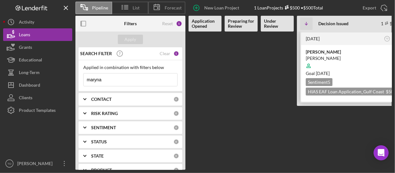
type input "maryna"
click at [320, 46] on div "[PERSON_NAME] [PERSON_NAME] Goal [DATE] Sentiment 5 HIAS EAF Loan Application_G…" at bounding box center [352, 73] width 102 height 57
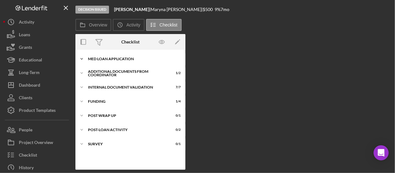
click at [126, 59] on div "MED Loan Application" at bounding box center [133, 59] width 90 height 4
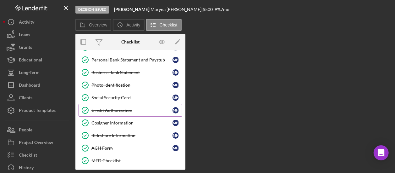
scroll to position [100, 0]
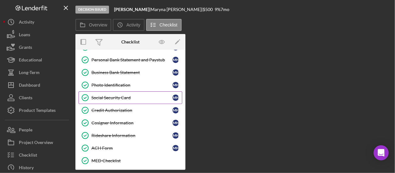
click at [112, 97] on div "Social Security Card" at bounding box center [131, 97] width 81 height 5
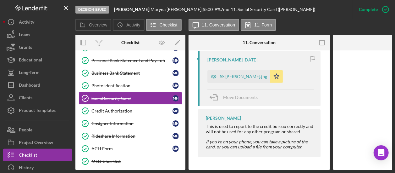
scroll to position [239, 0]
click at [238, 70] on div "SS [PERSON_NAME].jpg" at bounding box center [238, 76] width 63 height 13
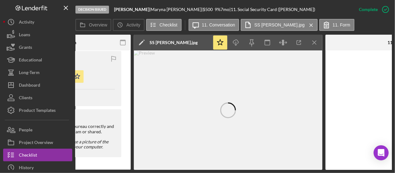
scroll to position [0, 204]
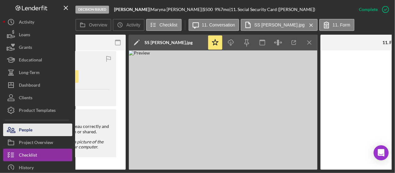
click at [32, 133] on button "People" at bounding box center [37, 129] width 69 height 13
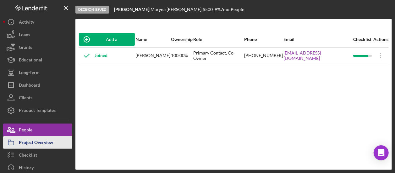
click at [41, 141] on div "Project Overview" at bounding box center [36, 143] width 34 height 14
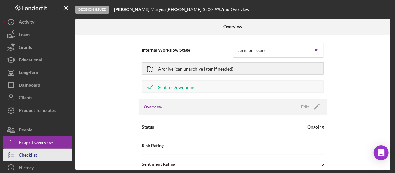
click at [35, 155] on div "Checklist" at bounding box center [28, 155] width 18 height 14
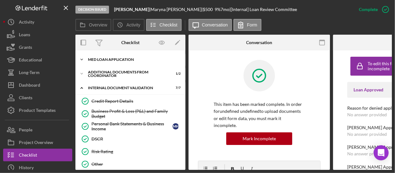
click at [105, 61] on div "MED Loan Application" at bounding box center [133, 60] width 90 height 4
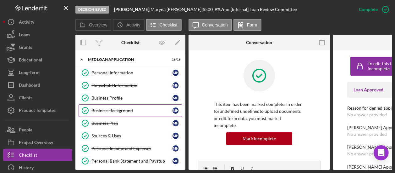
click at [118, 108] on div "Business Background" at bounding box center [131, 110] width 81 height 5
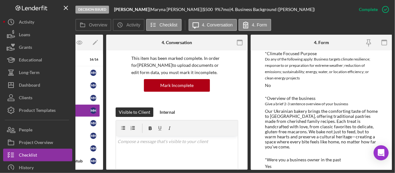
scroll to position [54, 0]
click at [84, 98] on div "Business Profile" at bounding box center [49, 97] width 81 height 5
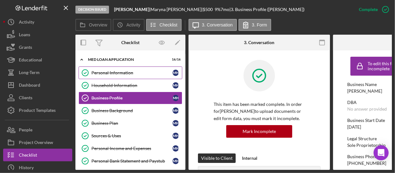
click at [125, 73] on div "Personal Information" at bounding box center [131, 72] width 81 height 5
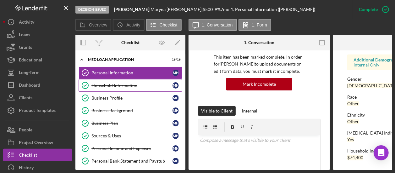
click at [140, 83] on div "Household Information" at bounding box center [131, 85] width 81 height 5
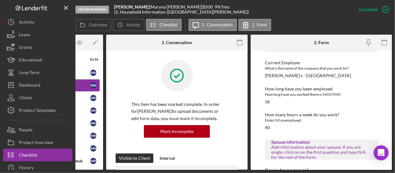
scroll to position [294, 0]
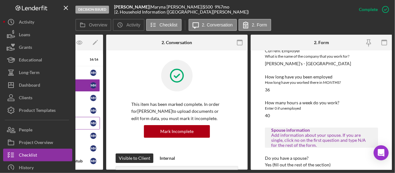
click at [83, 122] on div "Business Plan" at bounding box center [49, 122] width 81 height 5
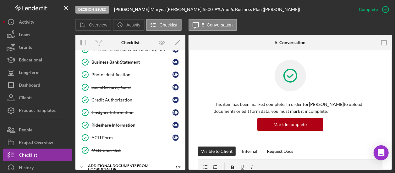
scroll to position [134, 0]
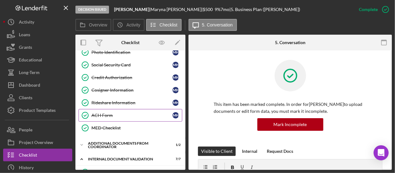
click at [106, 113] on div "ACH Form" at bounding box center [131, 115] width 81 height 5
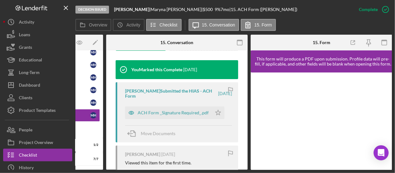
scroll to position [207, 0]
click at [162, 117] on div "ACH Form _Signature Required_.pdf" at bounding box center [168, 112] width 87 height 13
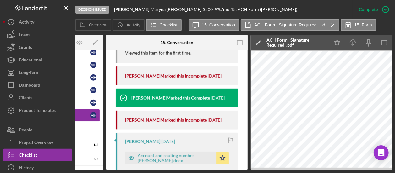
scroll to position [317, 0]
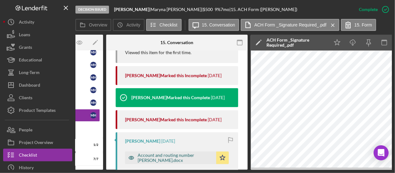
click at [172, 153] on div "Account and routing number [PERSON_NAME].docx" at bounding box center [175, 157] width 75 height 10
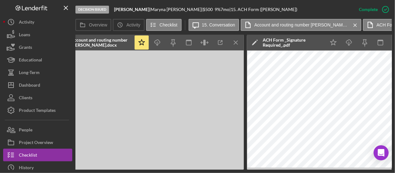
scroll to position [0, 282]
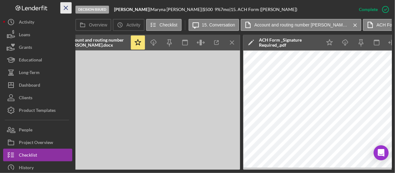
click at [63, 11] on icon "Icon/Menu Close" at bounding box center [66, 8] width 14 height 14
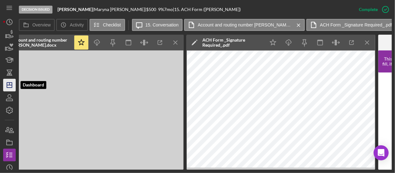
click at [7, 87] on polygon "button" at bounding box center [9, 84] width 5 height 5
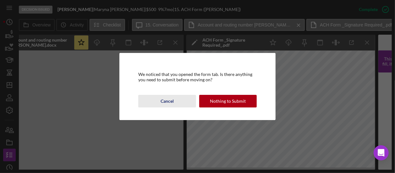
click at [166, 101] on div "Cancel" at bounding box center [167, 101] width 13 height 13
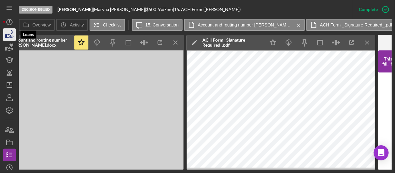
click at [9, 32] on icon "button" at bounding box center [10, 35] width 16 height 16
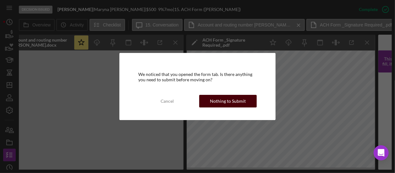
click at [250, 97] on button "Nothing to Submit" at bounding box center [228, 101] width 58 height 13
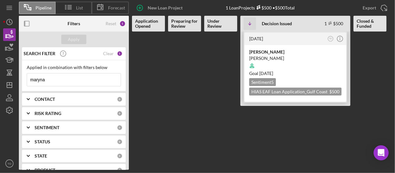
click at [278, 58] on div "[PERSON_NAME]" at bounding box center [295, 58] width 92 height 6
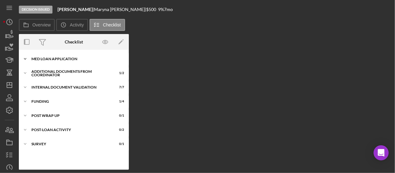
click at [76, 59] on div "MED Loan Application" at bounding box center [76, 59] width 90 height 4
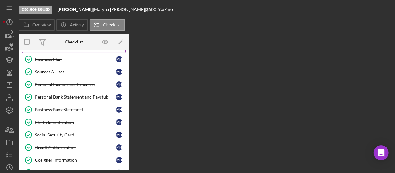
scroll to position [63, 0]
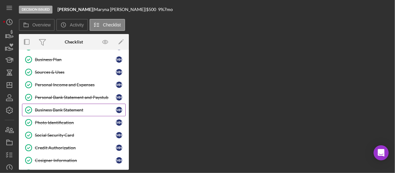
click at [71, 108] on div "Business Bank Statement" at bounding box center [75, 109] width 81 height 5
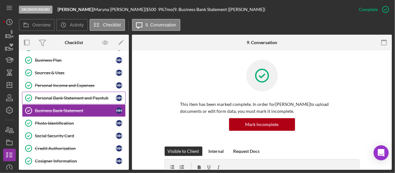
click at [66, 95] on div "Personal Bank Statement and Paystub" at bounding box center [75, 97] width 81 height 5
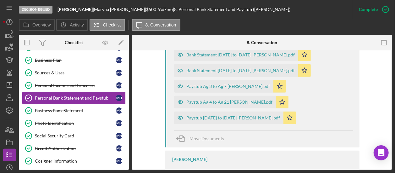
scroll to position [266, 0]
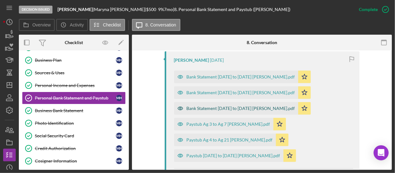
click at [202, 107] on div "Bank Statement [DATE] to [DATE] [PERSON_NAME].pdf" at bounding box center [241, 108] width 108 height 5
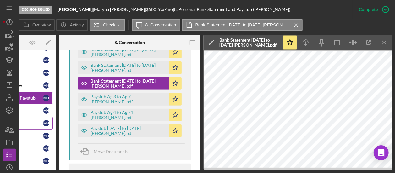
scroll to position [92, 0]
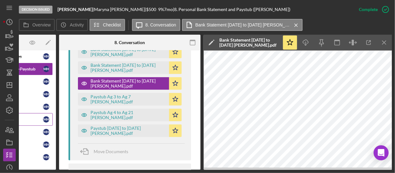
click at [30, 121] on link "Credit Authorization Credit Authorization M H" at bounding box center [1, 119] width 104 height 13
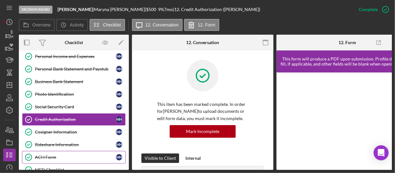
click at [47, 151] on link "ACH Form ACH Form M H" at bounding box center [74, 157] width 104 height 13
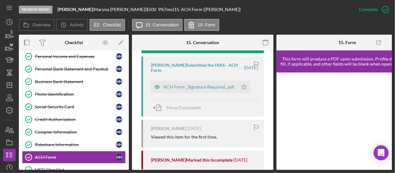
scroll to position [232, 0]
click at [195, 88] on div "ACH Form _Signature Required_.pdf" at bounding box center [198, 87] width 71 height 5
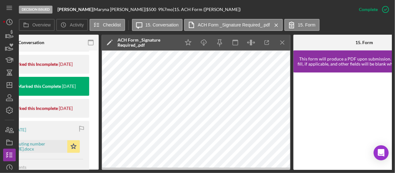
scroll to position [347, 0]
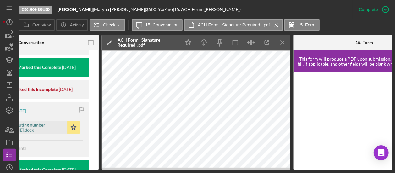
click at [39, 123] on div "Account and routing number [PERSON_NAME].docx" at bounding box center [26, 127] width 75 height 10
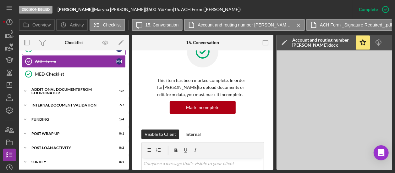
scroll to position [187, 0]
click at [60, 103] on div "Internal Document Validation" at bounding box center [76, 105] width 90 height 4
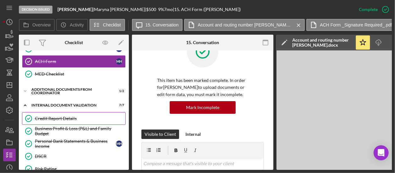
click at [53, 116] on div "Credit Report Details" at bounding box center [80, 118] width 91 height 5
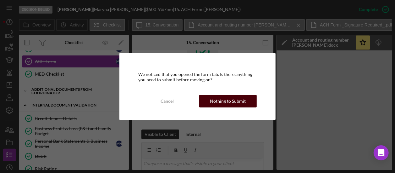
click at [224, 102] on div "Nothing to Submit" at bounding box center [228, 101] width 36 height 13
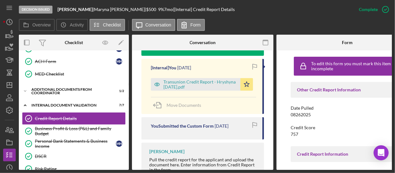
scroll to position [230, 0]
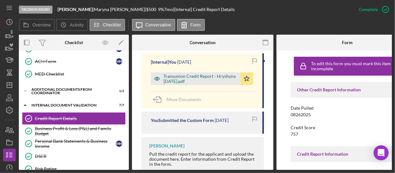
click at [206, 74] on div "Transunion Credit Report - Hryshyna [DATE].pdf" at bounding box center [200, 79] width 74 height 10
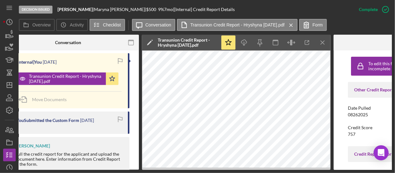
scroll to position [0, 135]
